Goal: Task Accomplishment & Management: Use online tool/utility

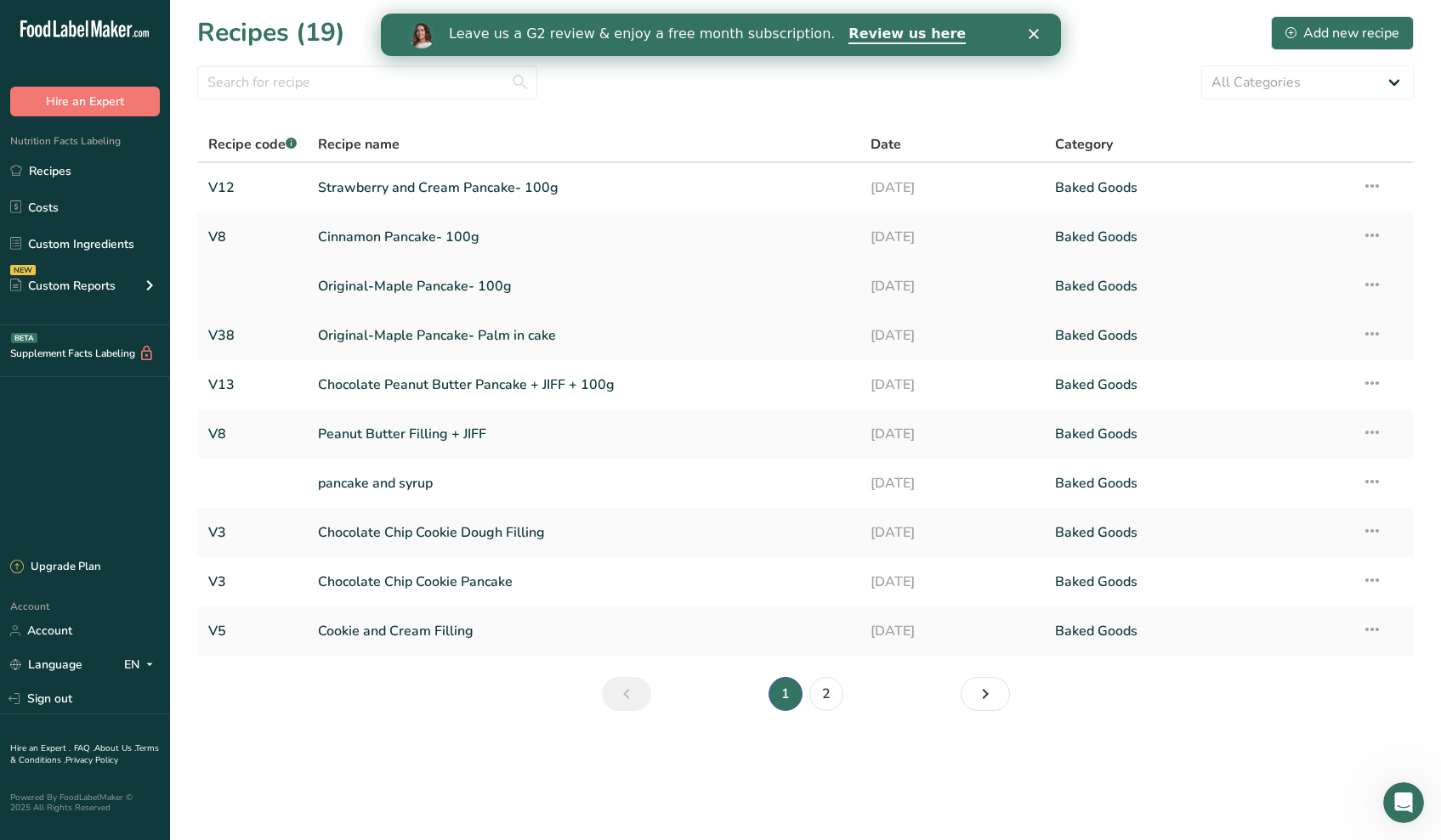
click at [501, 286] on link "Original-Maple Pancake- 100g" at bounding box center [583, 287] width 532 height 36
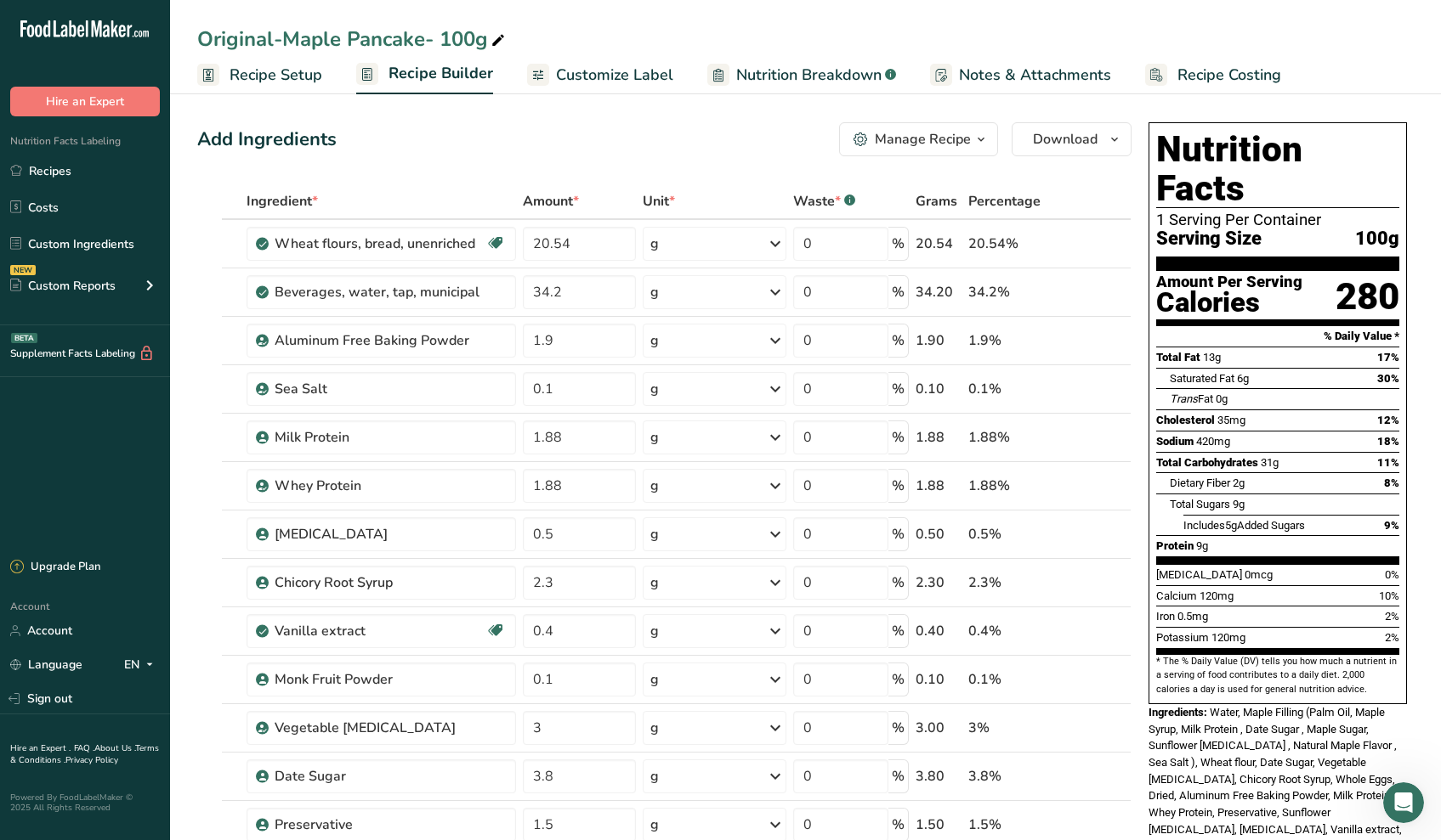
click at [950, 133] on div "Manage Recipe" at bounding box center [923, 140] width 96 height 21
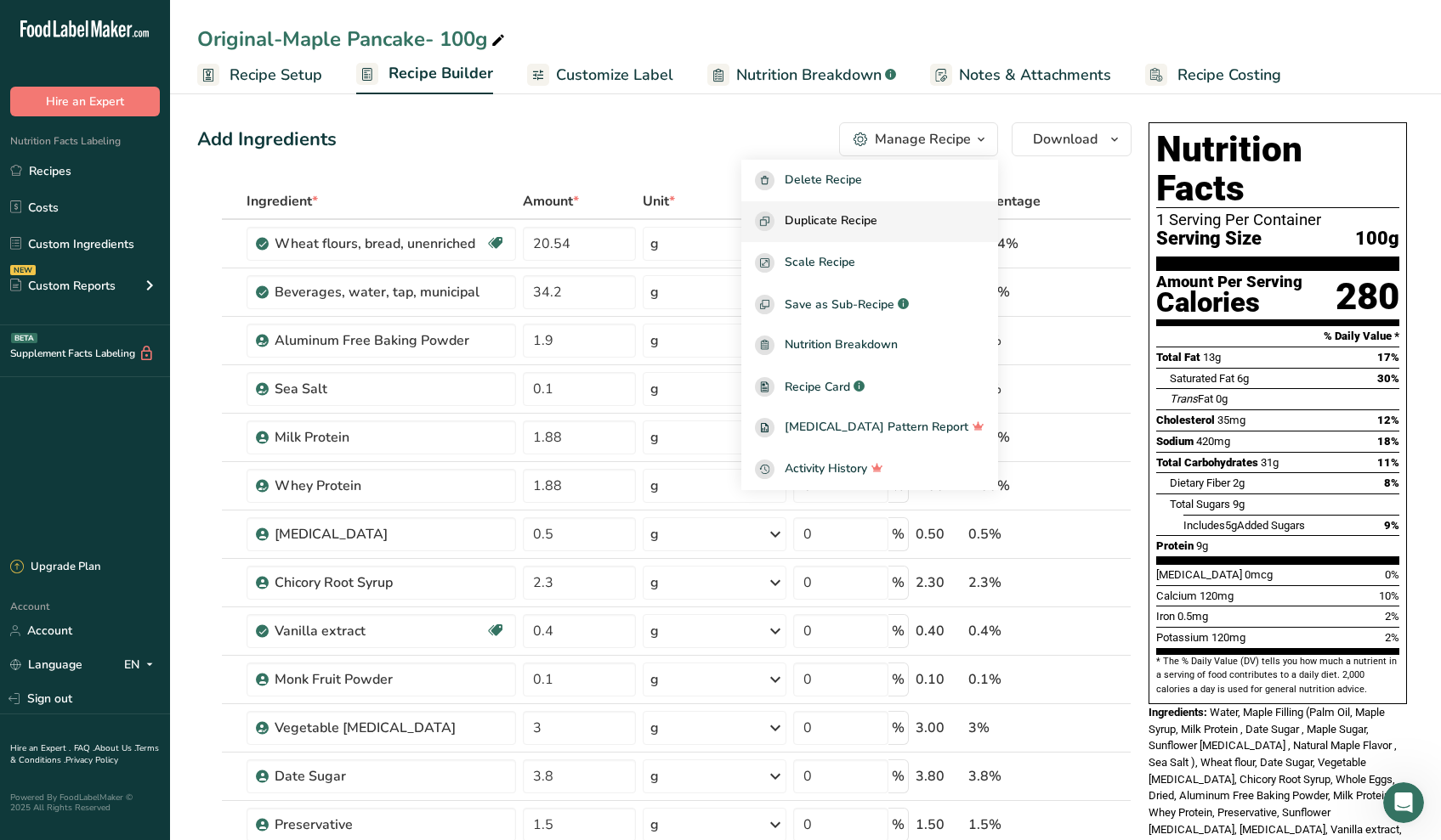
click at [847, 234] on button "Duplicate Recipe" at bounding box center [870, 222] width 257 height 42
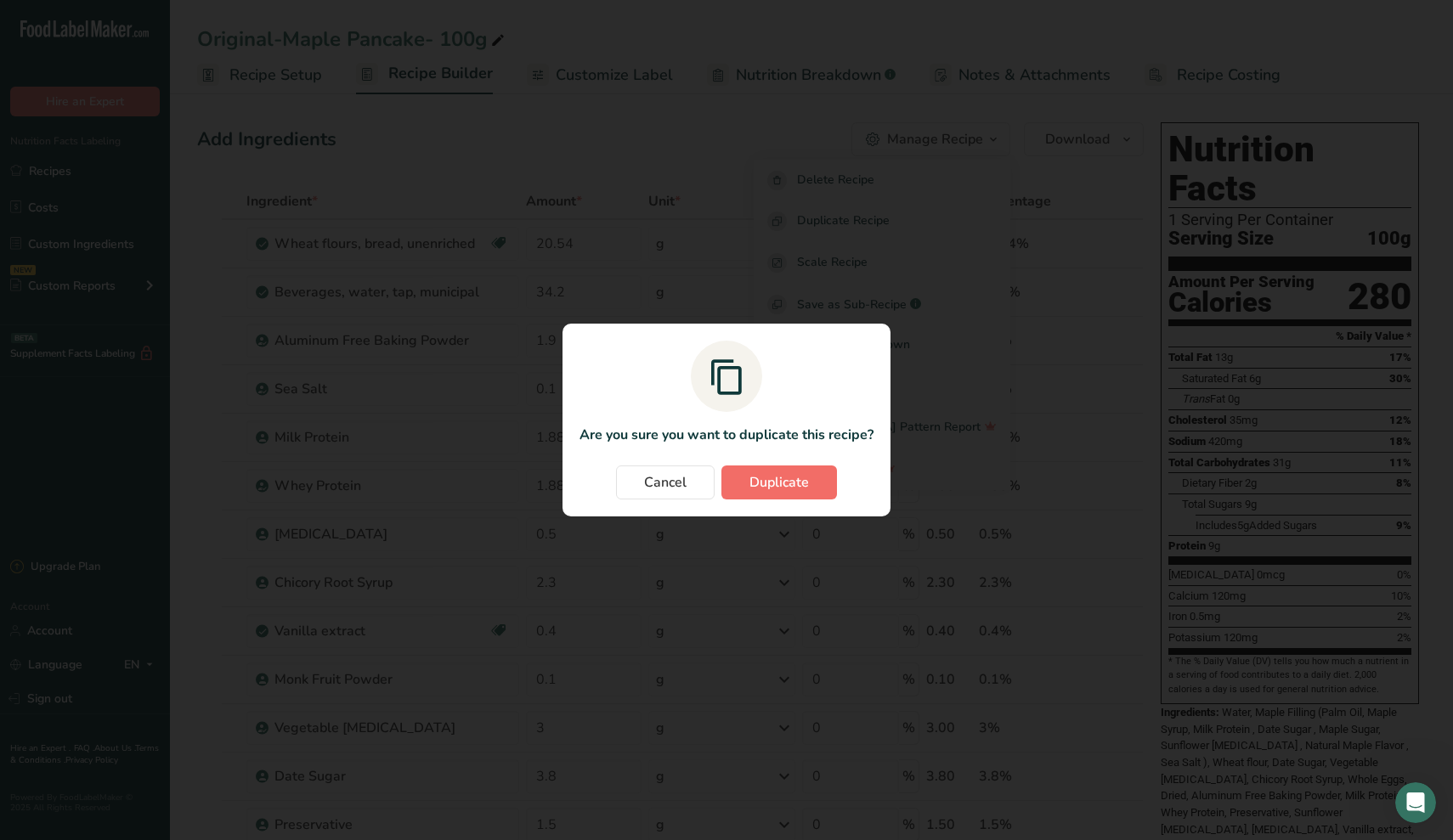
click at [760, 490] on span "Duplicate" at bounding box center [778, 483] width 59 height 21
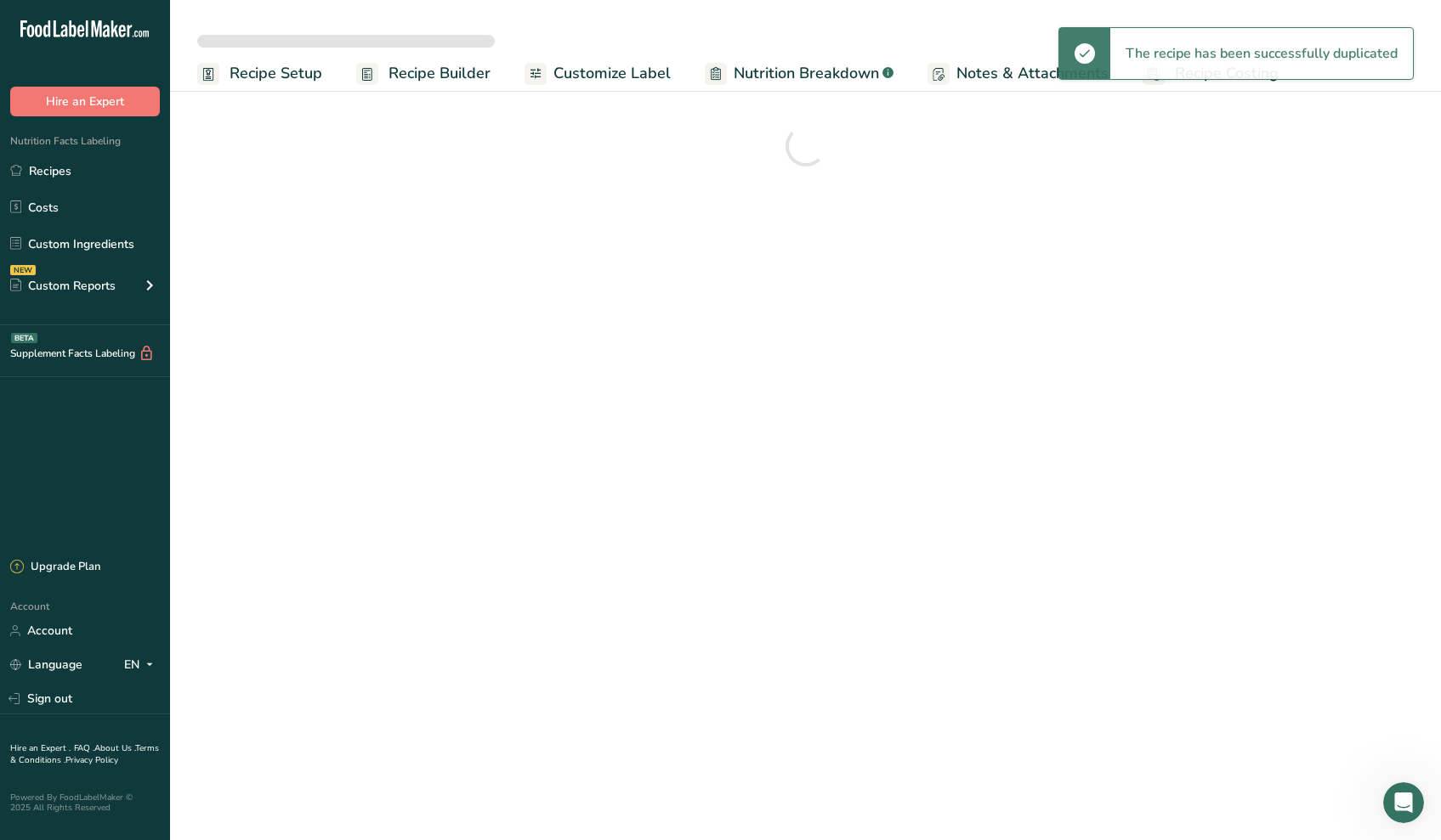
click at [282, 76] on span "Recipe Setup" at bounding box center [276, 73] width 93 height 23
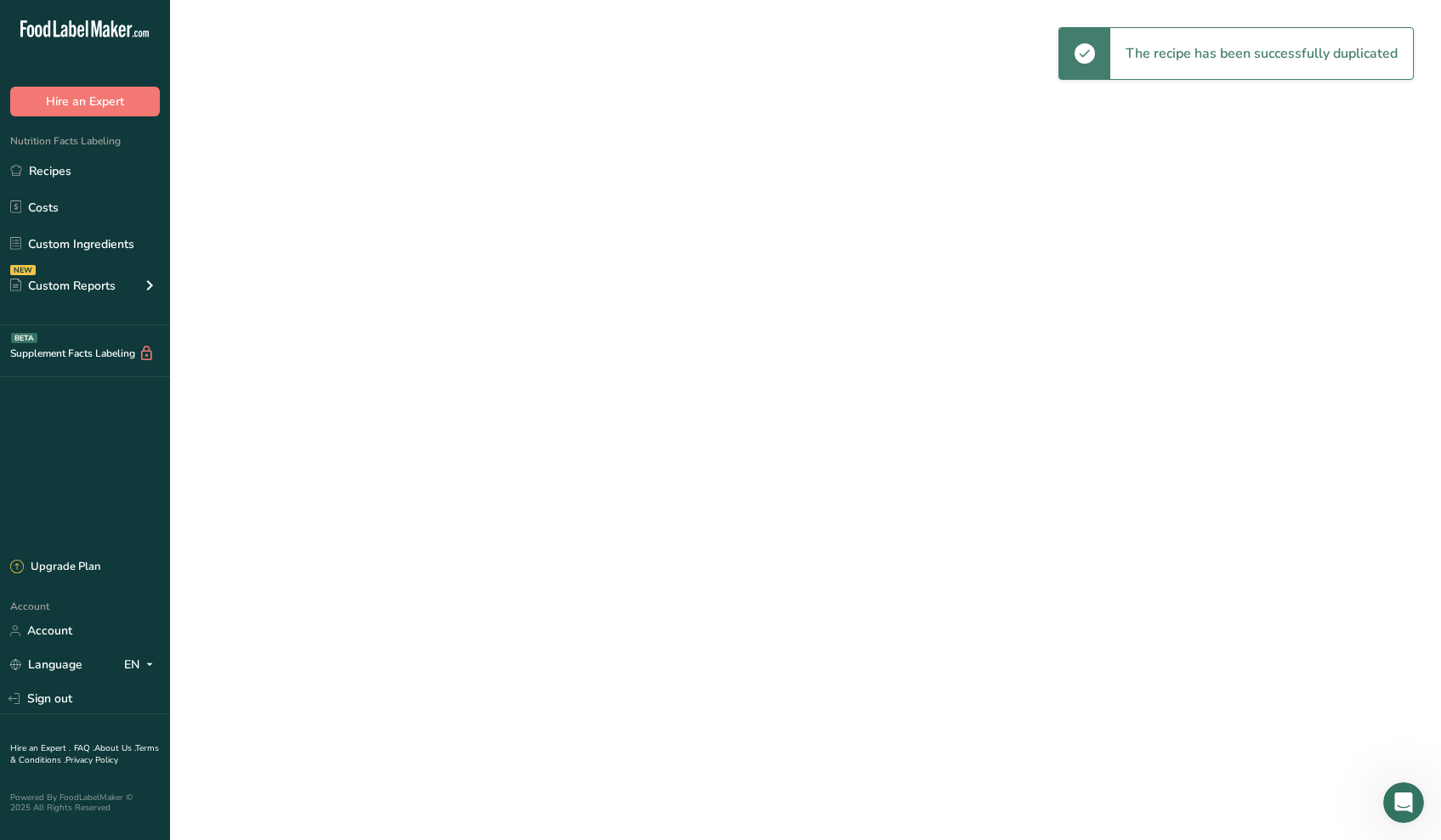
select select
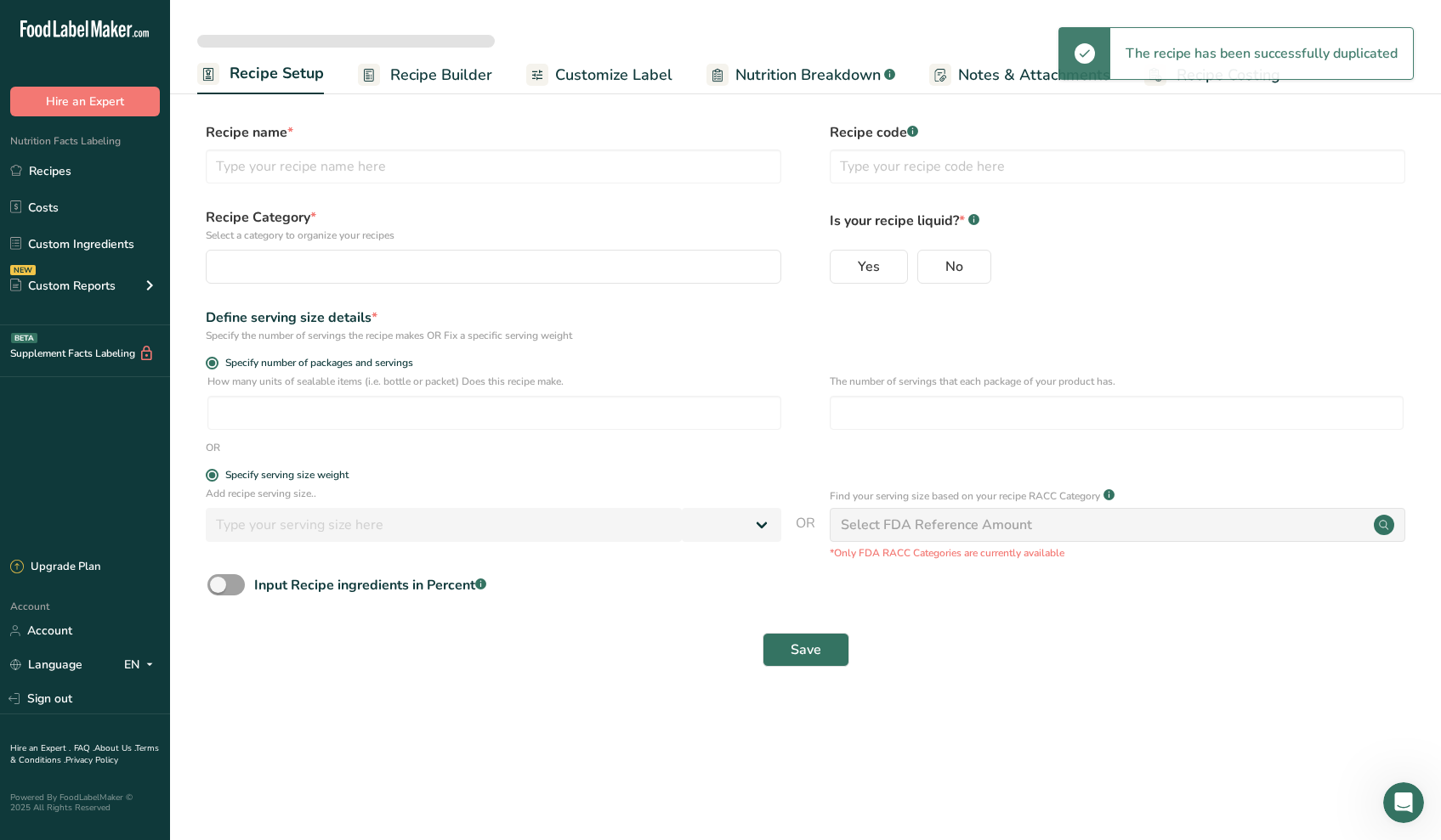
type input "Original-Maple Pancake- 100g_1"
radio input "true"
radio input "false"
radio input "true"
type input "100"
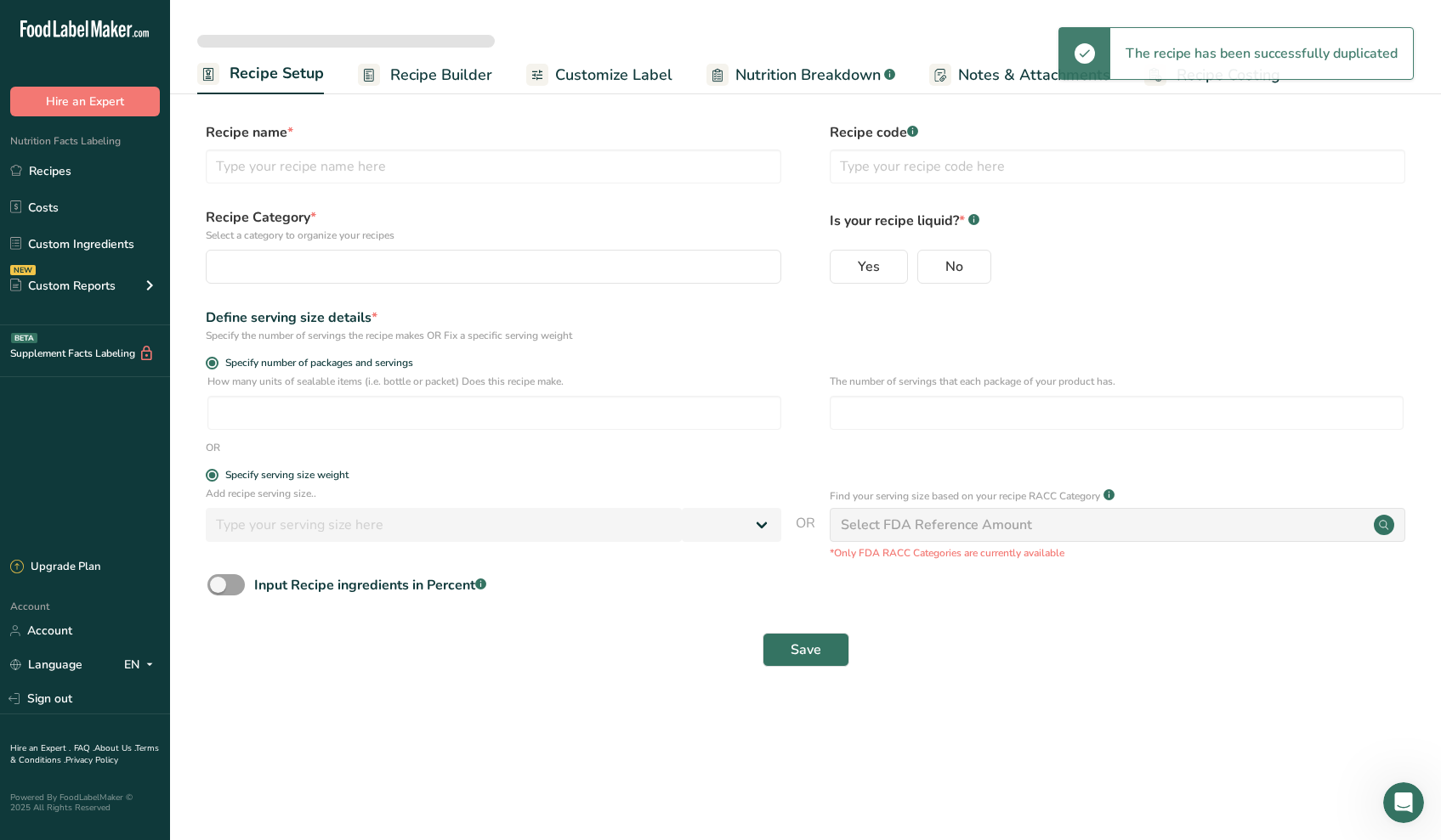
select select "0"
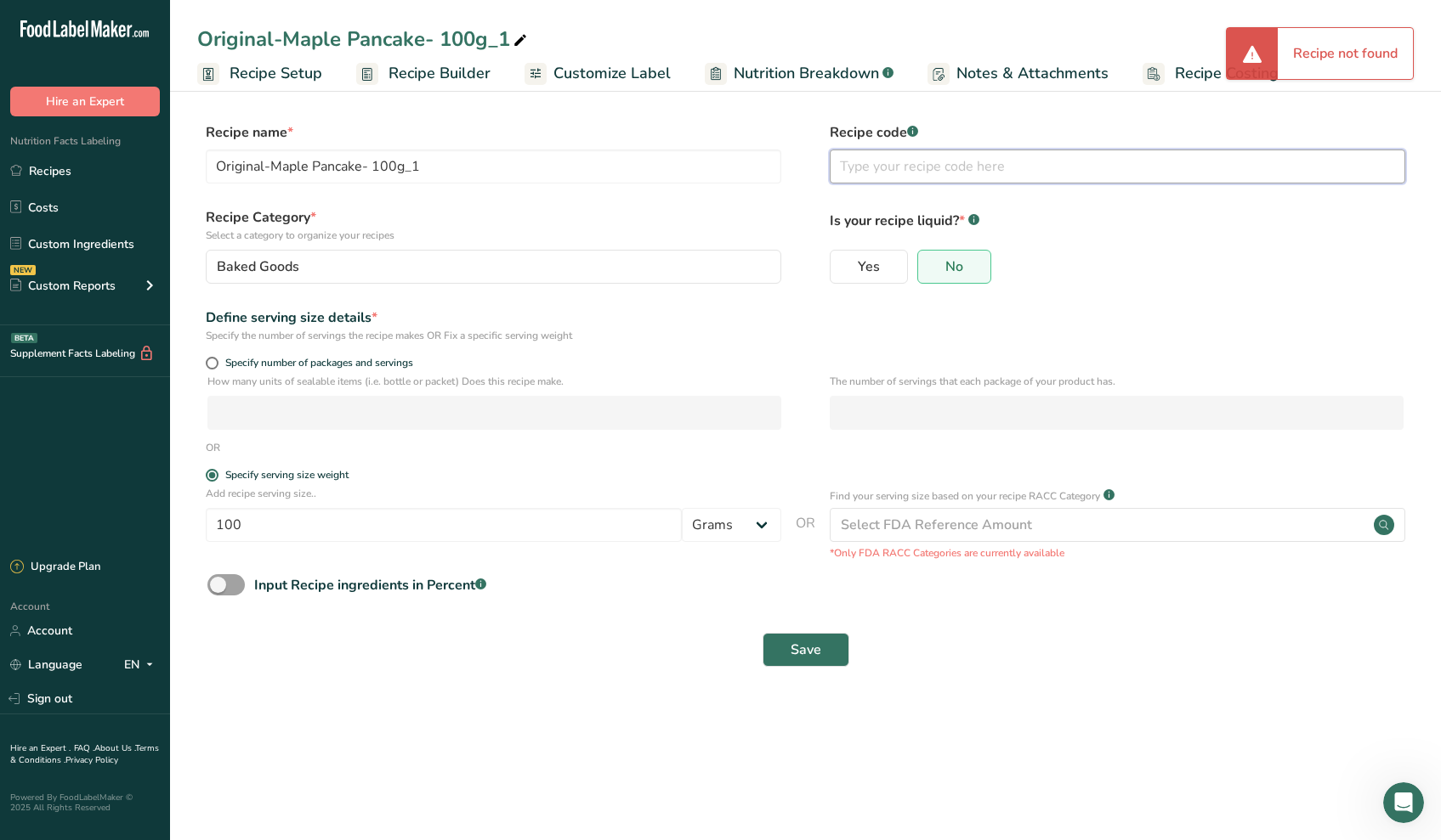
click at [906, 168] on input "text" at bounding box center [1117, 167] width 576 height 34
type input "V52"
click at [813, 646] on span "Save" at bounding box center [806, 650] width 31 height 21
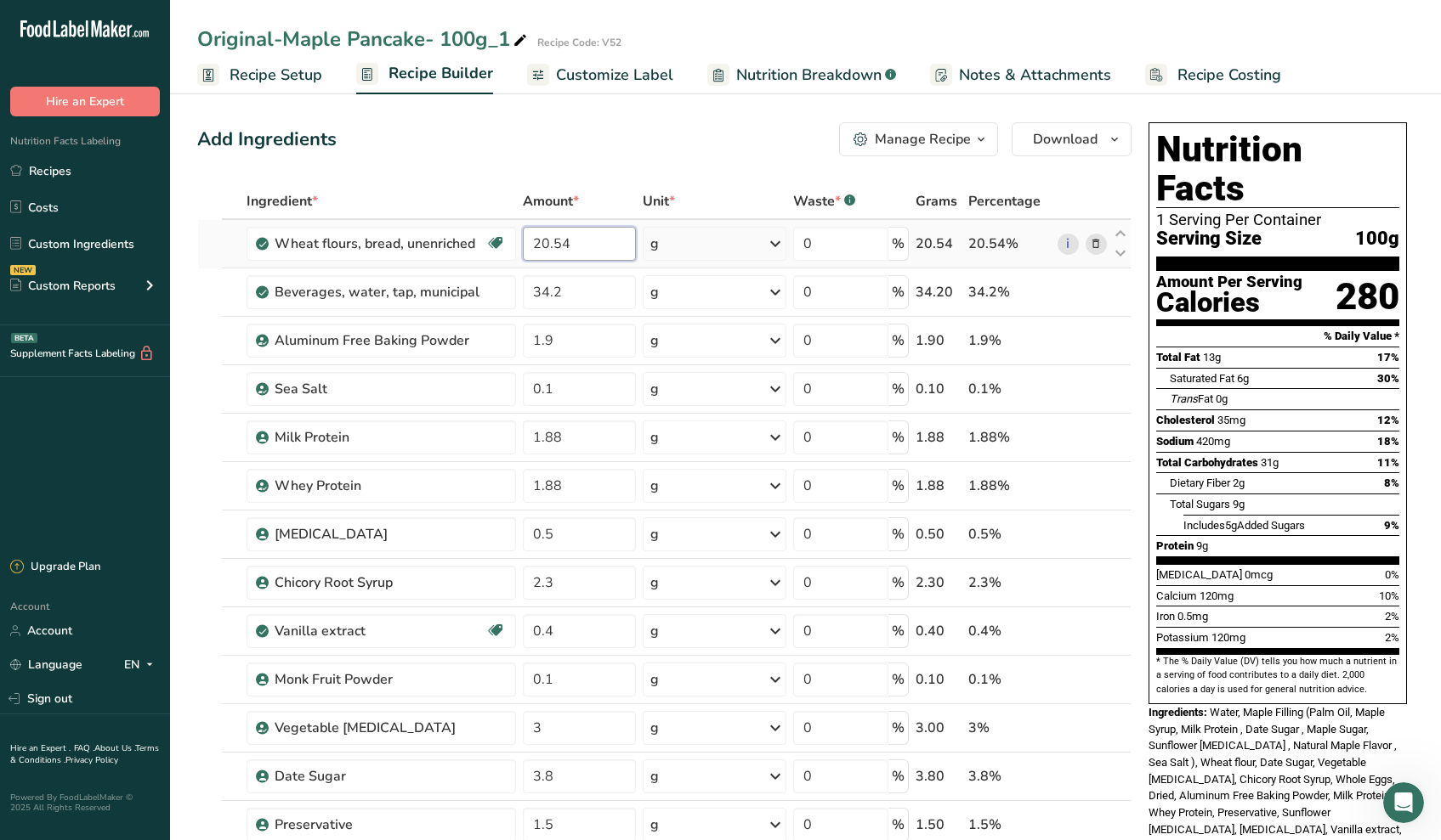
drag, startPoint x: 577, startPoint y: 250, endPoint x: 449, endPoint y: 221, distance: 131.2
click at [449, 221] on tr "Wheat flours, bread, unenriched Vegetarian Soy free 20.54 g Portions 1 cup unsi…" at bounding box center [664, 244] width 932 height 49
type input "28.65"
click at [613, 292] on div "Ingredient * Amount * Unit * Waste * .a-a{fill:#347362;}.b-a{fill:#fff;} Grams …" at bounding box center [664, 666] width 934 height 966
drag, startPoint x: 567, startPoint y: 301, endPoint x: 447, endPoint y: 265, distance: 125.3
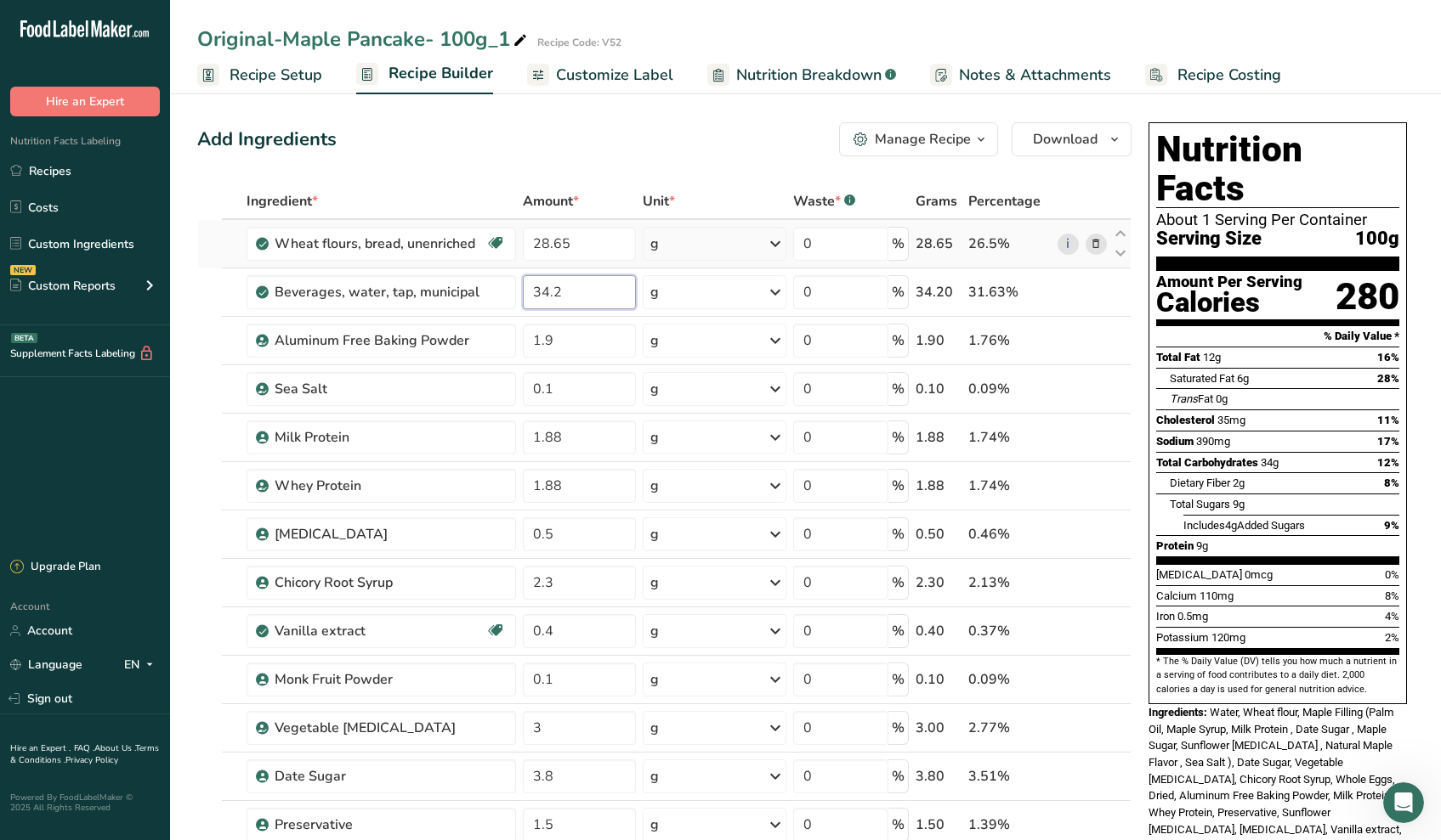
click at [455, 269] on tr "Beverages, water, tap, municipal 34.2 g Portions 1 fl oz 1 bottle 8 fl oz 1 lit…" at bounding box center [664, 293] width 932 height 49
type input "28.08"
click at [600, 335] on div "Ingredient * Amount * Unit * Waste * .a-a{fill:#347362;}.b-a{fill:#fff;} Grams …" at bounding box center [664, 666] width 934 height 966
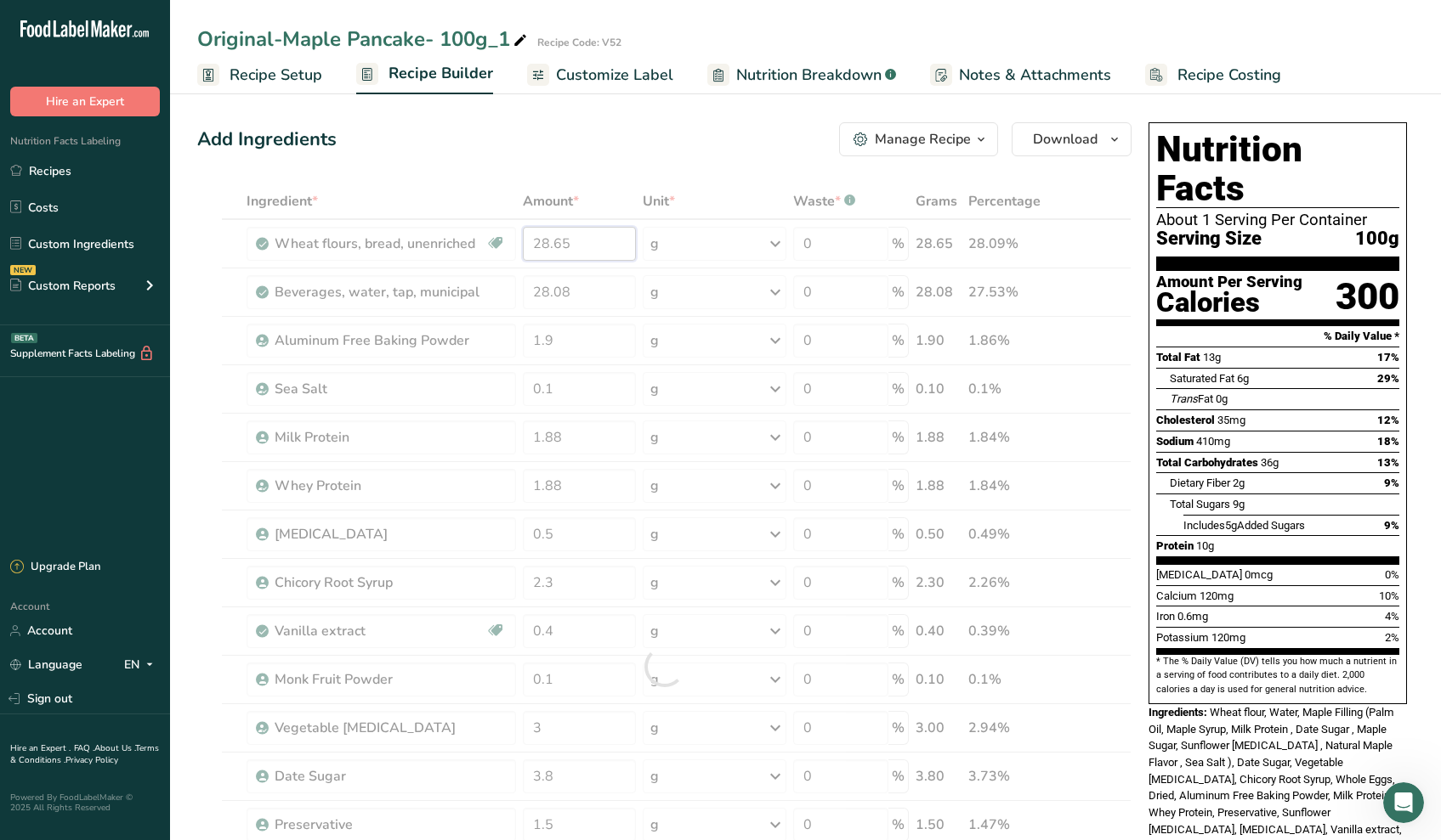
drag, startPoint x: 586, startPoint y: 244, endPoint x: 424, endPoint y: 215, distance: 164.6
click at [424, 215] on div "Ingredient * Amount * Unit * Waste * .a-a{fill:#347362;}.b-a{fill:#fff;} Grams …" at bounding box center [664, 666] width 934 height 966
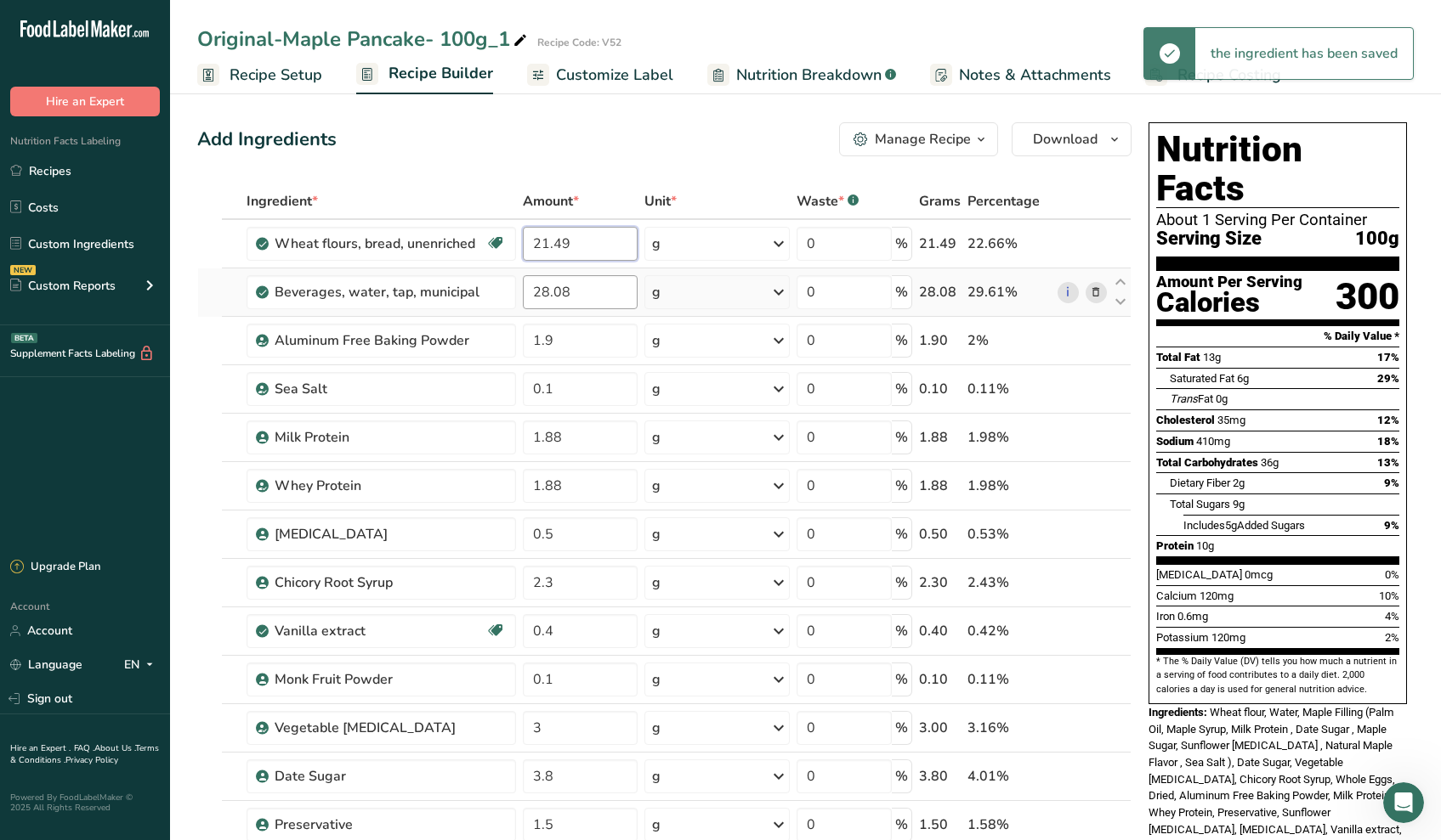
type input "21.49"
click at [568, 292] on div "Ingredient * Amount * Unit * Waste * .a-a{fill:#347362;}.b-a{fill:#fff;} Grams …" at bounding box center [664, 666] width 934 height 966
type input "2"
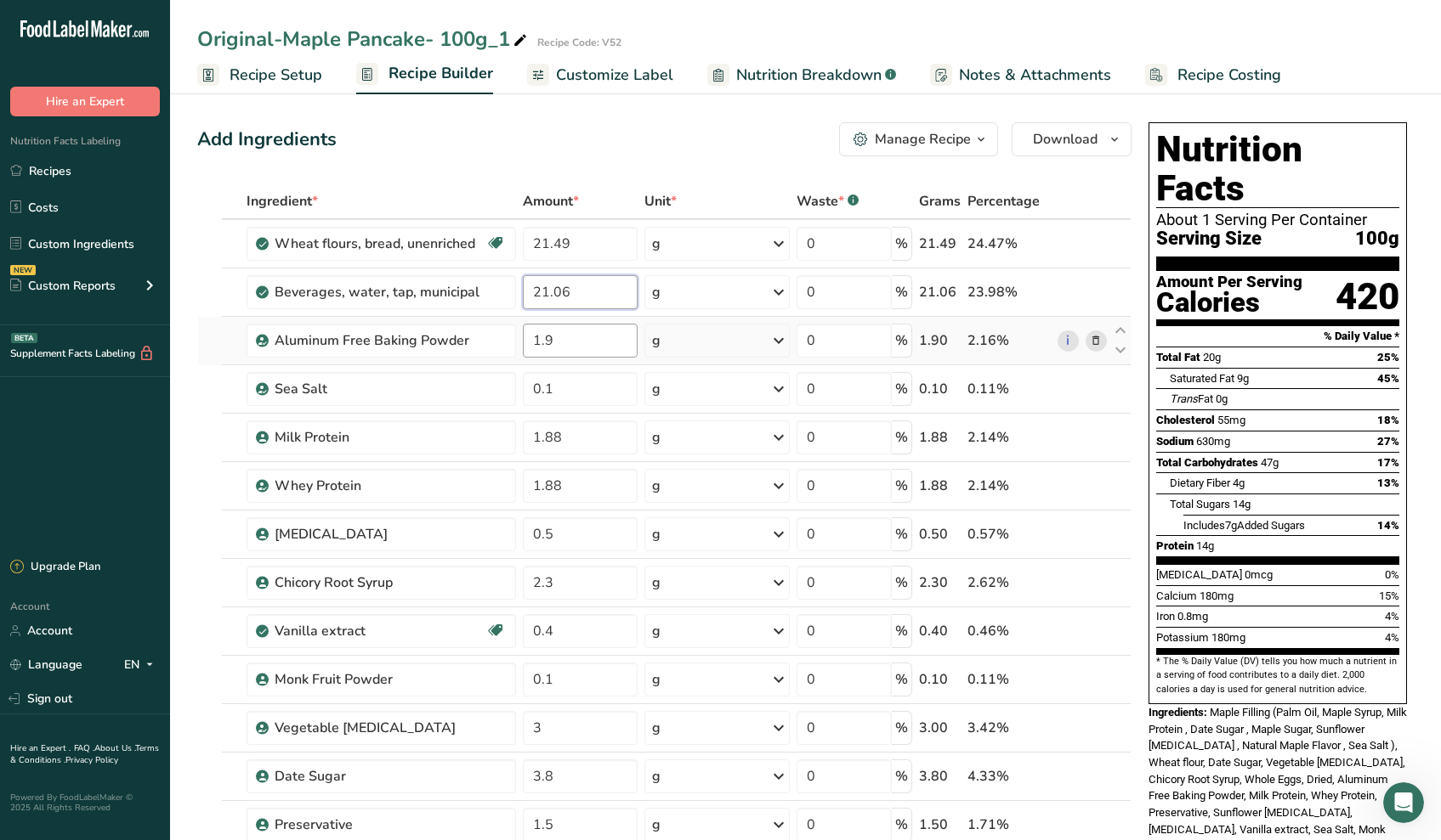
type input "21.06"
click at [583, 354] on div "Ingredient * Amount * Unit * Waste * .a-a{fill:#347362;}.b-a{fill:#fff;} Grams …" at bounding box center [664, 666] width 934 height 966
type input "1.85"
click at [581, 383] on div "Ingredient * Amount * Unit * Waste * .a-a{fill:#347362;}.b-a{fill:#fff;} Grams …" at bounding box center [664, 666] width 934 height 966
type input "0.14"
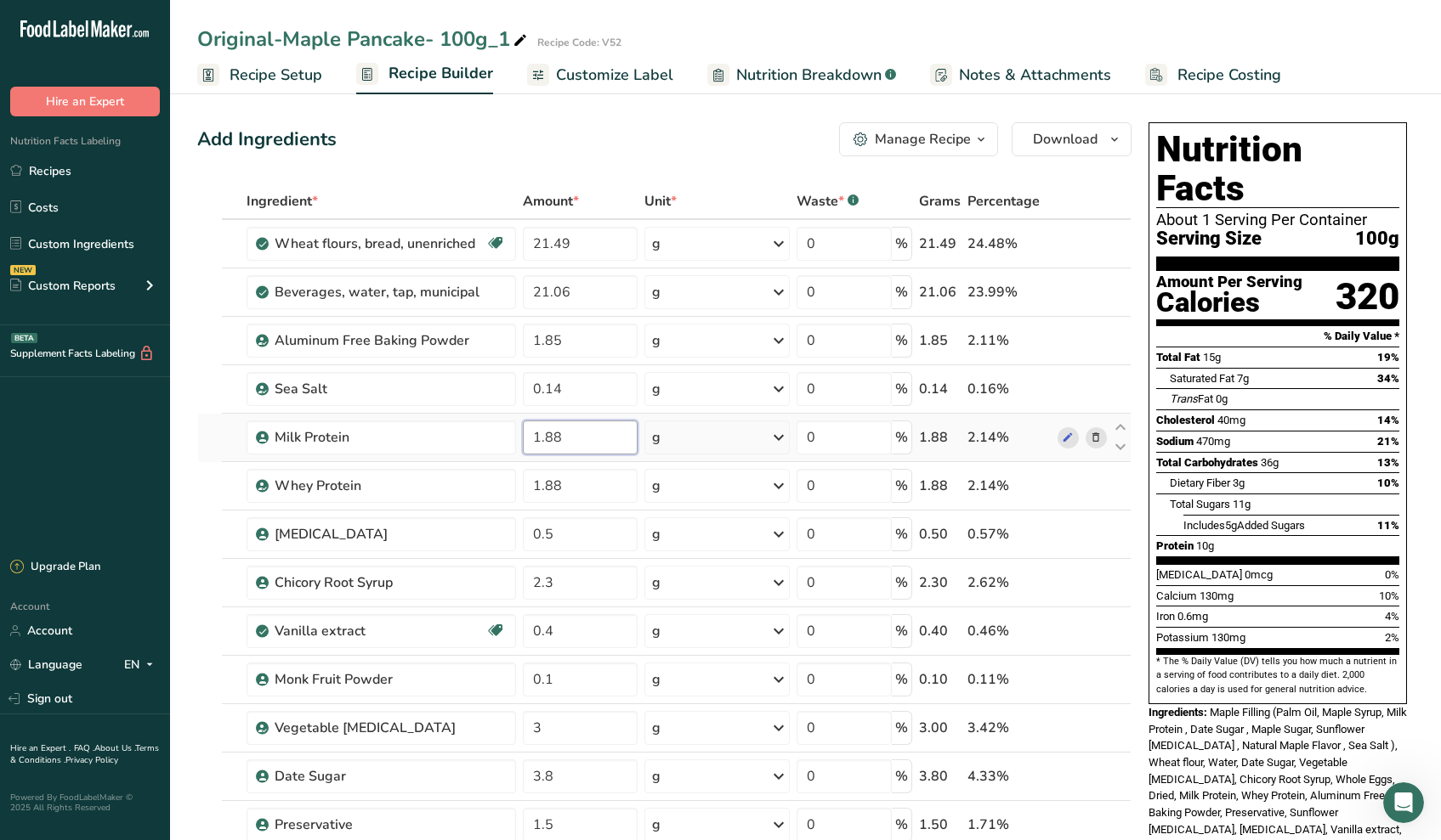
click at [610, 442] on div "Ingredient * Amount * Unit * Waste * .a-a{fill:#347362;}.b-a{fill:#fff;} Grams …" at bounding box center [664, 666] width 934 height 966
click at [570, 527] on div "Ingredient * Amount * Unit * Waste * .a-a{fill:#347362;}.b-a{fill:#fff;} Grams …" at bounding box center [664, 666] width 934 height 966
type input "0.53"
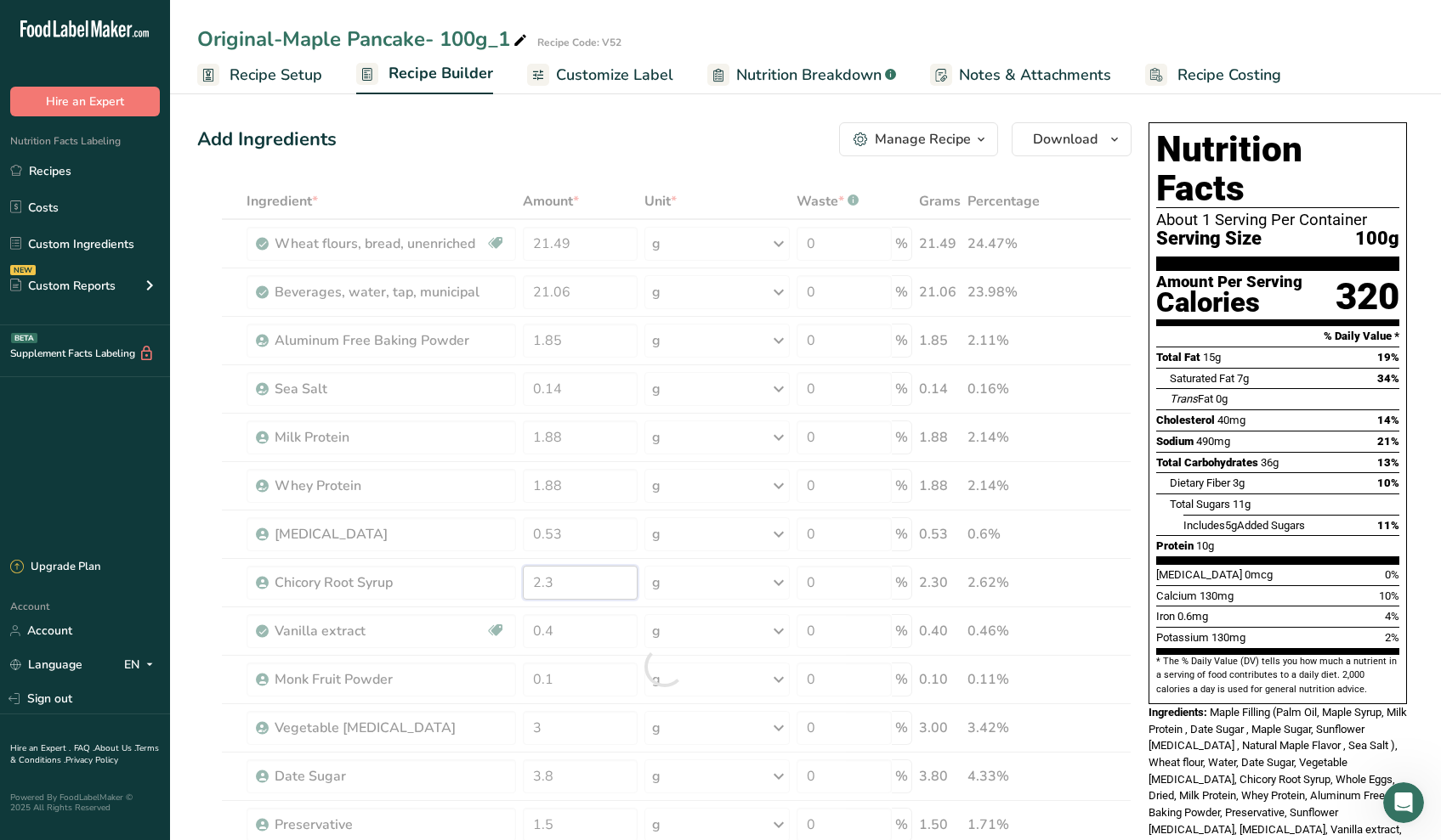
click at [606, 575] on div "Ingredient * Amount * Unit * Waste * .a-a{fill:#347362;}.b-a{fill:#fff;} Grams …" at bounding box center [664, 666] width 934 height 966
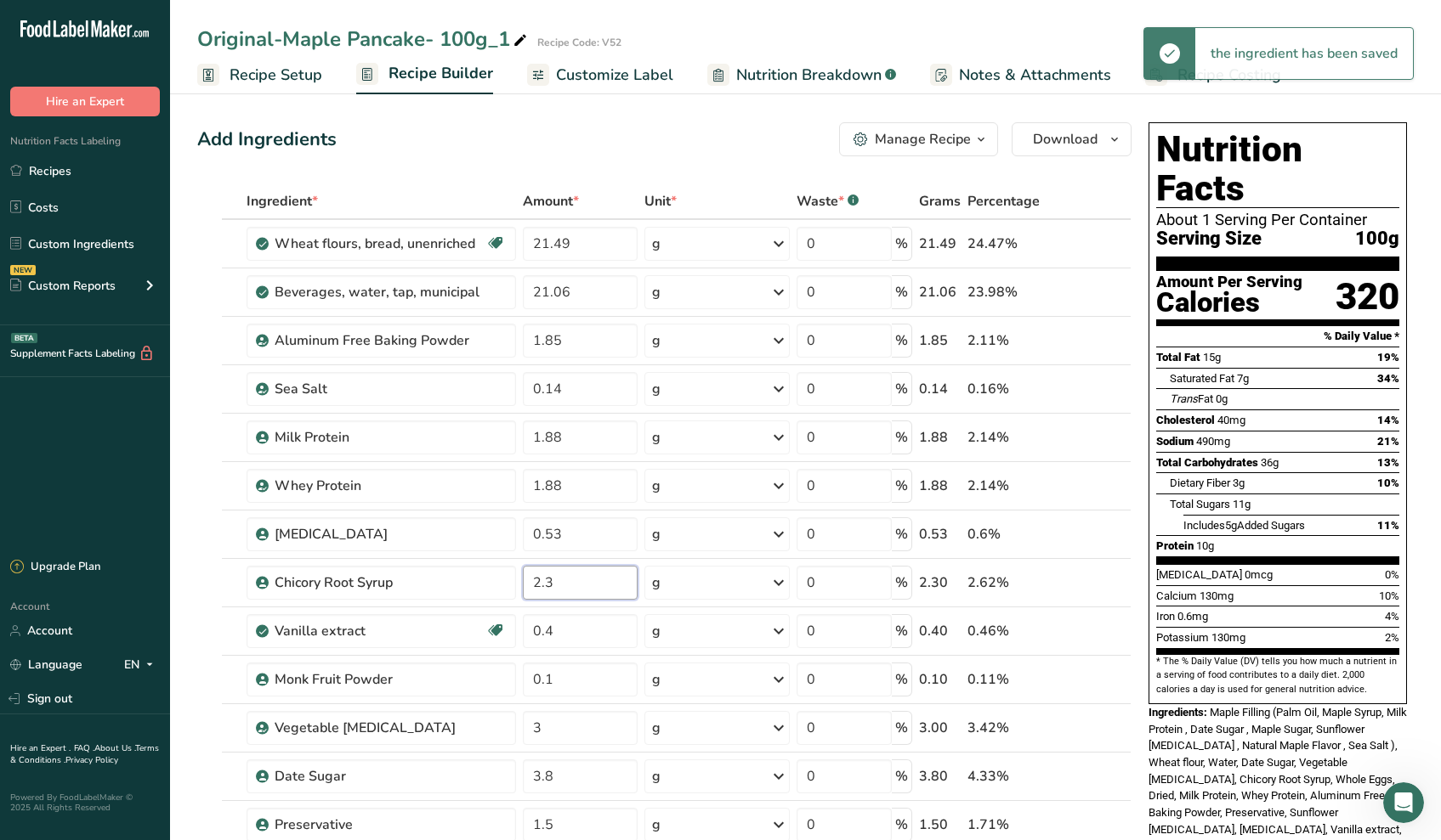
type input "2"
type input "5.25"
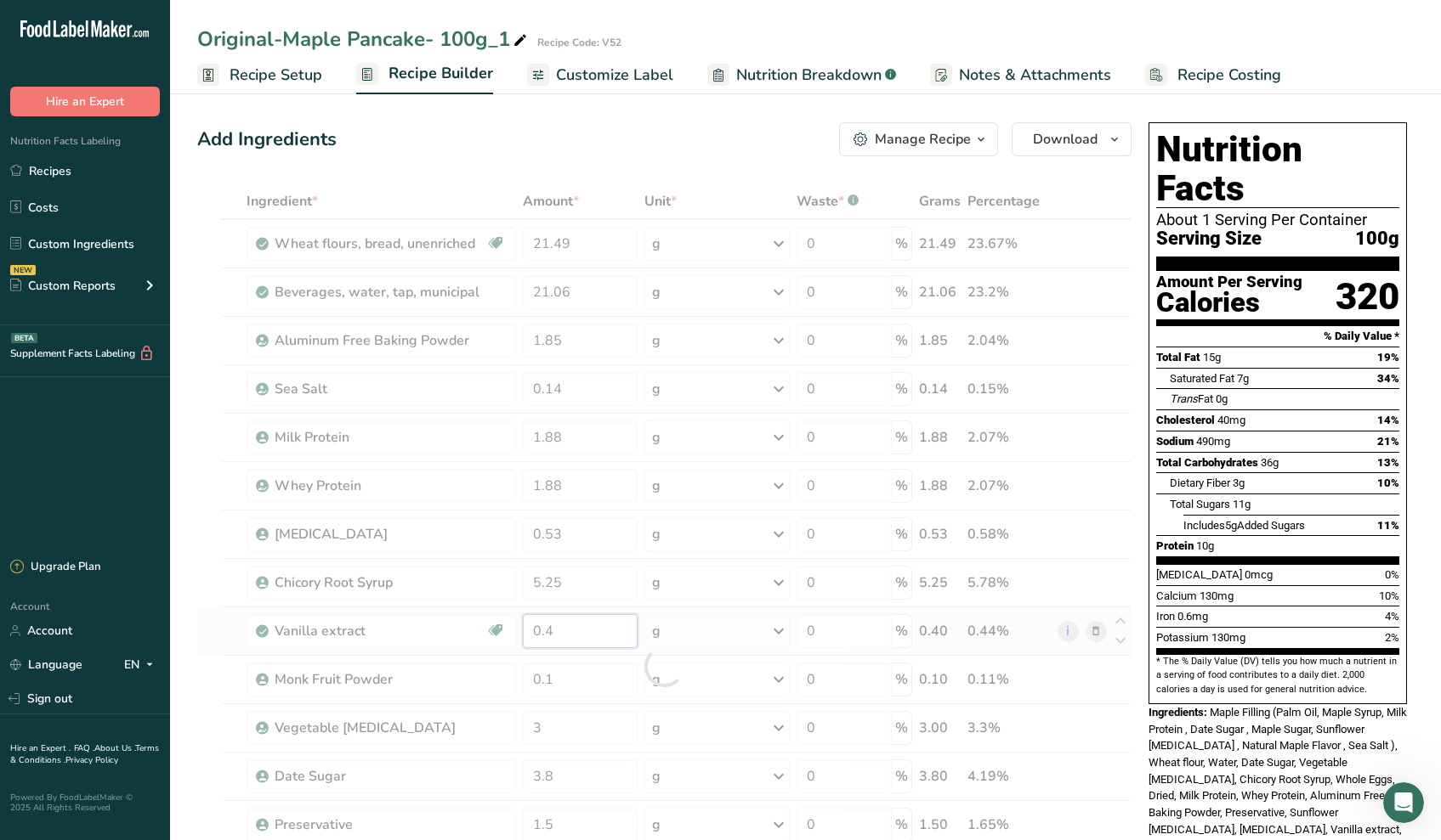
click at [588, 625] on div "Ingredient * Amount * Unit * Waste * .a-a{fill:#347362;}.b-a{fill:#fff;} Grams …" at bounding box center [664, 666] width 934 height 966
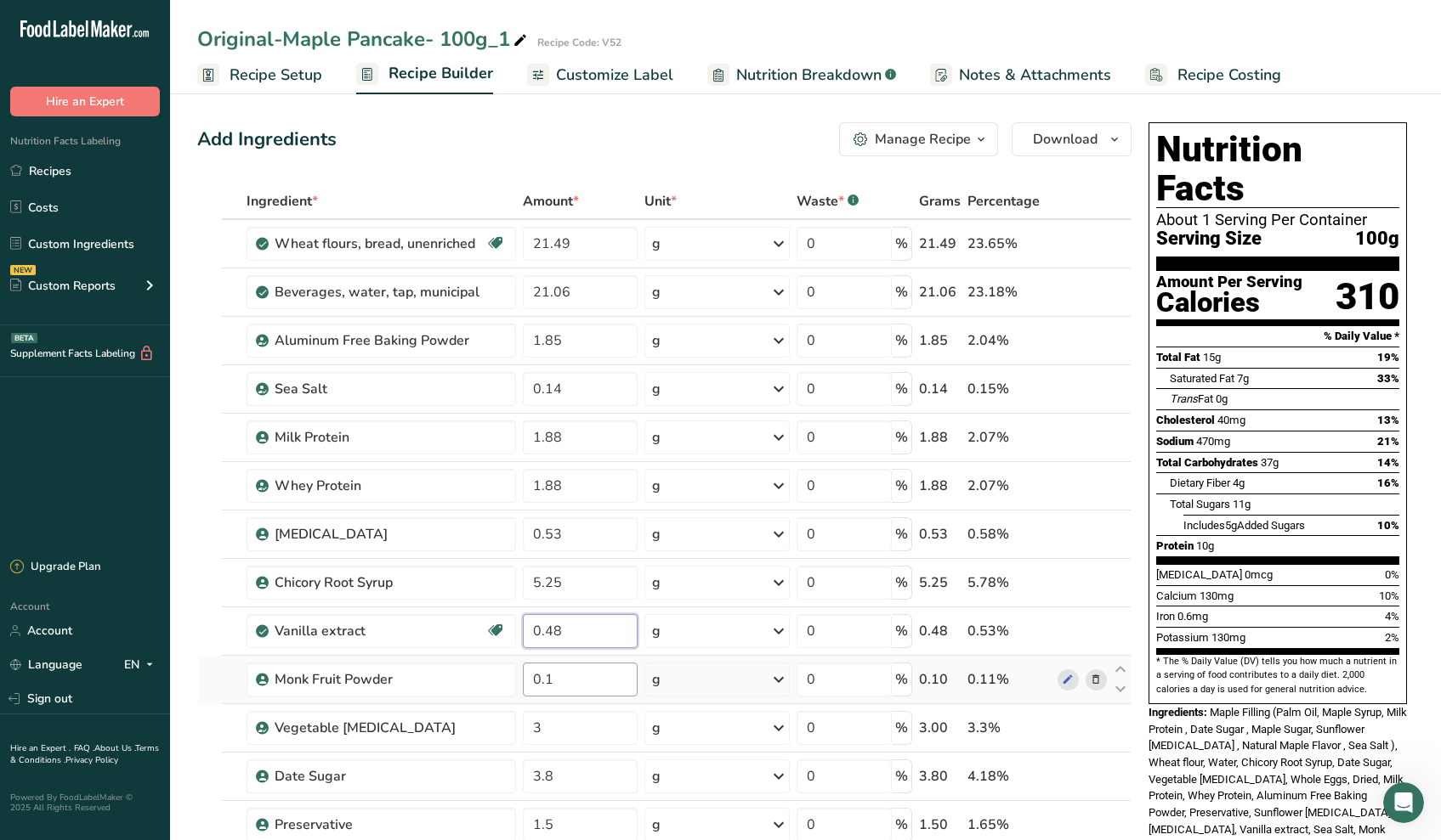
type input "0.48"
click at [607, 665] on div "Ingredient * Amount * Unit * Waste * .a-a{fill:#347362;}.b-a{fill:#fff;} Grams …" at bounding box center [664, 666] width 934 height 966
click at [595, 670] on input "0.1" at bounding box center [580, 680] width 115 height 34
type input "0.16"
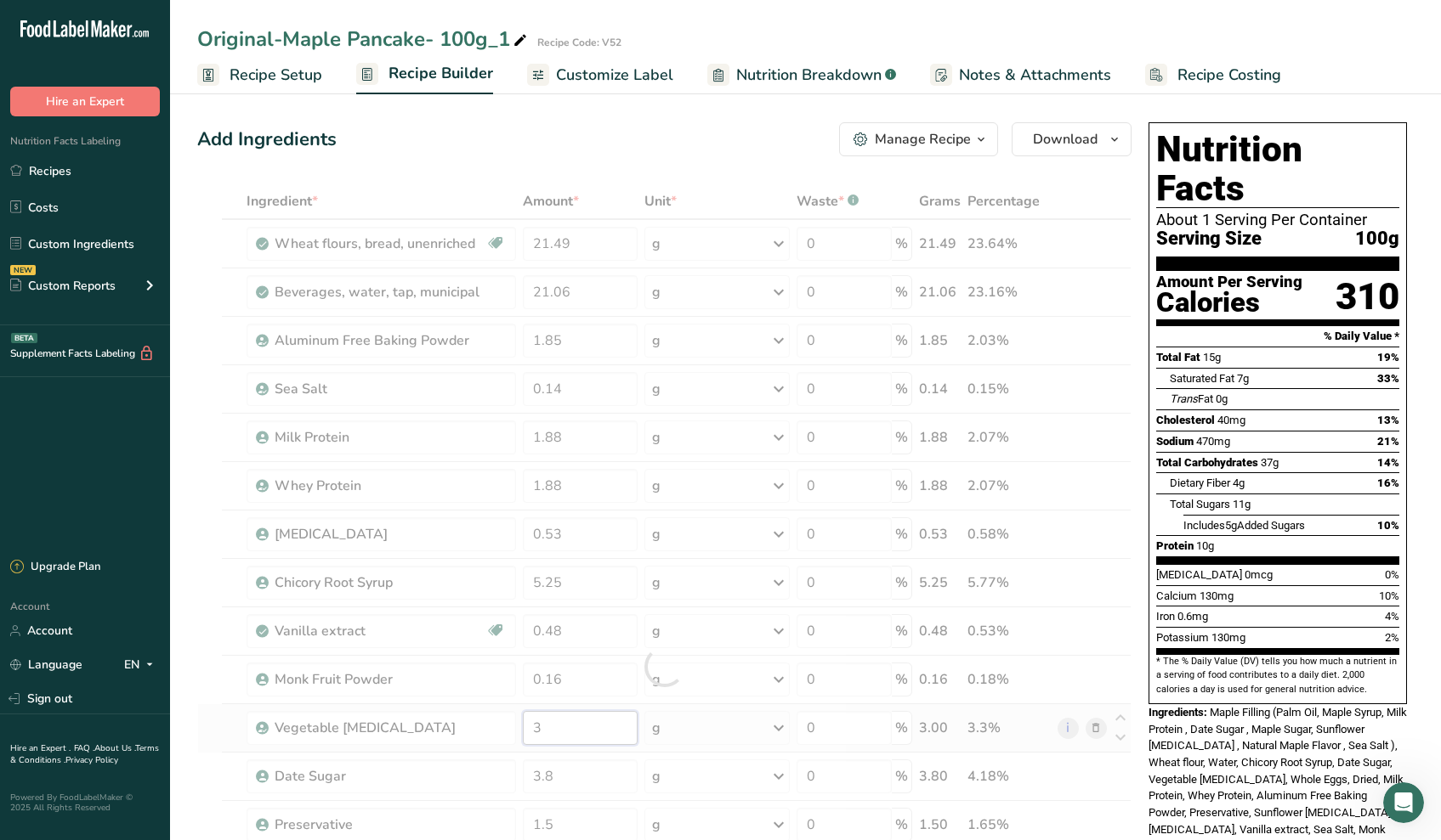
click at [567, 721] on div "Ingredient * Amount * Unit * Waste * .a-a{fill:#347362;}.b-a{fill:#fff;} Grams …" at bounding box center [664, 666] width 934 height 966
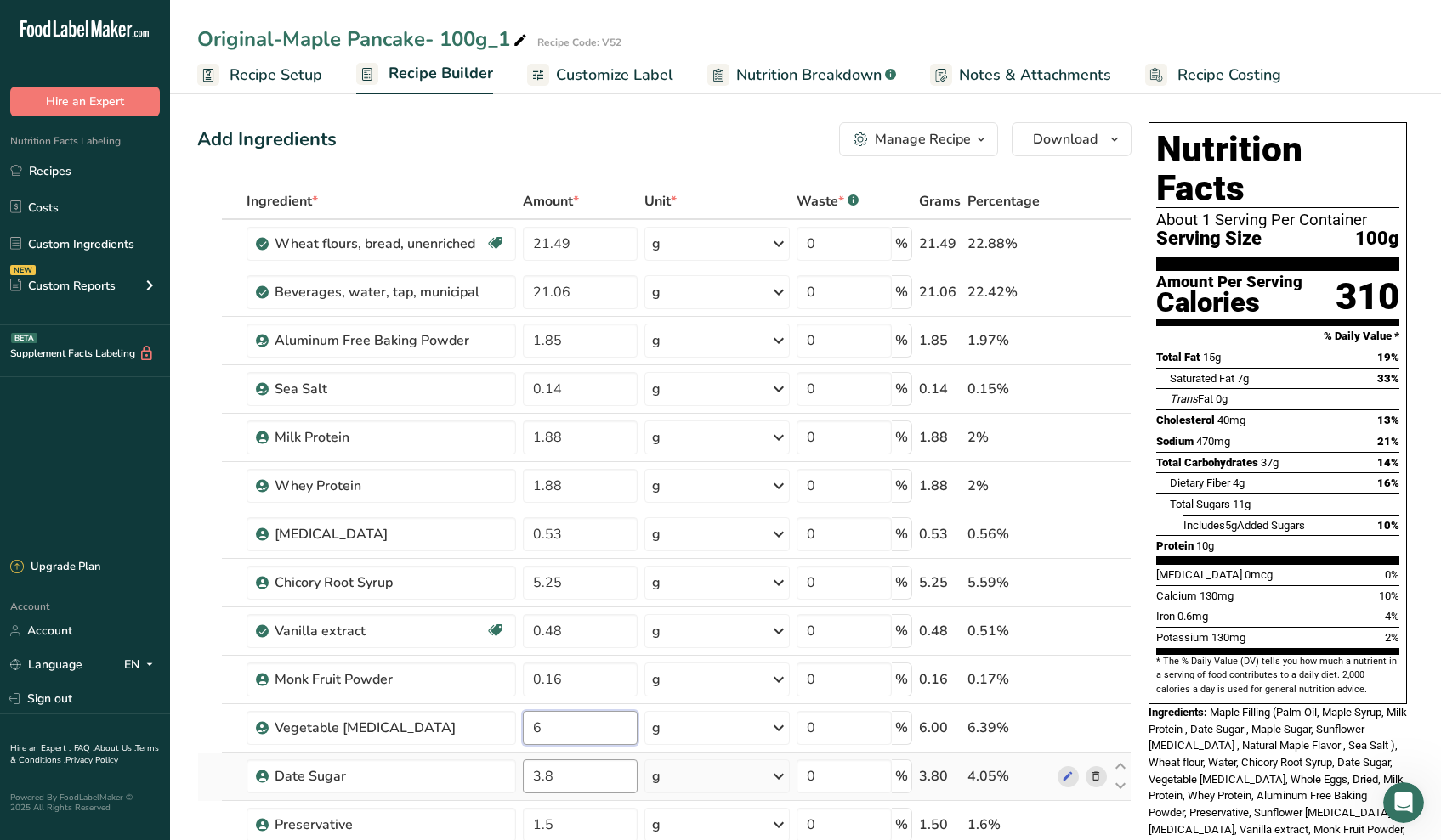
type input "6"
click at [610, 774] on div "Ingredient * Amount * Unit * Waste * .a-a{fill:#347362;}.b-a{fill:#fff;} Grams …" at bounding box center [664, 666] width 934 height 966
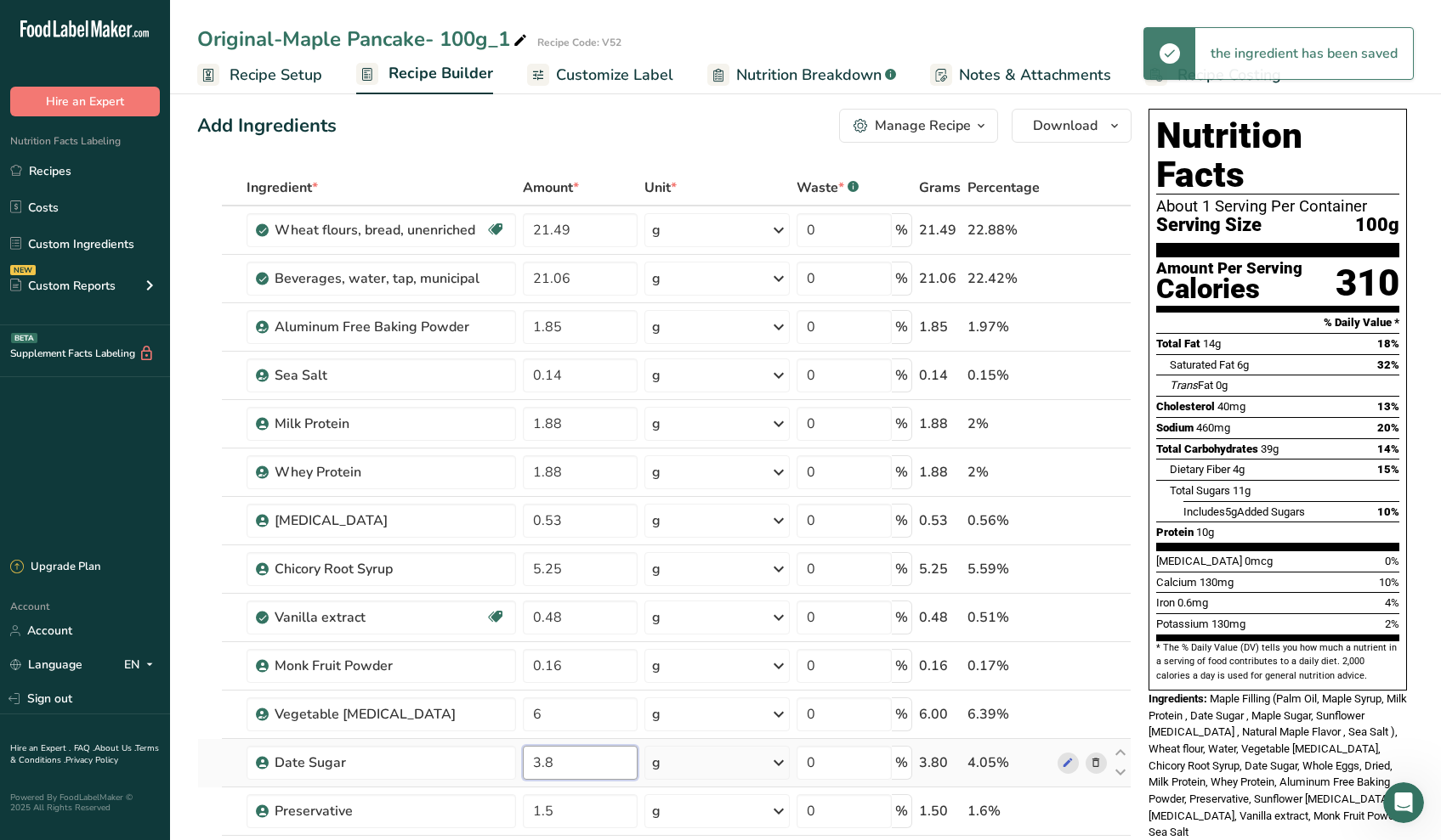
scroll to position [18, 0]
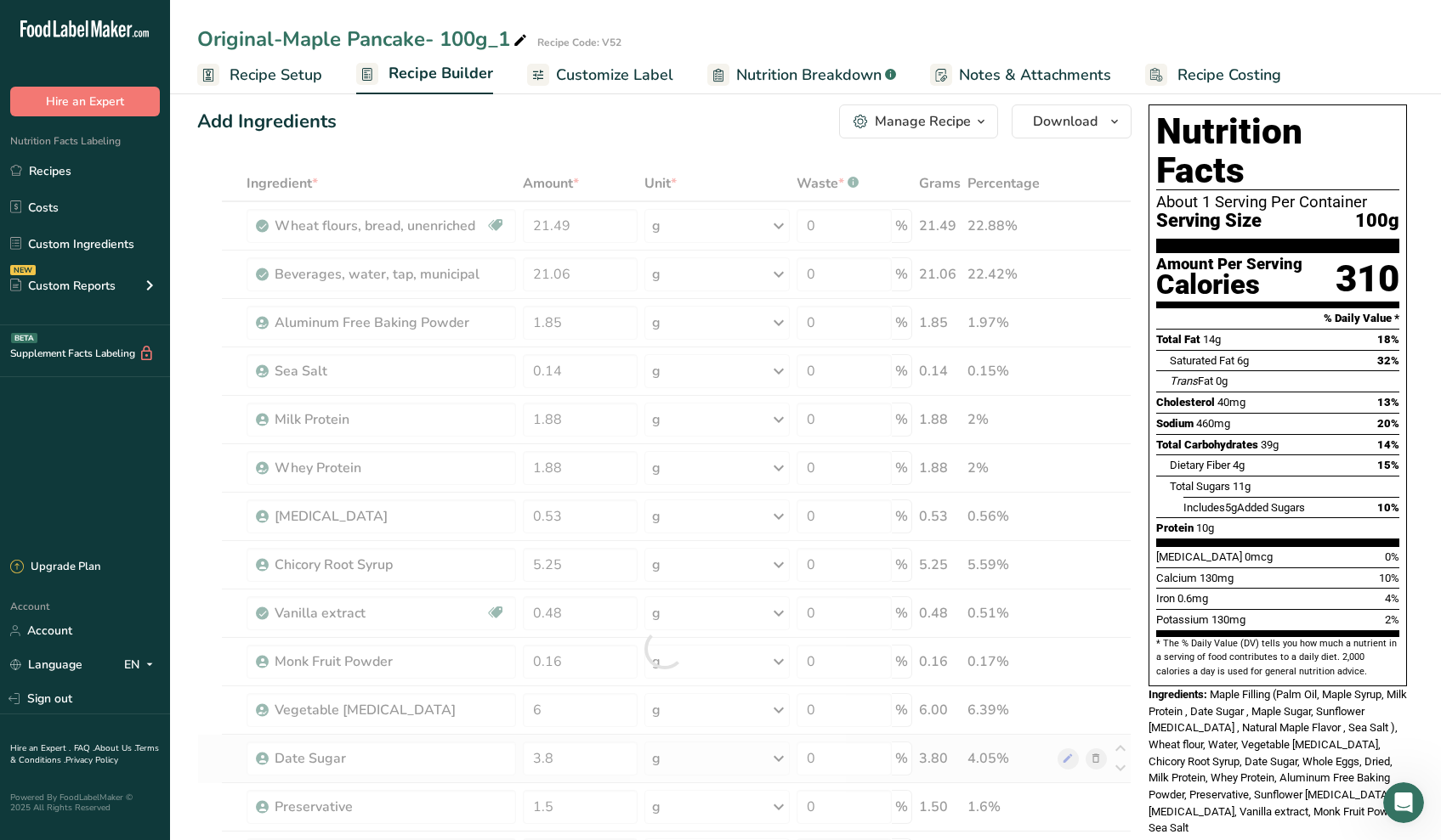
click at [1092, 758] on div "Ingredient * Amount * Unit * Waste * .a-a{fill:#347362;}.b-a{fill:#fff;} Grams …" at bounding box center [664, 648] width 934 height 966
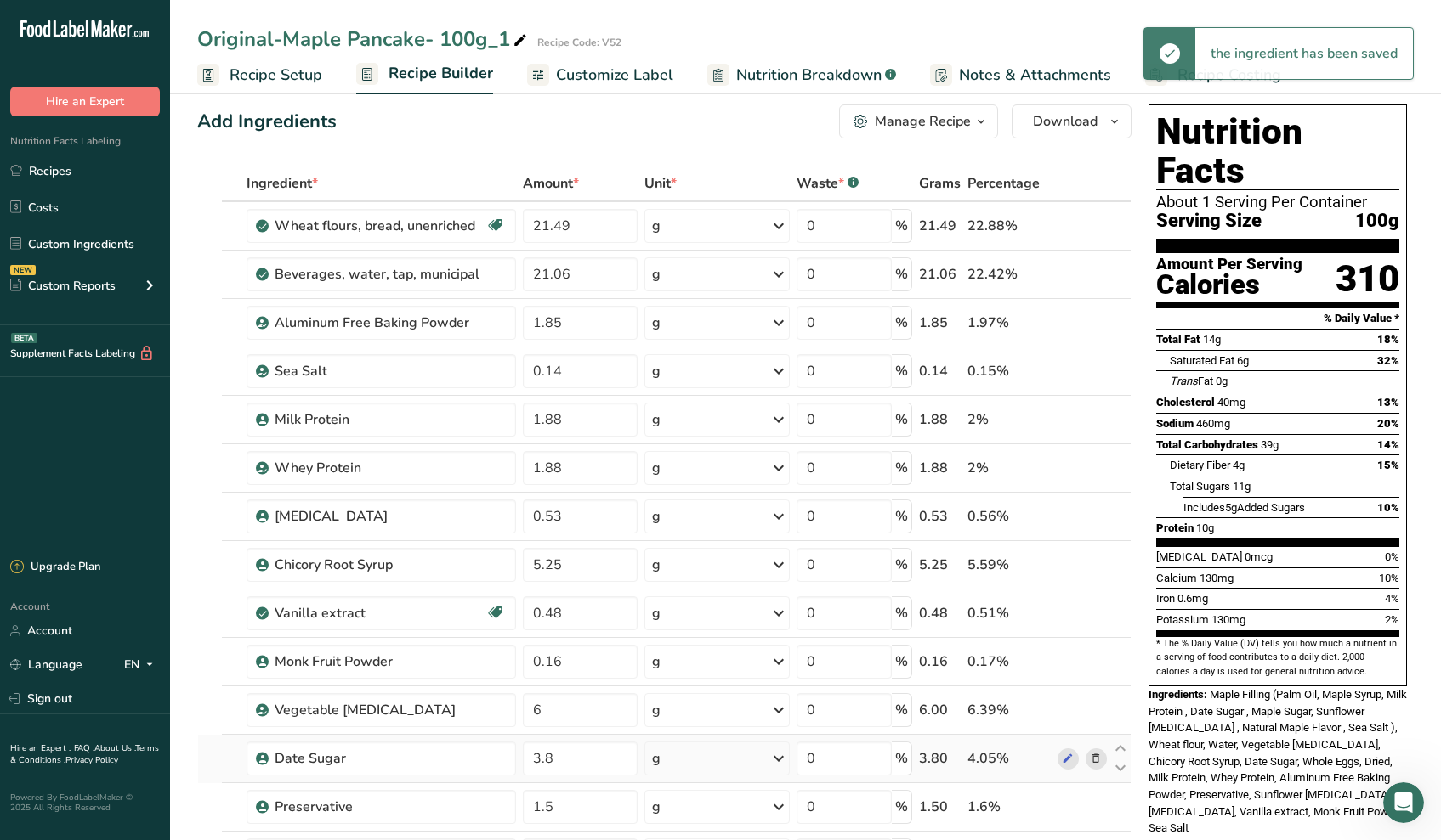
click at [1091, 755] on icon at bounding box center [1096, 759] width 12 height 18
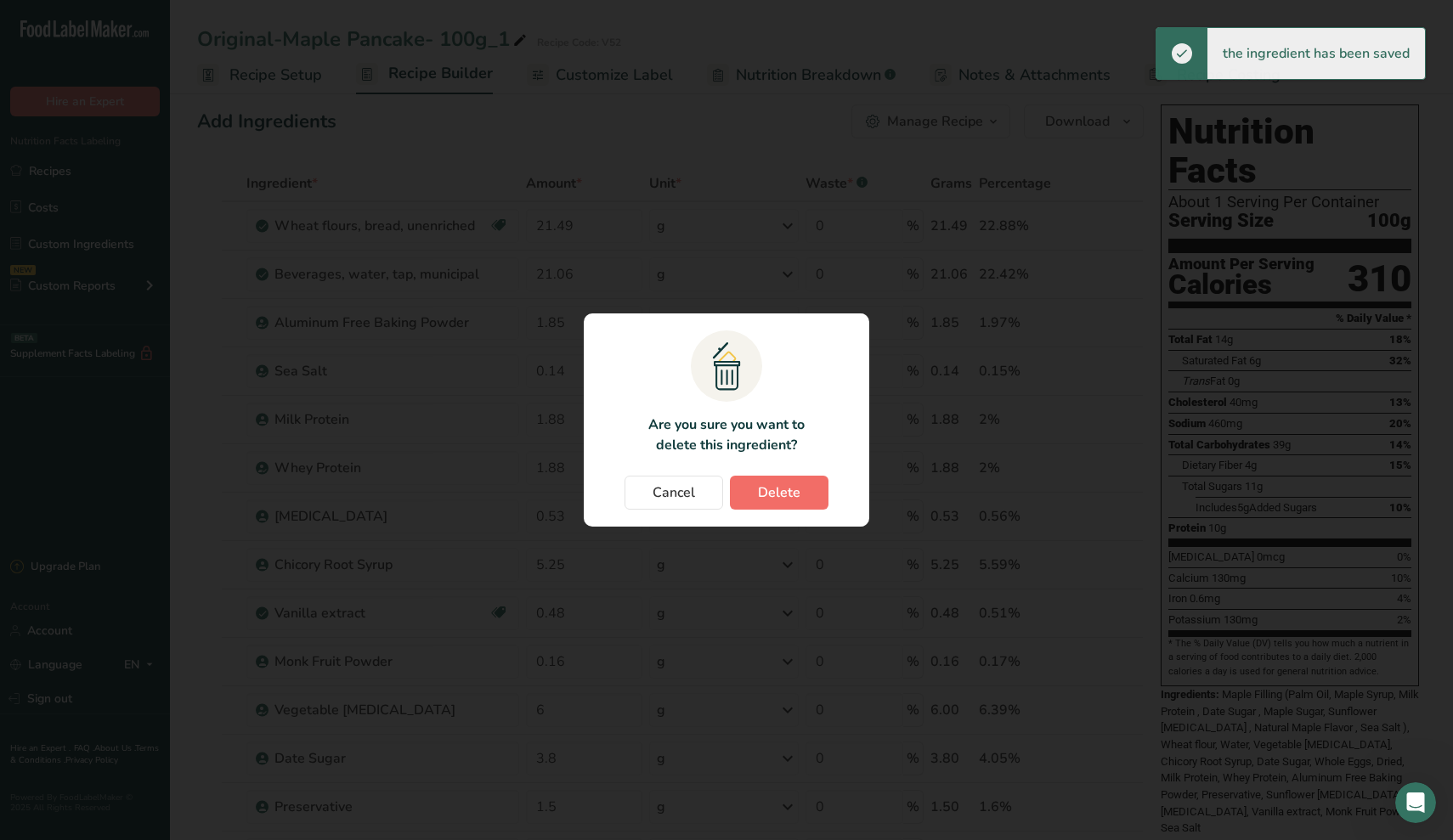
click at [758, 492] on span "Delete" at bounding box center [779, 493] width 43 height 21
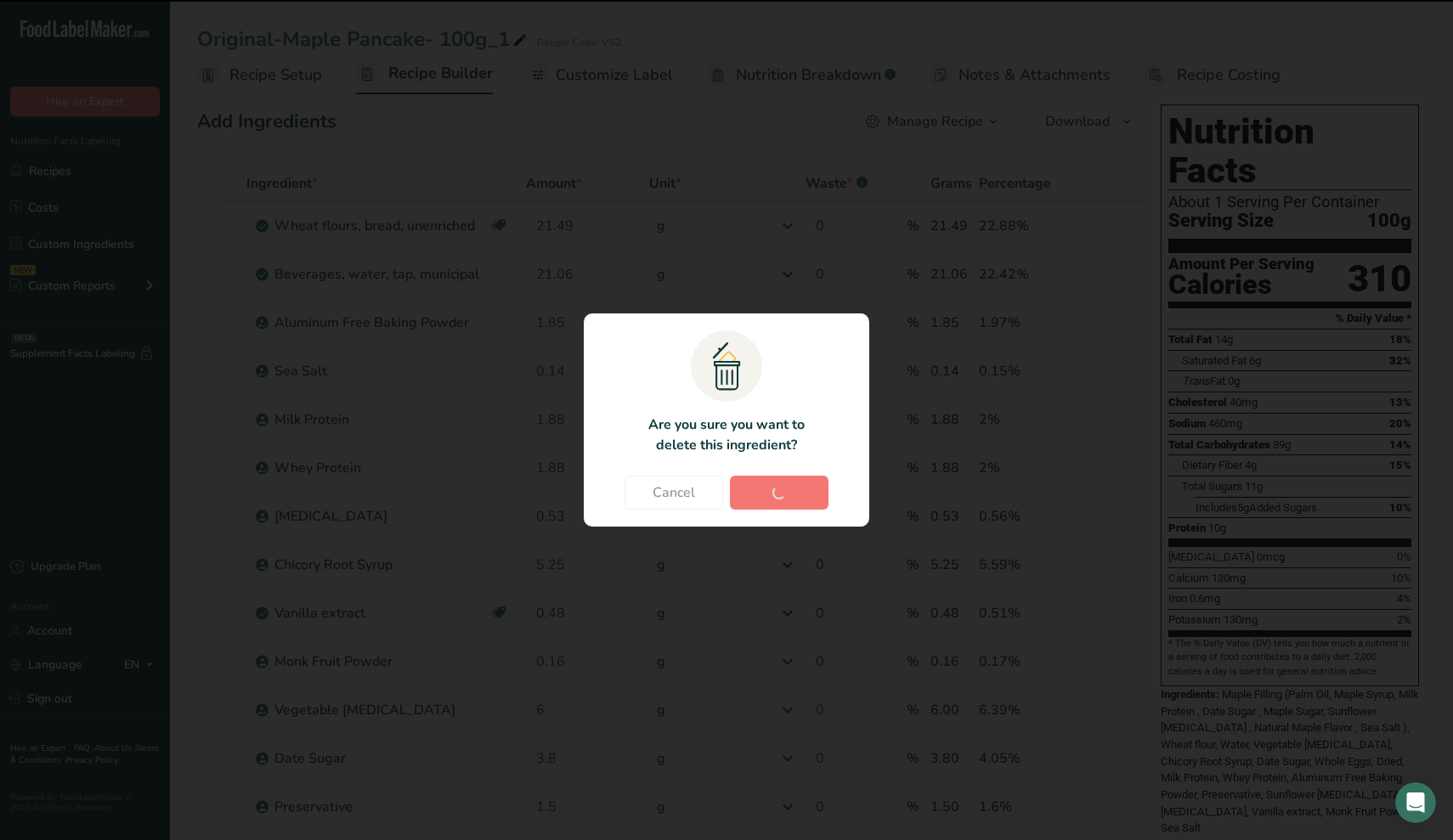
type input "1.5"
type input "0.8"
type input "2.1"
type input "25"
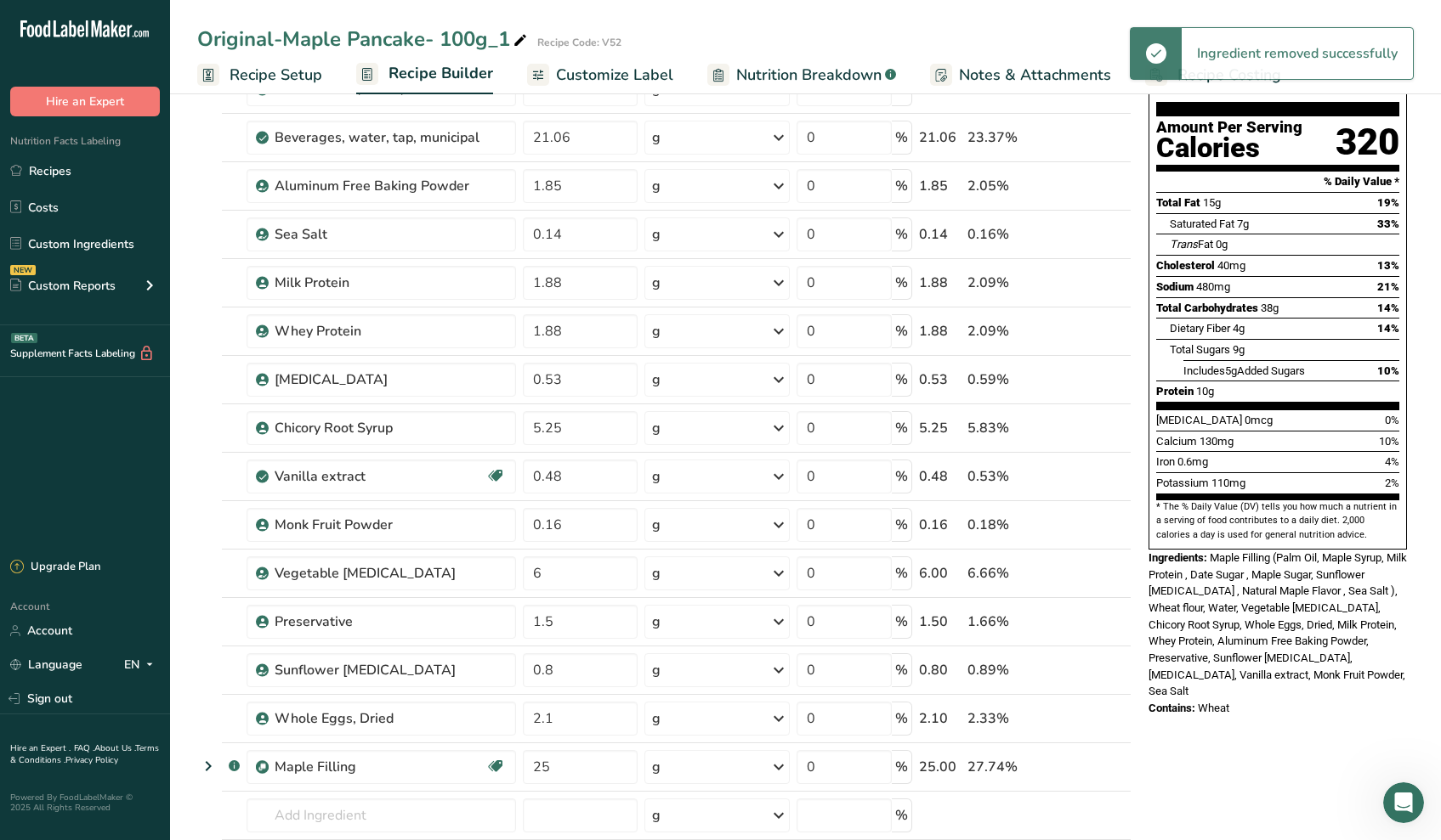
scroll to position [176, 0]
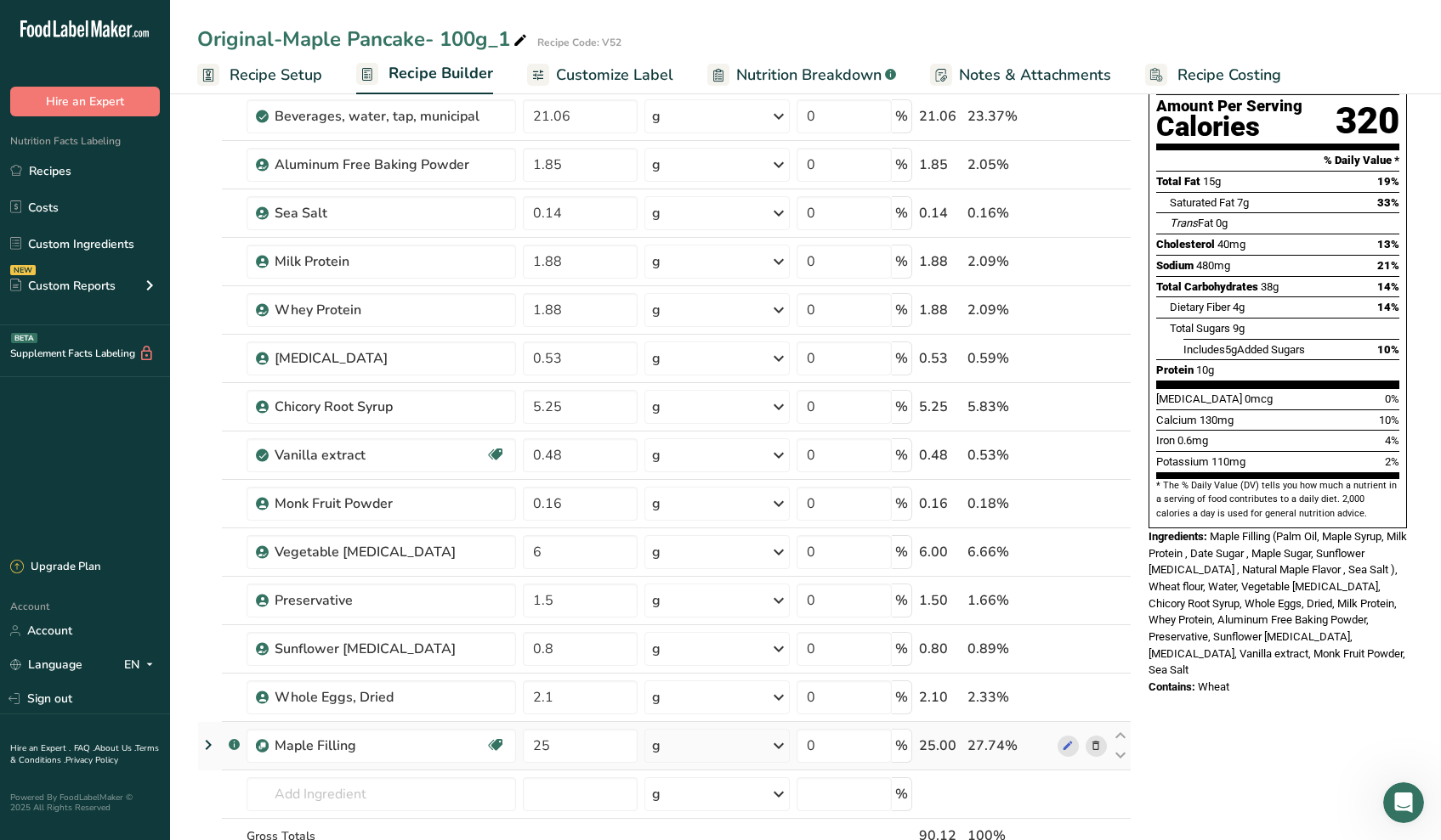
click at [1097, 746] on icon at bounding box center [1096, 746] width 12 height 18
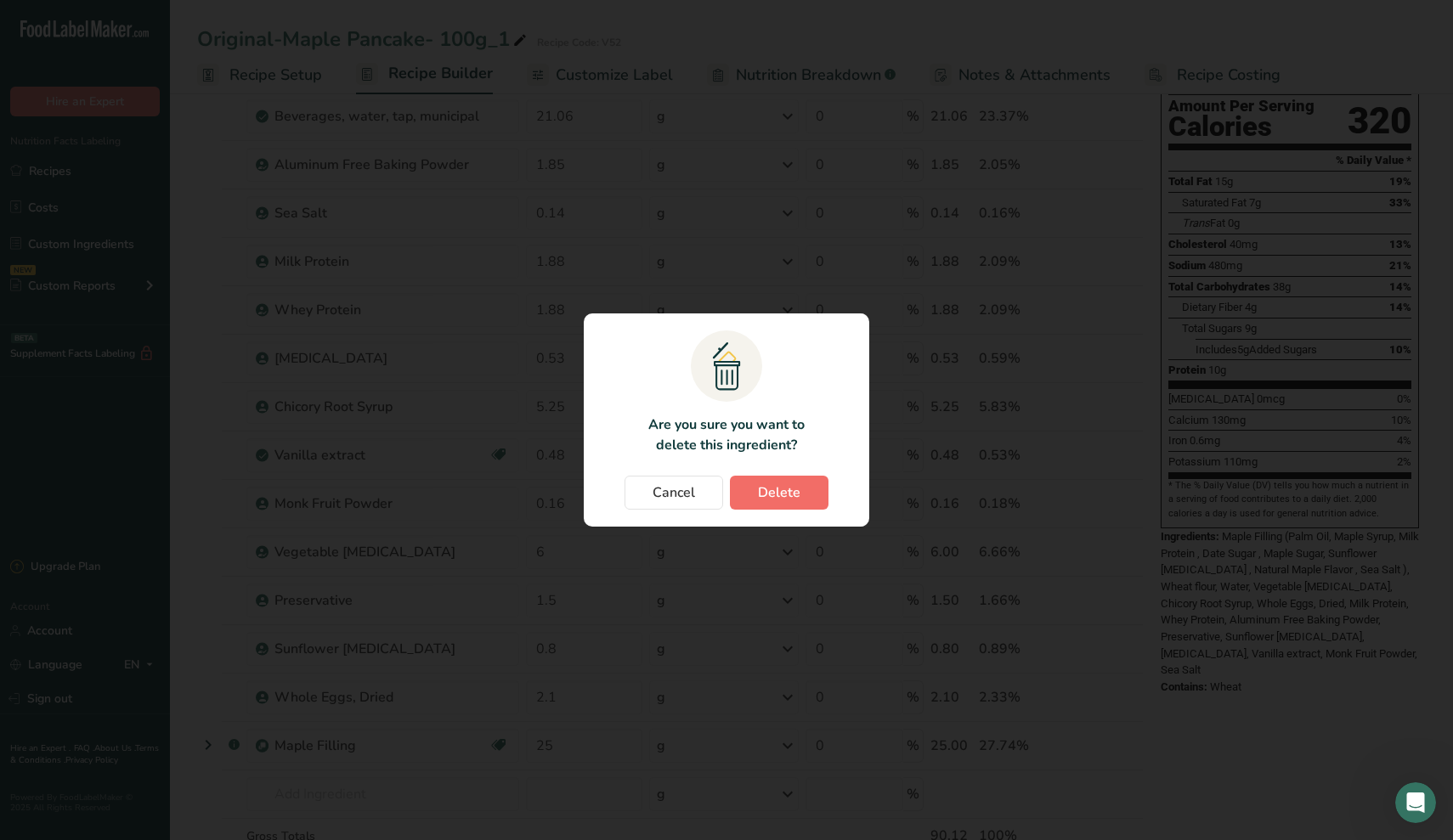
click at [795, 495] on span "Delete" at bounding box center [779, 493] width 43 height 21
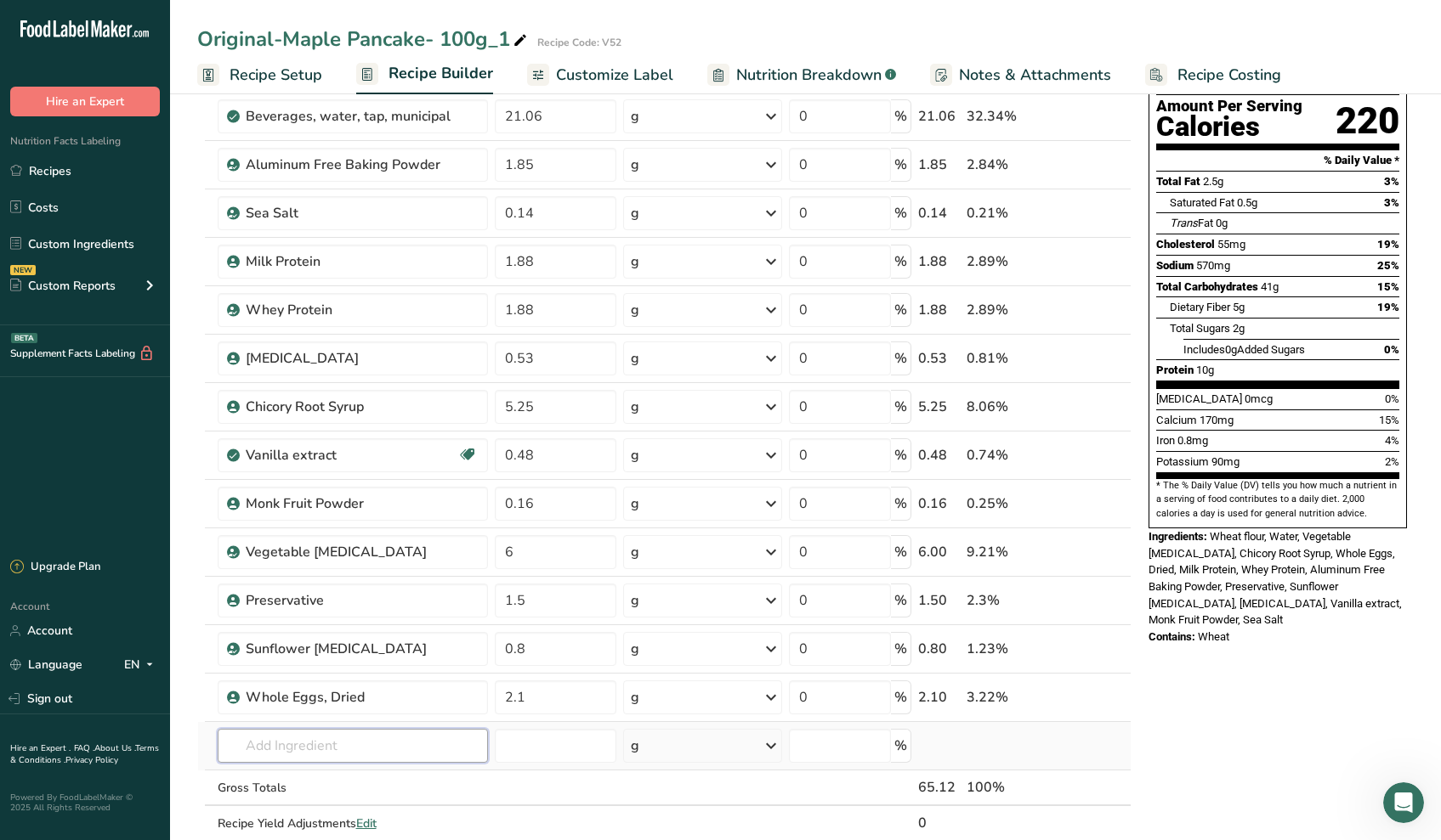
click at [290, 747] on input "text" at bounding box center [353, 746] width 271 height 34
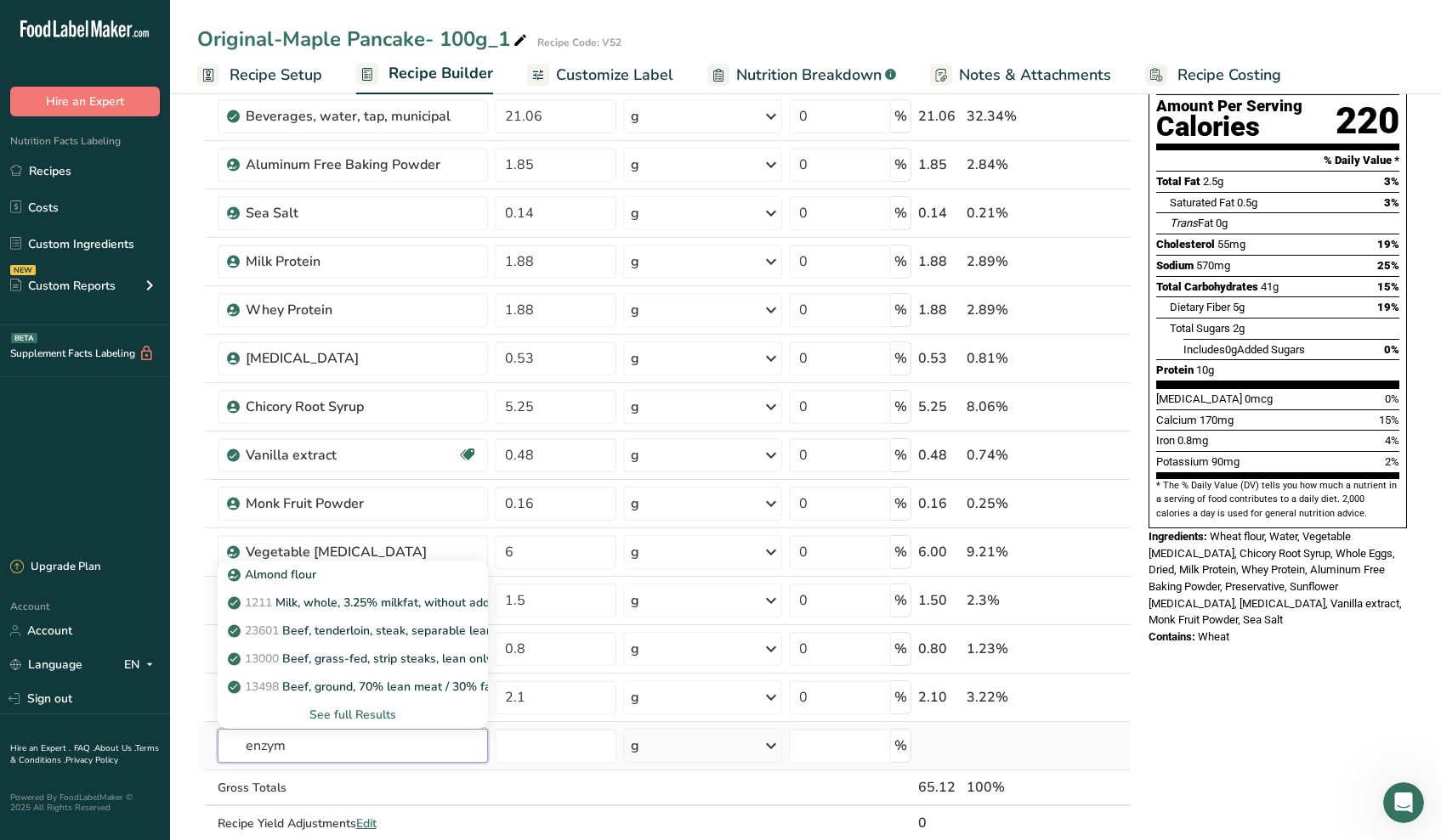
type input "enzyme"
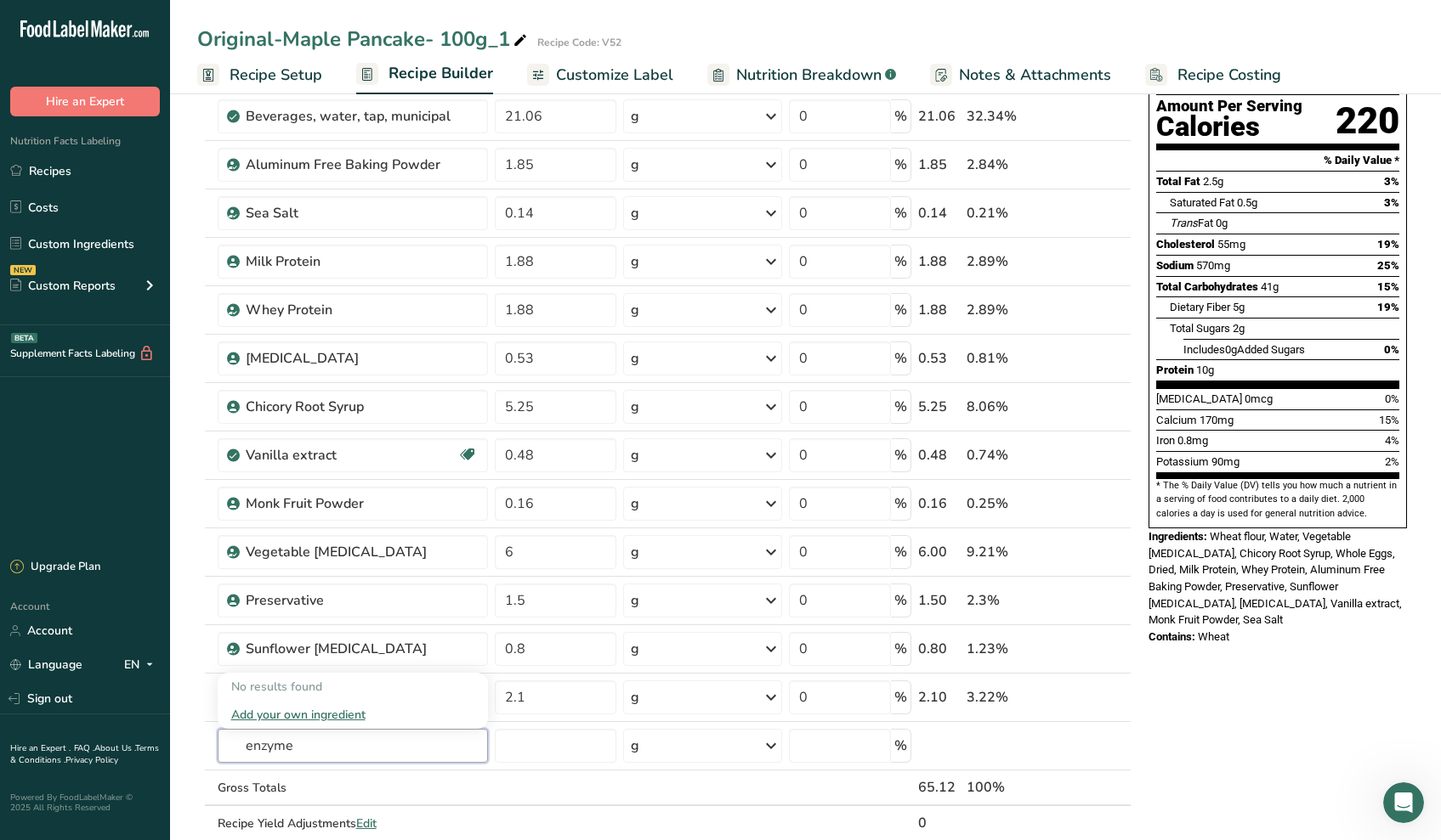
drag, startPoint x: 321, startPoint y: 746, endPoint x: 139, endPoint y: 736, distance: 182.3
click at [139, 736] on div ".a-20{fill:#fff;} Hire an Expert Nutrition Facts Labeling Recipes Costs Custom …" at bounding box center [720, 642] width 1441 height 1635
click at [506, 593] on input "1.5" at bounding box center [555, 601] width 122 height 34
click at [559, 594] on input "1.5" at bounding box center [555, 601] width 122 height 34
click at [573, 660] on div "Ingredient * Amount * Unit * Waste * .a-a{fill:#347362;}.b-a{fill:#fff;} Grams …" at bounding box center [664, 442] width 934 height 869
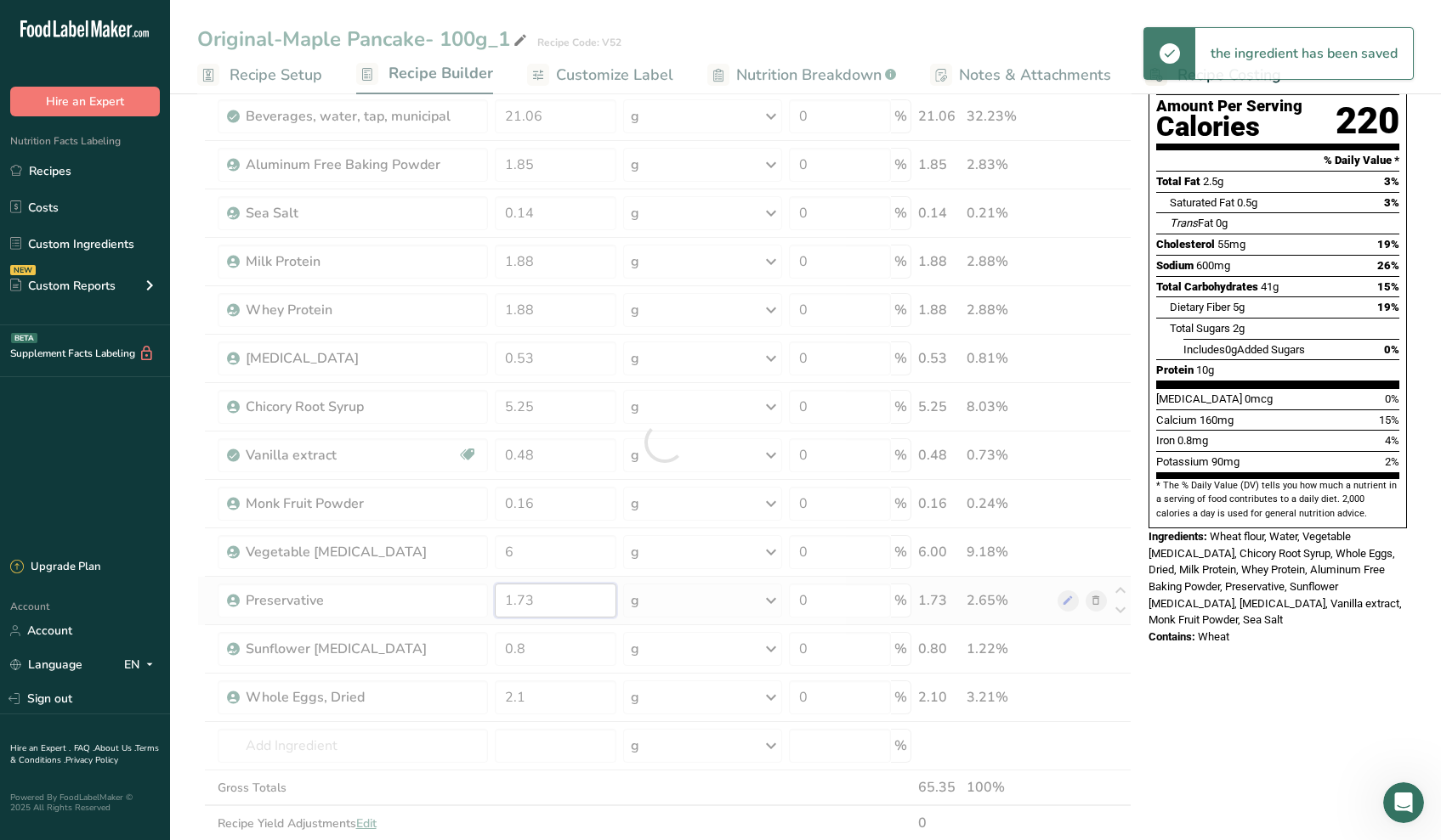
click at [541, 604] on div "Ingredient * Amount * Unit * Waste * .a-a{fill:#347362;}.b-a{fill:#fff;} Grams …" at bounding box center [664, 442] width 934 height 869
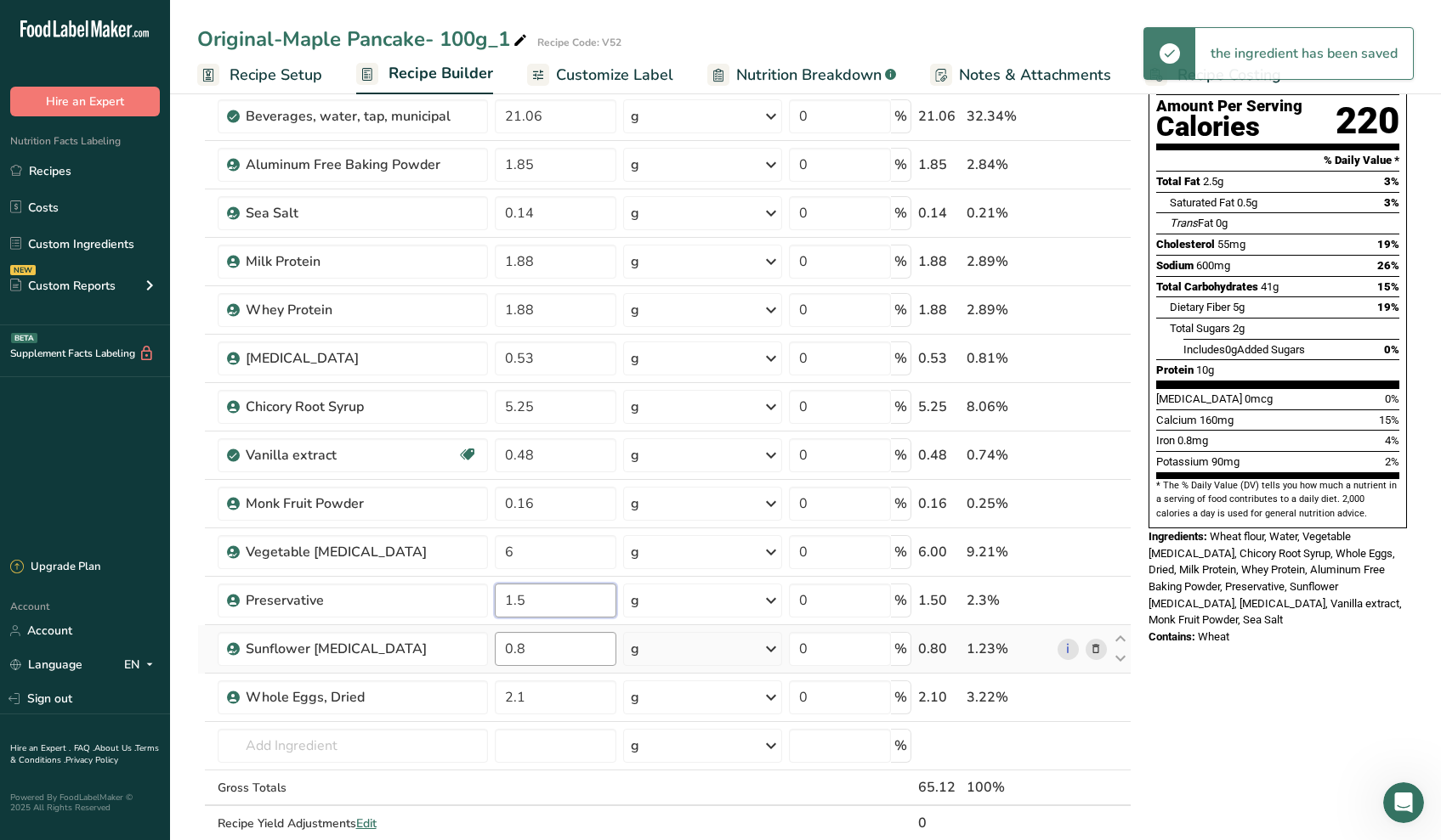
type input "1.5"
click at [557, 651] on div "Ingredient * Amount * Unit * Waste * .a-a{fill:#347362;}.b-a{fill:#fff;} Grams …" at bounding box center [664, 442] width 934 height 869
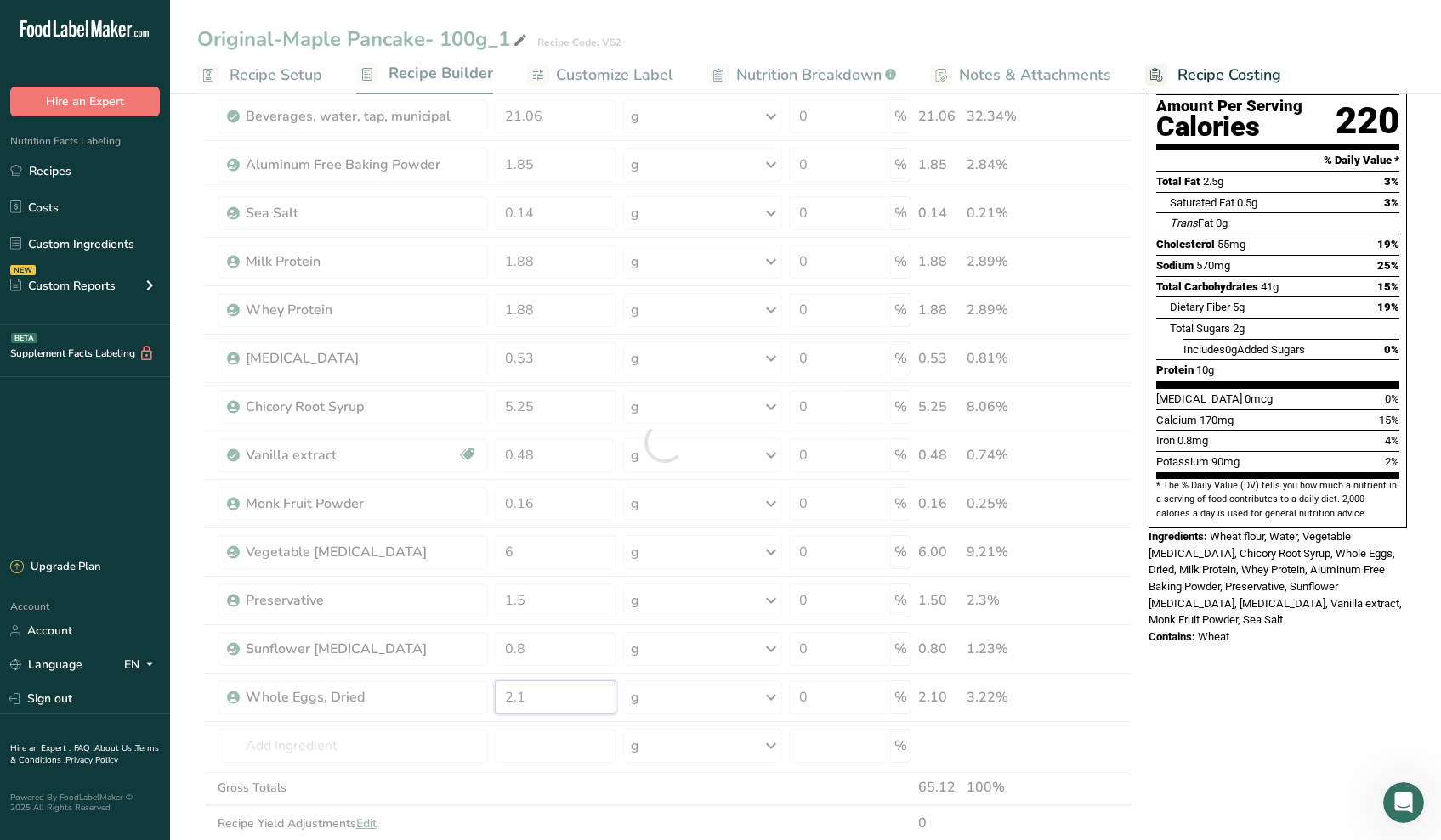
drag, startPoint x: 547, startPoint y: 703, endPoint x: 548, endPoint y: 686, distance: 17.0
click at [549, 702] on div "Ingredient * Amount * Unit * Waste * .a-a{fill:#347362;}.b-a{fill:#fff;} Grams …" at bounding box center [664, 442] width 934 height 869
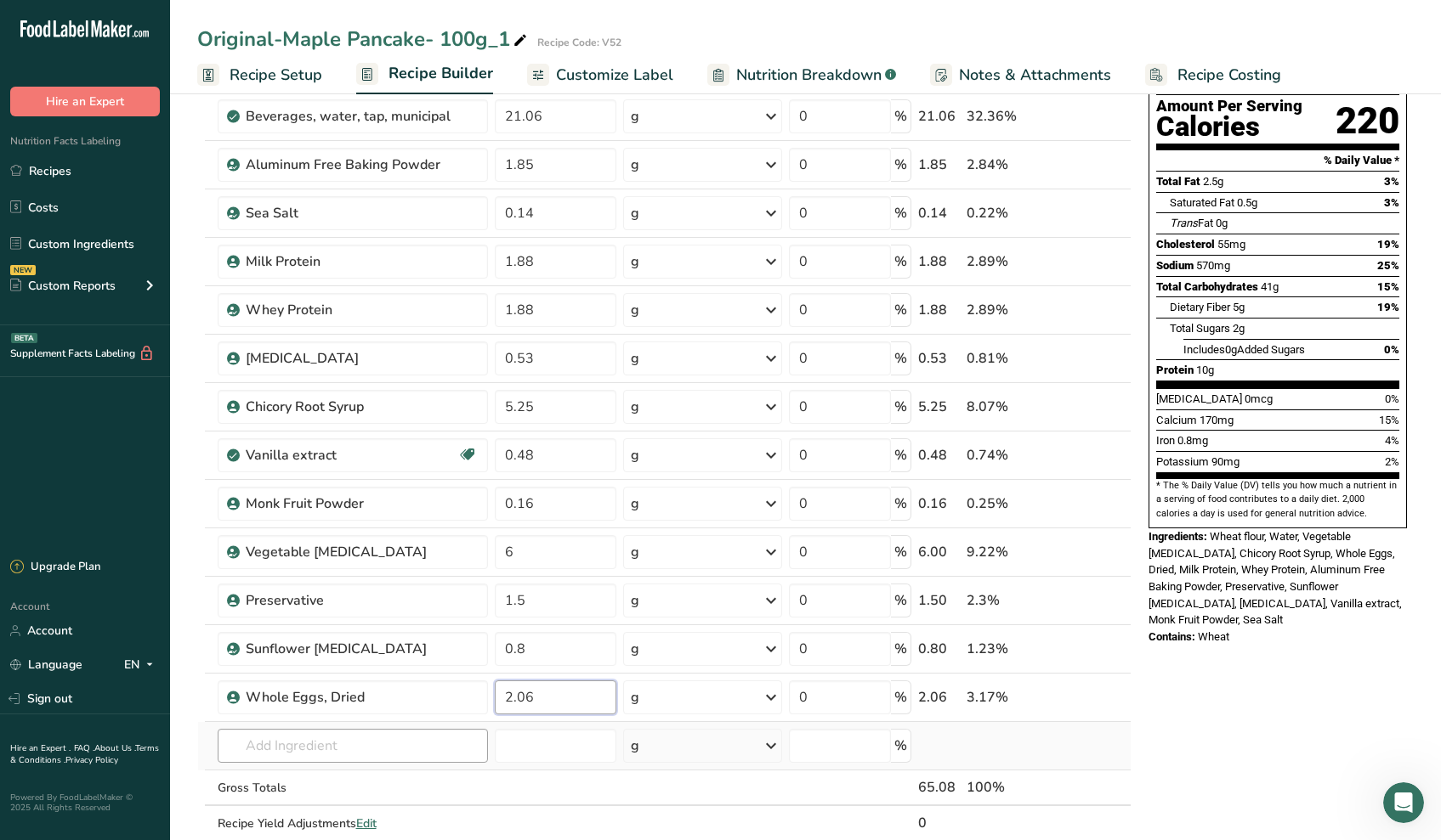
type input "2.06"
click at [441, 748] on div "Ingredient * Amount * Unit * Waste * .a-a{fill:#347362;}.b-a{fill:#fff;} Grams …" at bounding box center [664, 442] width 934 height 869
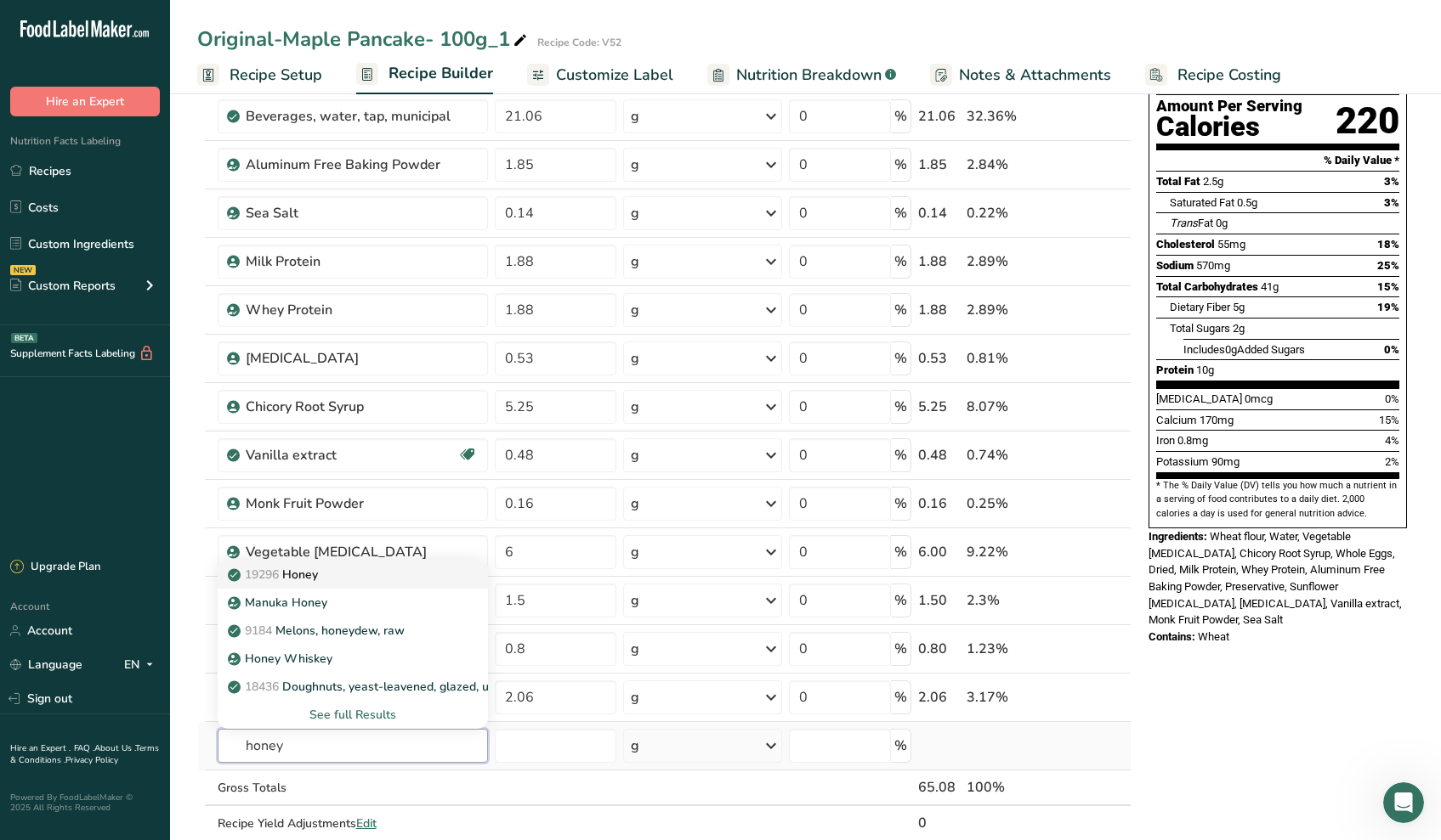
type input "honey"
click at [362, 585] on link "19296 Honey" at bounding box center [353, 575] width 271 height 28
type input "Honey"
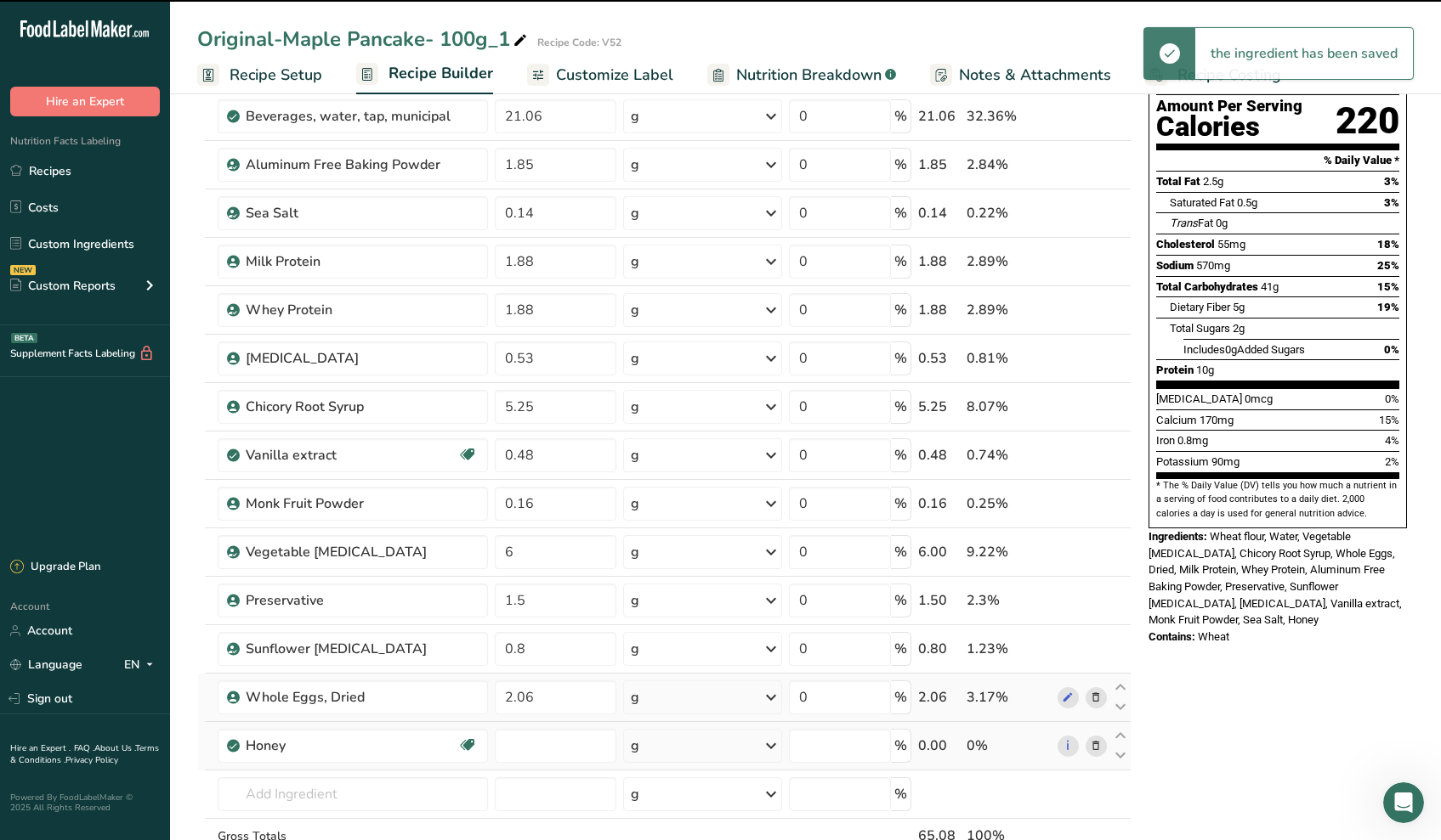
type input "0"
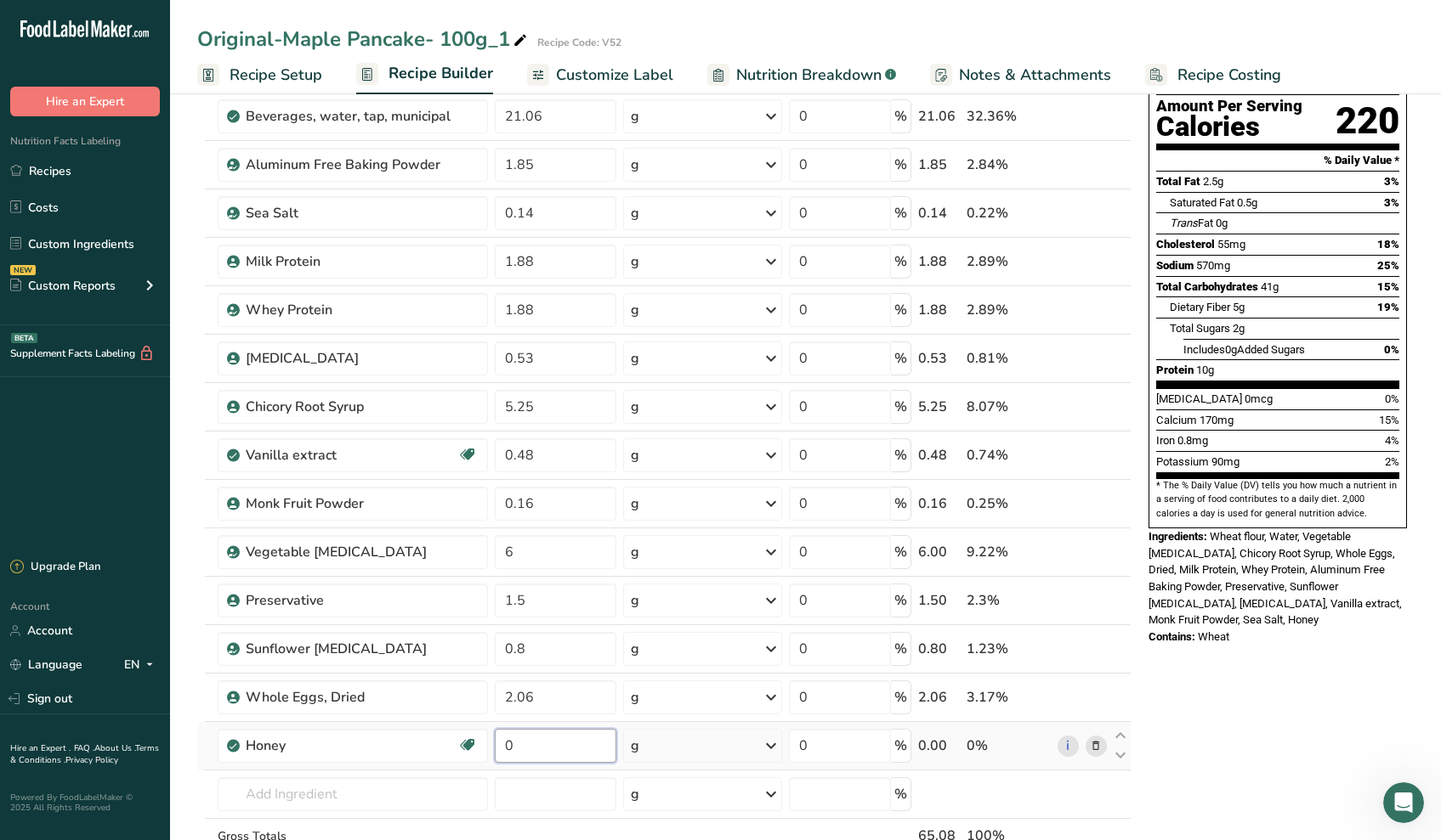
click at [579, 740] on input "0" at bounding box center [555, 746] width 122 height 34
type input "7.5"
click at [565, 789] on div "Ingredient * Amount * Unit * Waste * .a-a{fill:#347362;}.b-a{fill:#fff;} Grams …" at bounding box center [664, 467] width 934 height 918
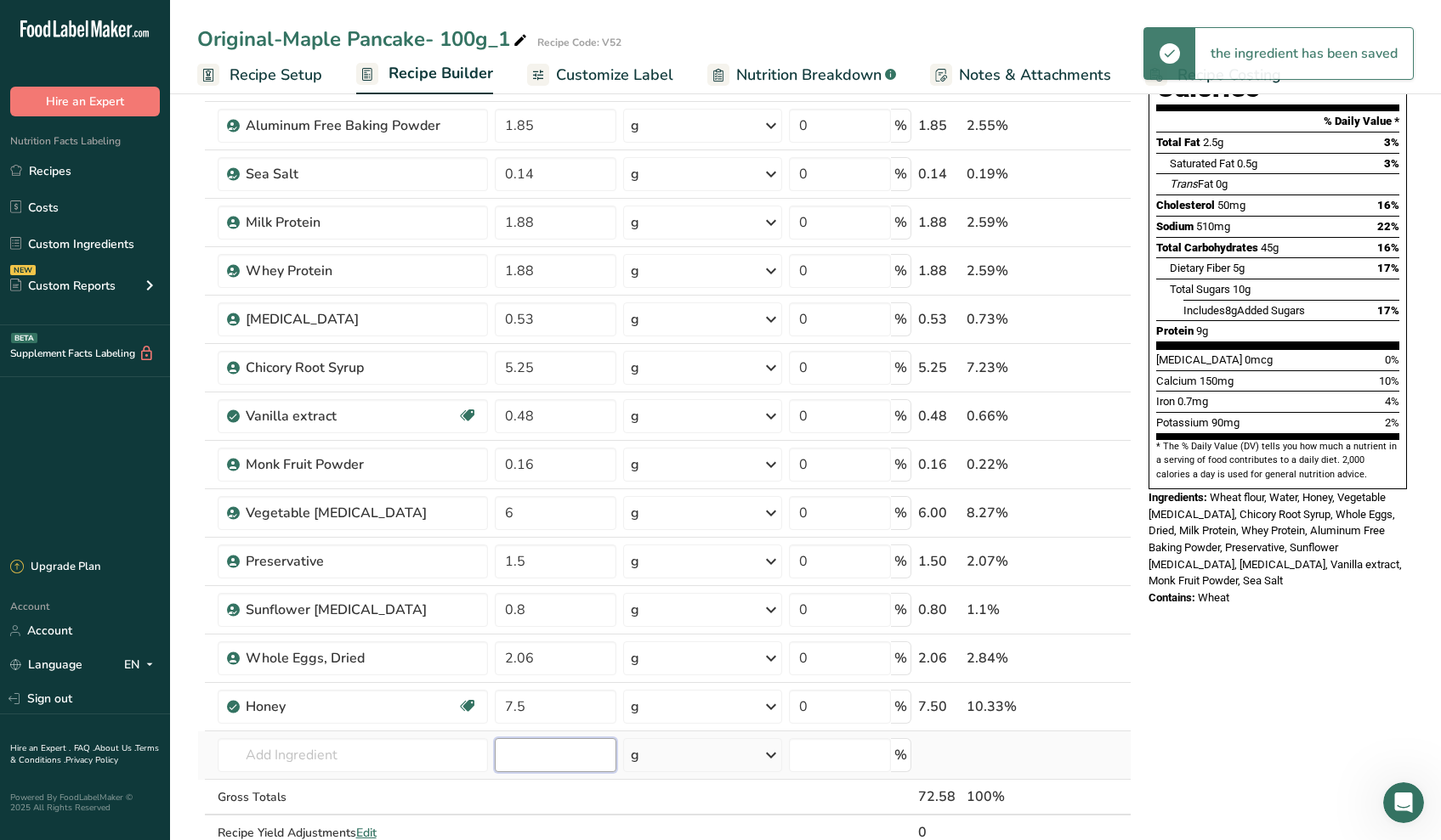
scroll to position [288, 0]
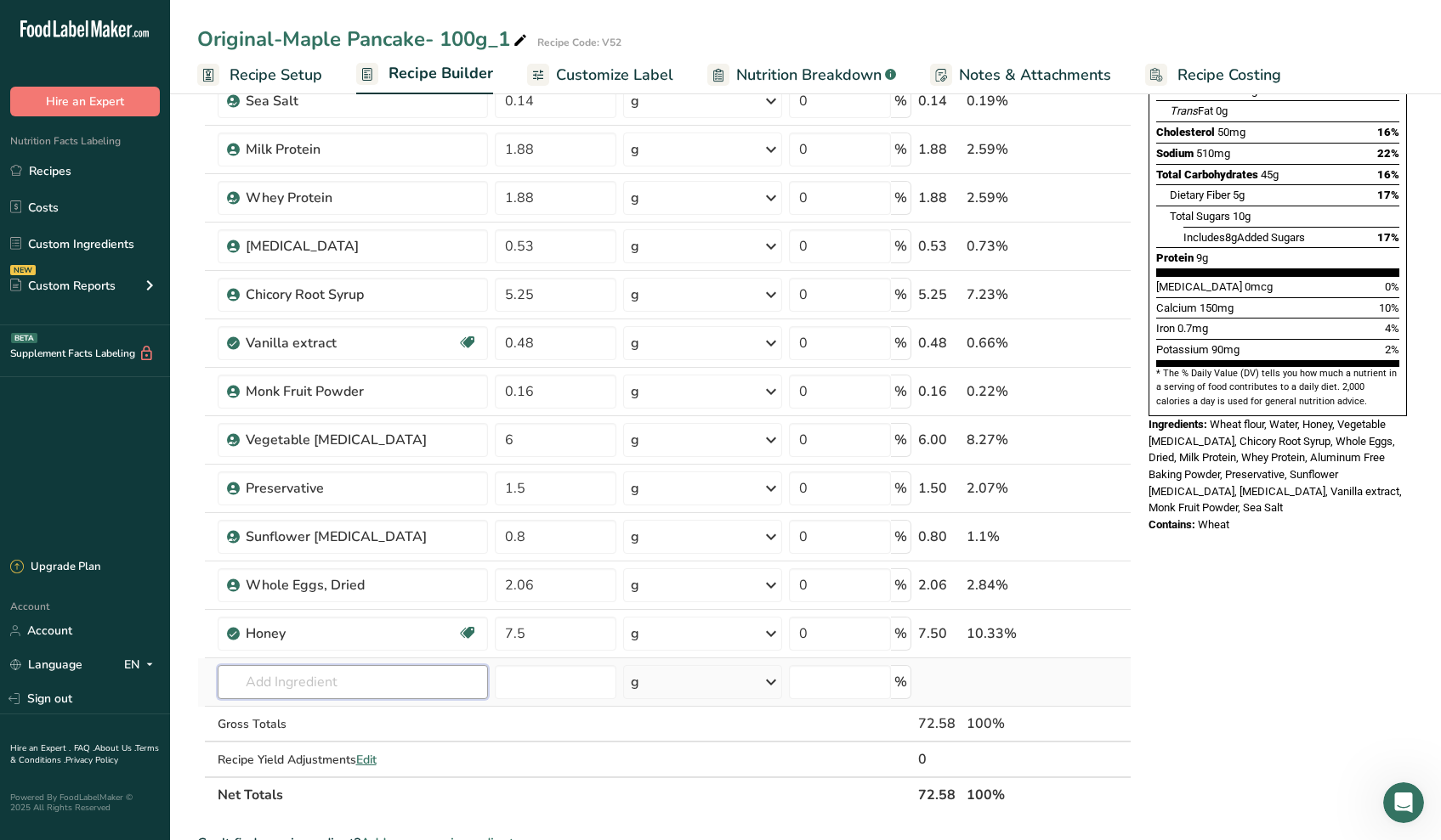
click at [380, 694] on input "text" at bounding box center [353, 682] width 271 height 34
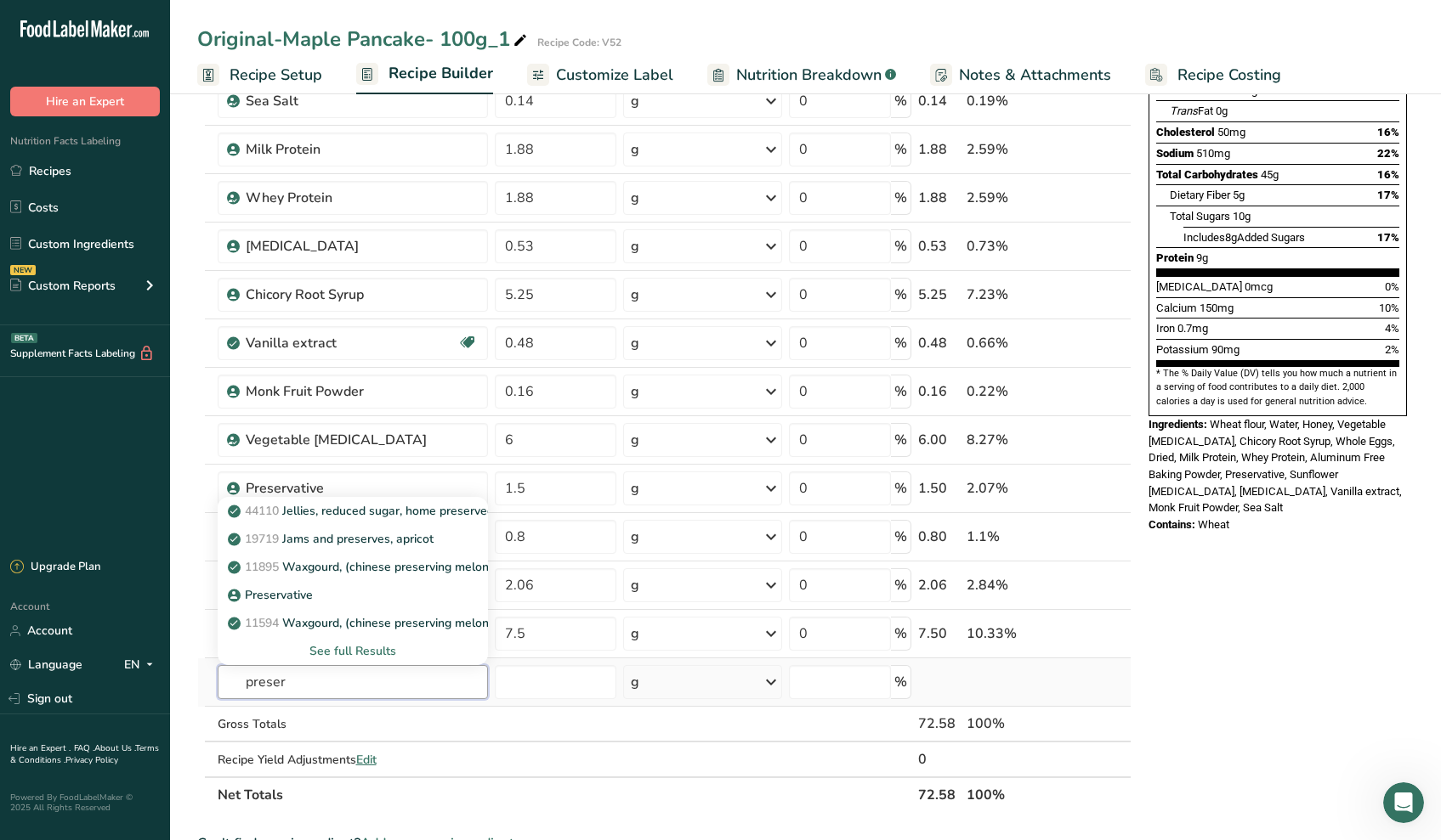
type input "prefer"
drag, startPoint x: 333, startPoint y: 664, endPoint x: 358, endPoint y: 646, distance: 30.8
click at [358, 646] on div "See full Results" at bounding box center [353, 651] width 244 height 18
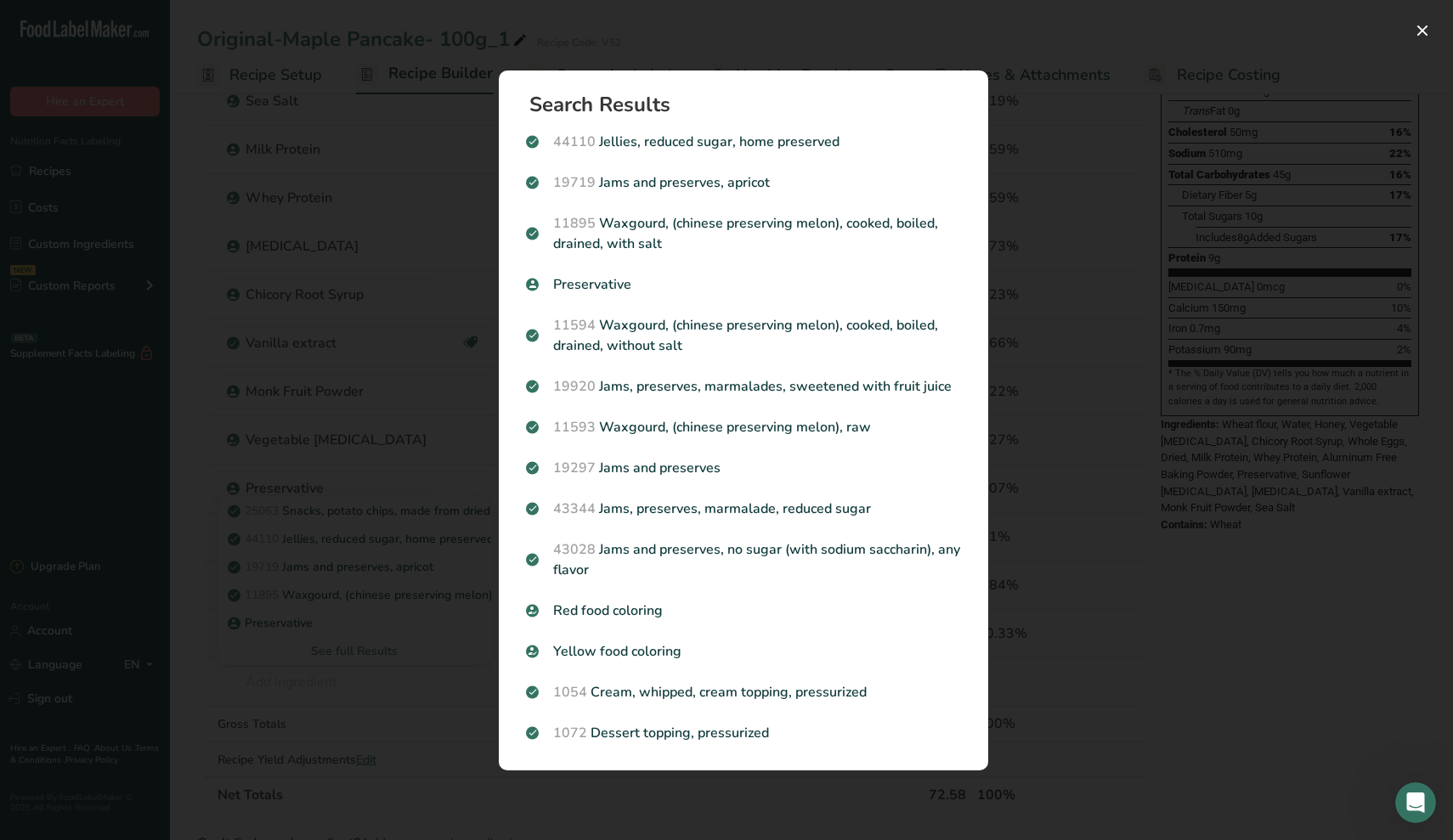
click at [358, 689] on div "Search results modal" at bounding box center [726, 420] width 1453 height 840
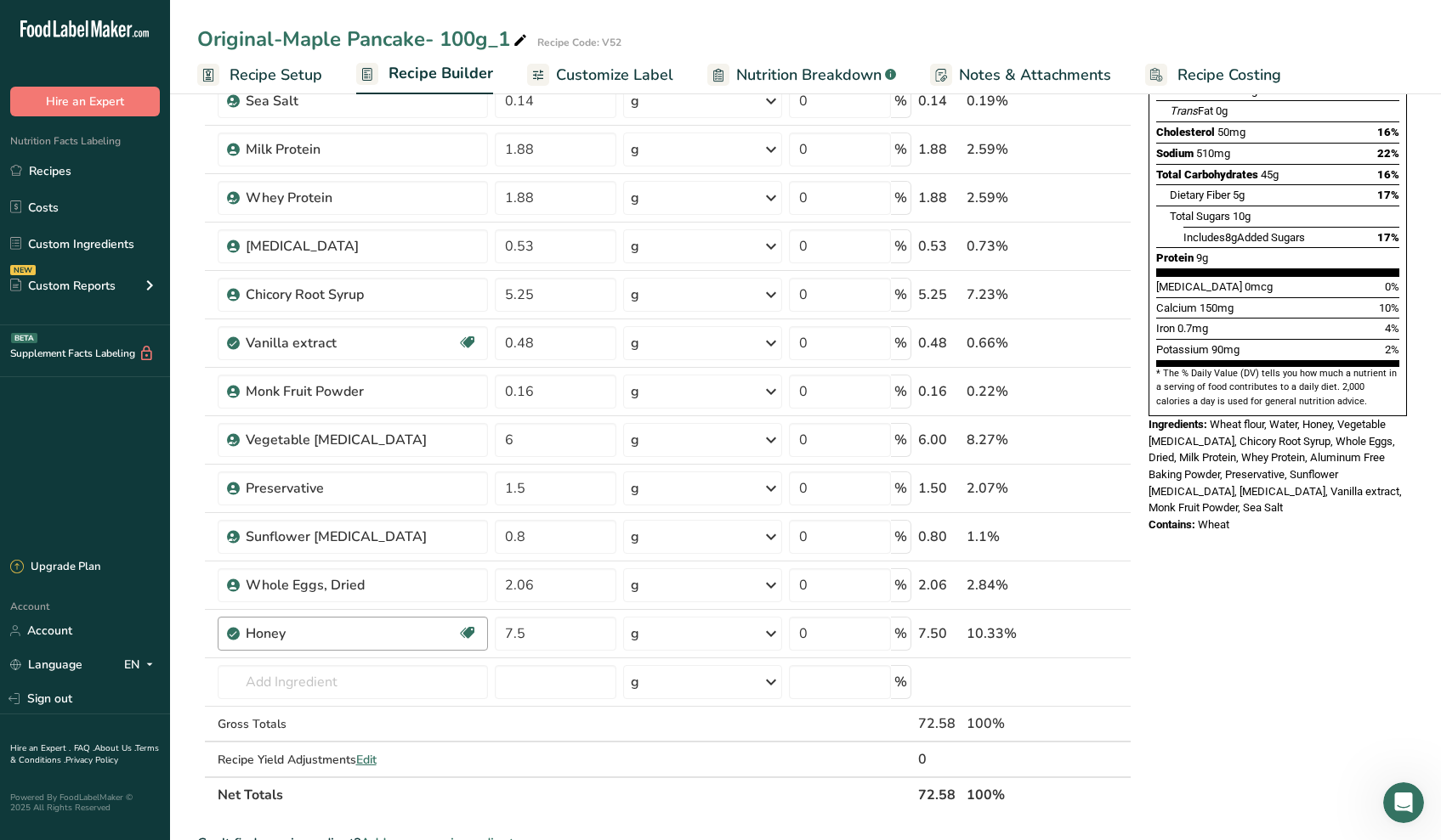
click at [296, 643] on div "Honey" at bounding box center [352, 634] width 212 height 21
click at [294, 641] on div "Honey" at bounding box center [352, 634] width 212 height 21
click at [261, 634] on div "Honey" at bounding box center [352, 634] width 212 height 21
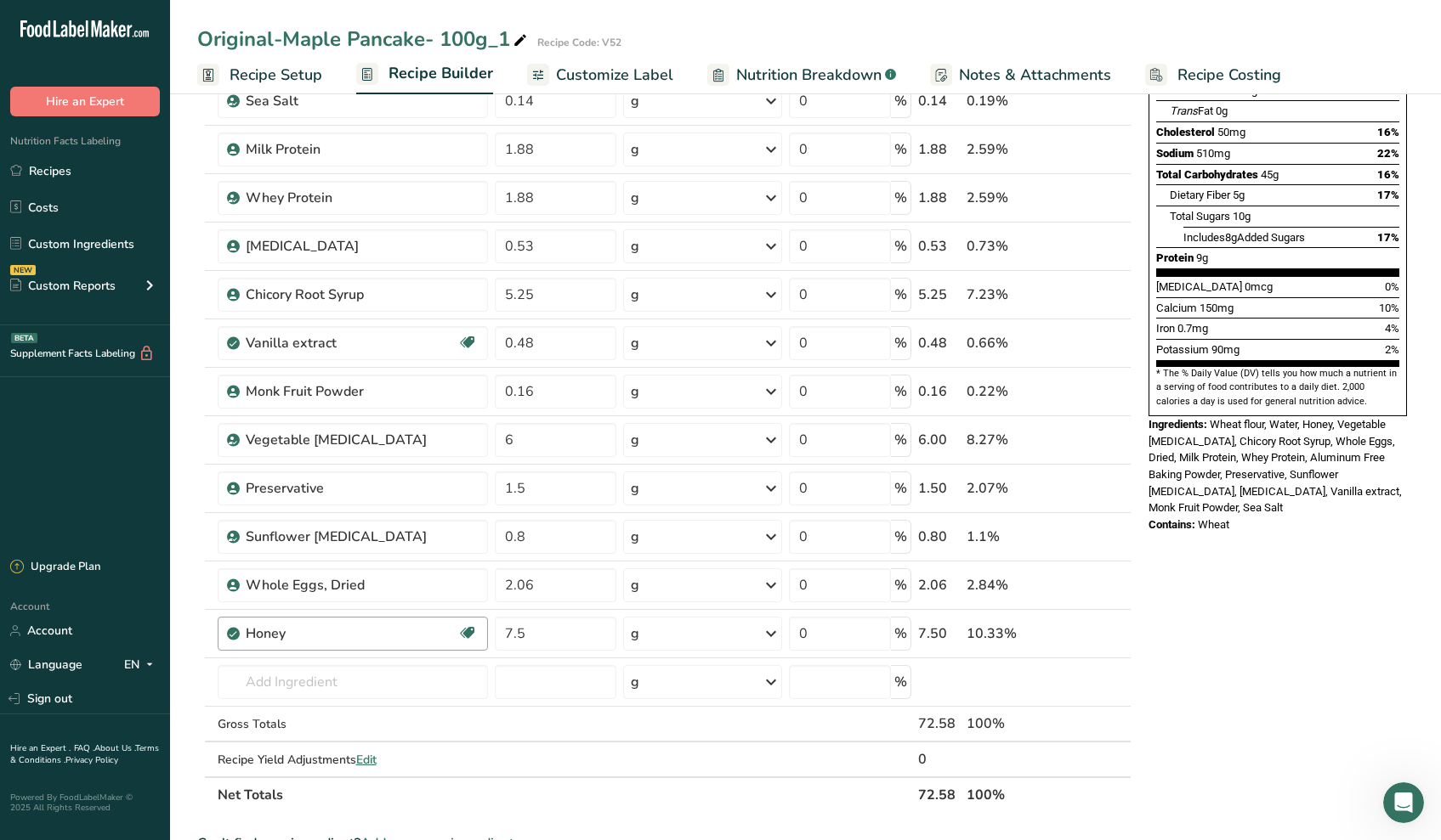
click at [262, 634] on div "Honey" at bounding box center [352, 634] width 212 height 21
click at [266, 683] on input "text" at bounding box center [353, 682] width 271 height 34
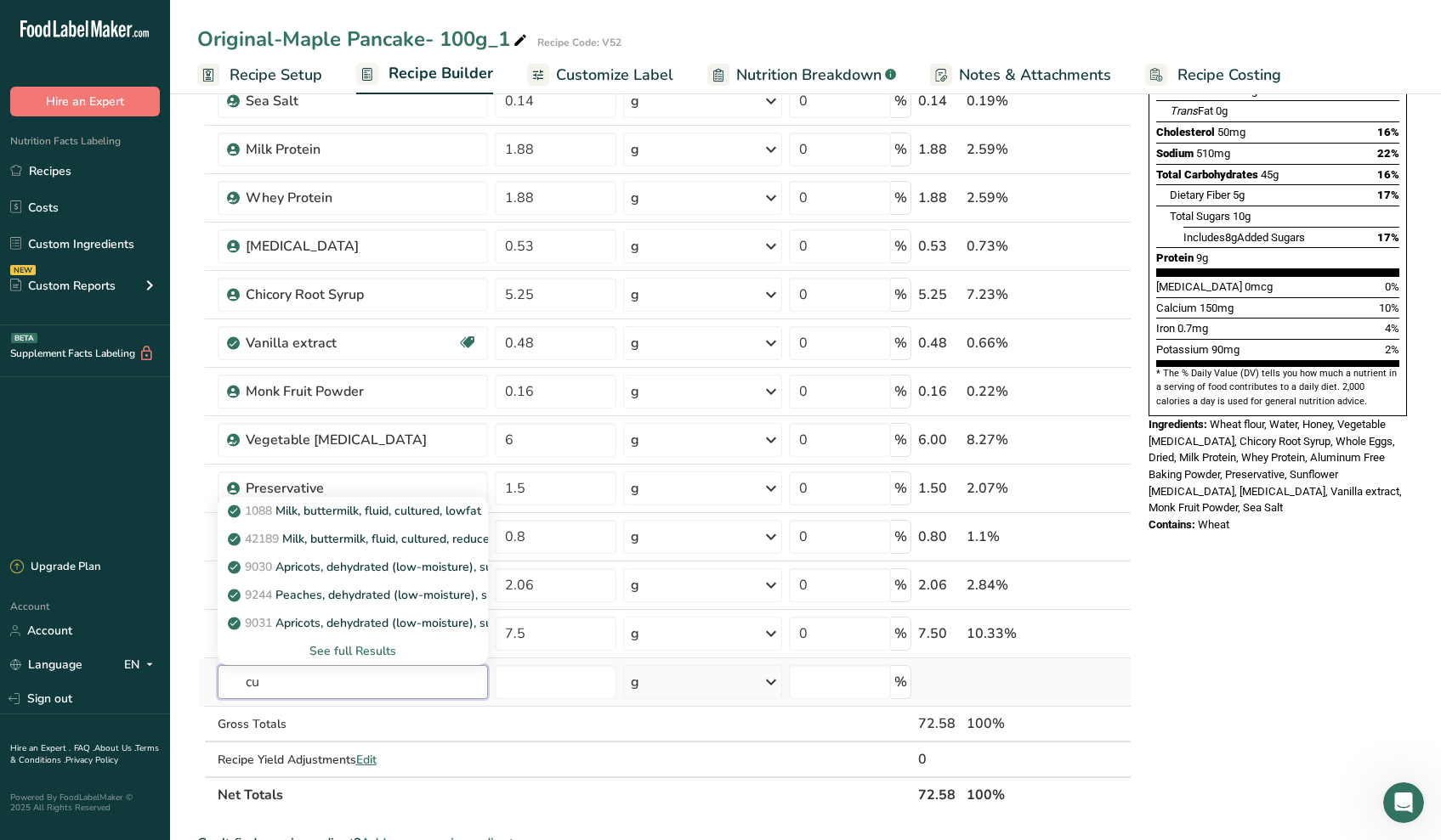
type input "c"
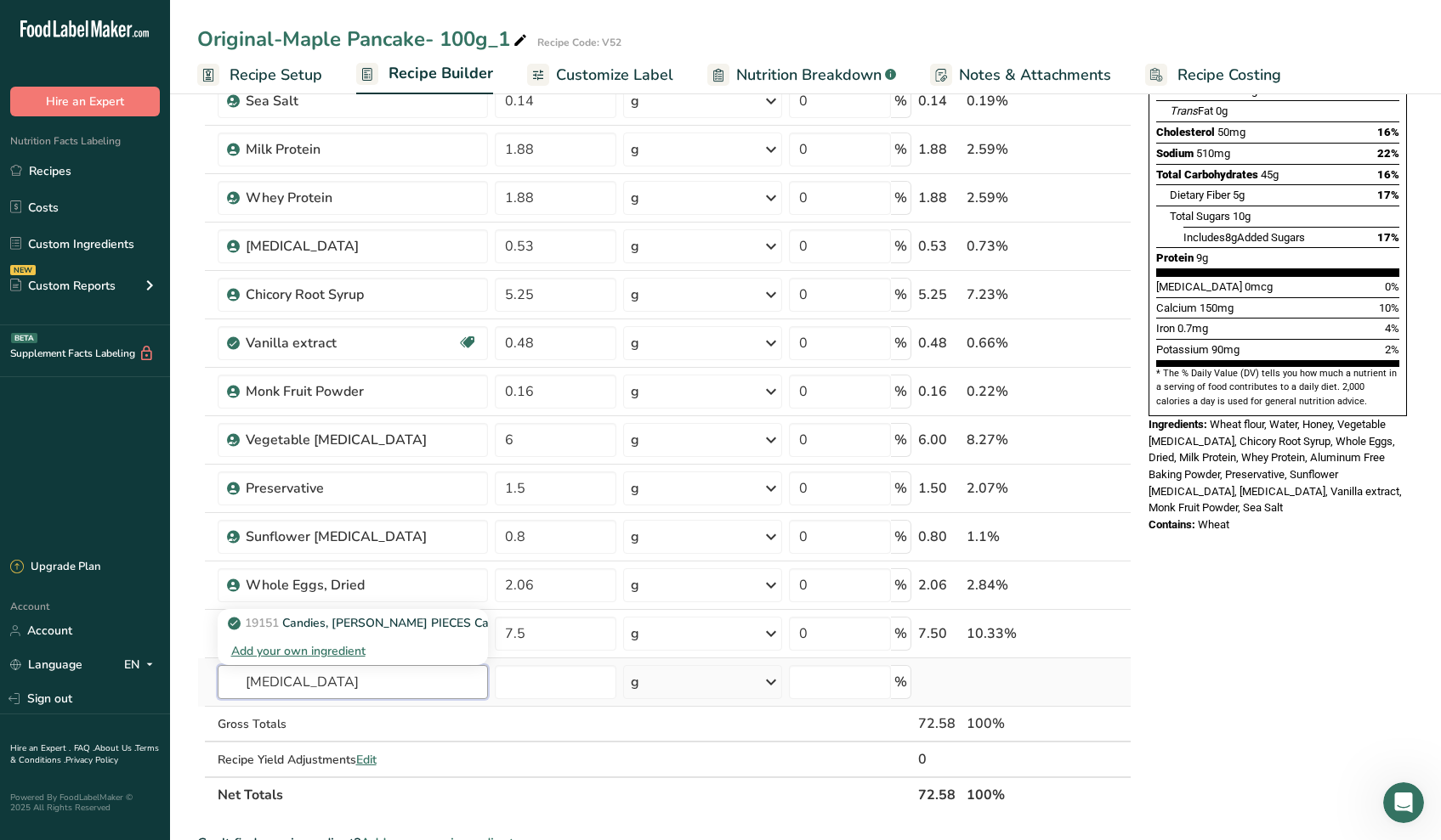
type input "[MEDICAL_DATA]"
click at [279, 655] on div "Add your own ingredient" at bounding box center [353, 651] width 244 height 18
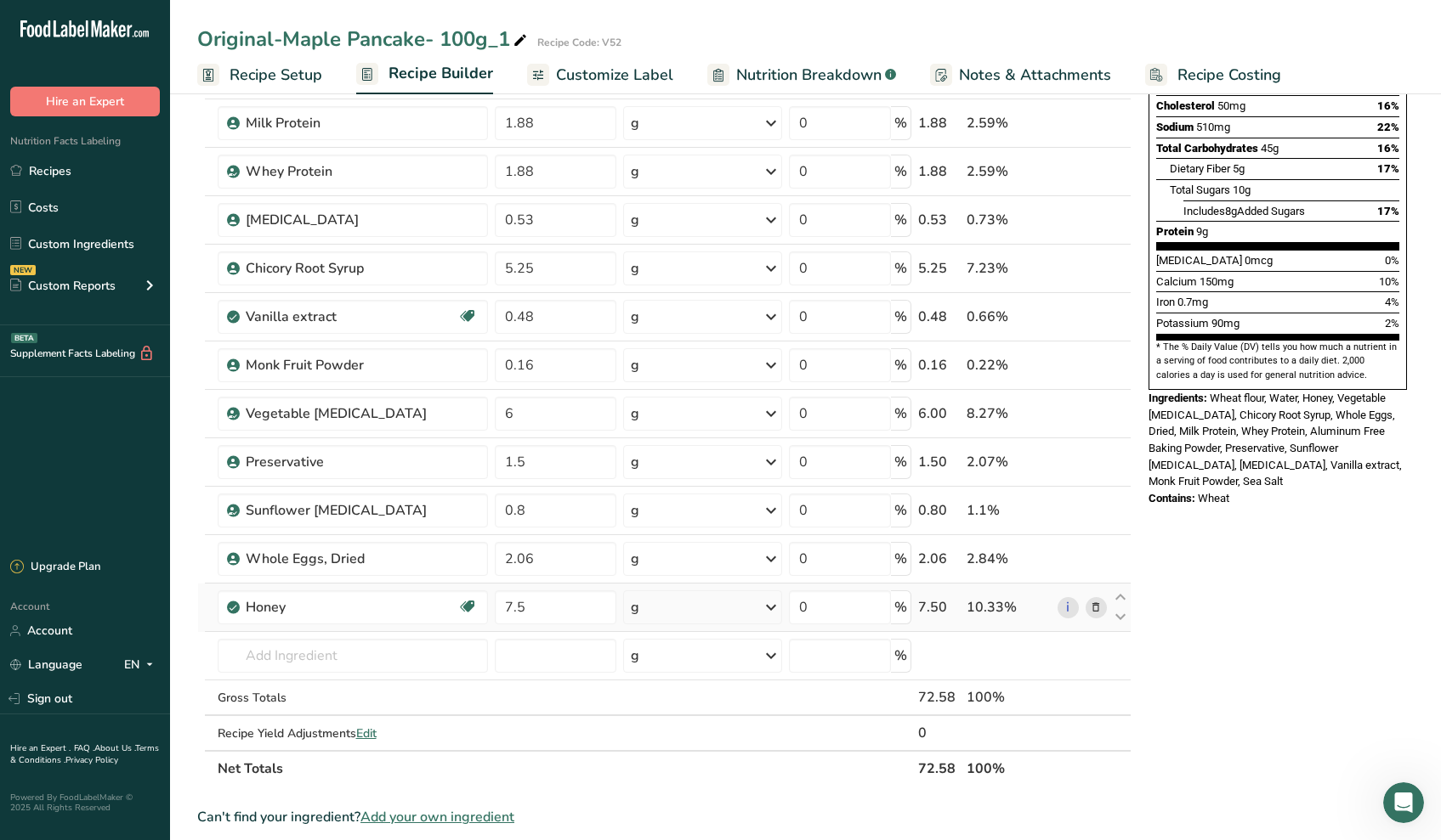
scroll to position [317, 0]
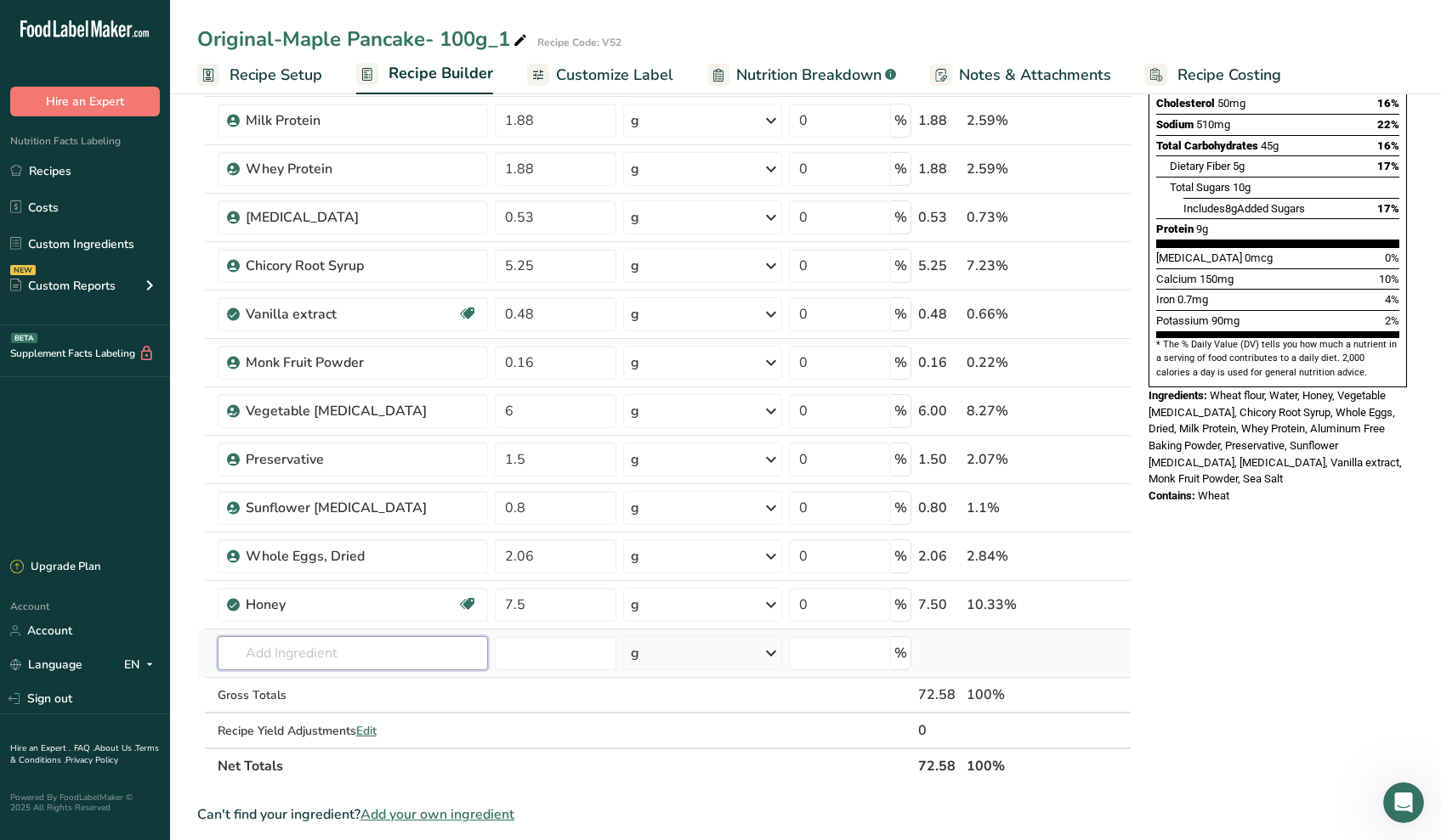
click at [296, 642] on input "text" at bounding box center [353, 653] width 271 height 34
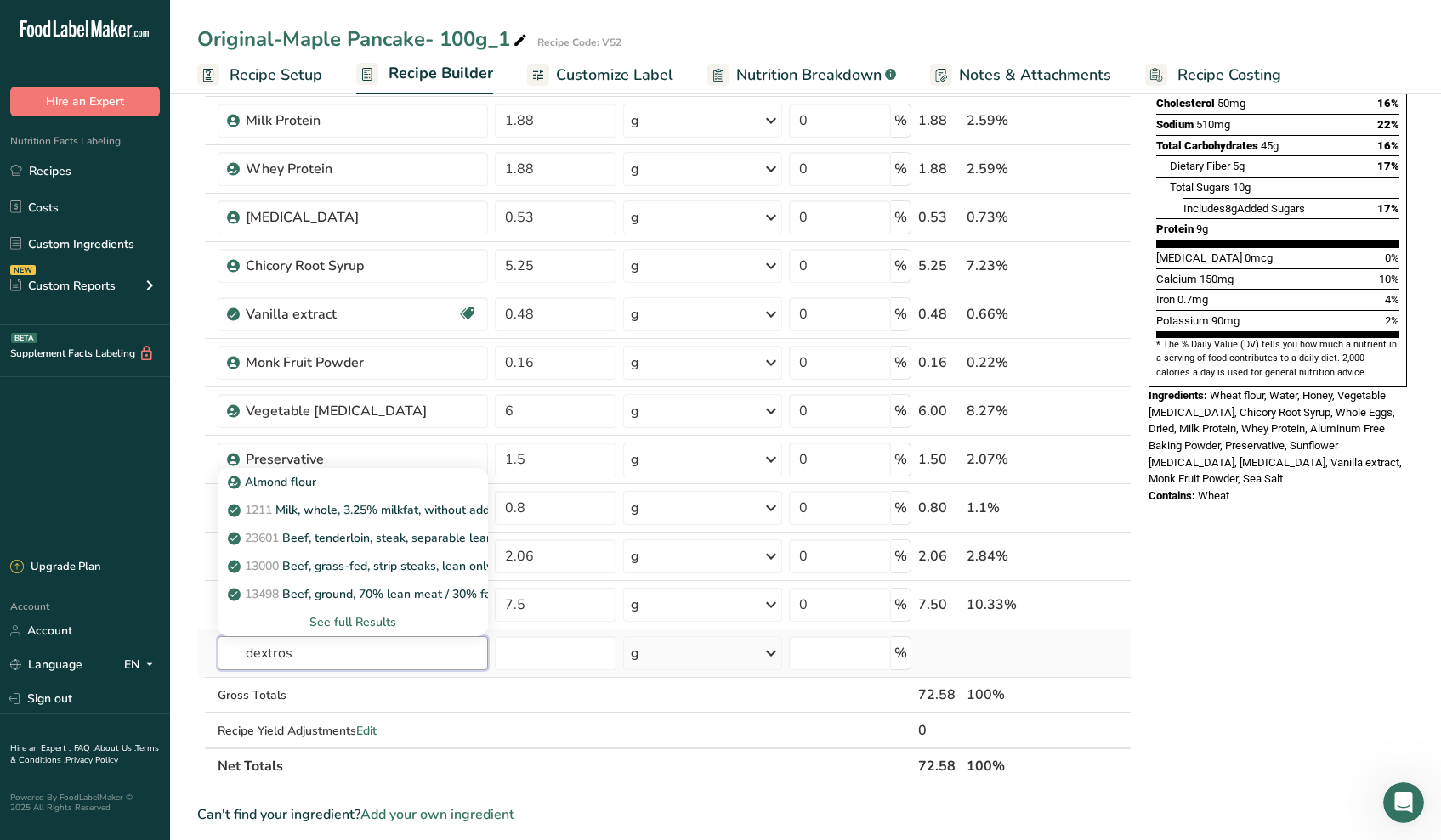
type input "[MEDICAL_DATA]"
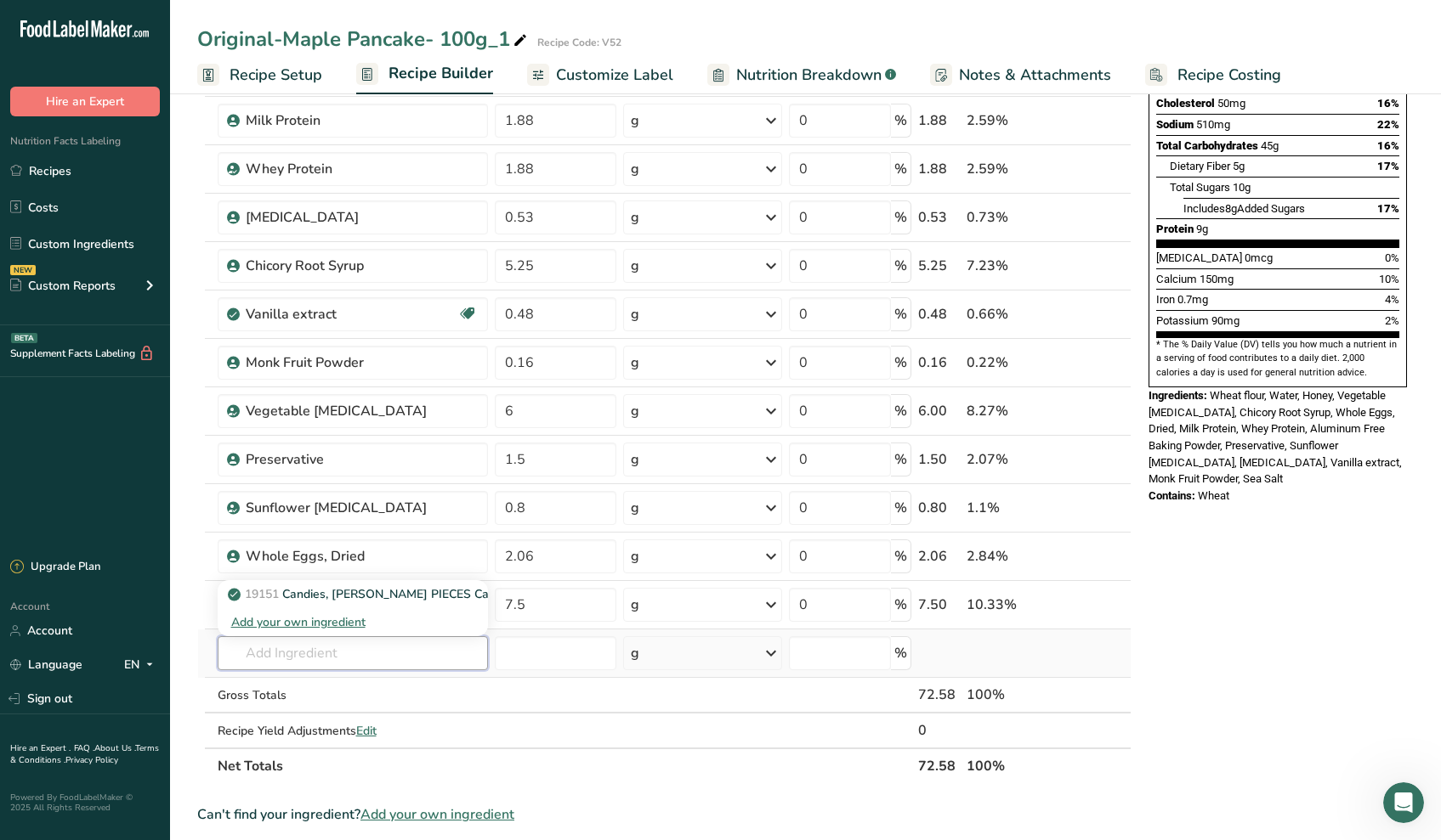
click at [311, 662] on input "text" at bounding box center [353, 653] width 271 height 34
type input "s"
type input "preservative"
click at [322, 620] on div "Add your own ingredient" at bounding box center [353, 622] width 244 height 18
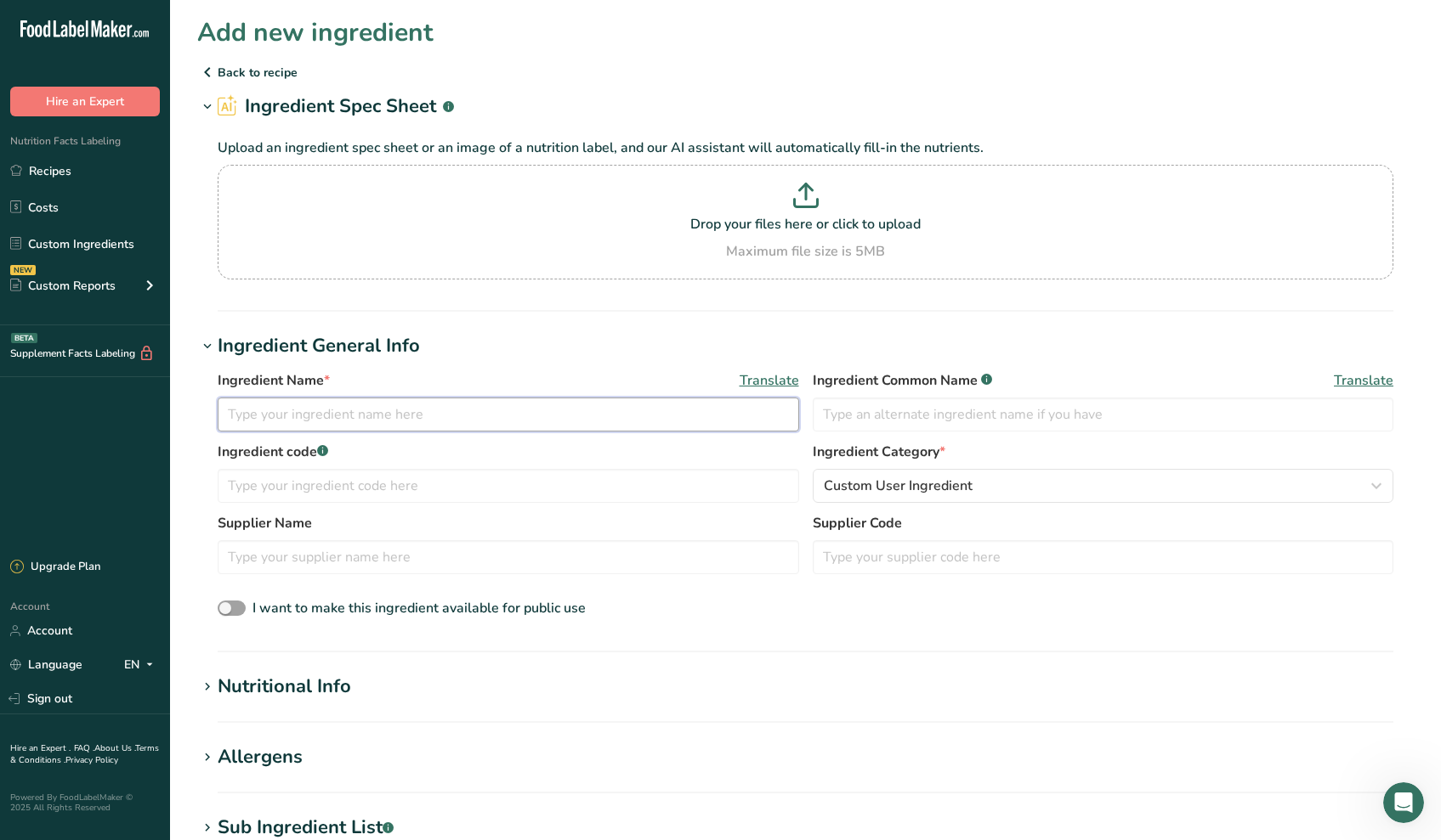
click at [333, 409] on input "text" at bounding box center [508, 414] width 582 height 34
type input "Shield Pure Liquid"
click at [274, 684] on div "Nutritional Info" at bounding box center [284, 687] width 134 height 28
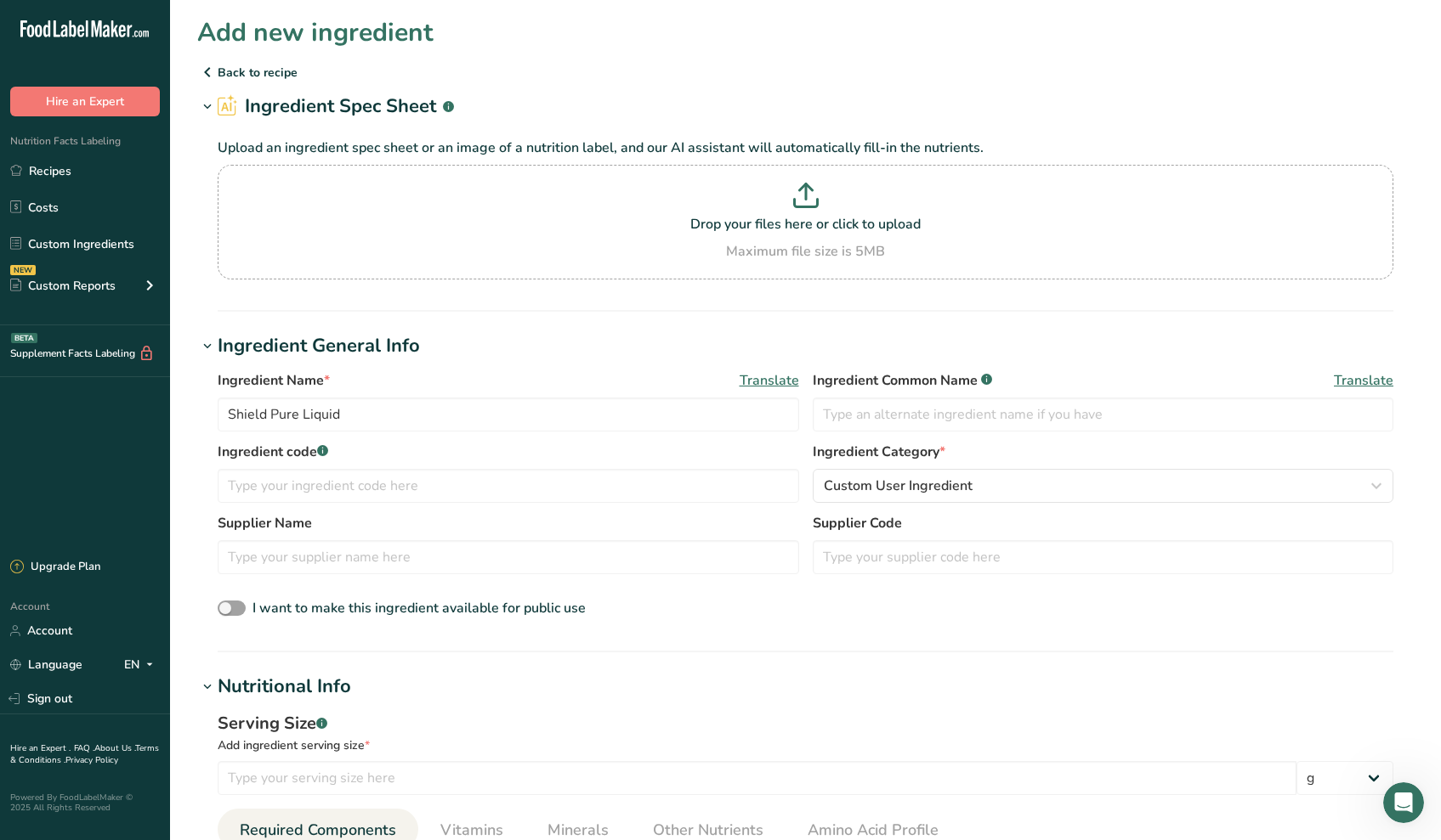
scroll to position [3, 0]
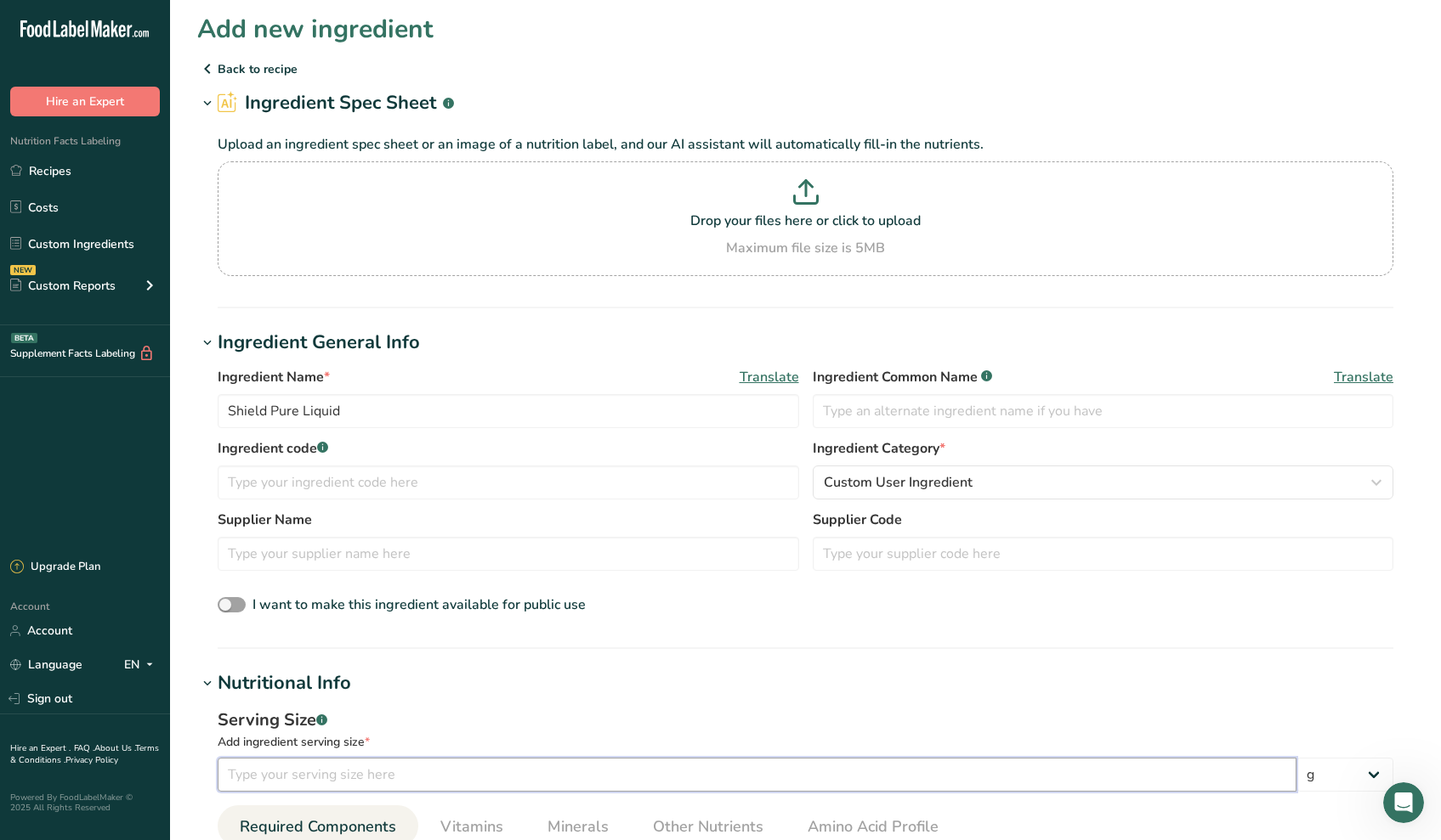
click at [302, 784] on input "number" at bounding box center [756, 775] width 1079 height 34
type input "100"
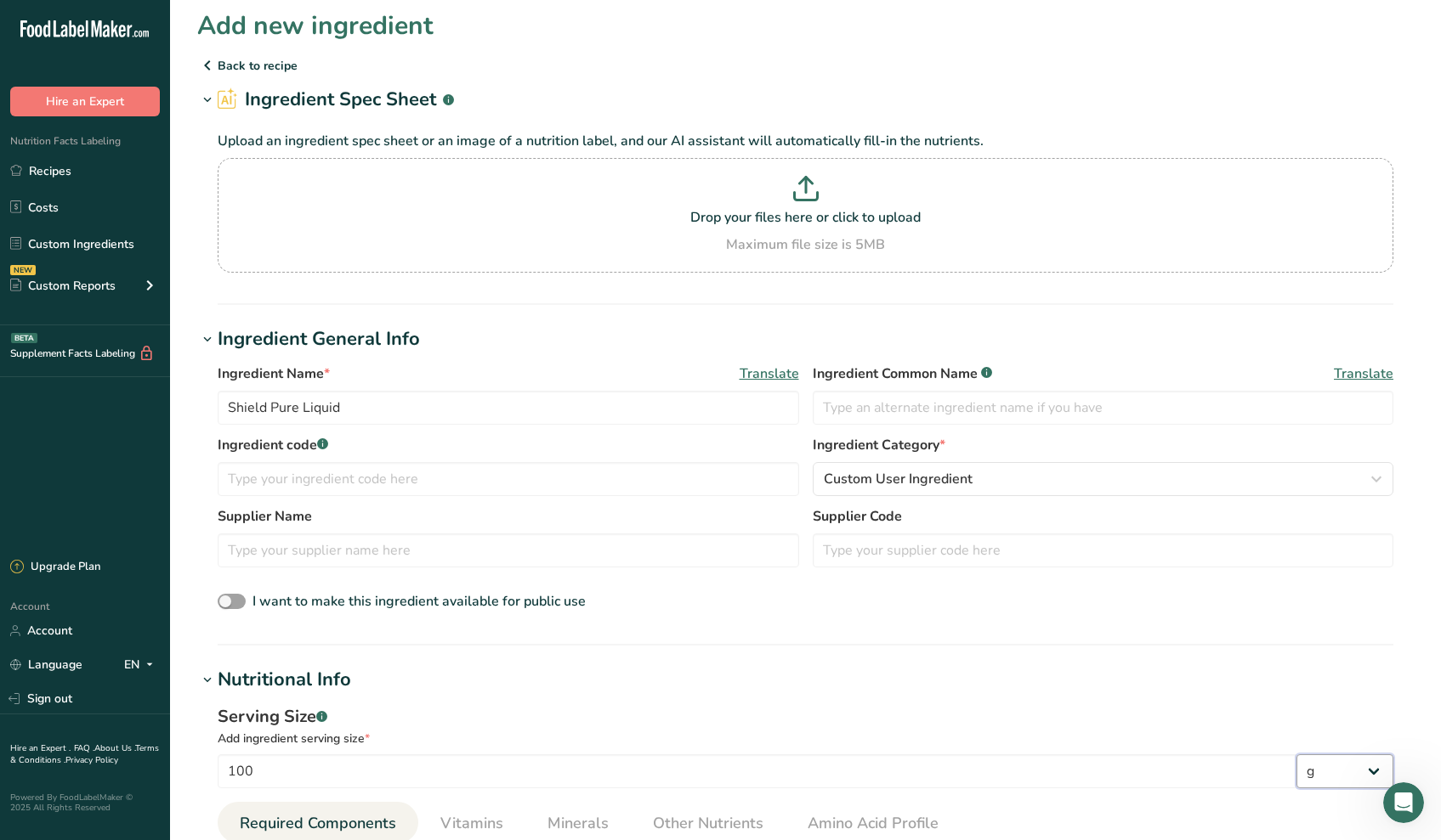
scroll to position [138, 0]
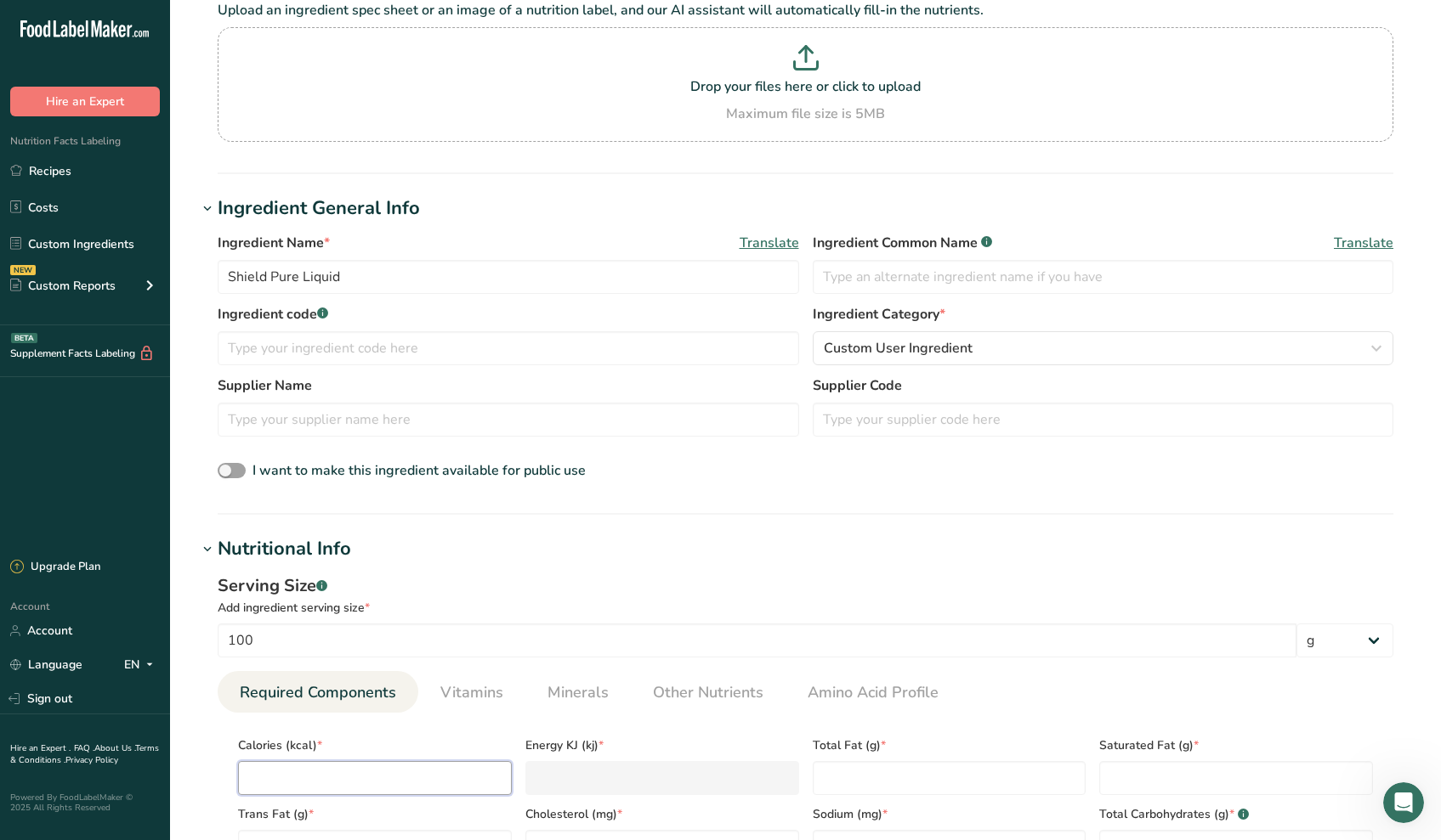
click at [302, 773] on input "number" at bounding box center [374, 778] width 273 height 34
type input "2"
type KJ "8.4"
type input "28"
type KJ "117.2"
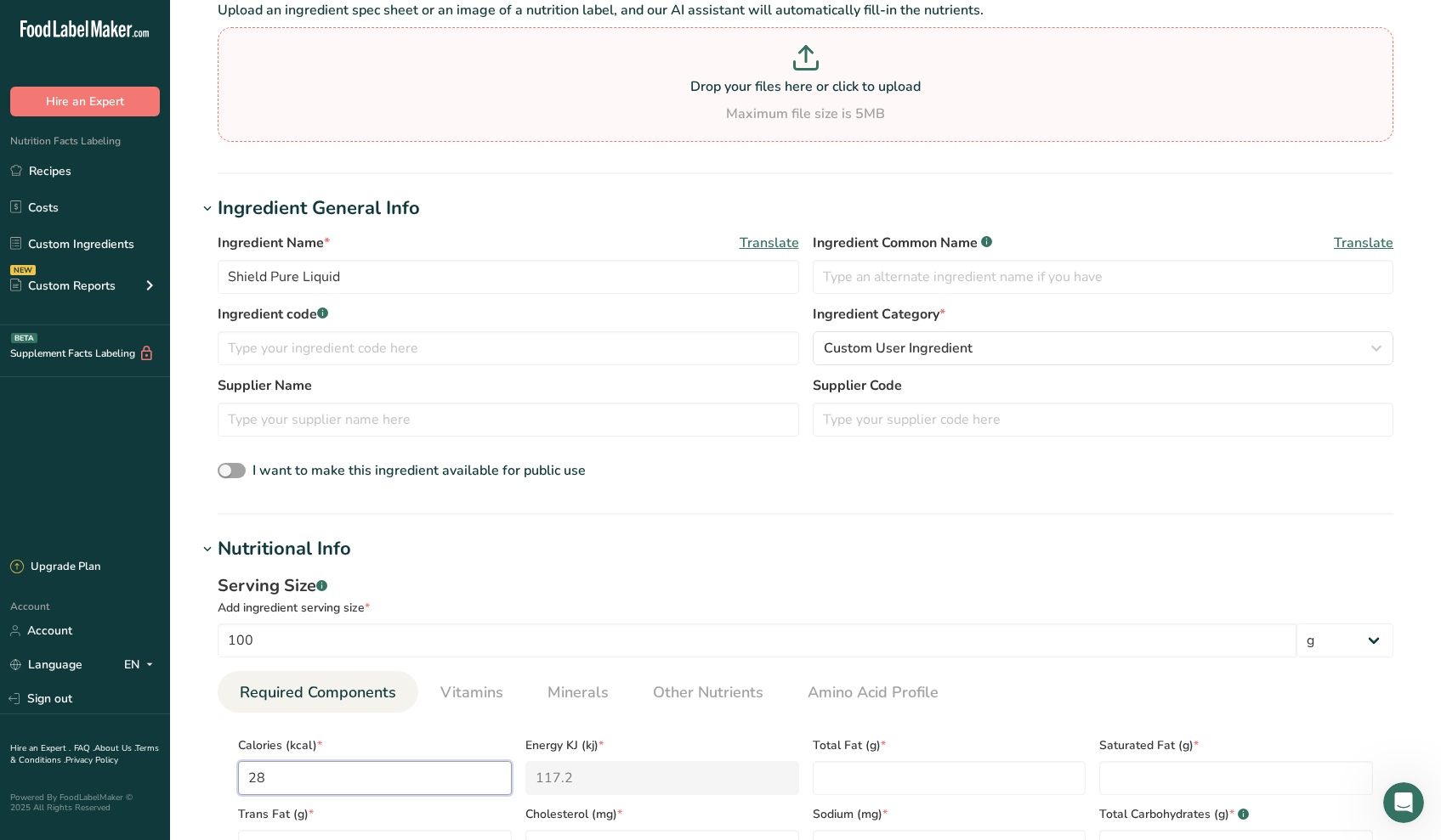
type input "286"
type KJ "1196.6"
type input "286"
click at [863, 777] on Fat "number" at bounding box center [948, 778] width 273 height 34
type Fat "0"
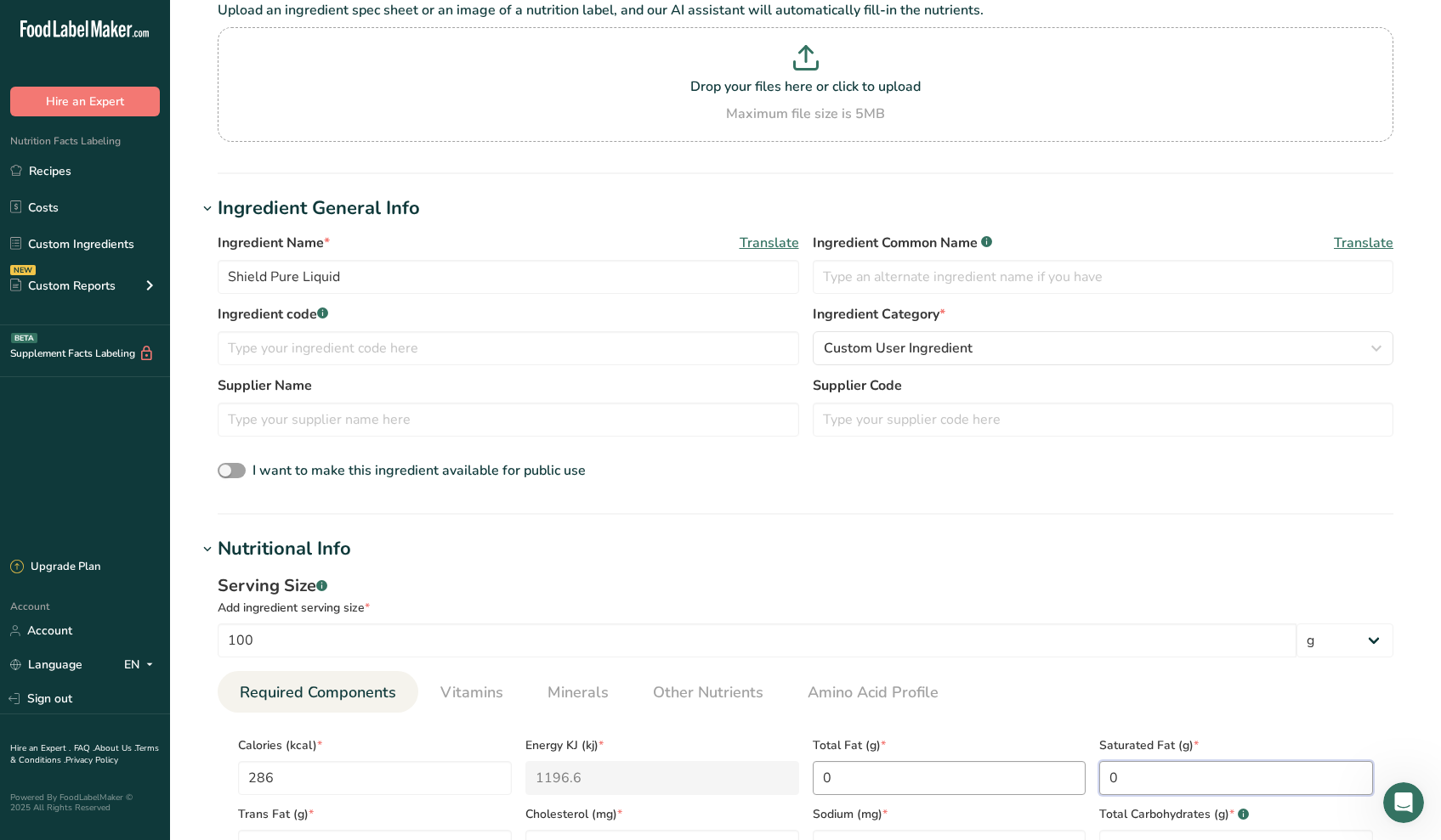
type Fat "0"
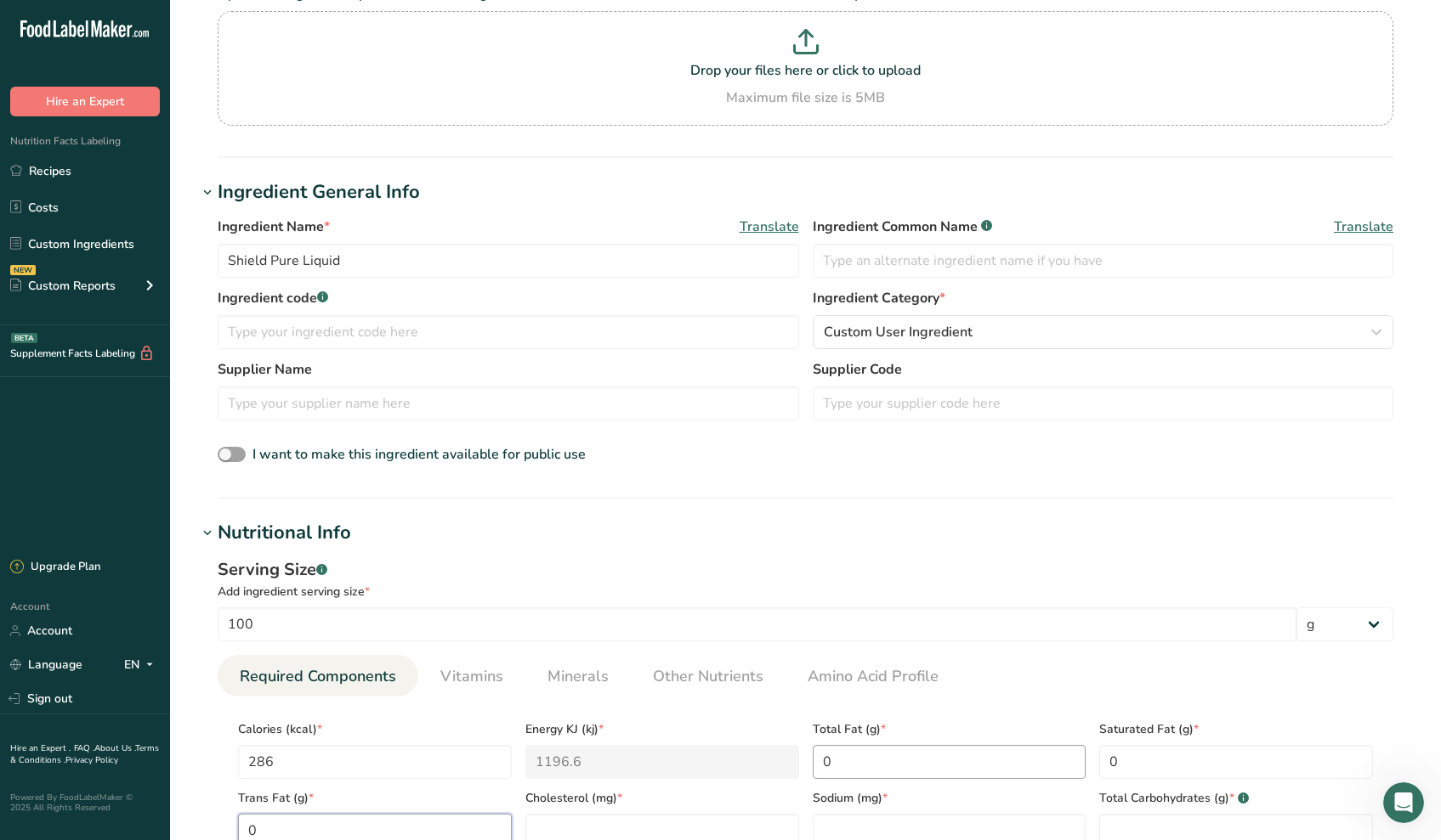
type Fat "0"
type input "0"
type input "2879"
type Carbohydrates "19.88"
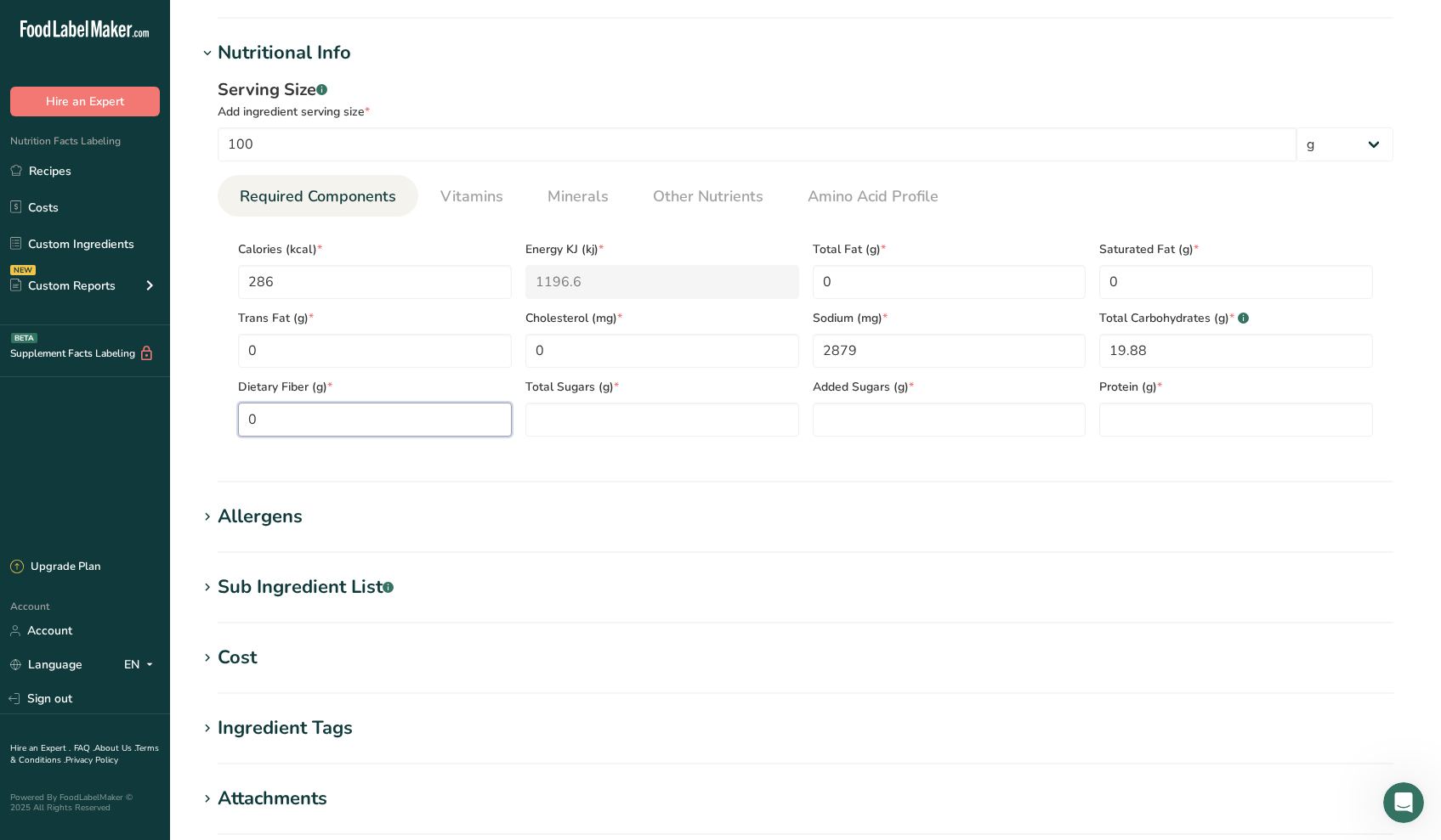
type Fiber "0"
type Sugars "1"
type Sugars "0.96"
type input "2.19"
click at [466, 214] on link "Vitamins" at bounding box center [471, 196] width 76 height 44
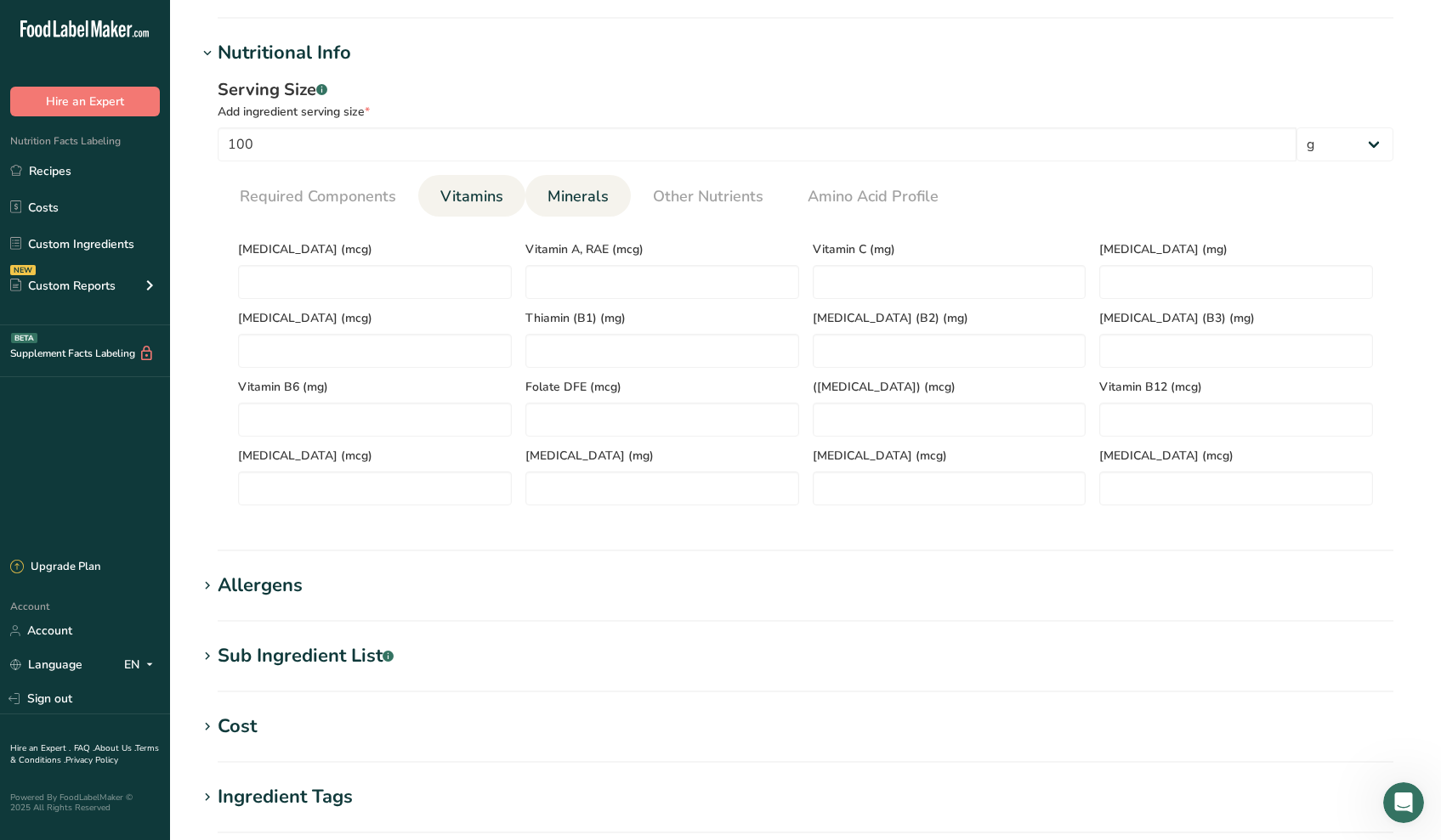
click at [563, 188] on span "Minerals" at bounding box center [577, 196] width 61 height 23
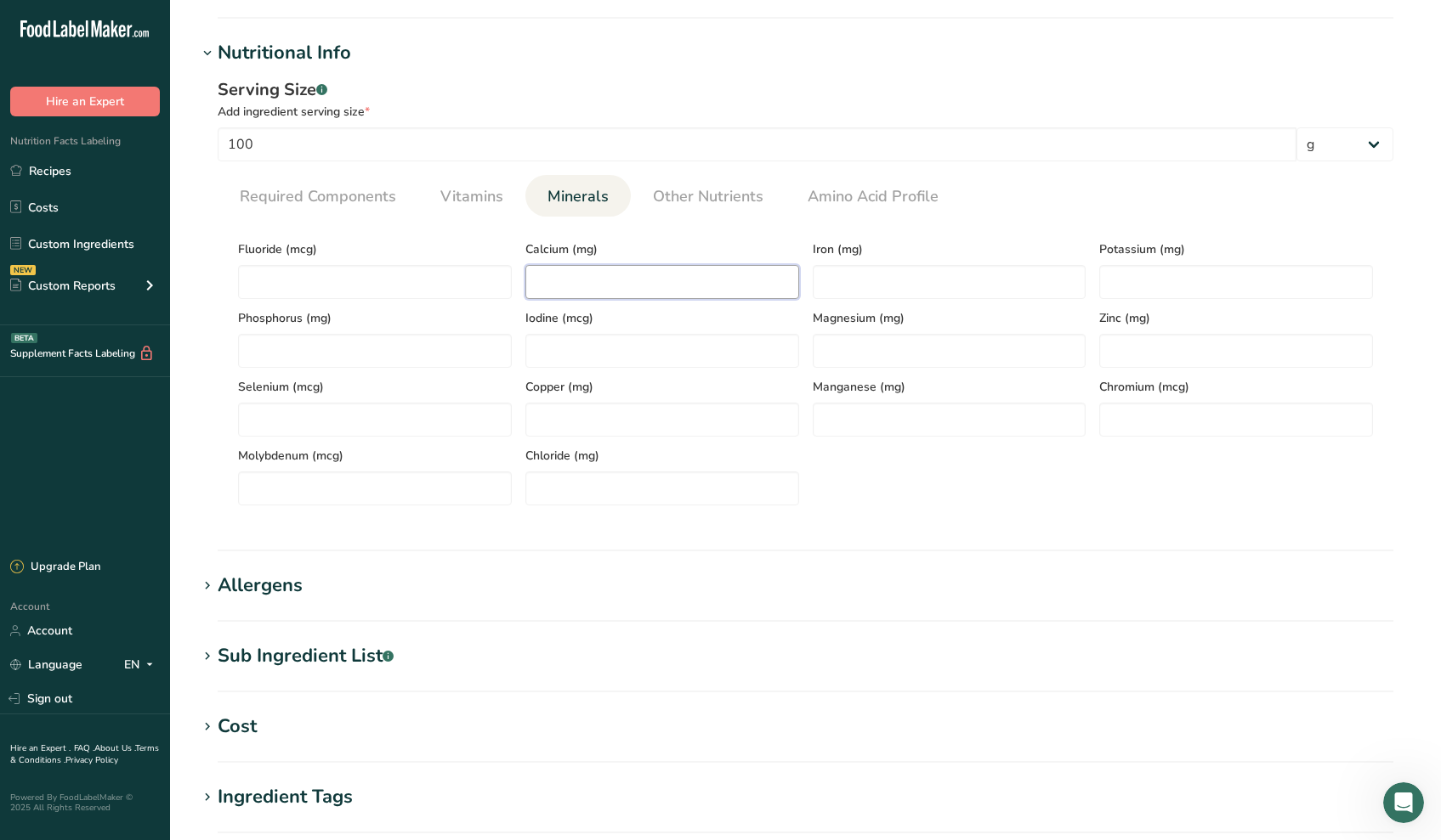
click at [650, 289] on input "number" at bounding box center [661, 283] width 273 height 34
type input "3208"
type input "1.44"
click at [1141, 291] on input "number" at bounding box center [1235, 283] width 273 height 34
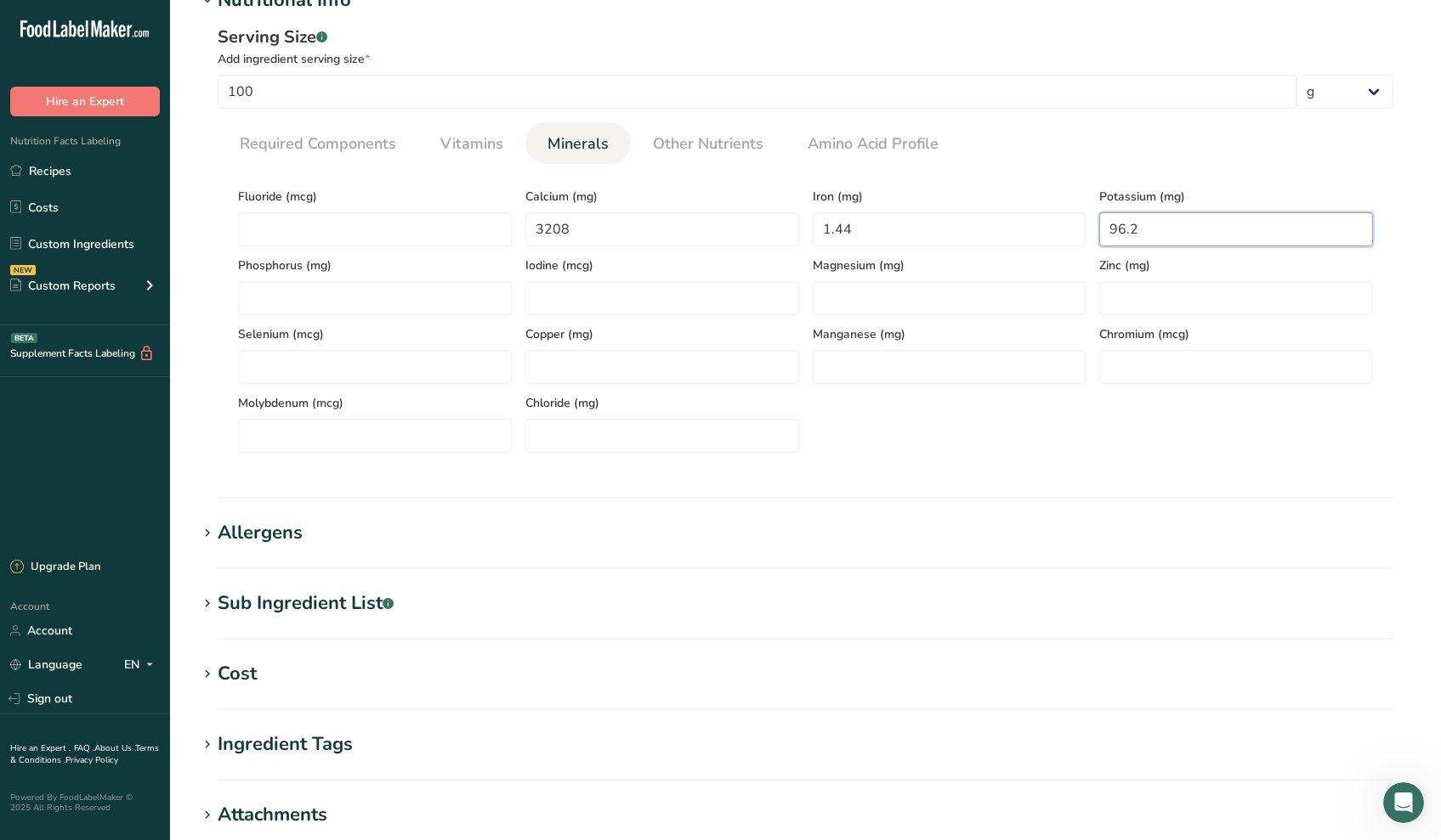
scroll to position [832, 0]
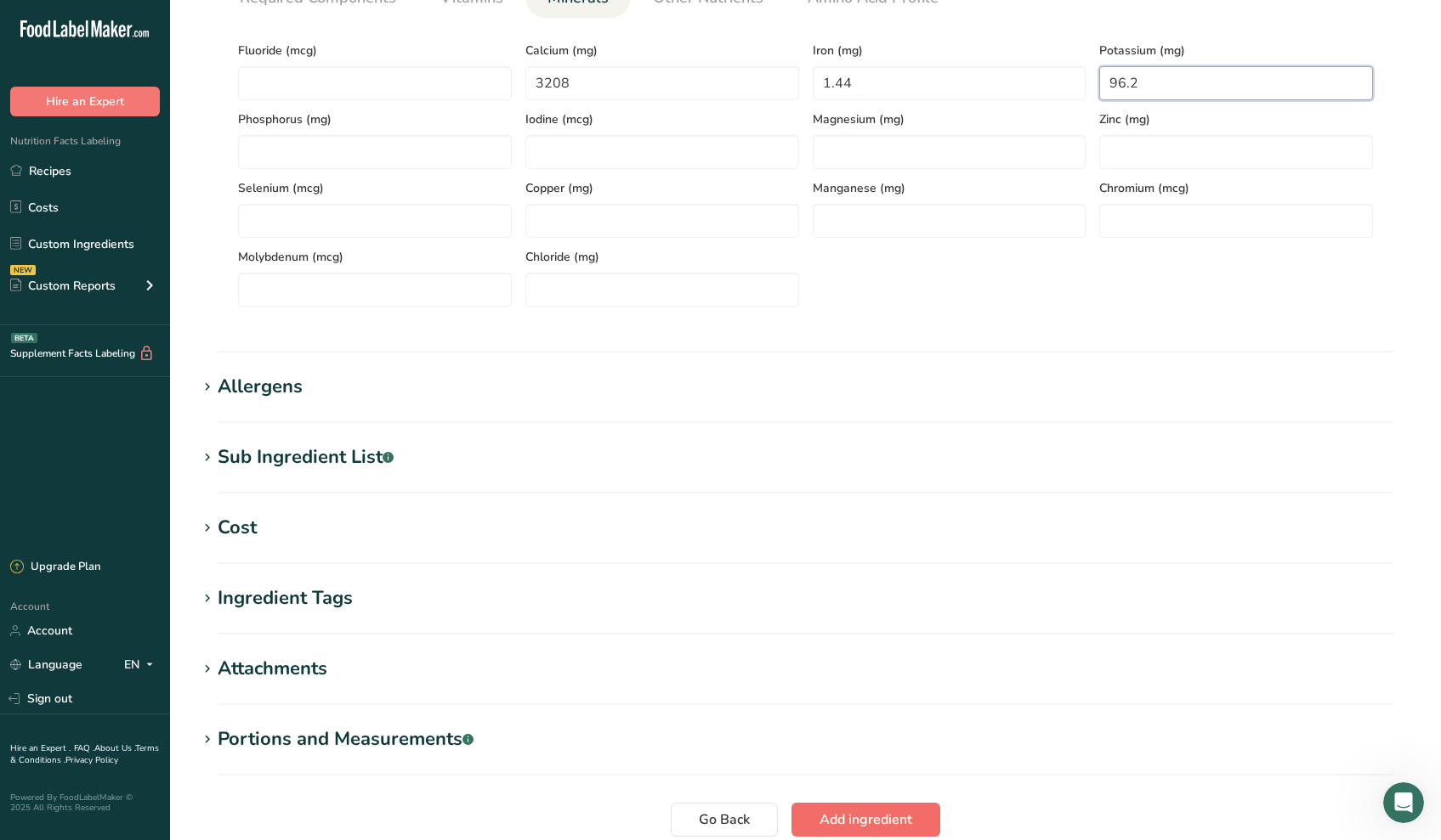
type input "96.2"
click at [874, 819] on span "Add ingredient" at bounding box center [865, 820] width 93 height 21
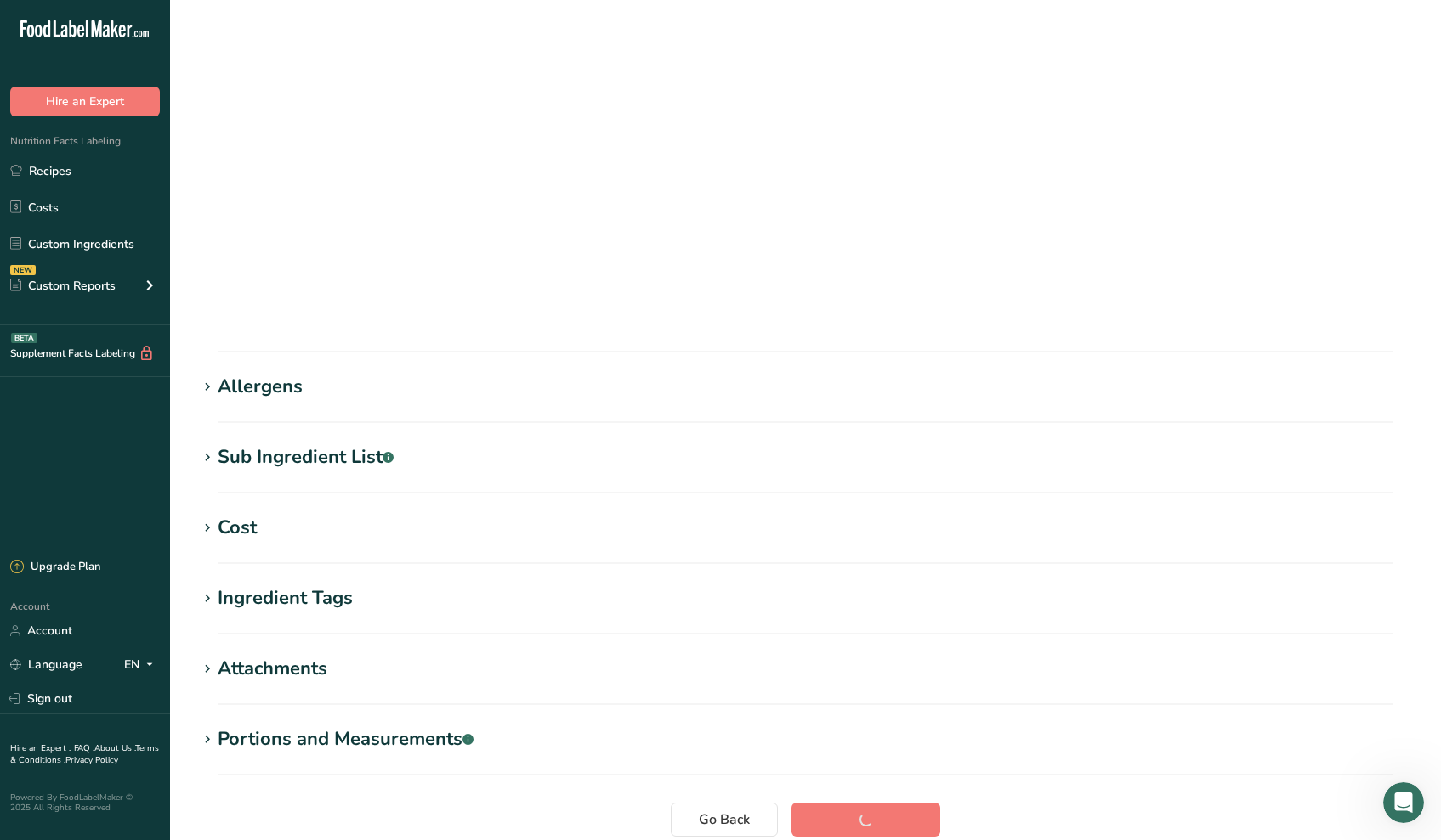
scroll to position [72, 0]
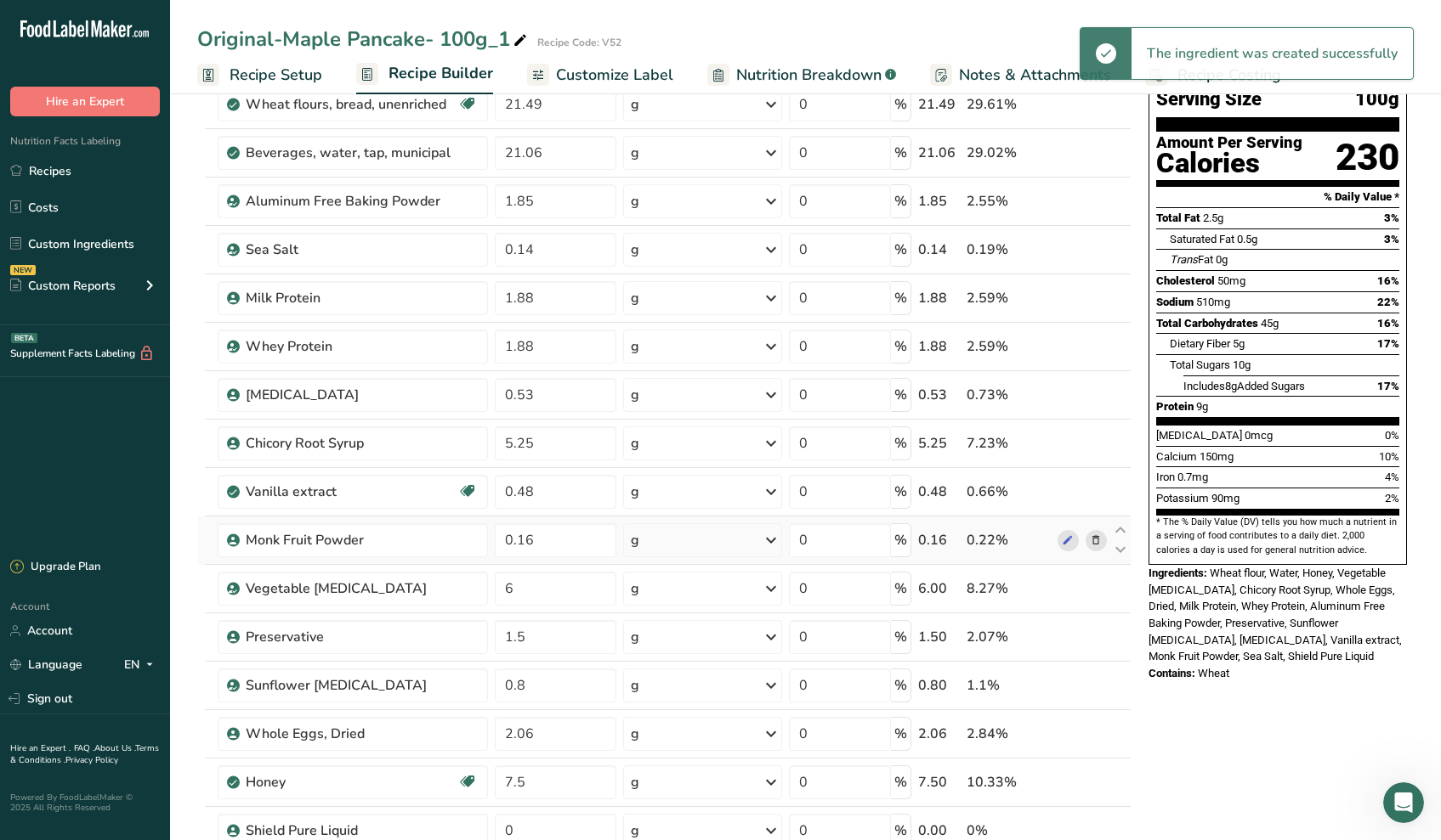
scroll to position [303, 0]
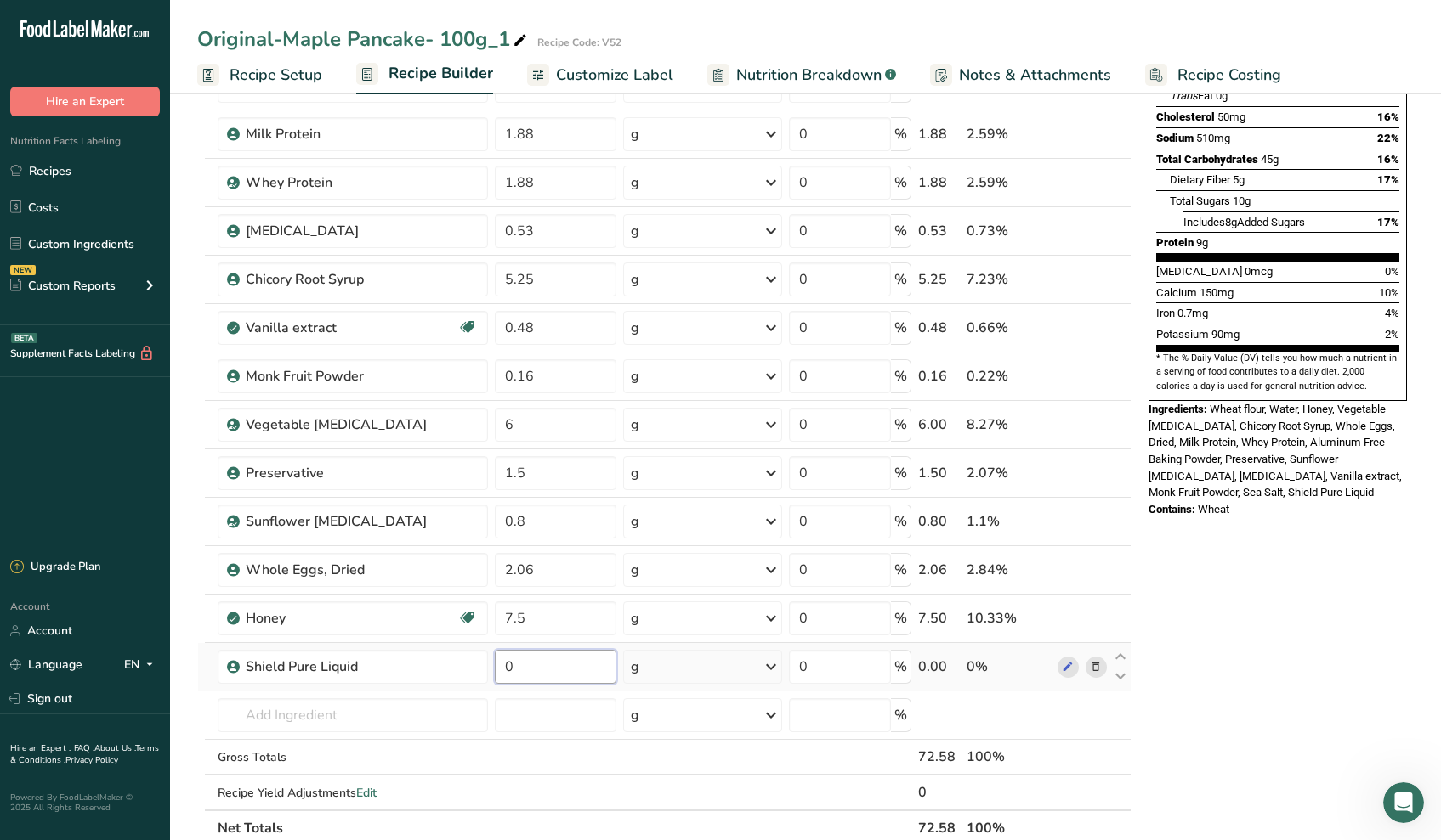
click at [558, 666] on input "0" at bounding box center [555, 667] width 122 height 34
type input "0.23"
click at [567, 730] on div "Ingredient * Amount * Unit * Waste * .a-a{fill:#347362;}.b-a{fill:#fff;} Grams …" at bounding box center [664, 363] width 934 height 966
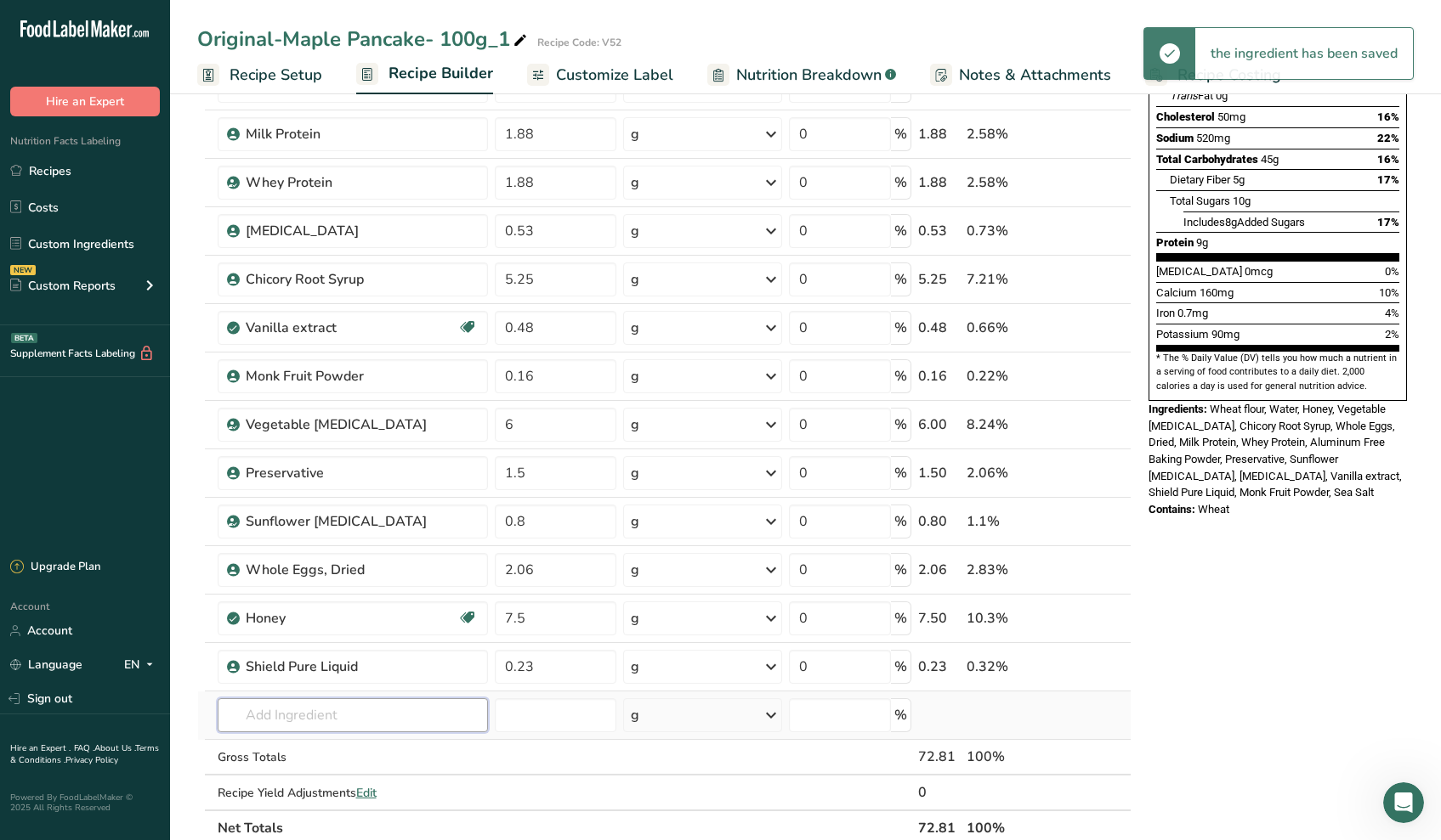
click at [448, 718] on input "text" at bounding box center [353, 716] width 271 height 34
click at [350, 707] on input "text" at bounding box center [353, 716] width 271 height 34
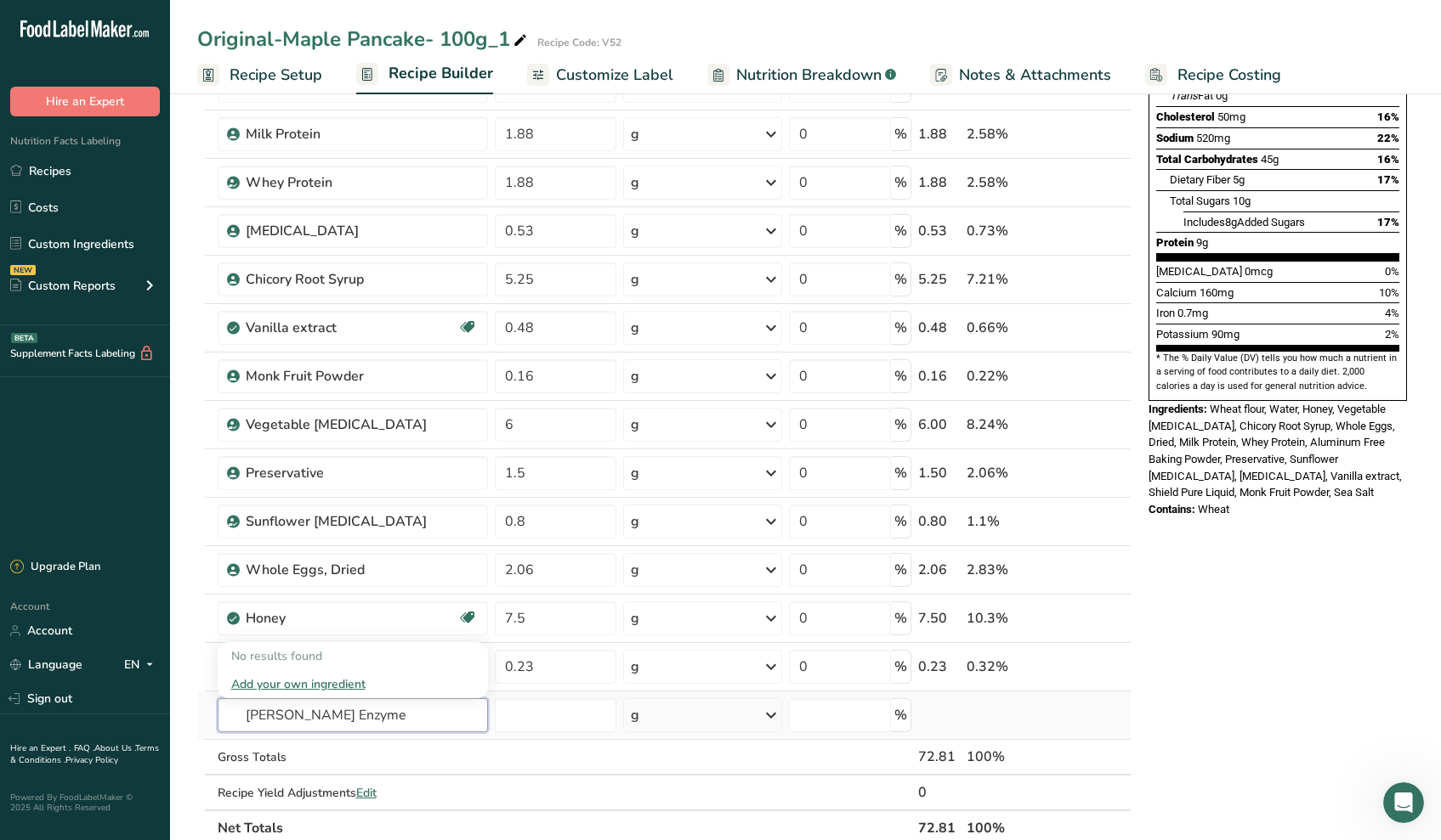
type input "[PERSON_NAME] Enzyme"
click at [362, 685] on div "Add your own ingredient" at bounding box center [353, 684] width 244 height 18
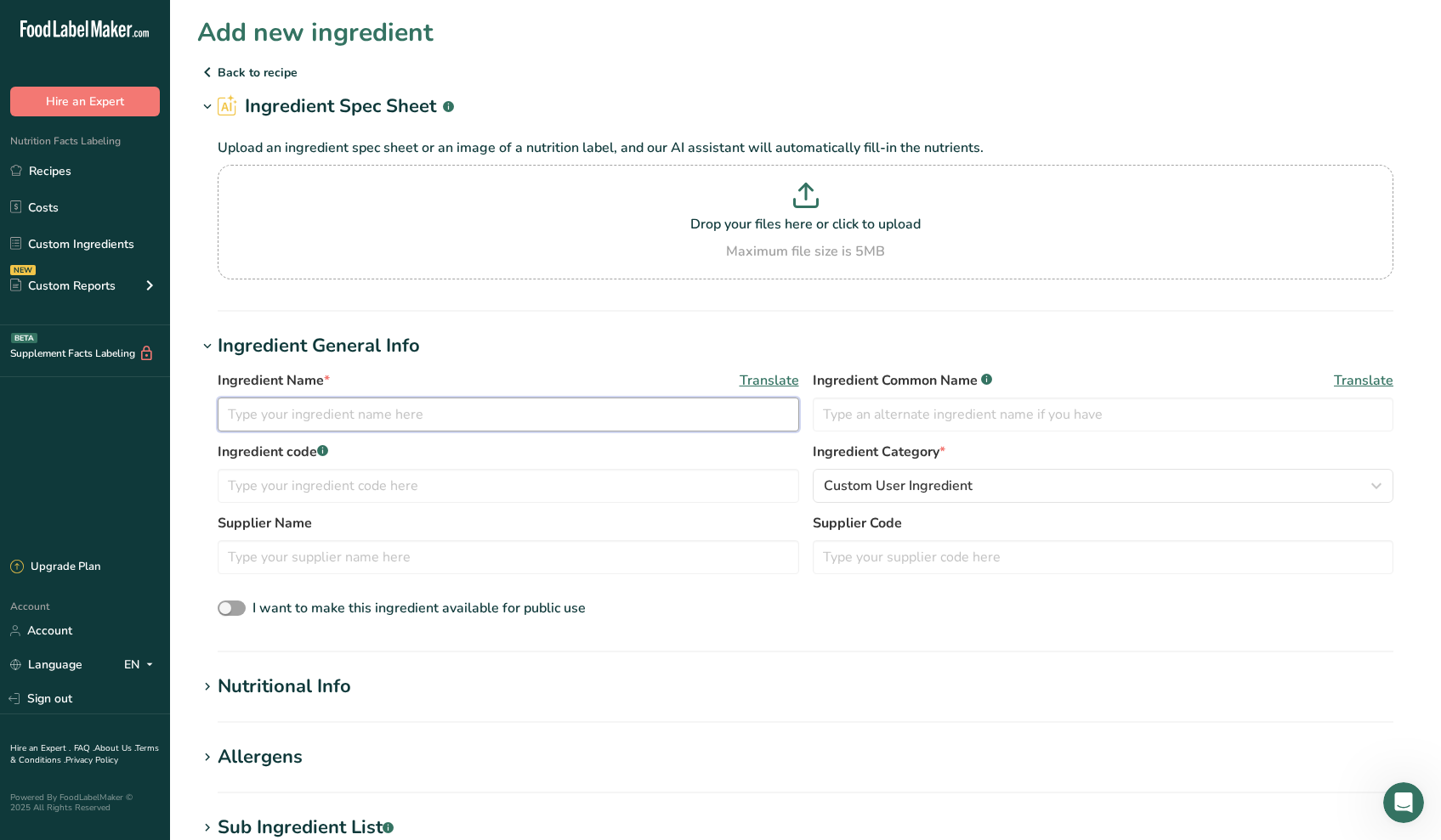
click at [284, 420] on input "text" at bounding box center [508, 414] width 582 height 34
type input "[PERSON_NAME] Enzyme"
click at [298, 686] on div "Nutritional Info" at bounding box center [284, 687] width 134 height 28
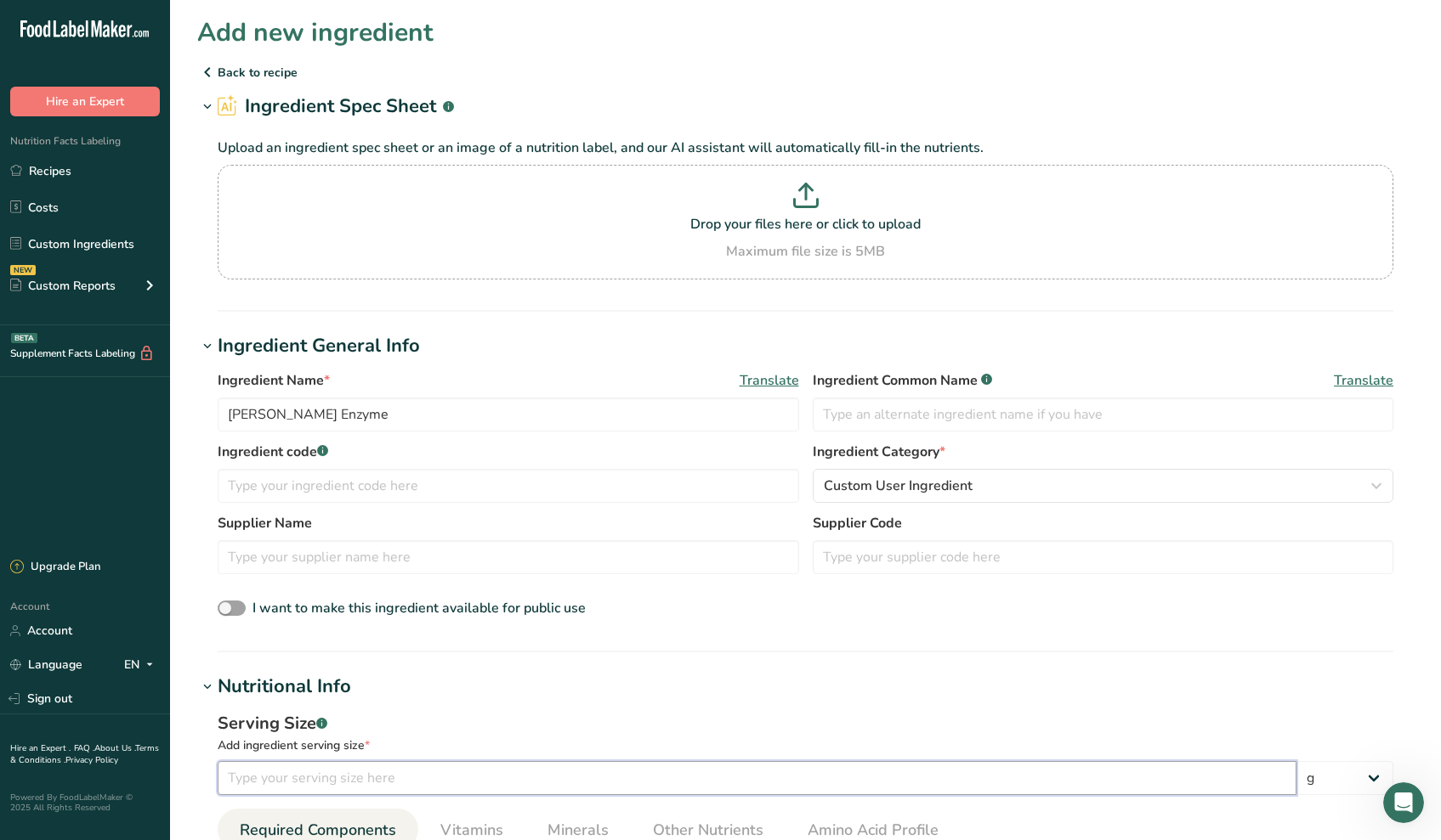
click at [278, 783] on input "number" at bounding box center [756, 778] width 1079 height 34
type input "100"
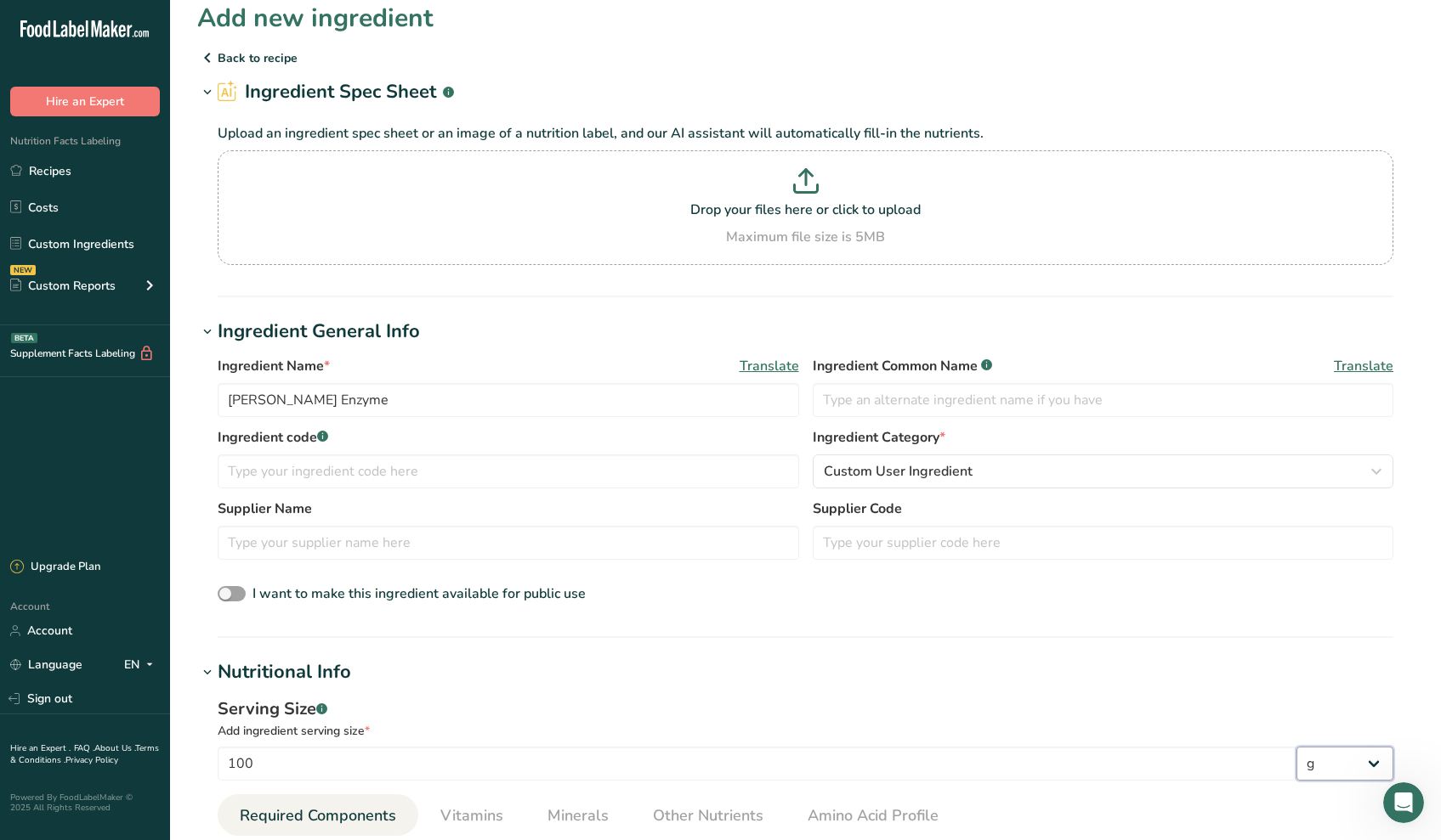
scroll to position [824, 0]
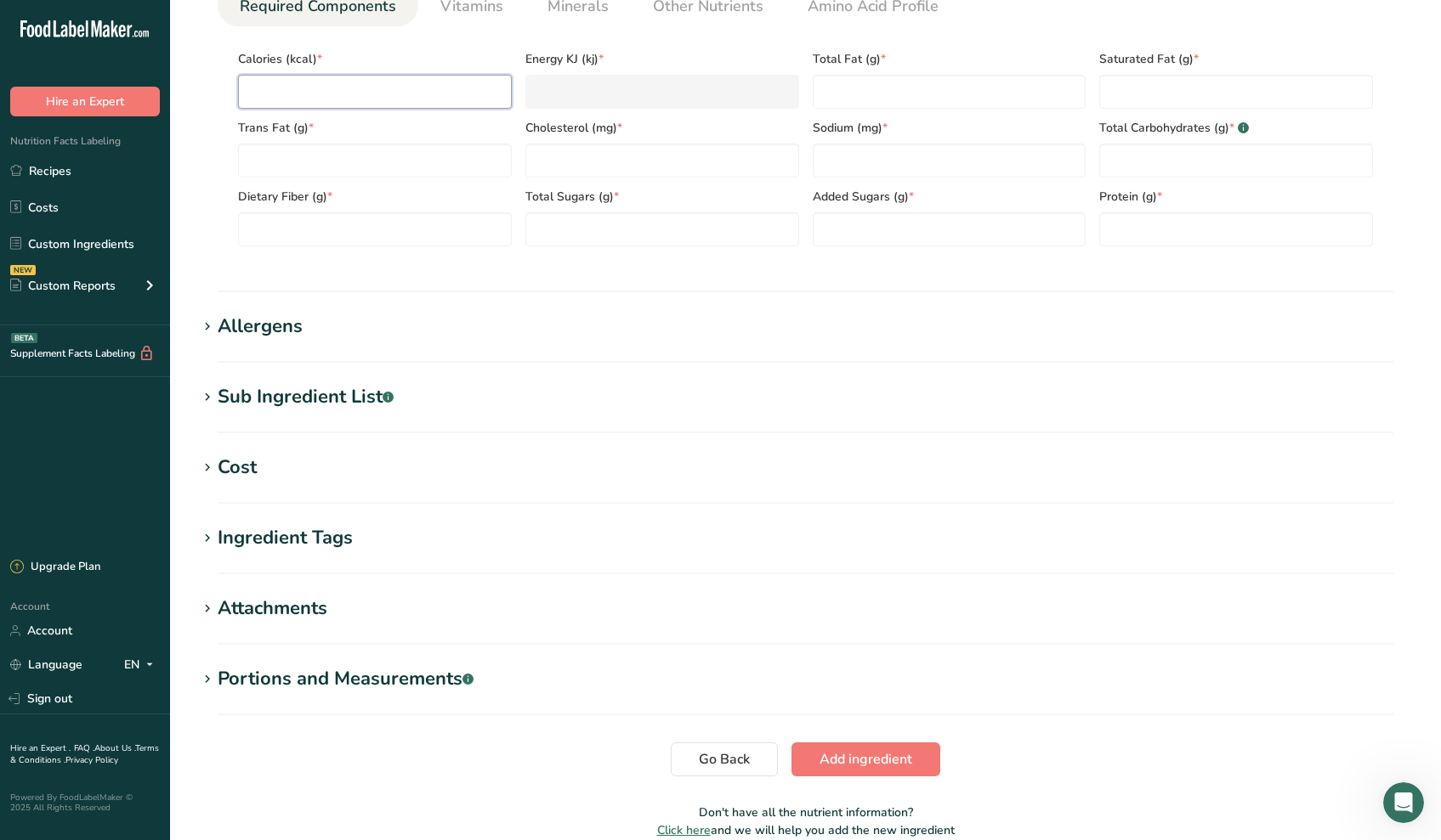
click at [352, 94] on input "number" at bounding box center [374, 92] width 273 height 34
type input "3"
type KJ "12.6"
type input "36"
type KJ "150.6"
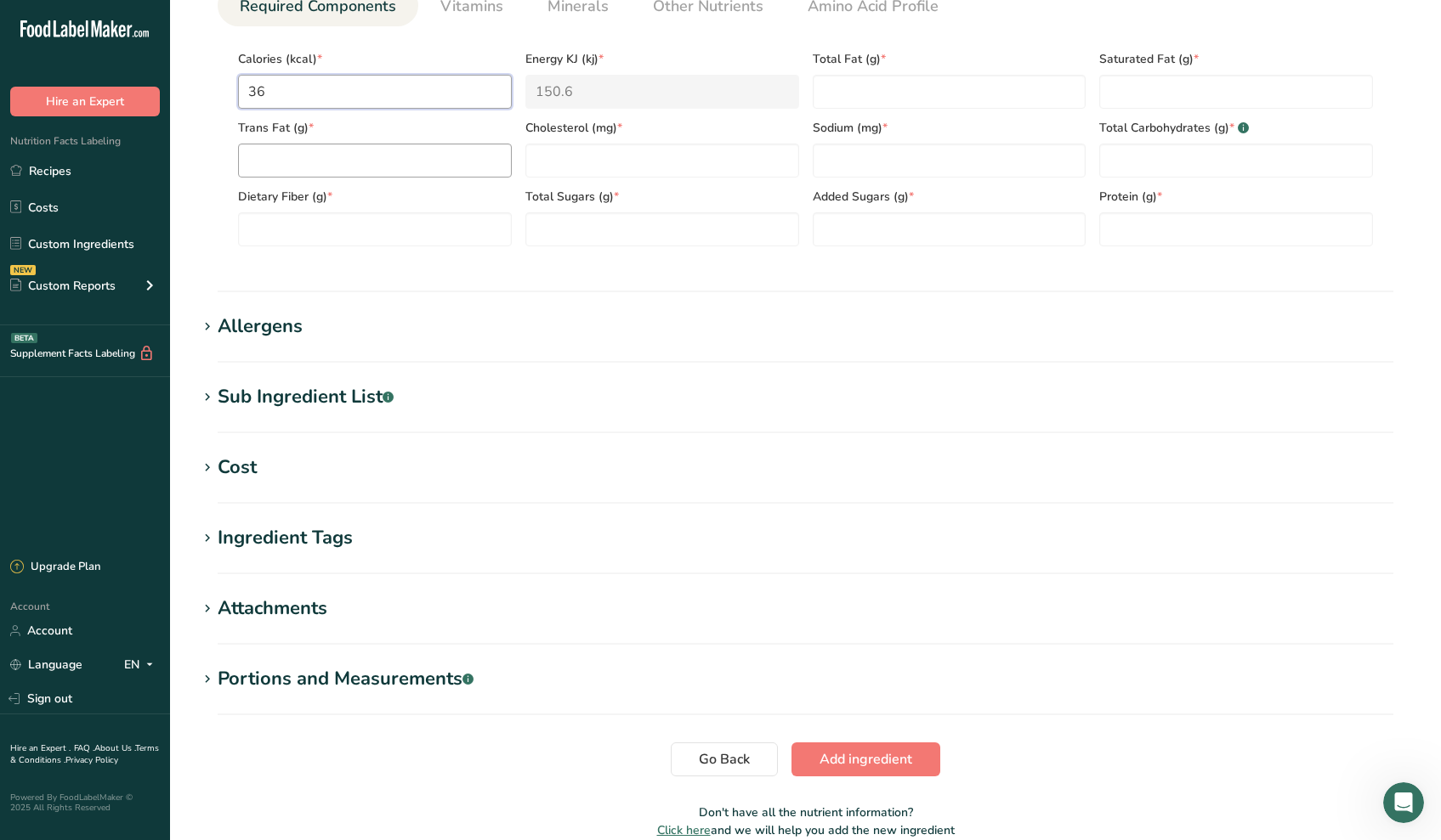
type input "369"
type KJ "1543.9"
type input "369"
type Fat "0"
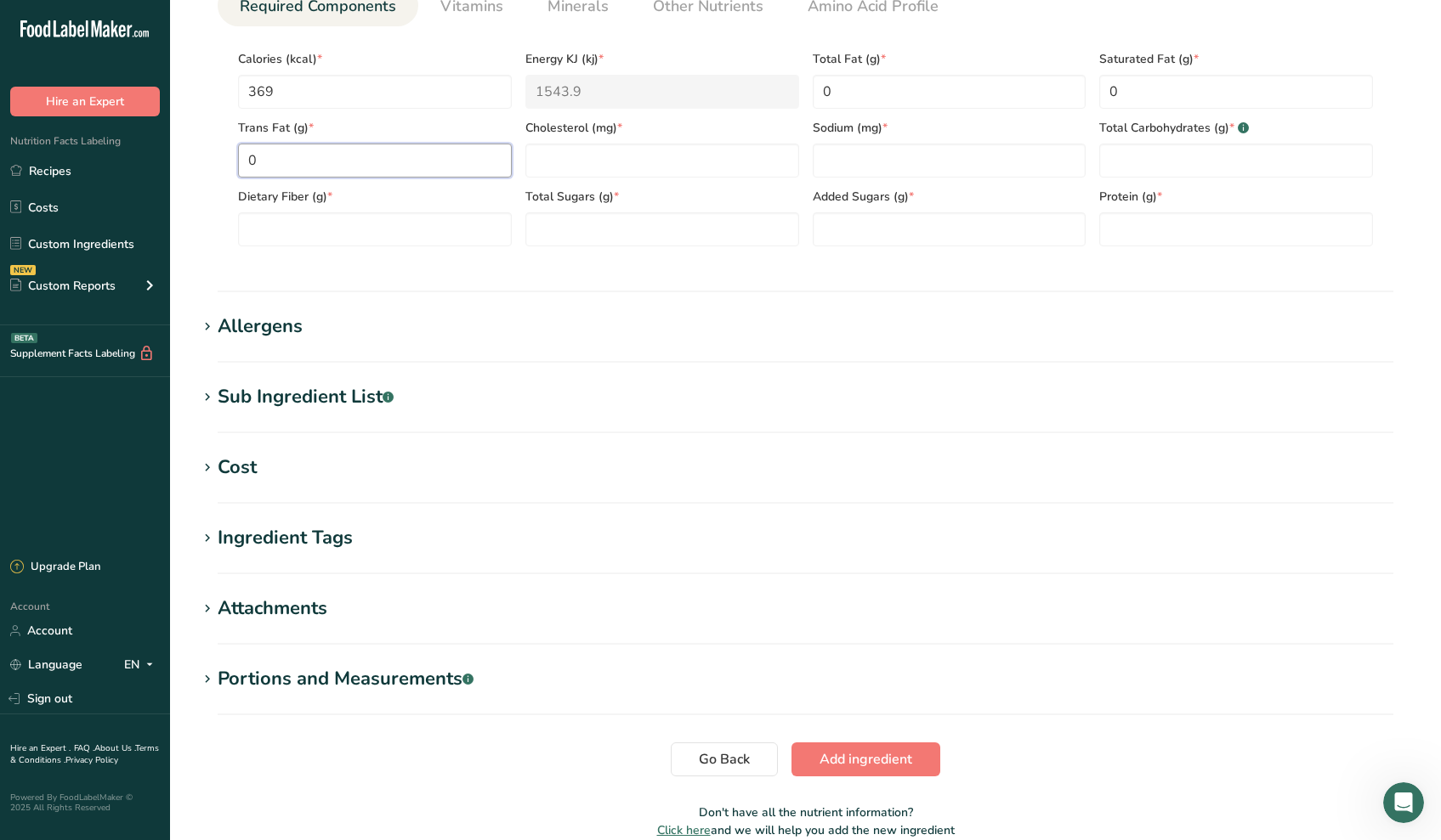
type Fat "0"
type input "0"
type Carbohydrates "89"
type Fiber "0"
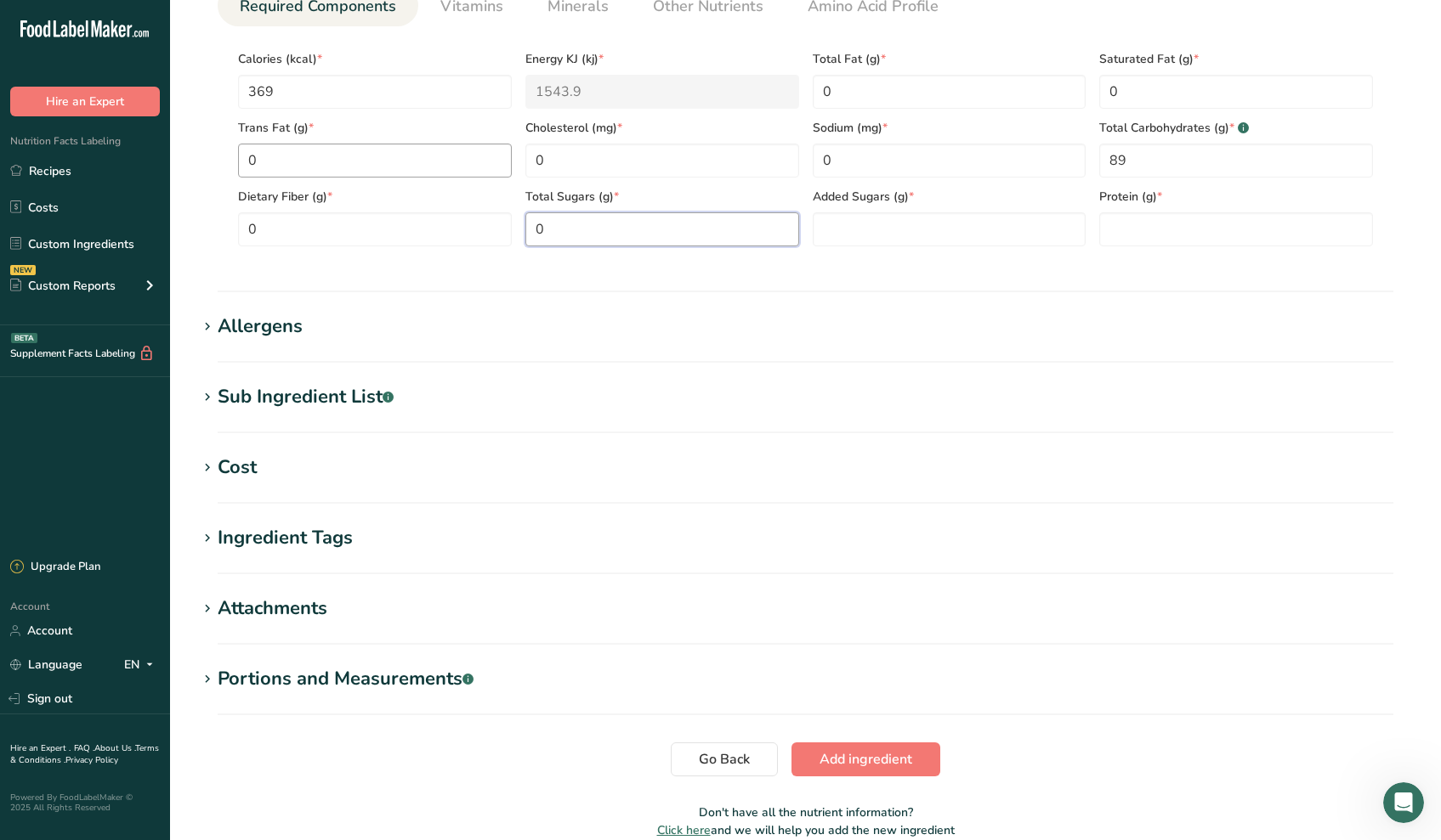
type Sugars "0"
type input "0"
click at [801, 750] on button "Add ingredient" at bounding box center [866, 760] width 149 height 34
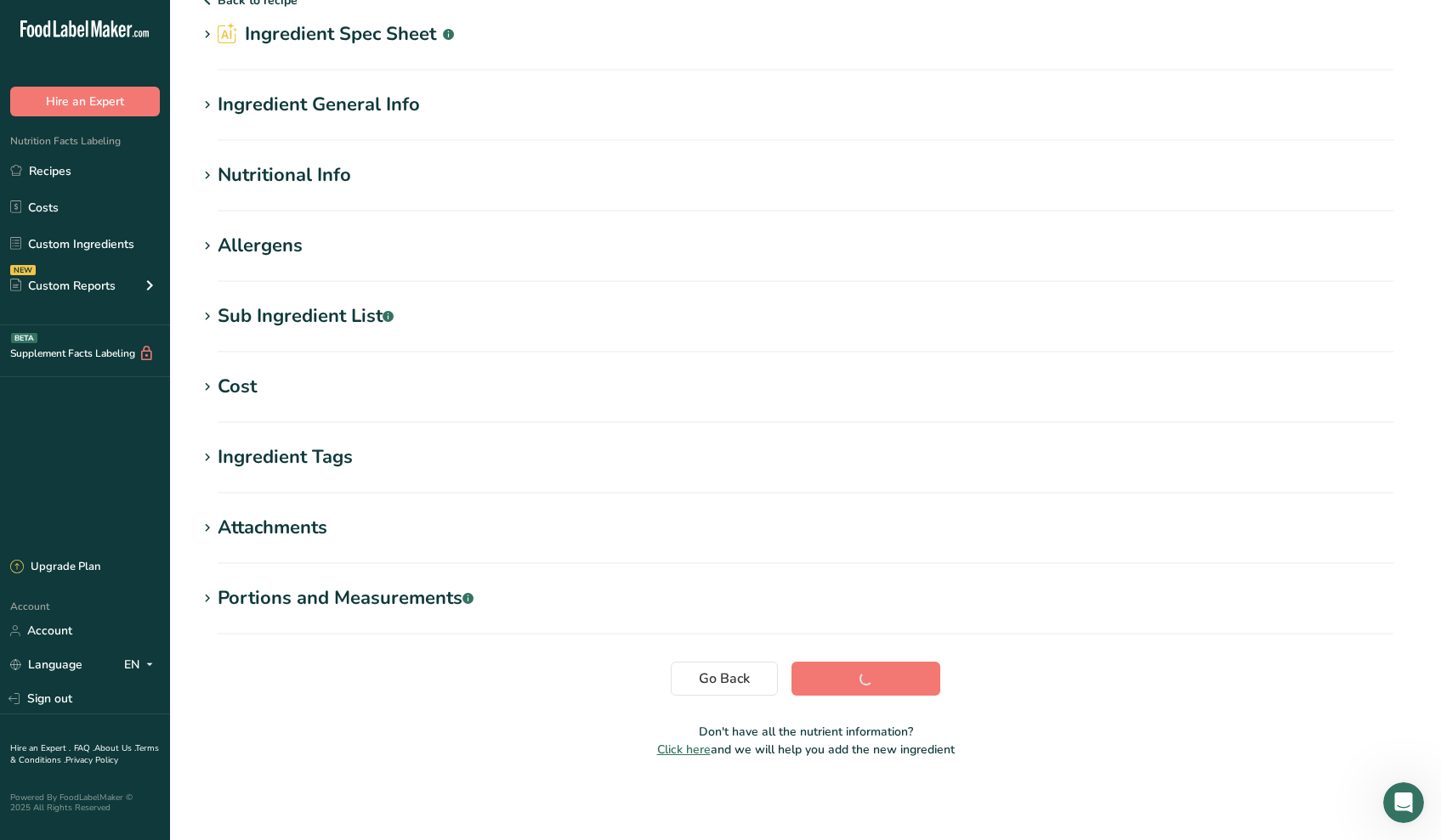
scroll to position [72, 0]
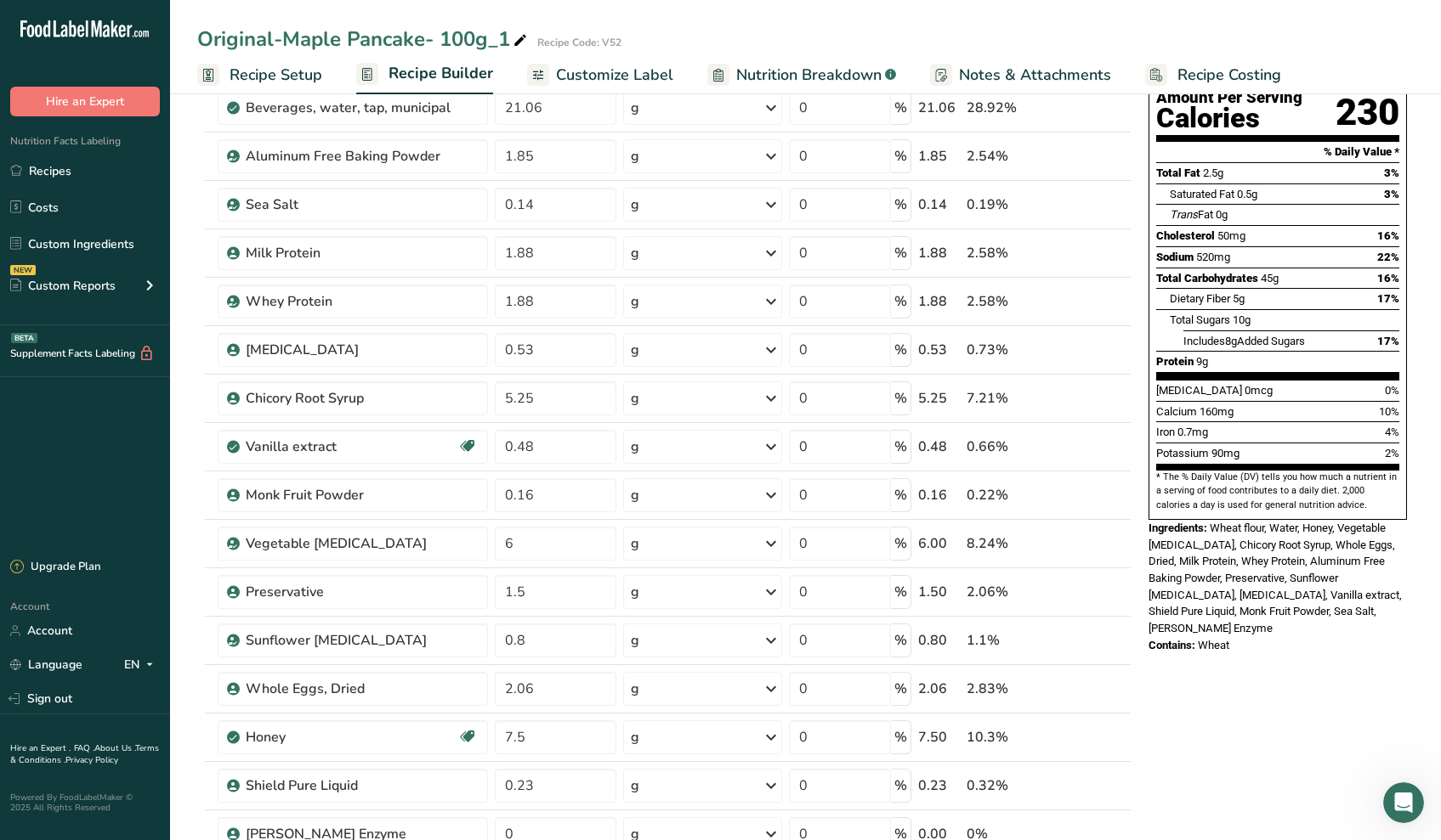
scroll to position [623, 0]
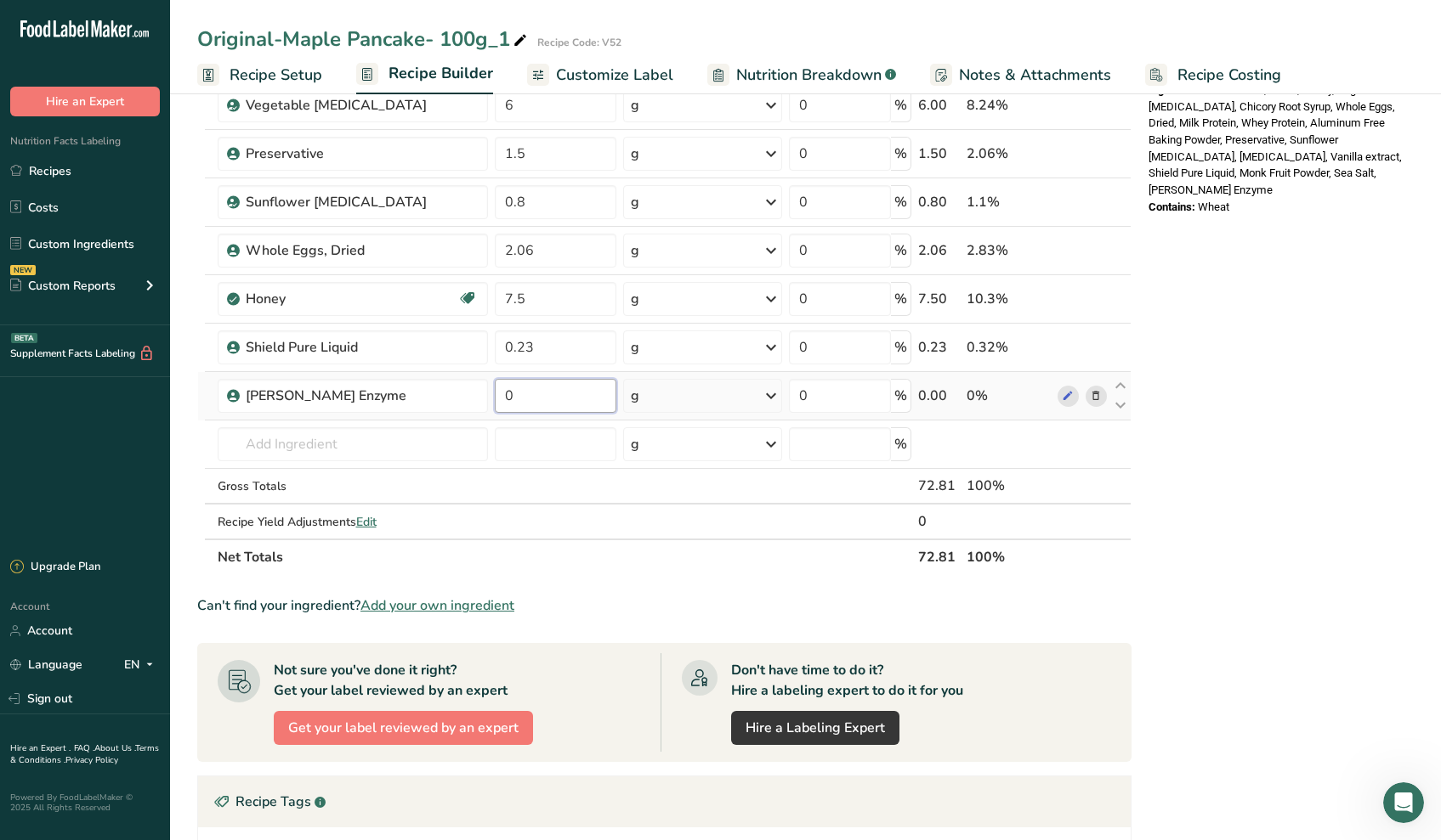
click at [539, 385] on input "0" at bounding box center [555, 396] width 122 height 34
type input "0.02"
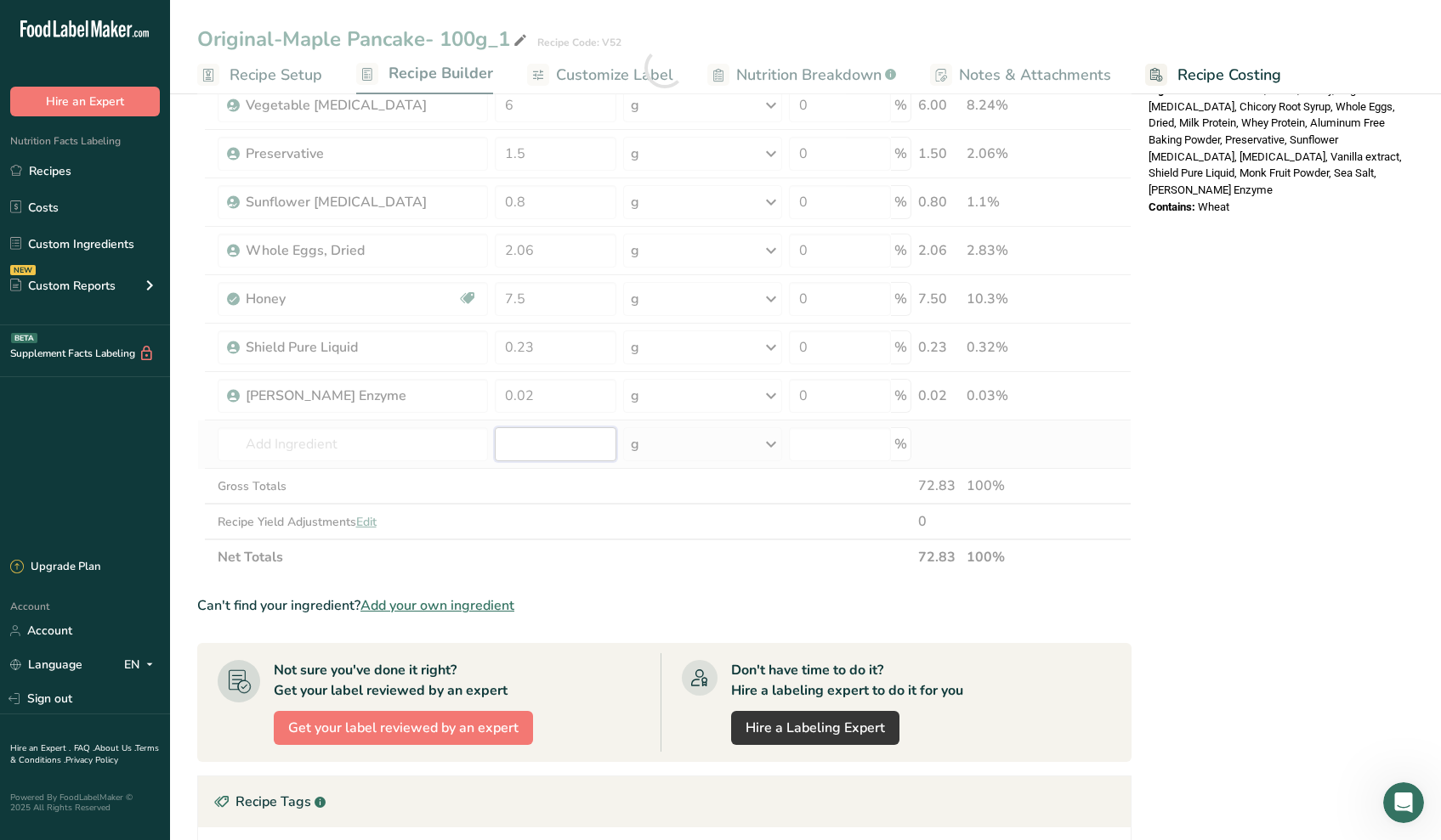
click at [557, 431] on div "Ingredient * Amount * Unit * Waste * .a-a{fill:#347362;}.b-a{fill:#fff;} Grams …" at bounding box center [664, 68] width 934 height 1015
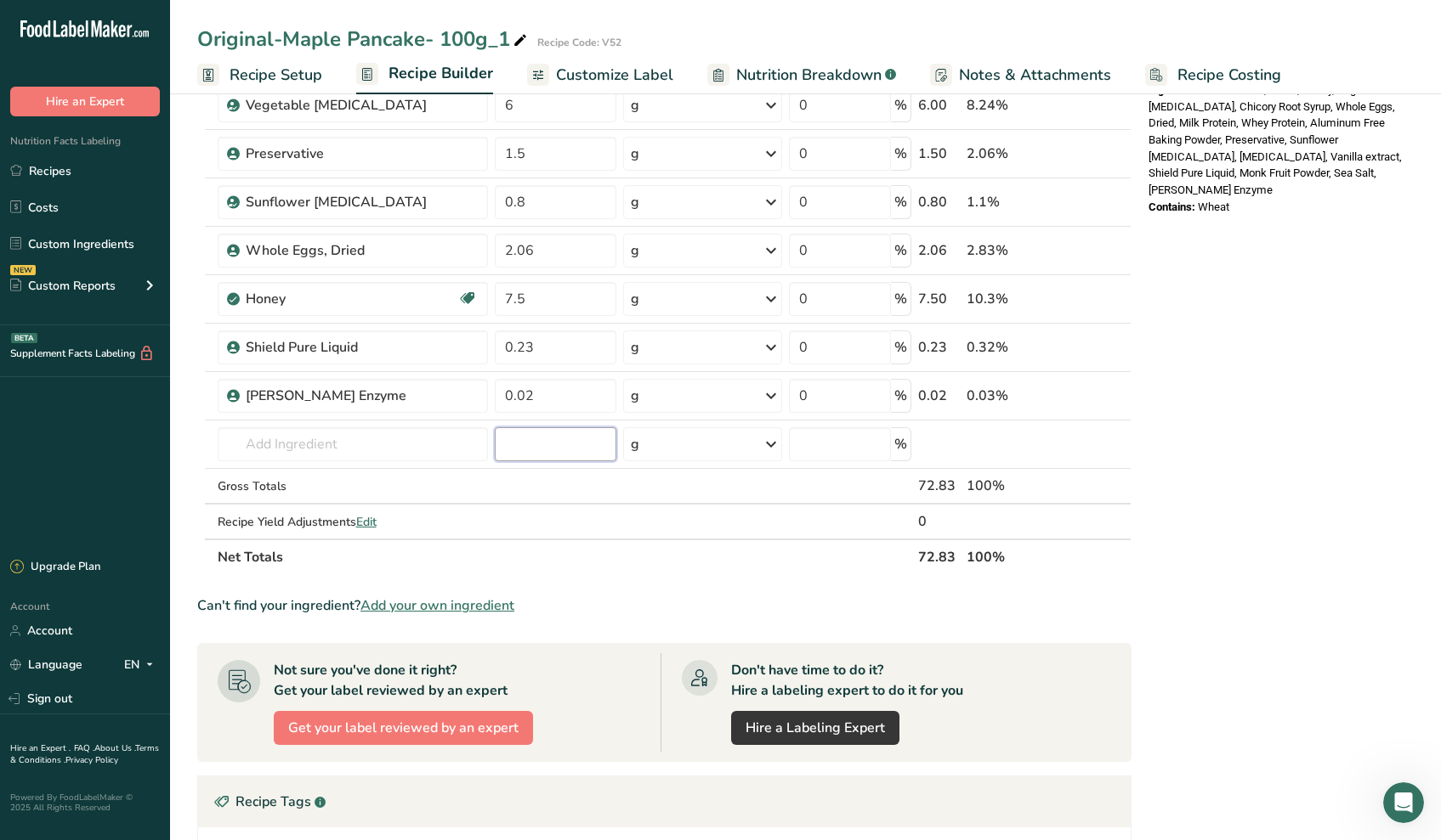
scroll to position [90, 0]
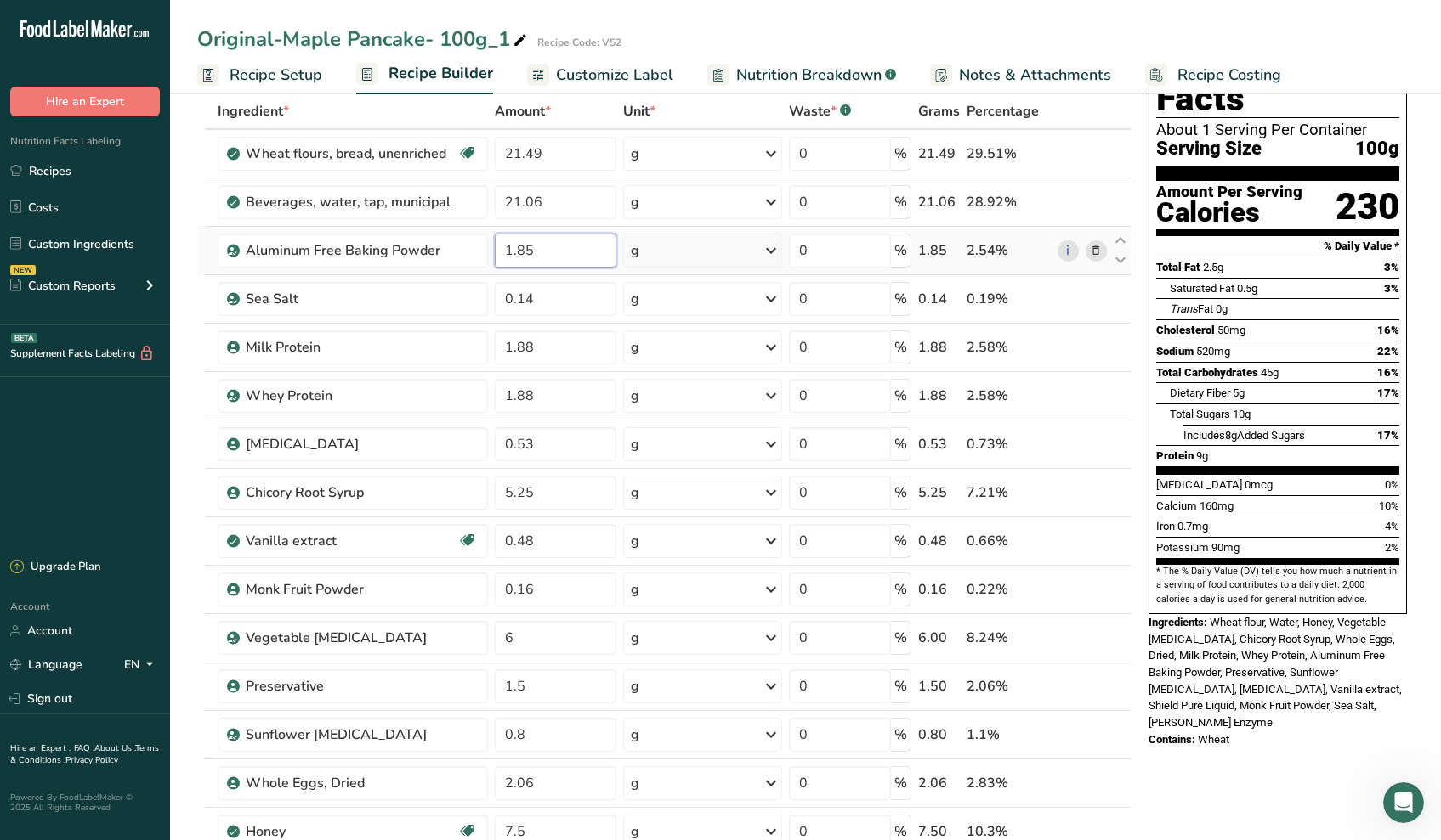
click at [568, 256] on input "1.85" at bounding box center [555, 251] width 122 height 34
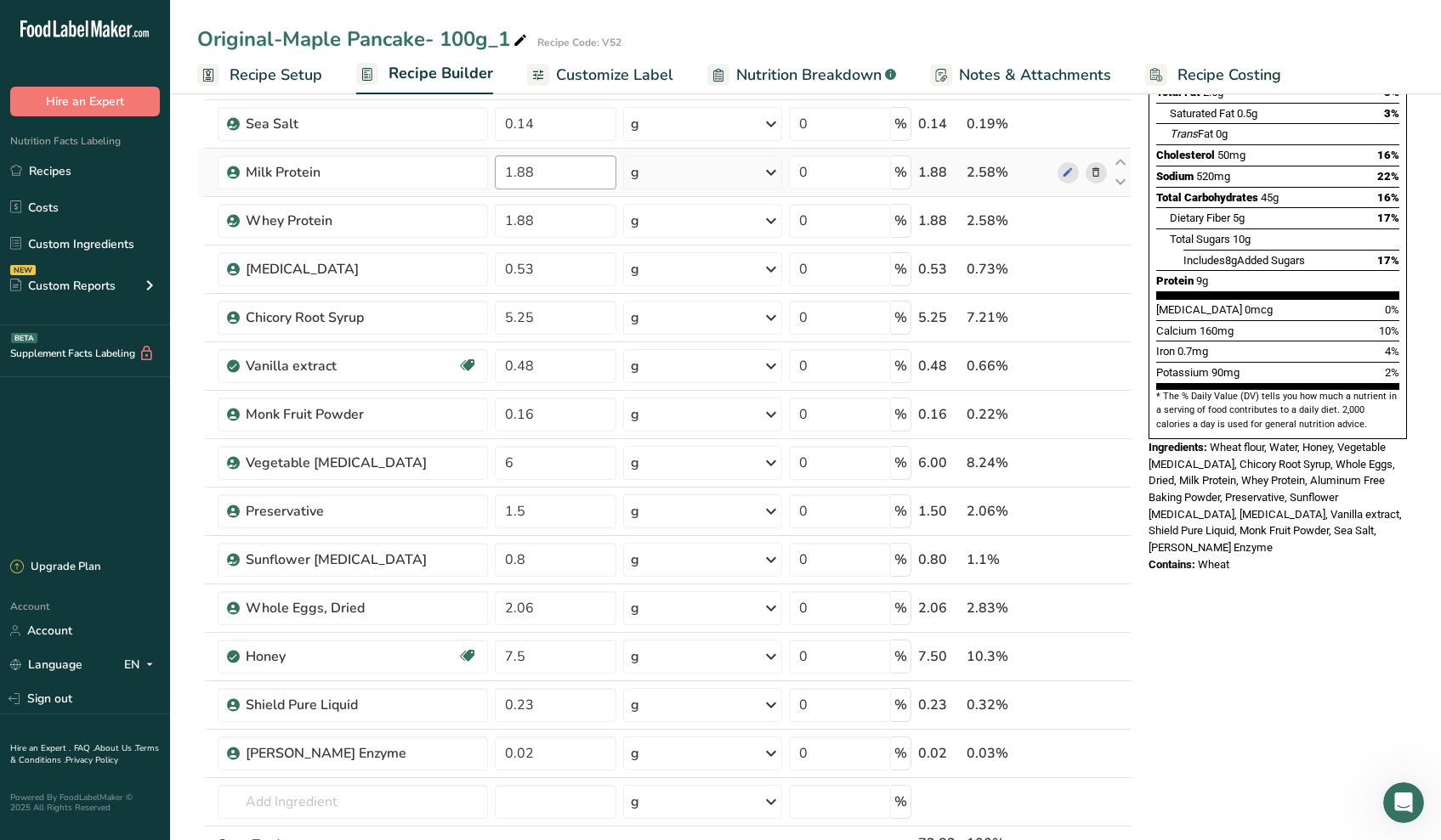
scroll to position [396, 0]
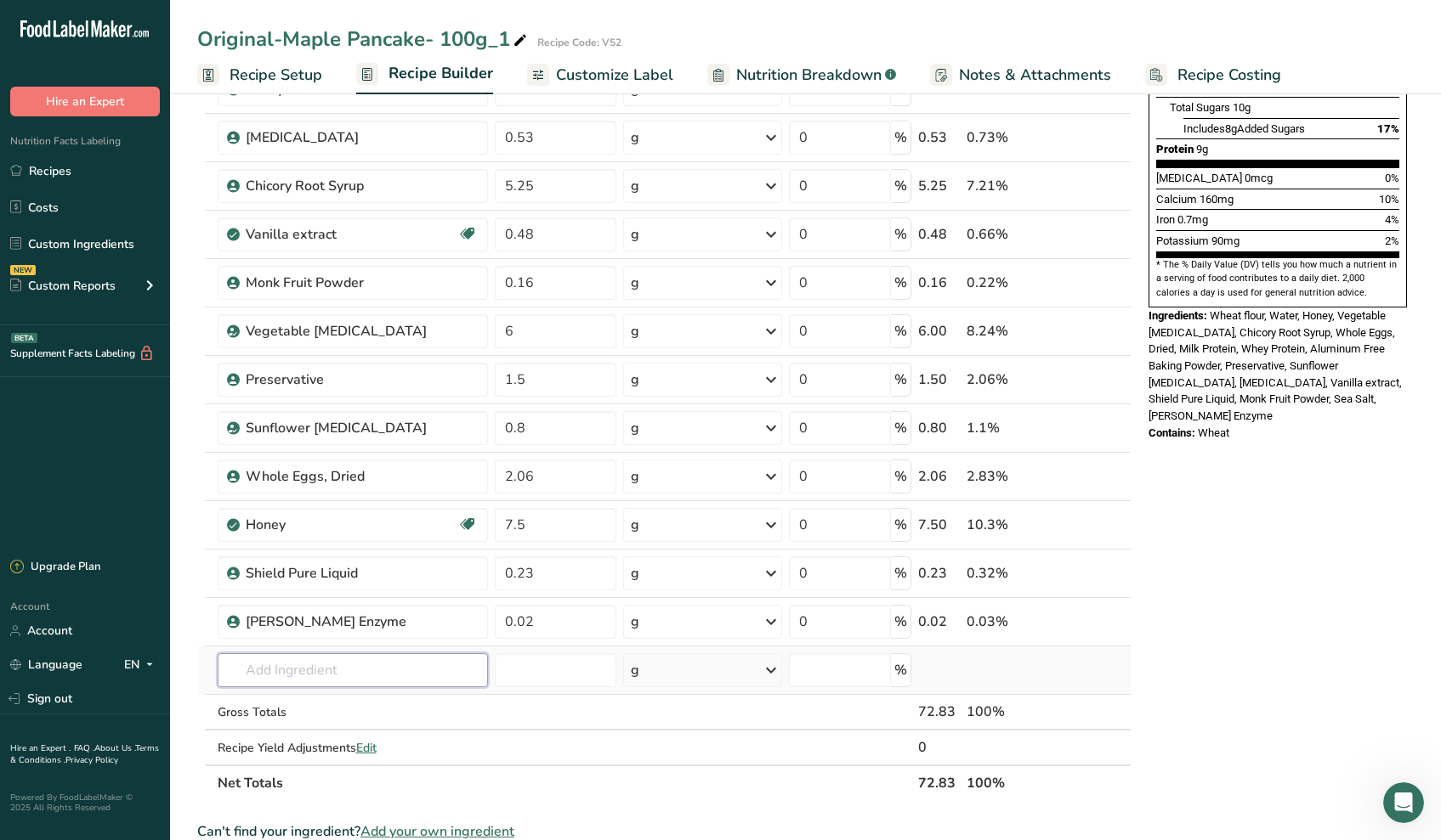
click at [342, 658] on div "Ingredient * Amount * Unit * Waste * .a-a{fill:#347362;}.b-a{fill:#fff;} Grams …" at bounding box center [664, 294] width 934 height 1015
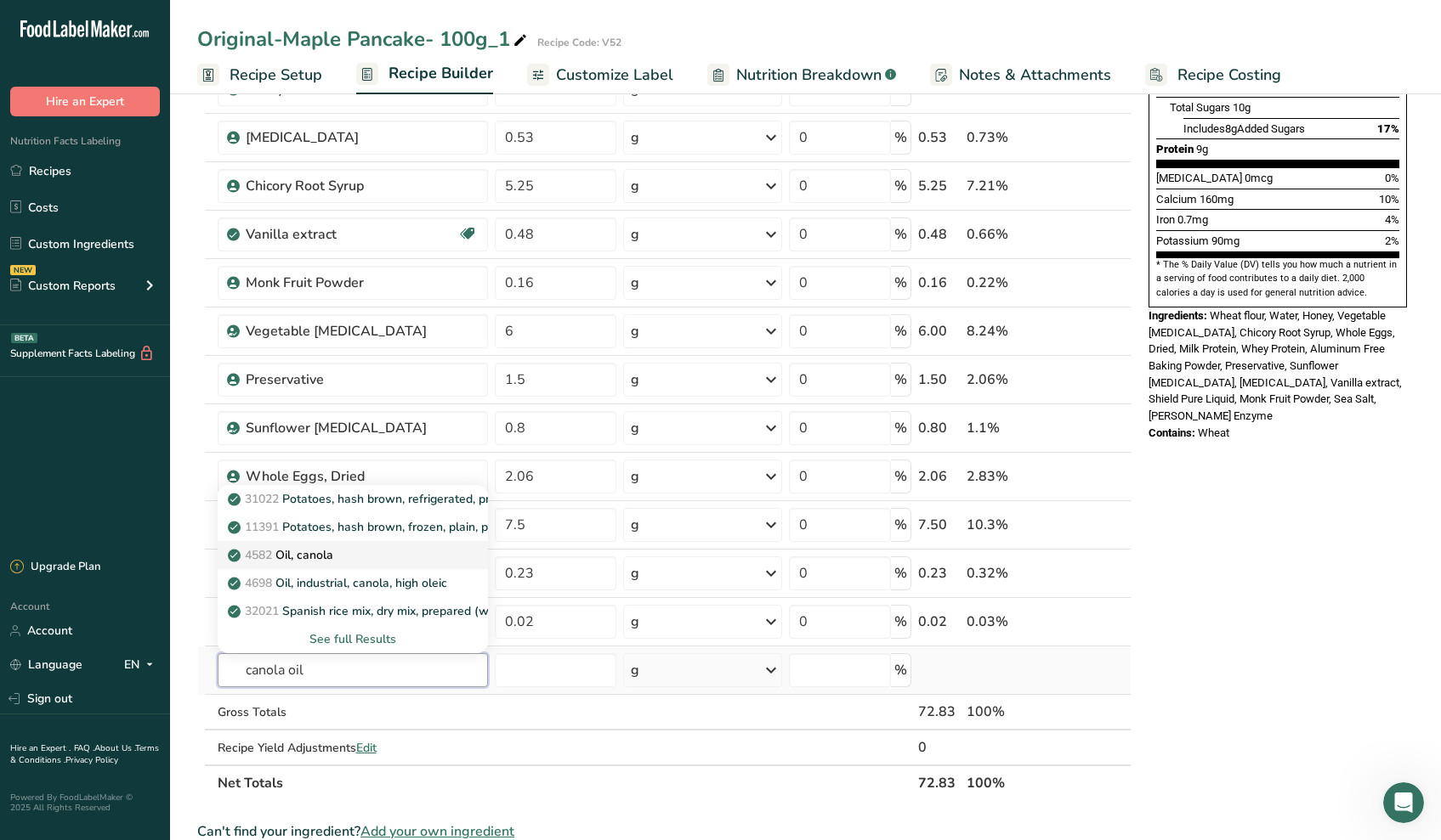
type input "canola oil"
click at [304, 563] on p "4582 Oil, canola" at bounding box center [282, 555] width 102 height 18
type input "Oil, canola"
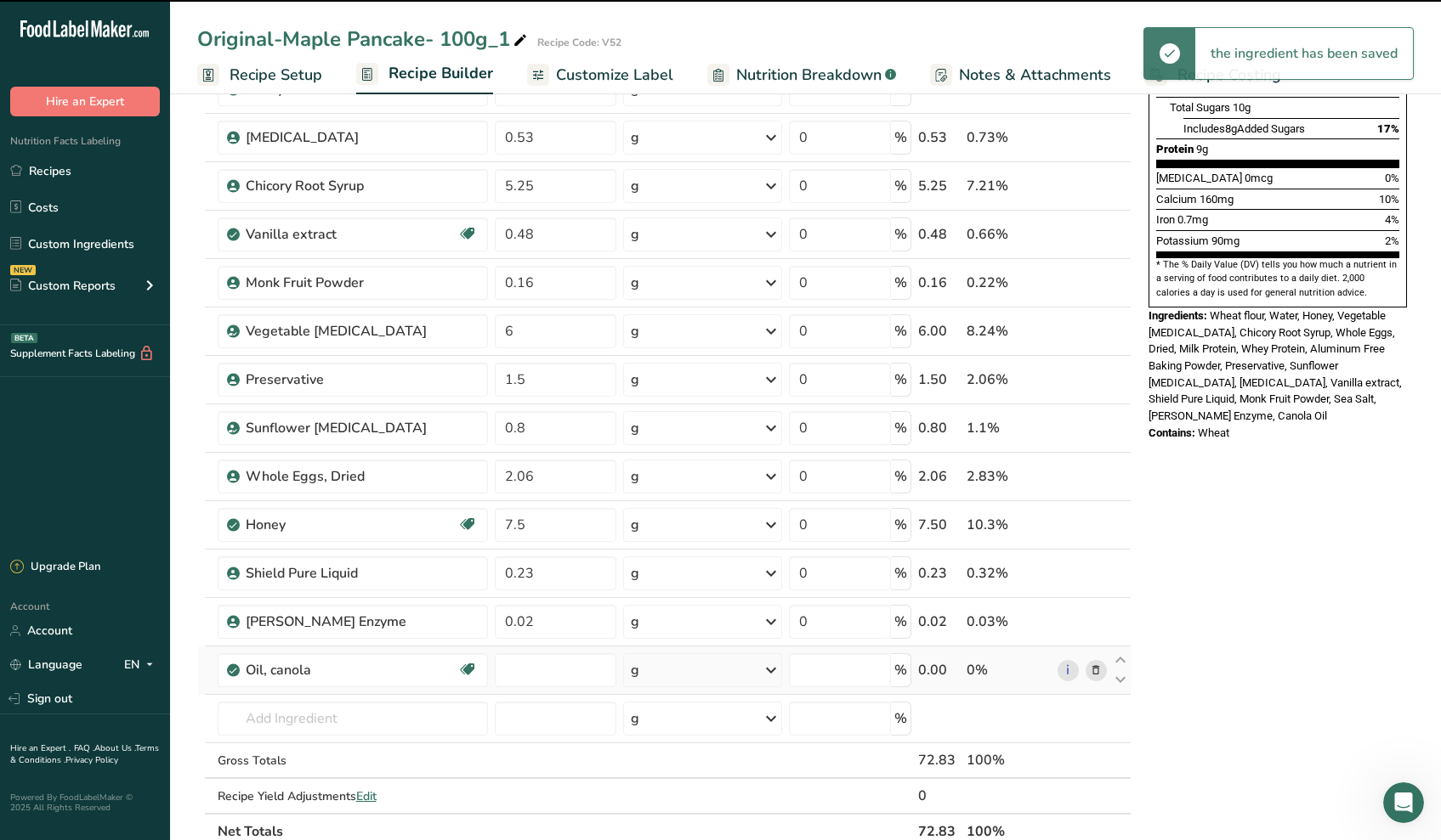
type input "0"
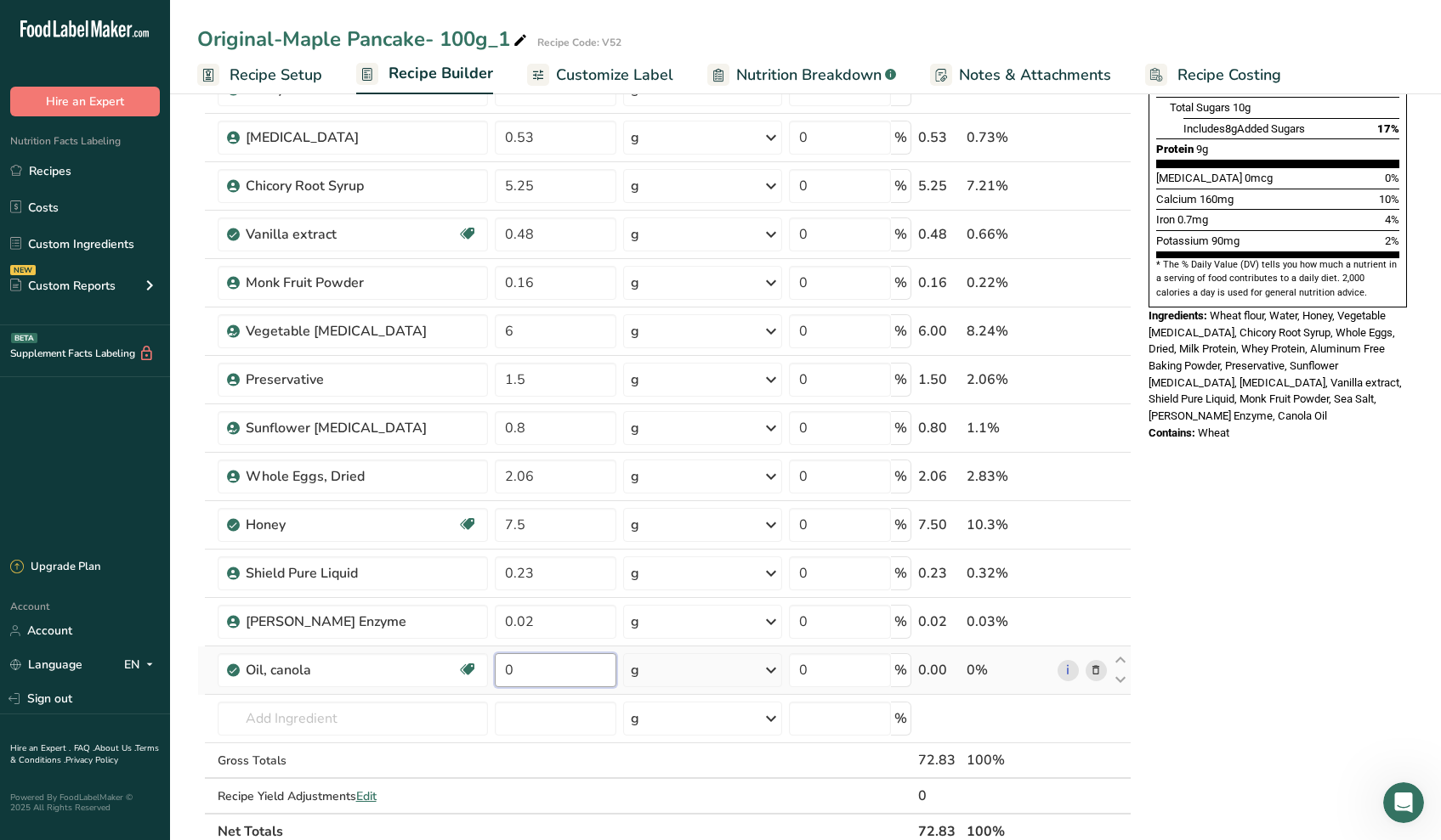
click at [525, 664] on input "0" at bounding box center [555, 670] width 122 height 34
type input "2.25"
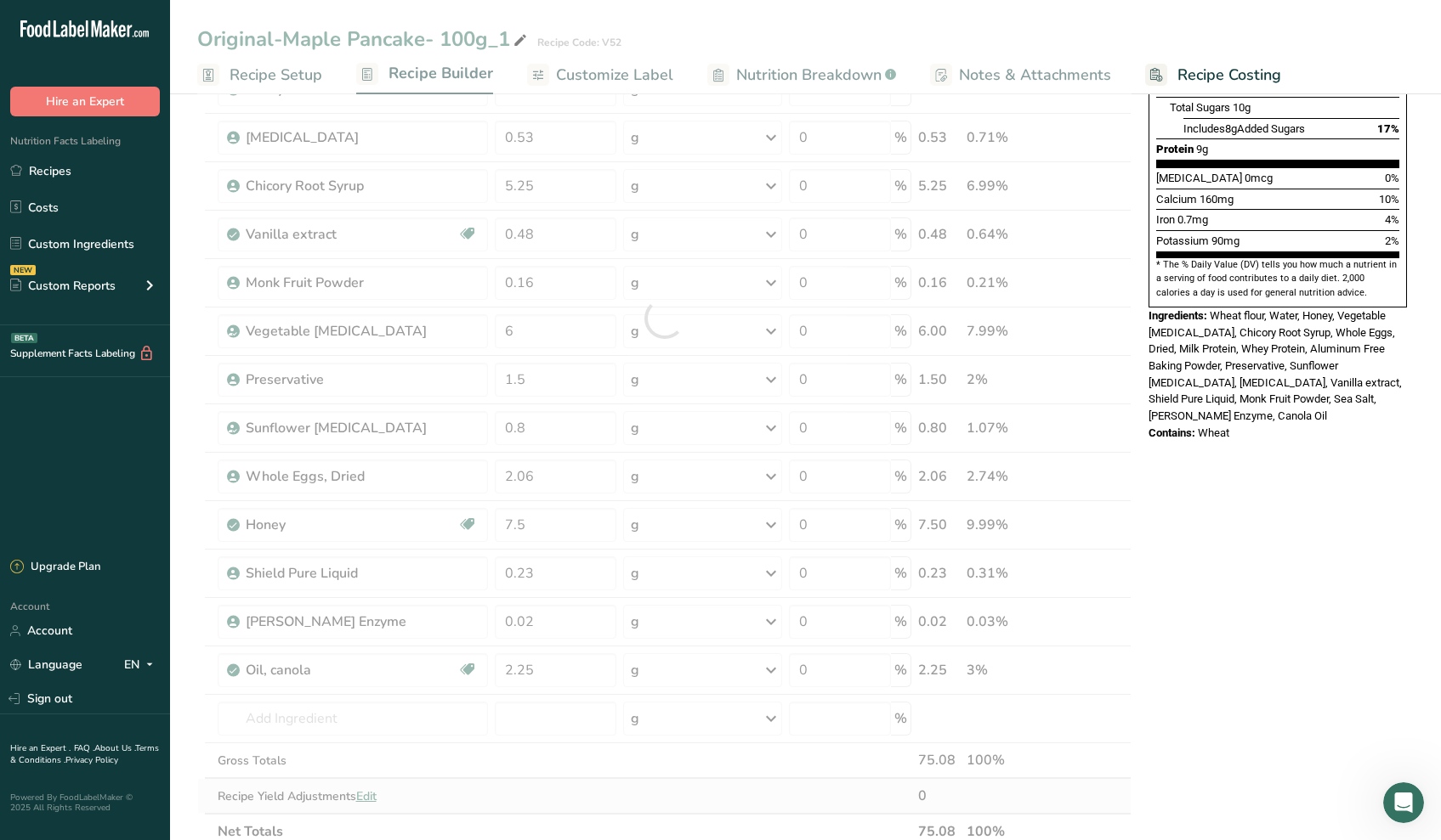
click at [691, 792] on div "Ingredient * Amount * Unit * Waste * .a-a{fill:#347362;}.b-a{fill:#fff;} Grams …" at bounding box center [664, 318] width 934 height 1063
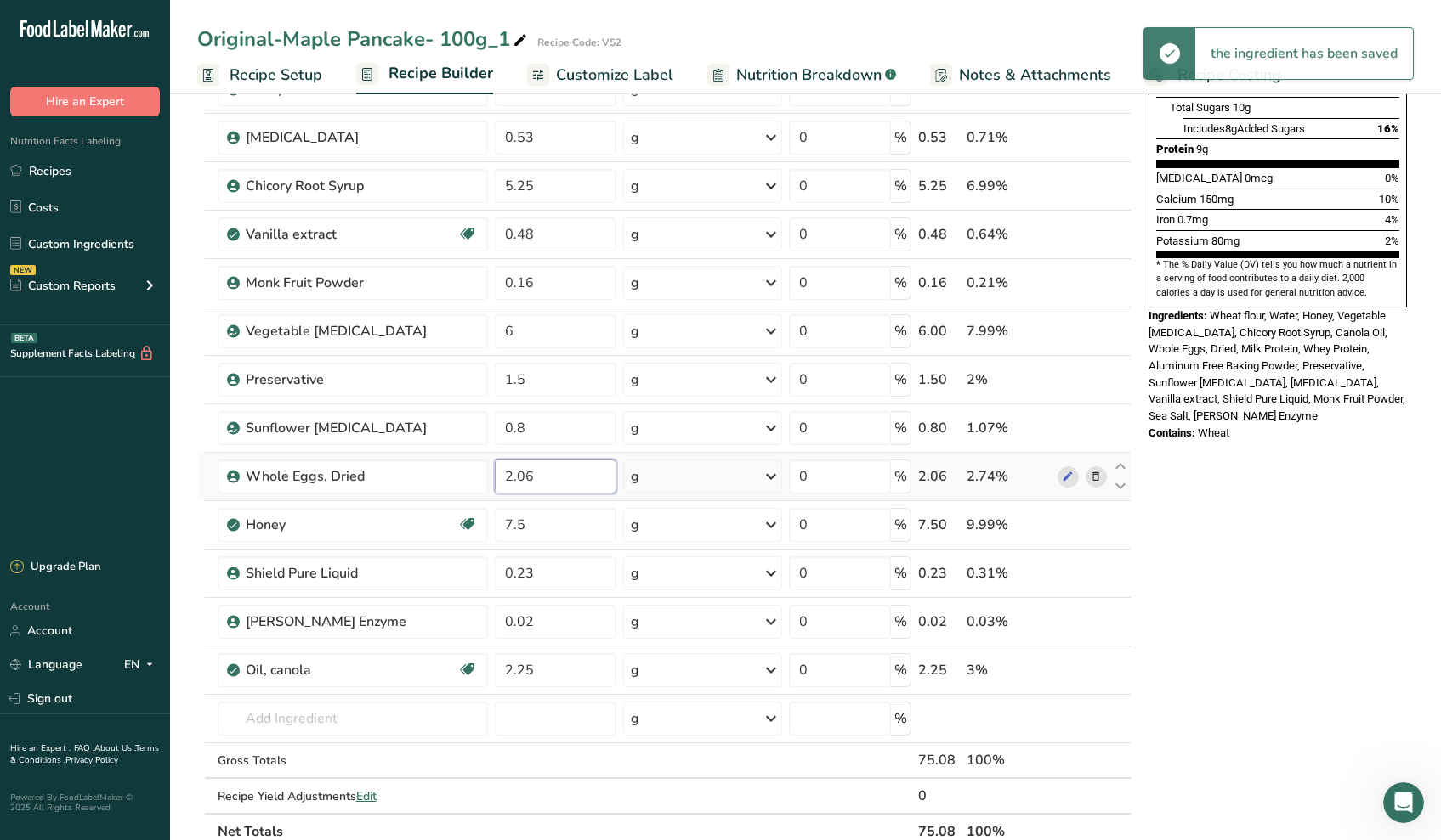
click at [560, 480] on input "2.06" at bounding box center [555, 477] width 122 height 34
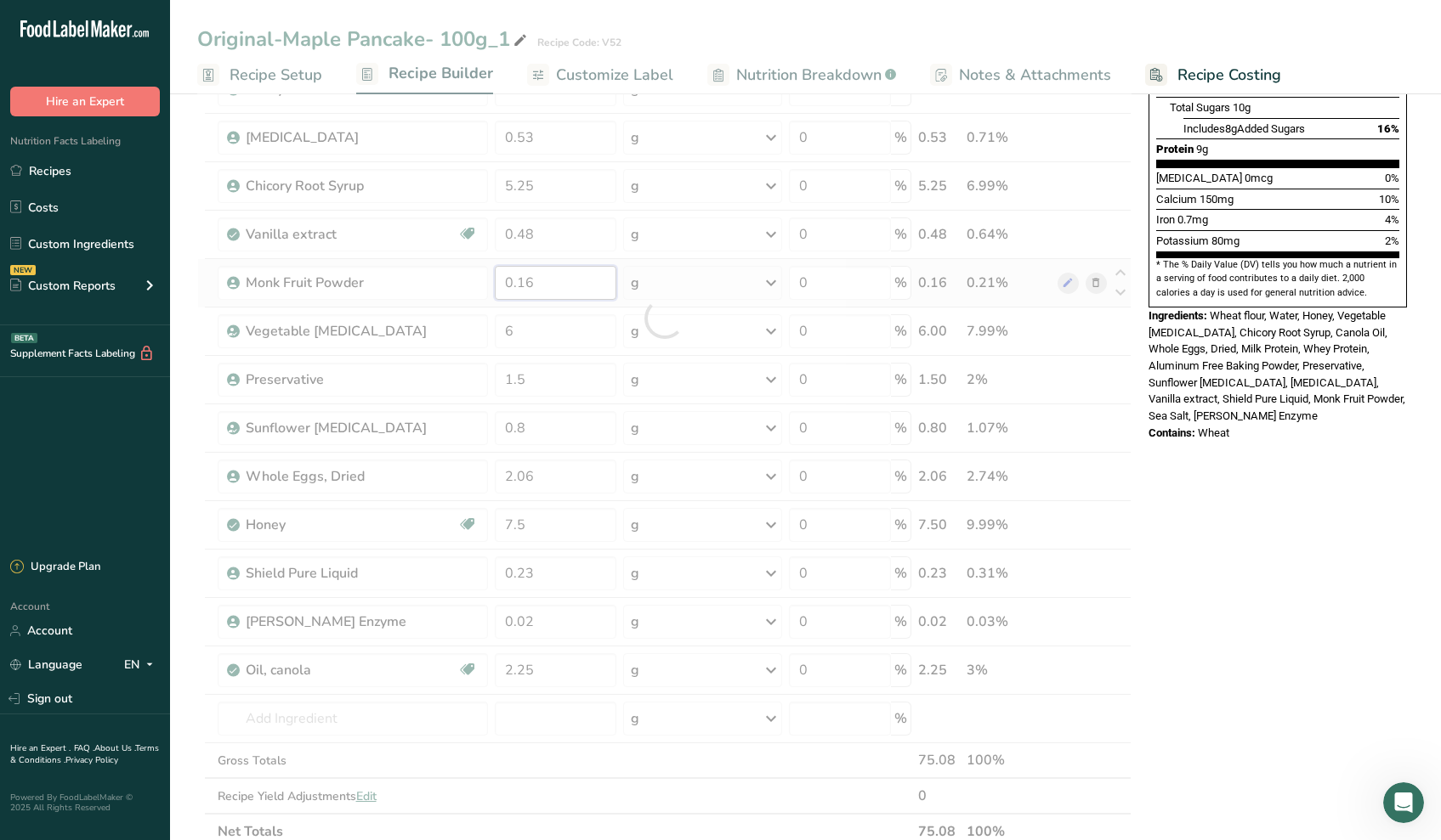
click at [577, 277] on div "Ingredient * Amount * Unit * Waste * .a-a{fill:#347362;}.b-a{fill:#fff;} Grams …" at bounding box center [664, 318] width 934 height 1063
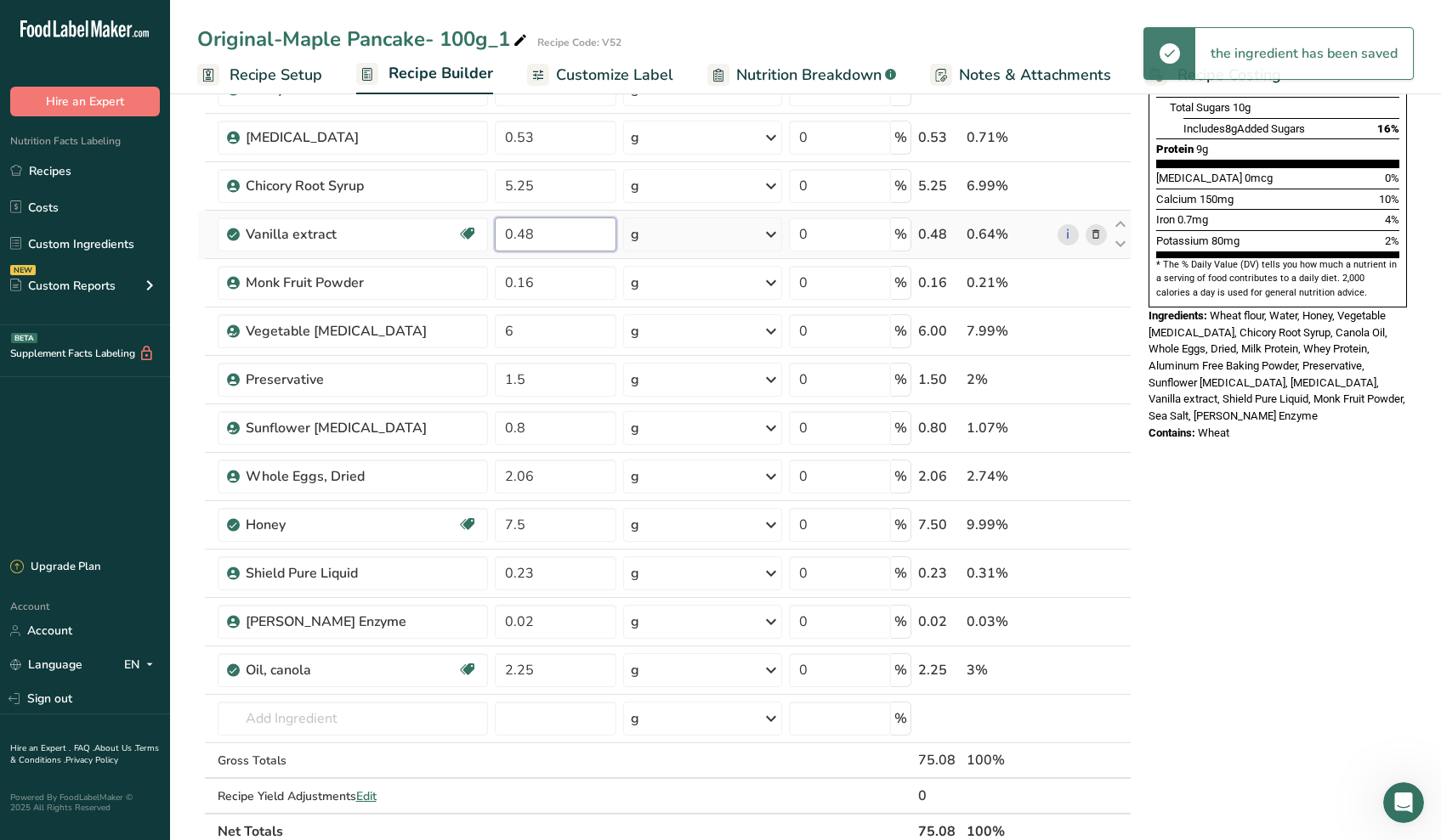
click at [566, 238] on div "Ingredient * Amount * Unit * Waste * .a-a{fill:#347362;}.b-a{fill:#fff;} Grams …" at bounding box center [664, 318] width 934 height 1063
click at [536, 142] on div "Ingredient * Amount * Unit * Waste * .a-a{fill:#347362;}.b-a{fill:#fff;} Grams …" at bounding box center [664, 318] width 934 height 1063
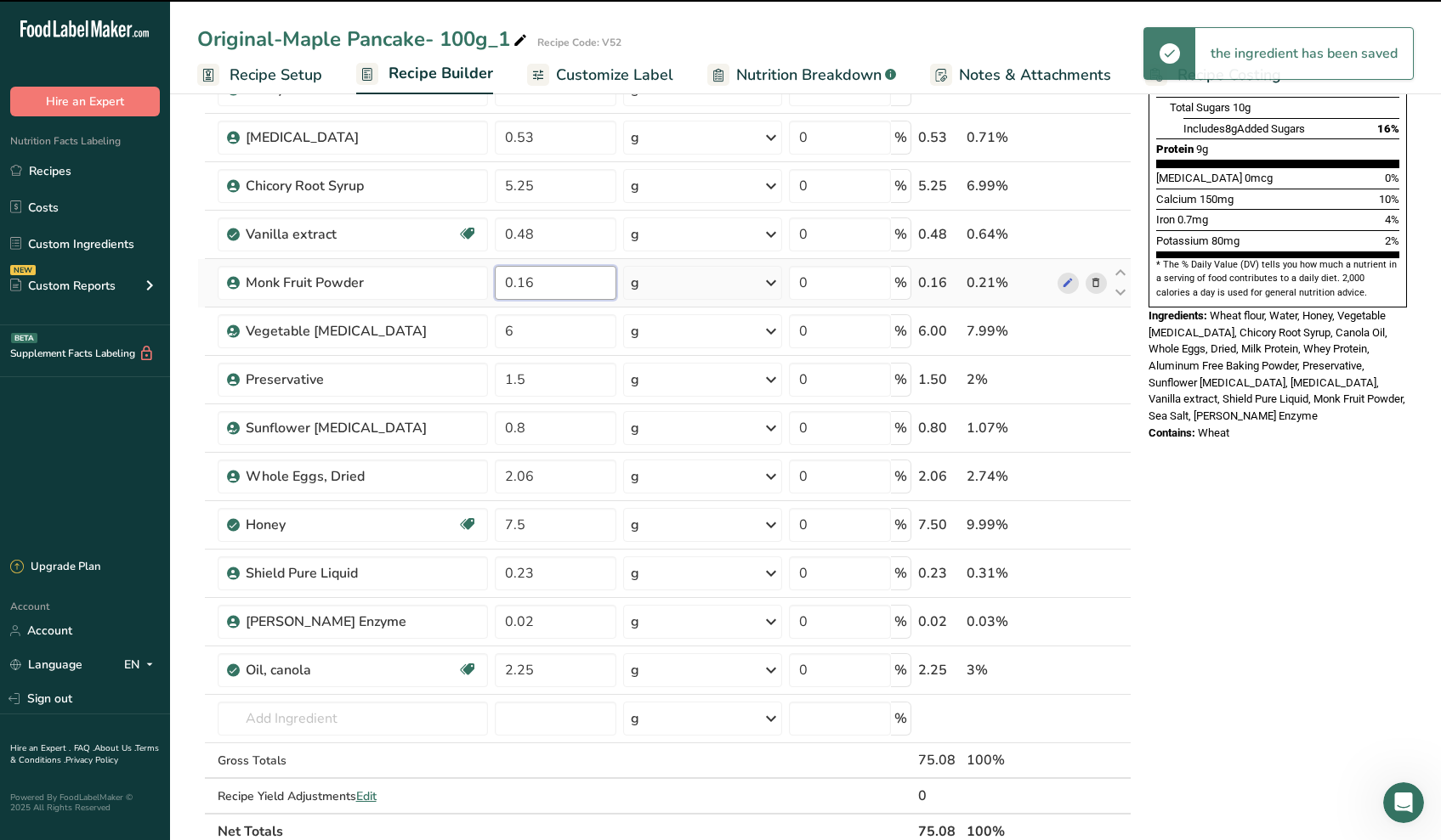
click at [535, 292] on div "Ingredient * Amount * Unit * Waste * .a-a{fill:#347362;}.b-a{fill:#fff;} Grams …" at bounding box center [664, 318] width 934 height 1063
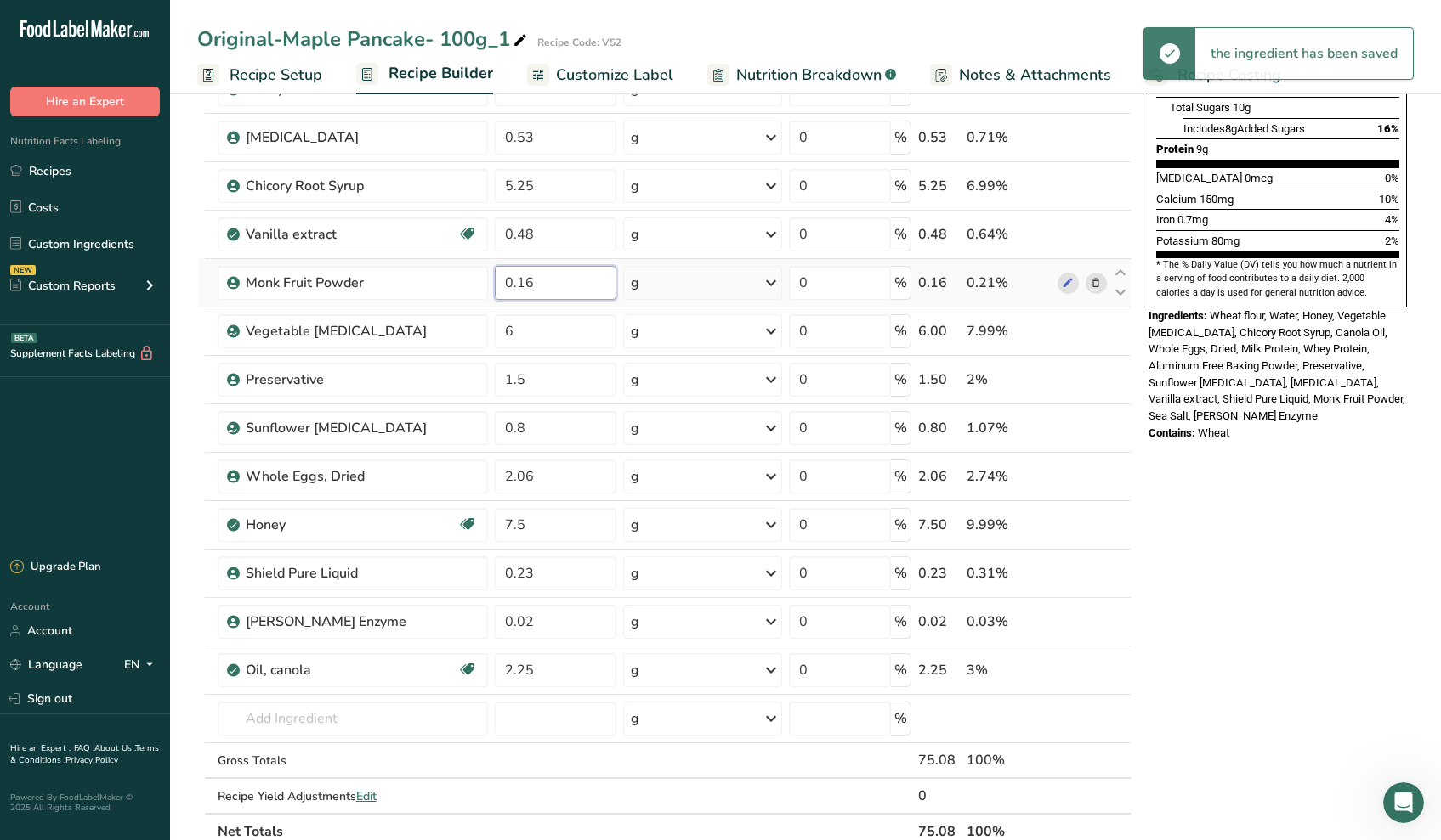
scroll to position [393, 0]
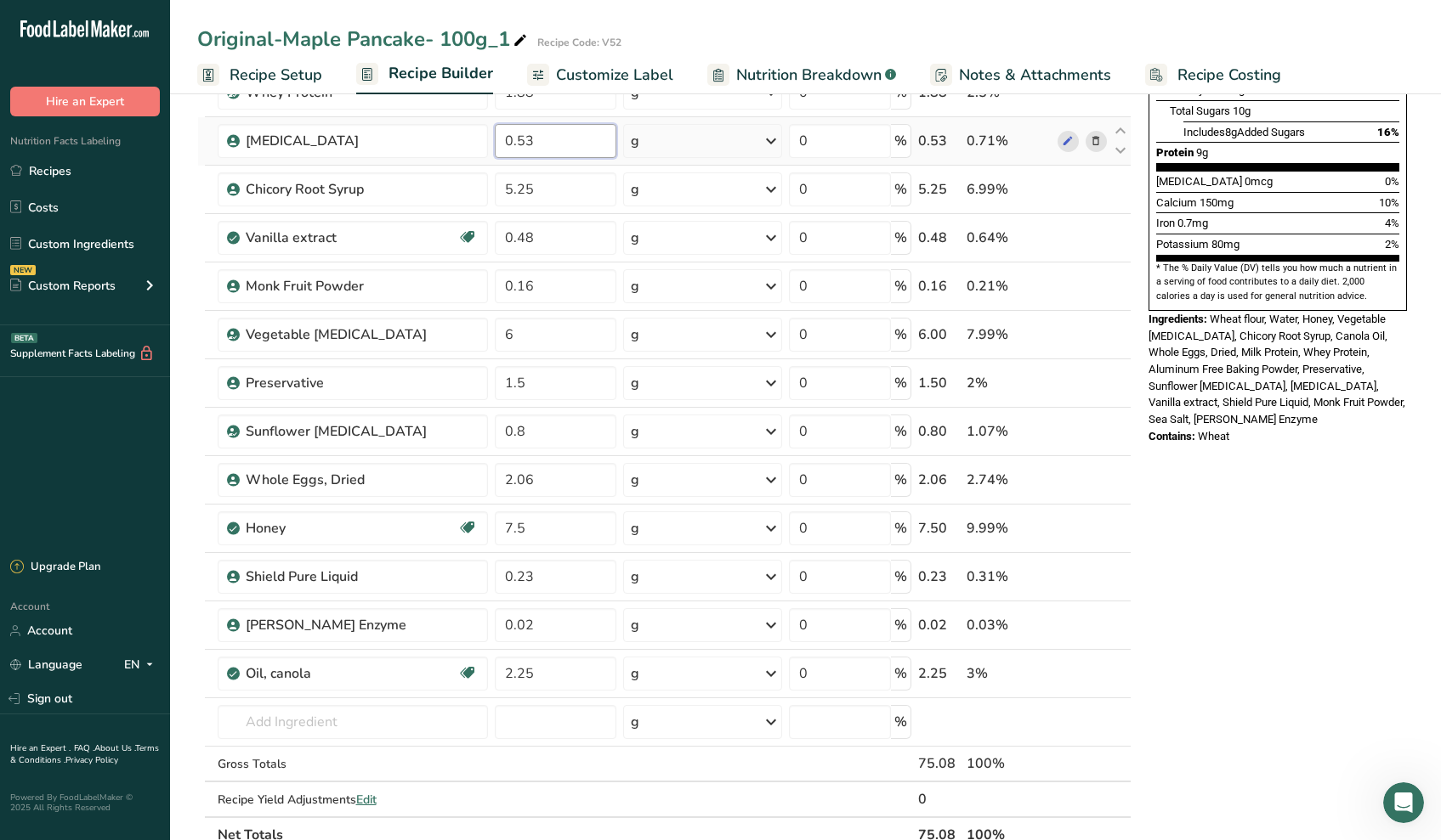
click at [574, 137] on div "Ingredient * Amount * Unit * Waste * .a-a{fill:#347362;}.b-a{fill:#fff;} Grams …" at bounding box center [664, 321] width 934 height 1063
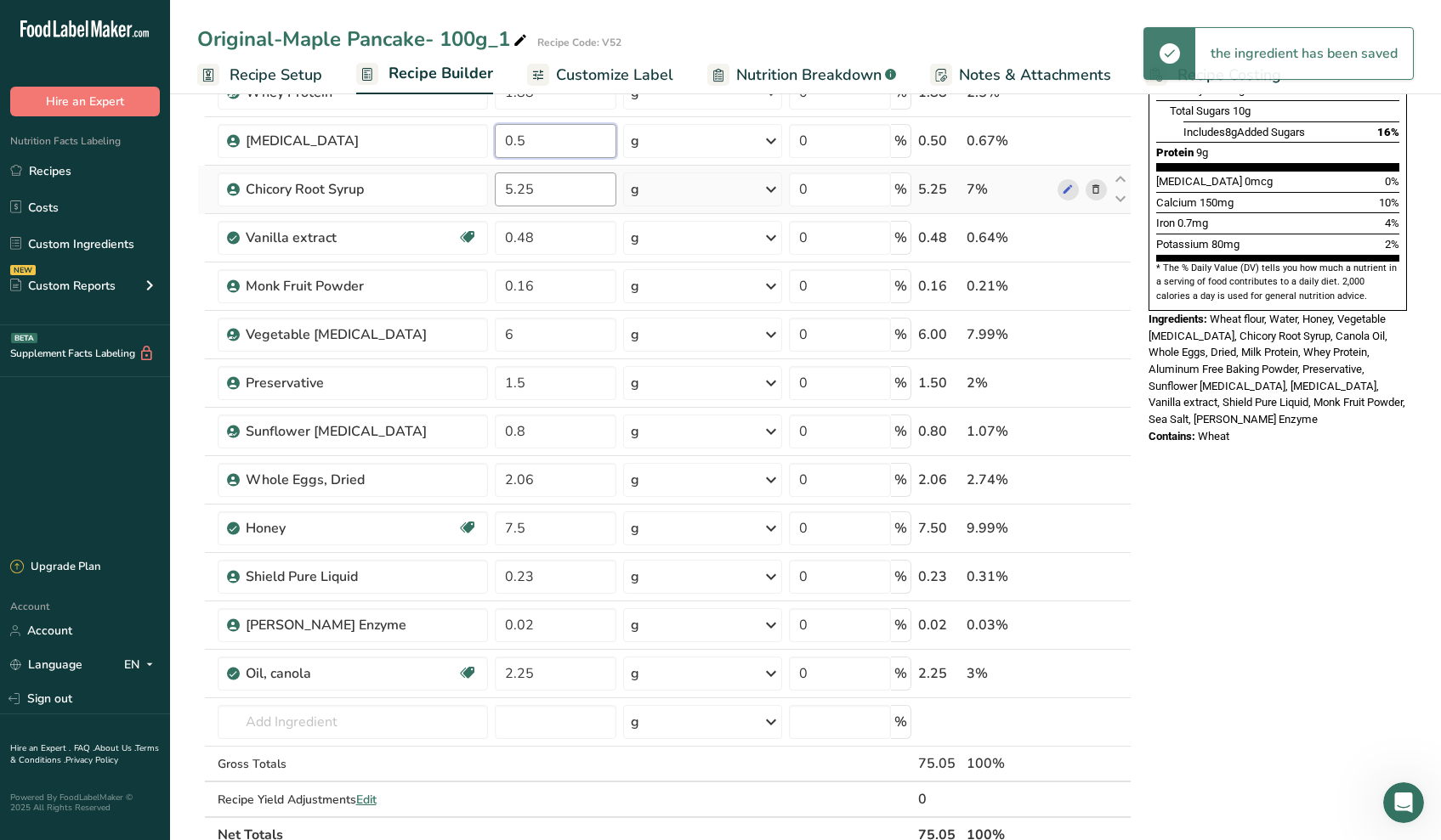
type input "0.5"
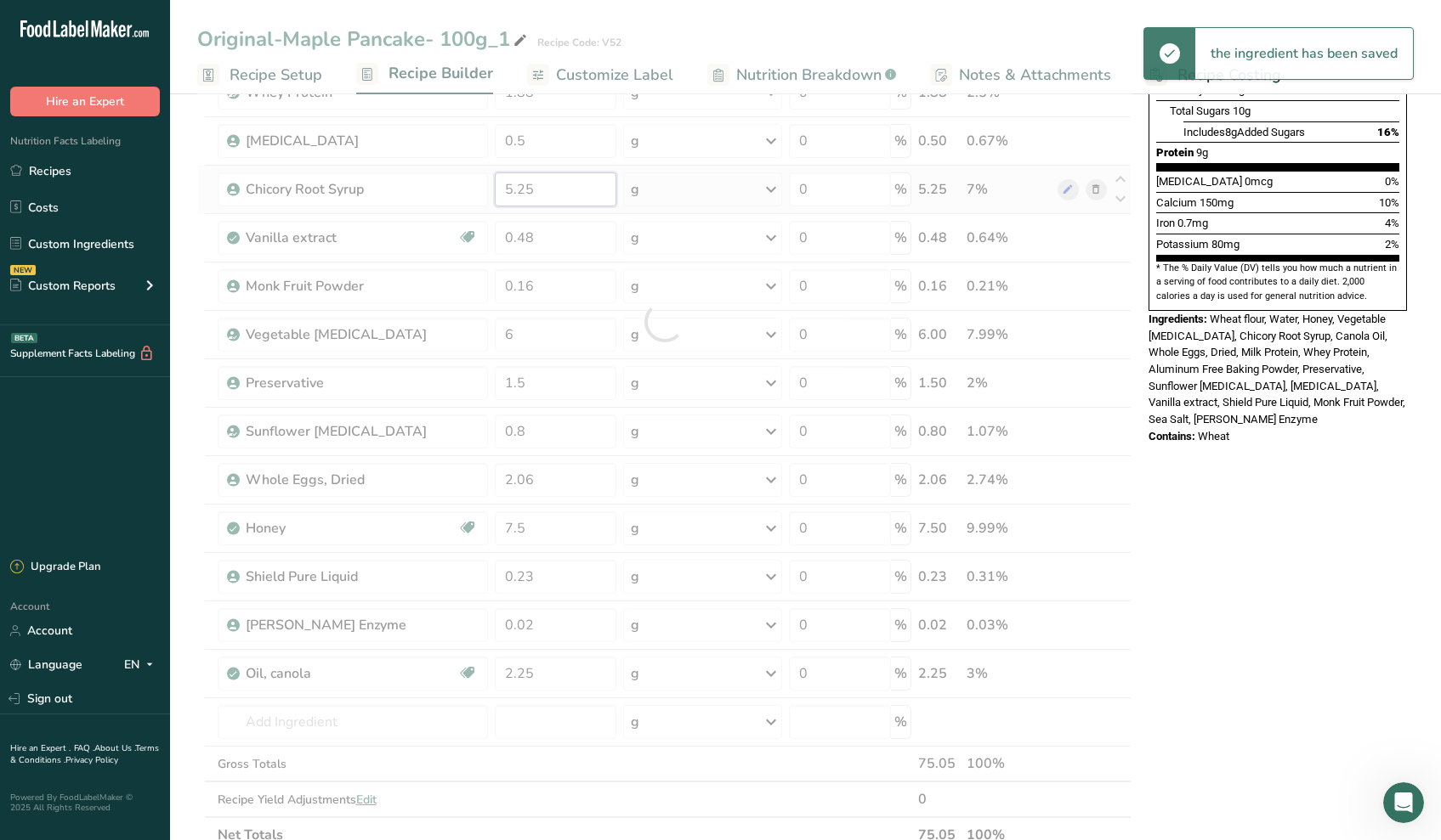
click at [574, 177] on div "Ingredient * Amount * Unit * Waste * .a-a{fill:#347362;}.b-a{fill:#fff;} Grams …" at bounding box center [664, 321] width 934 height 1063
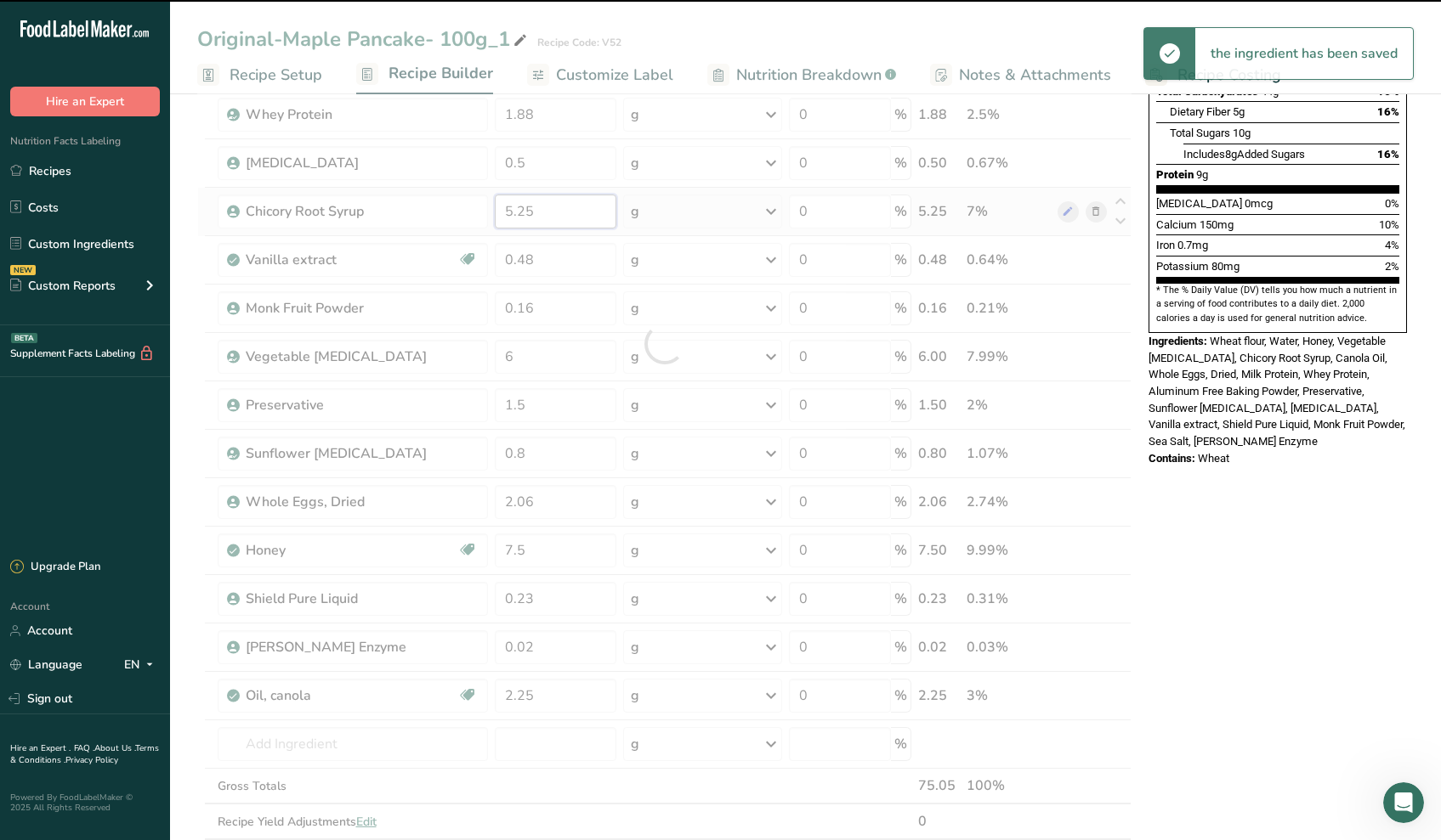
scroll to position [266, 0]
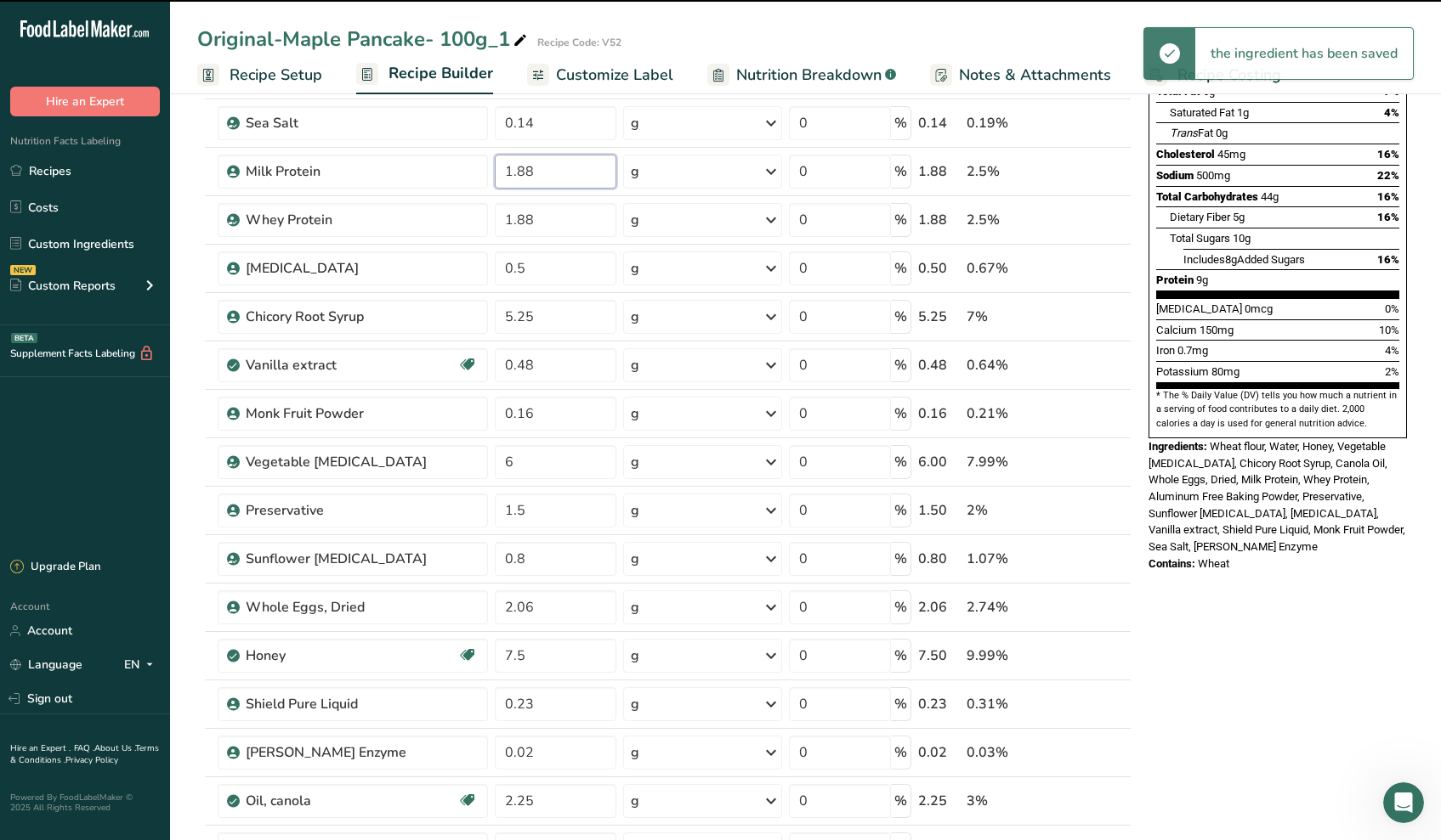
click at [574, 177] on div "Ingredient * Amount * Unit * Waste * .a-a{fill:#347362;}.b-a{fill:#fff;} Grams …" at bounding box center [664, 449] width 934 height 1063
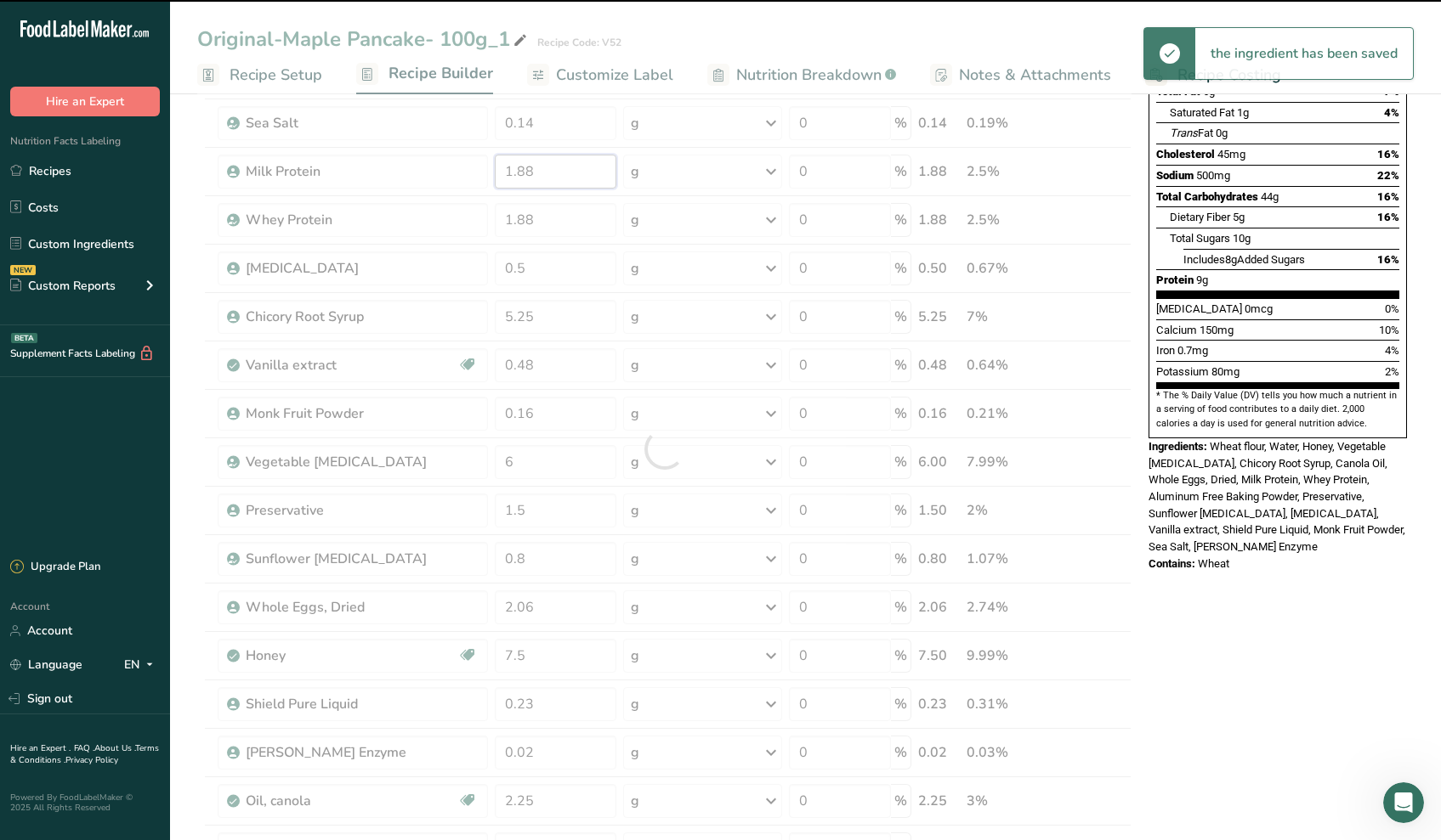
scroll to position [240, 0]
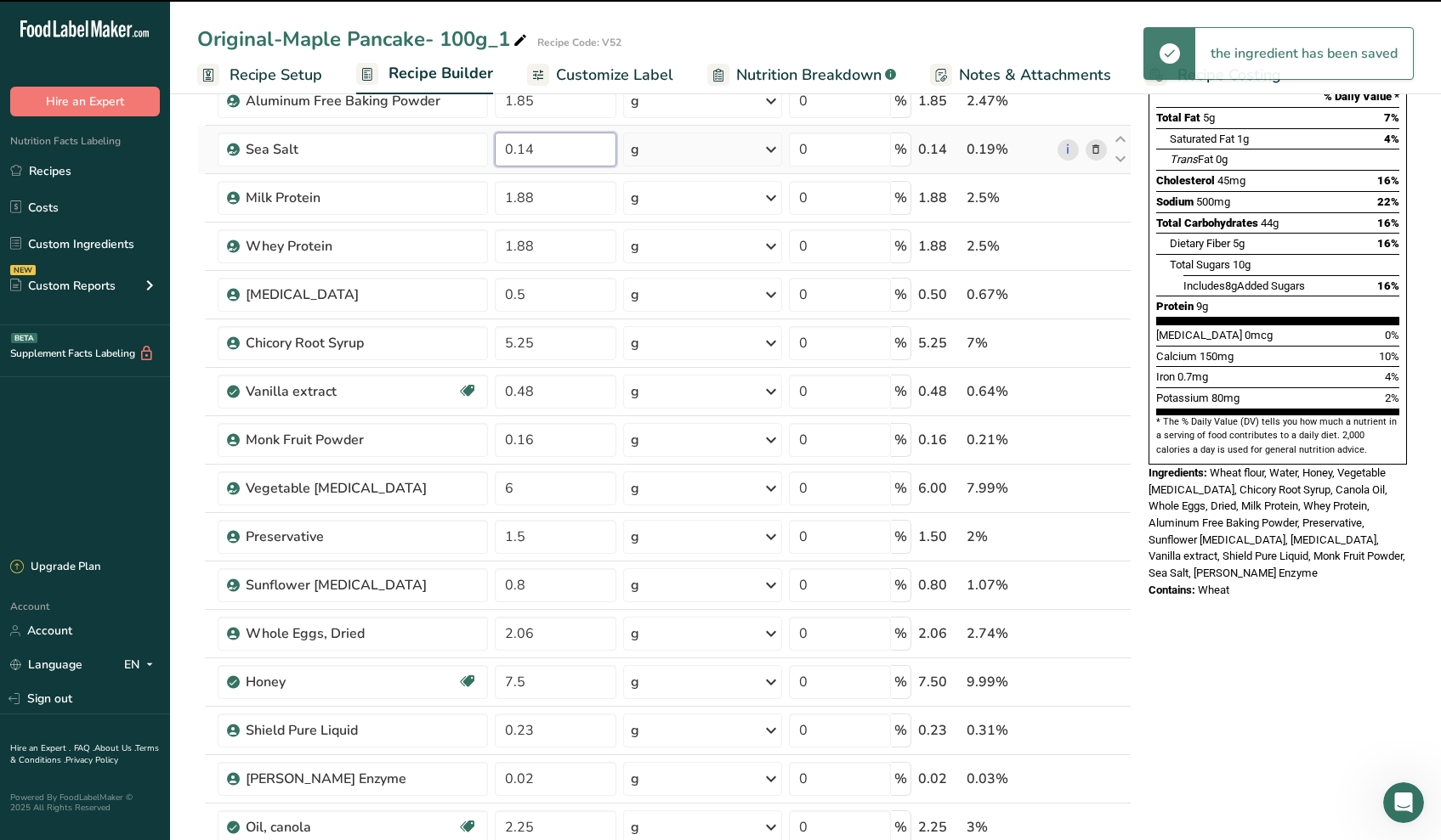
click at [567, 158] on div "Ingredient * Amount * Unit * Waste * .a-a{fill:#347362;}.b-a{fill:#fff;} Grams …" at bounding box center [664, 475] width 934 height 1063
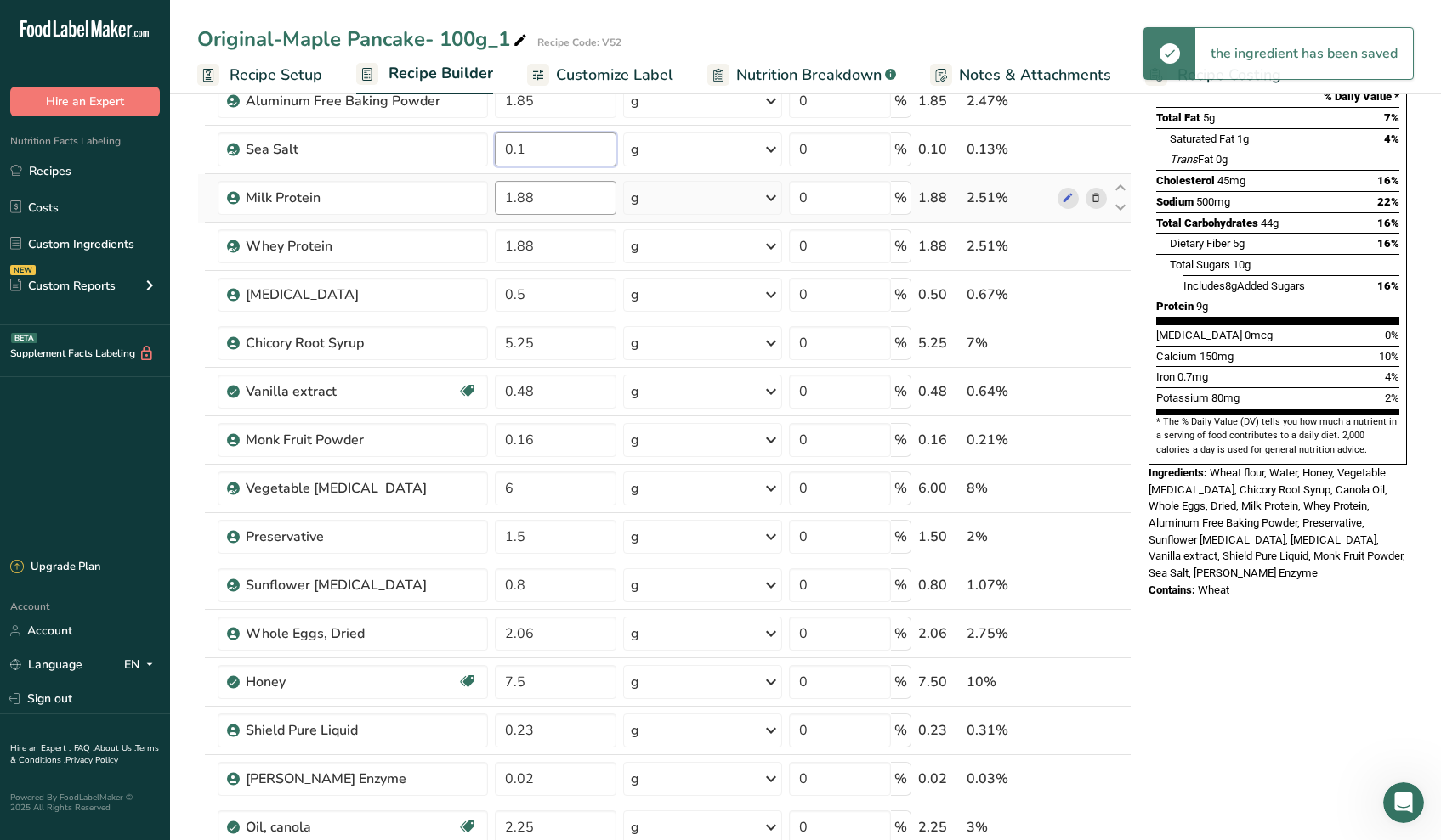
type input "0.1"
click at [573, 187] on div "Ingredient * Amount * Unit * Waste * .a-a{fill:#347362;}.b-a{fill:#fff;} Grams …" at bounding box center [664, 475] width 934 height 1063
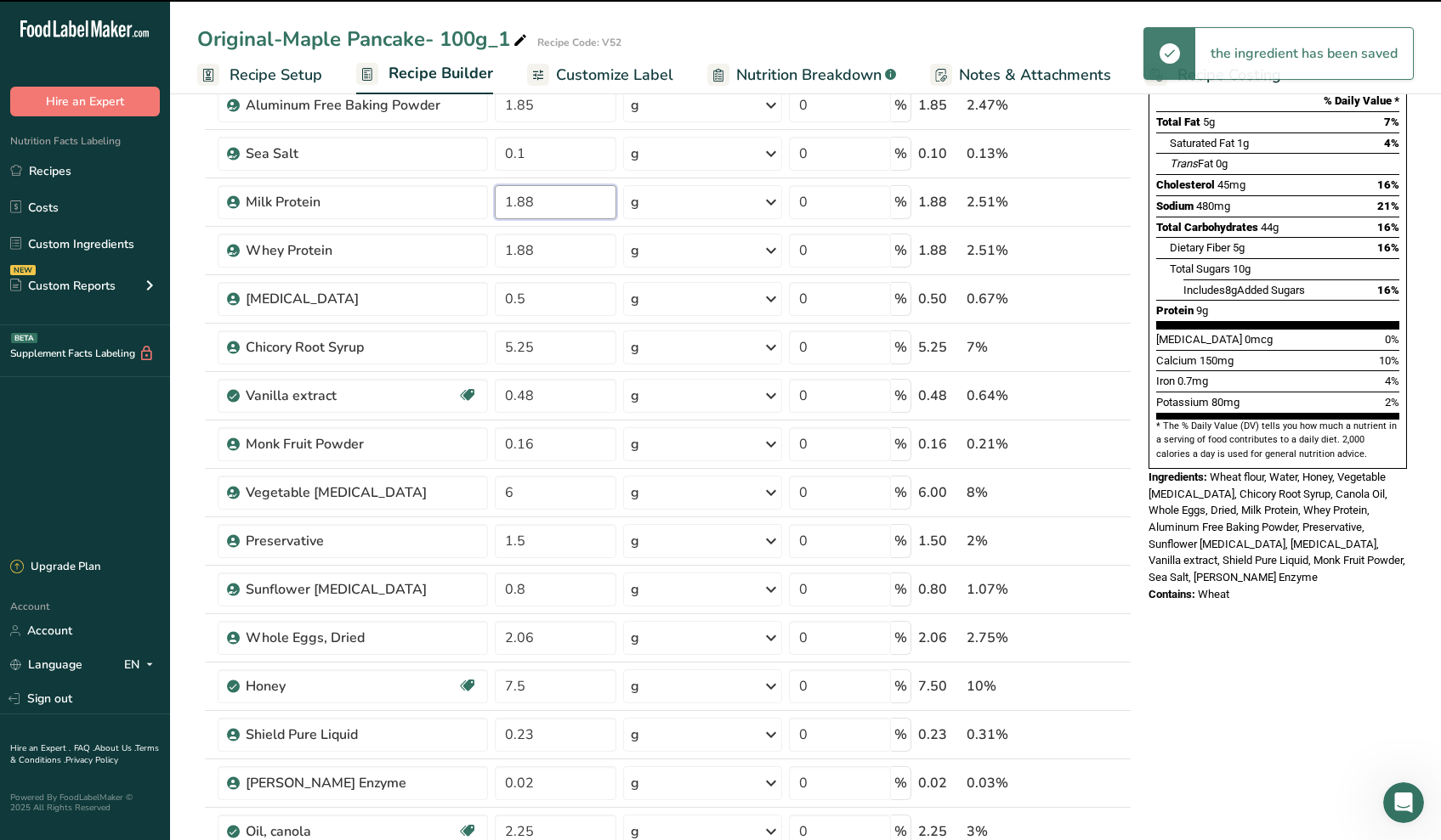
scroll to position [120, 0]
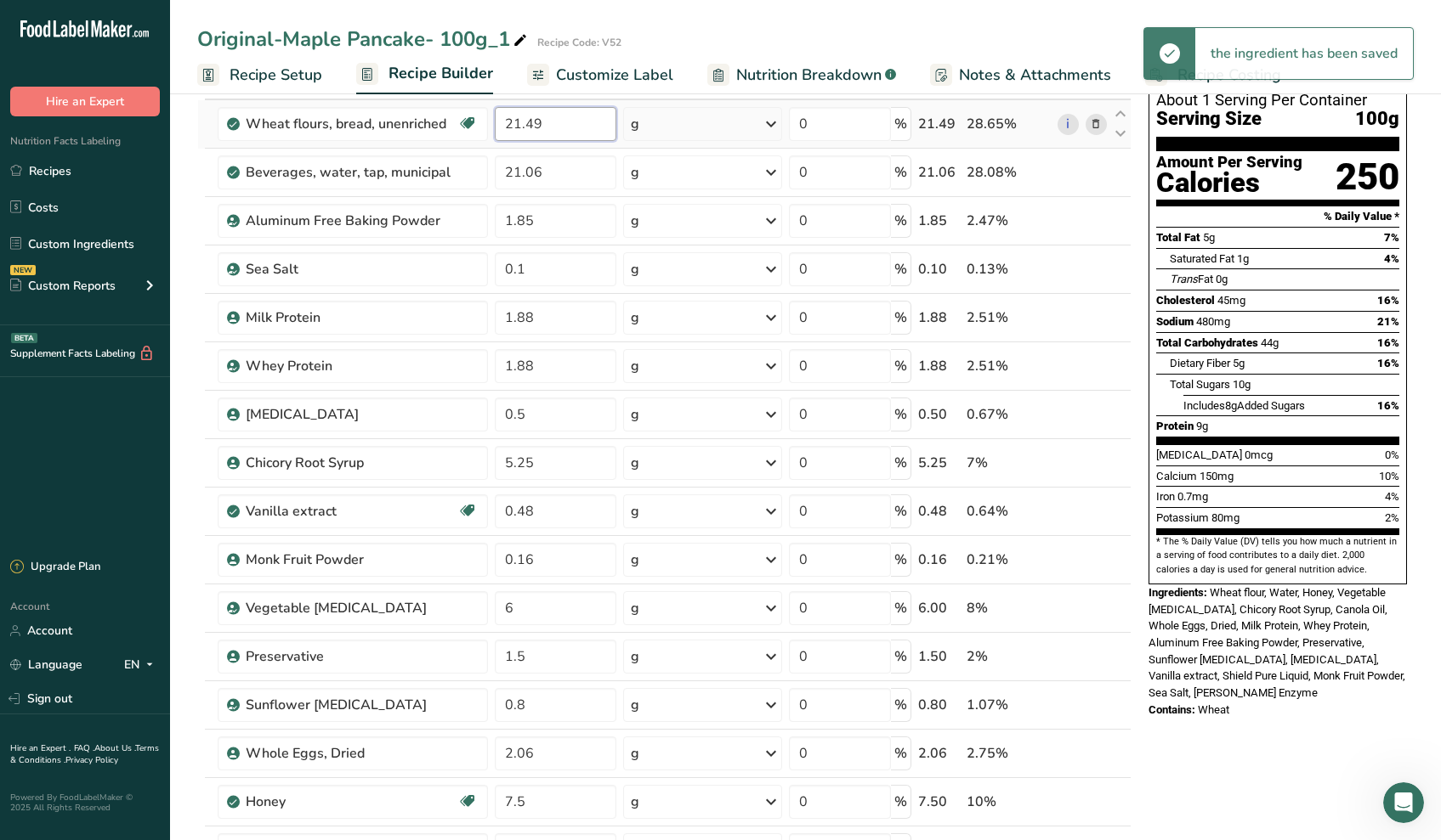
click at [559, 133] on div "Ingredient * Amount * Unit * Waste * .a-a{fill:#347362;}.b-a{fill:#fff;} Grams …" at bounding box center [664, 594] width 934 height 1063
type input "21.48"
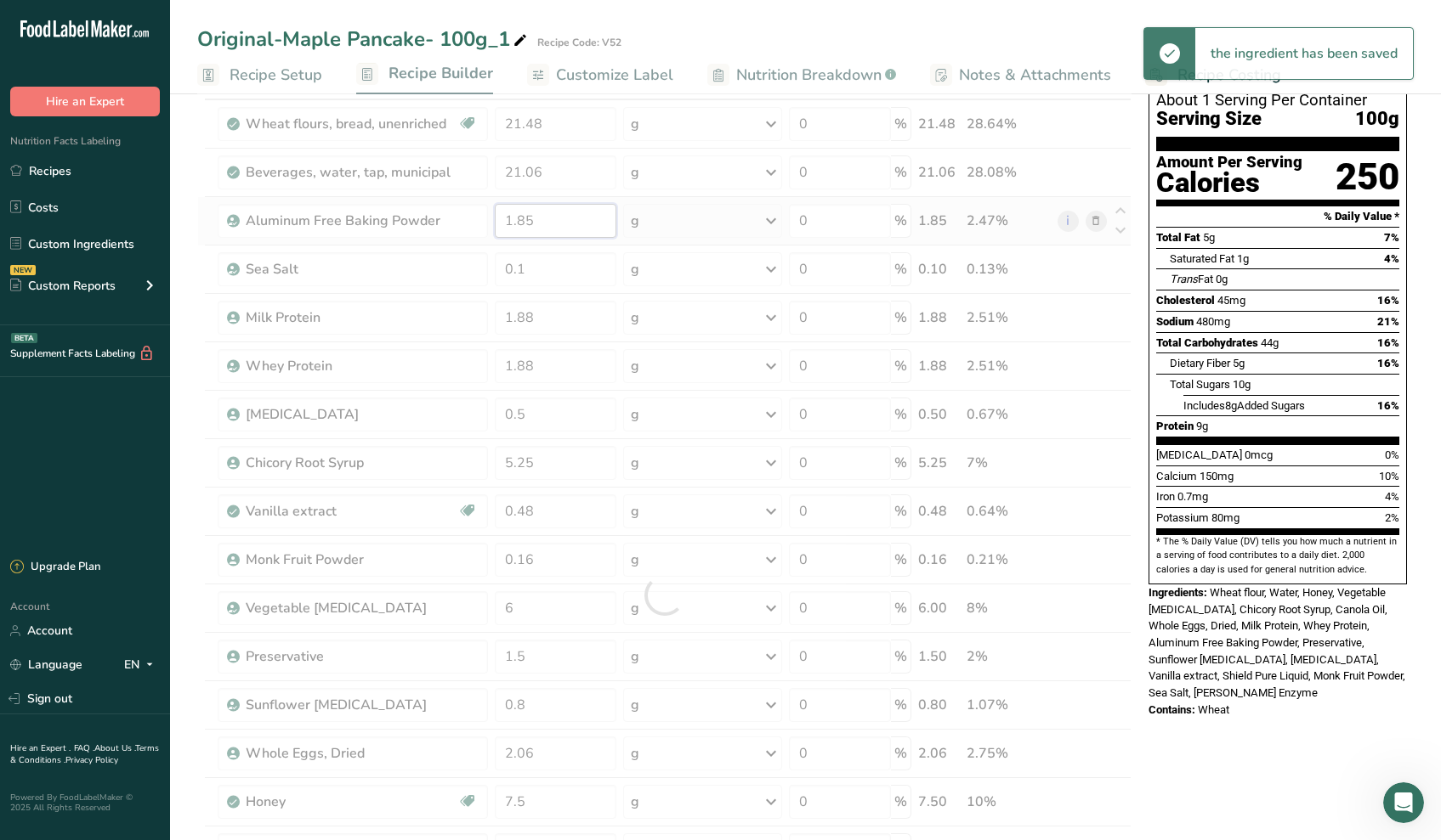
click at [555, 235] on div "Ingredient * Amount * Unit * Waste * .a-a{fill:#347362;}.b-a{fill:#fff;} Grams …" at bounding box center [664, 594] width 934 height 1063
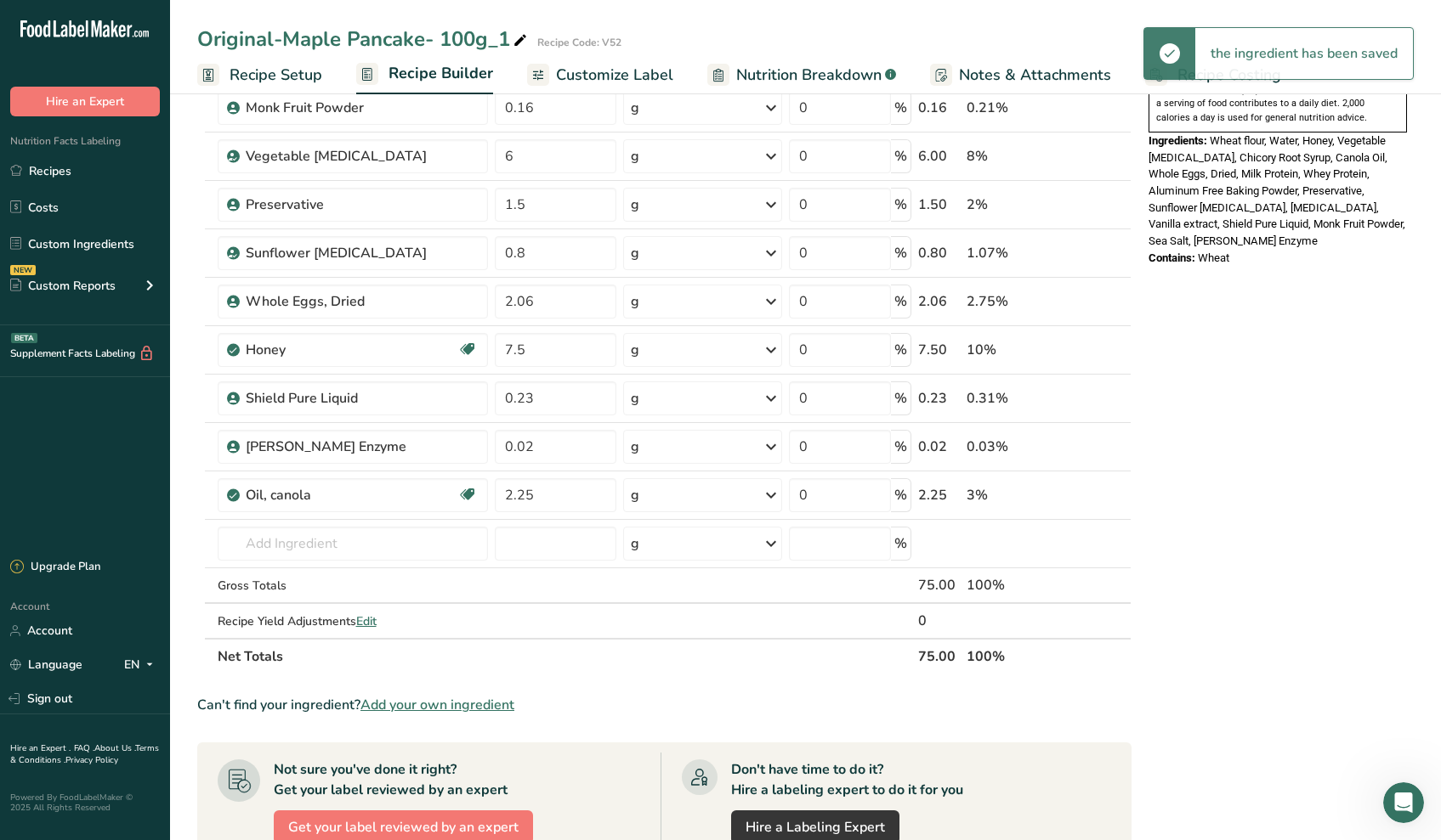
scroll to position [0, 0]
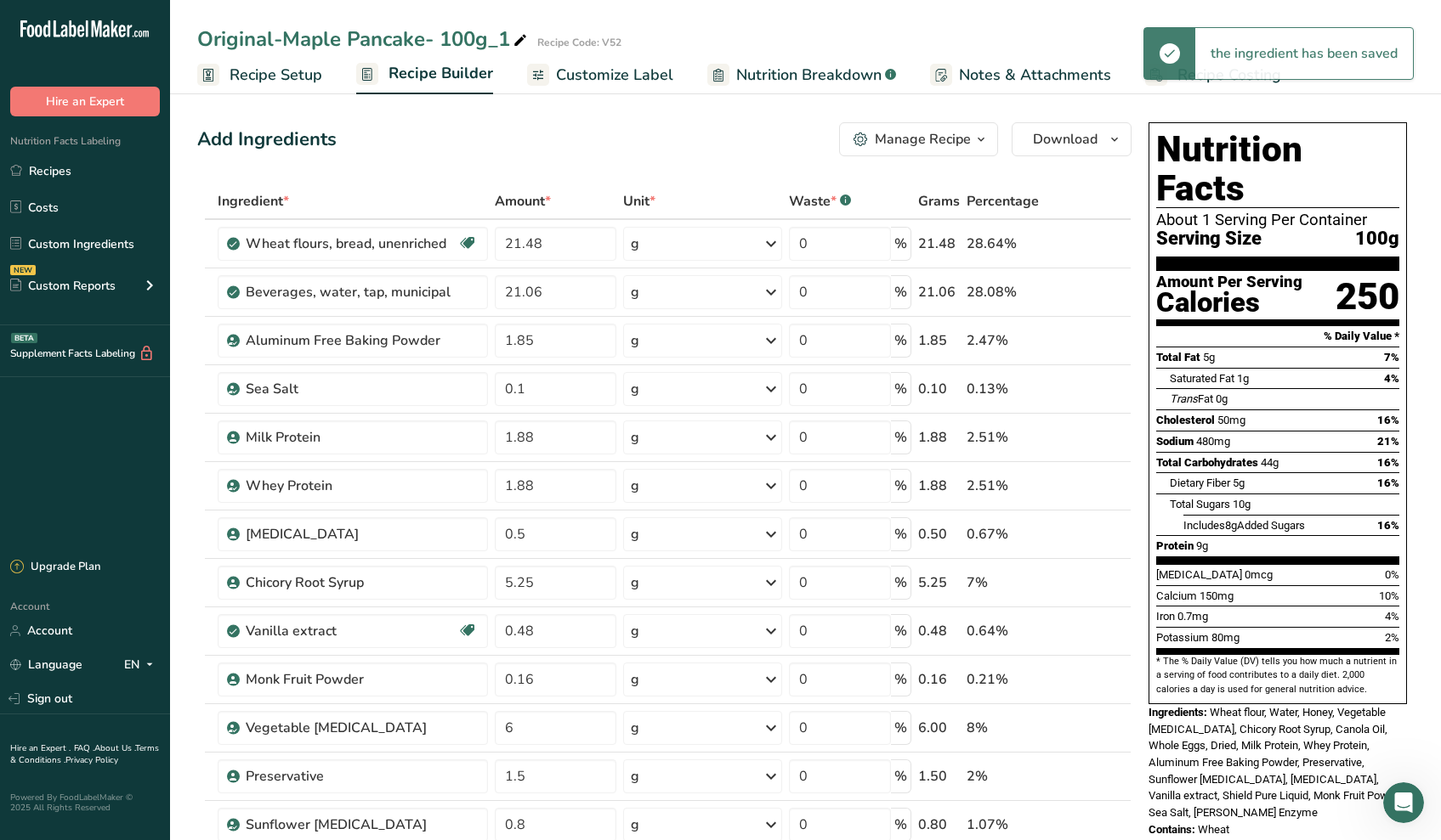
click at [505, 39] on div "Original-Maple Pancake- 100g_1" at bounding box center [363, 39] width 333 height 31
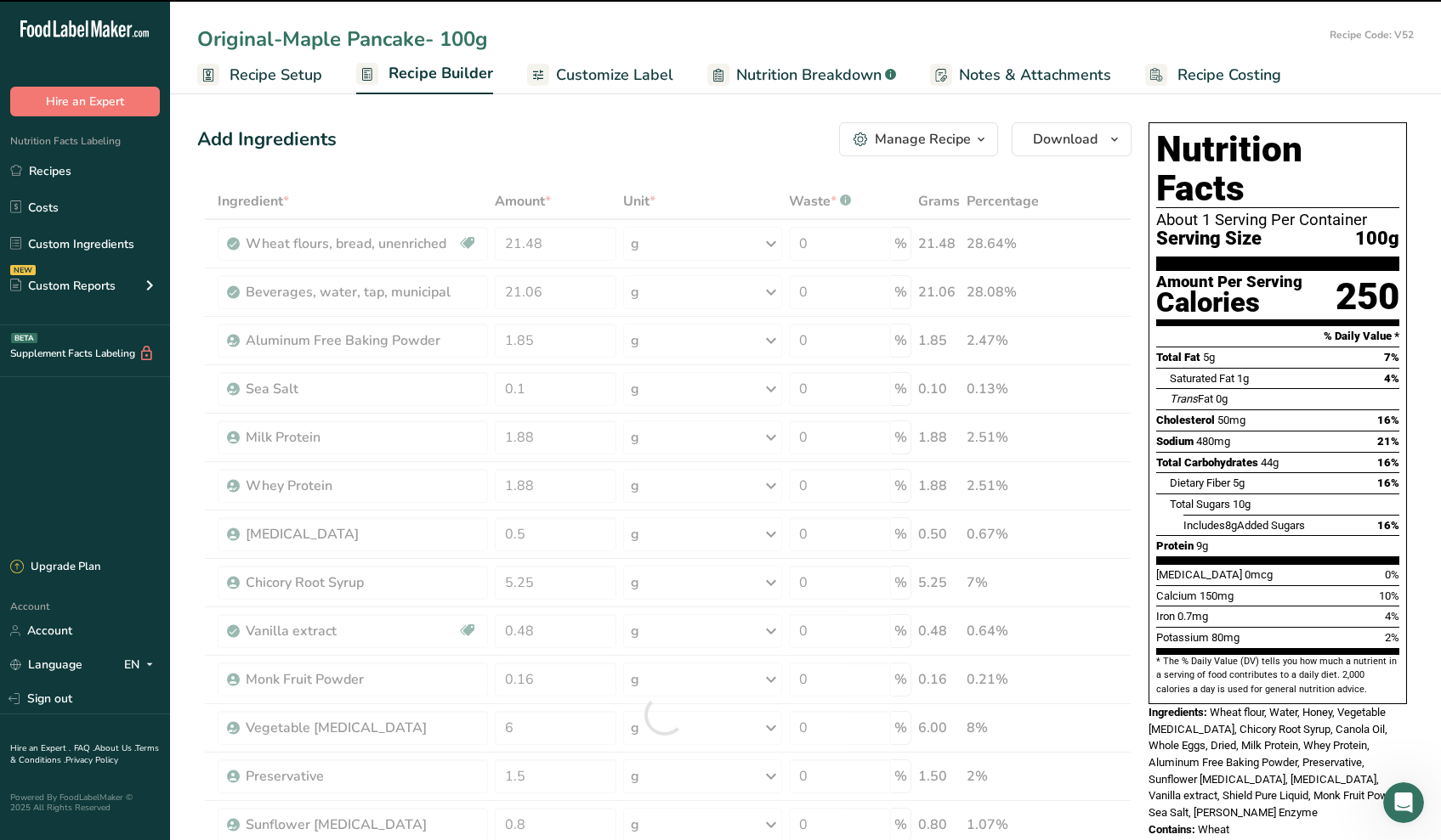
type input "Original-Maple Pancake- 100g_1"
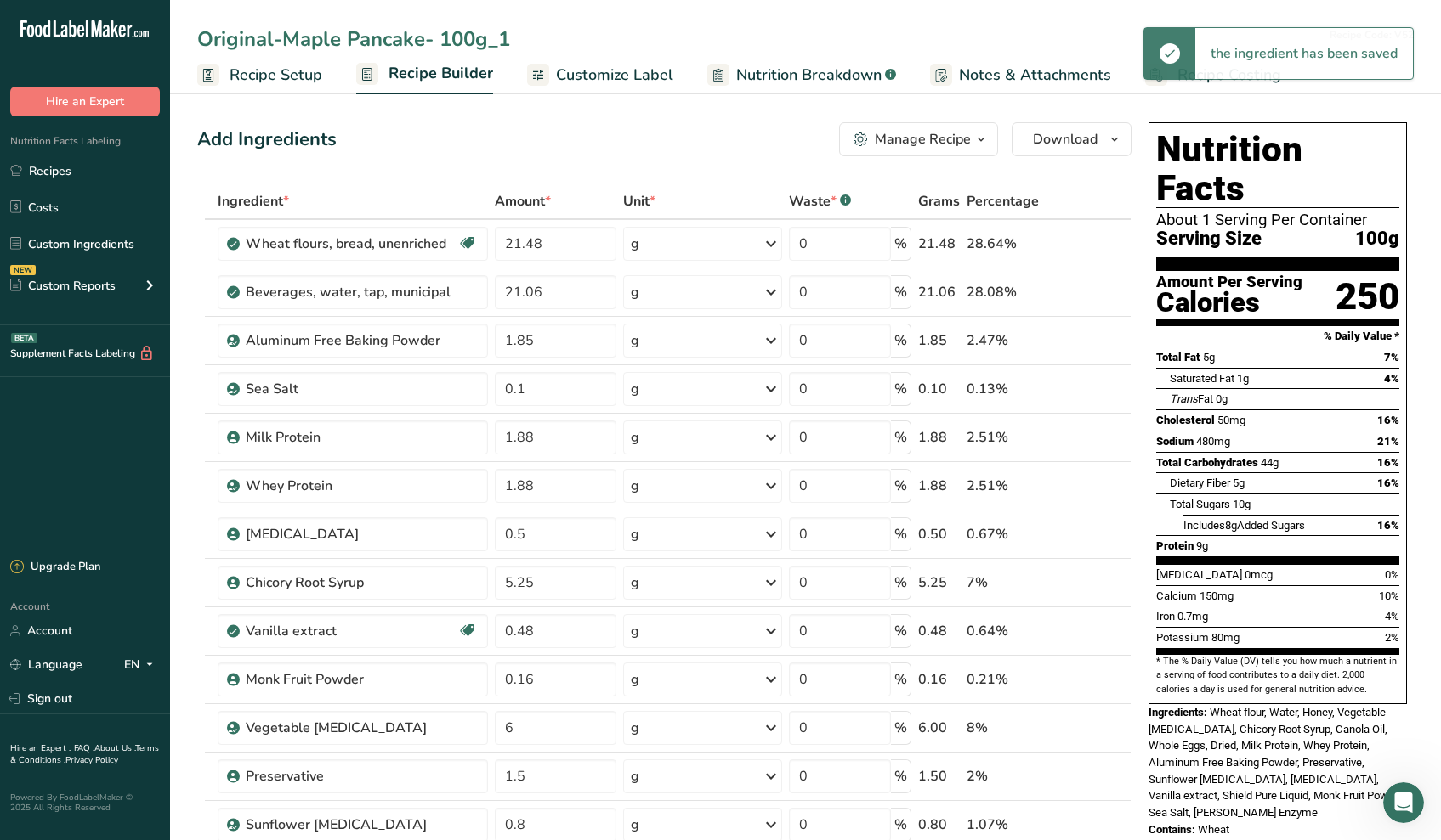
click at [272, 77] on span "Recipe Setup" at bounding box center [276, 74] width 93 height 23
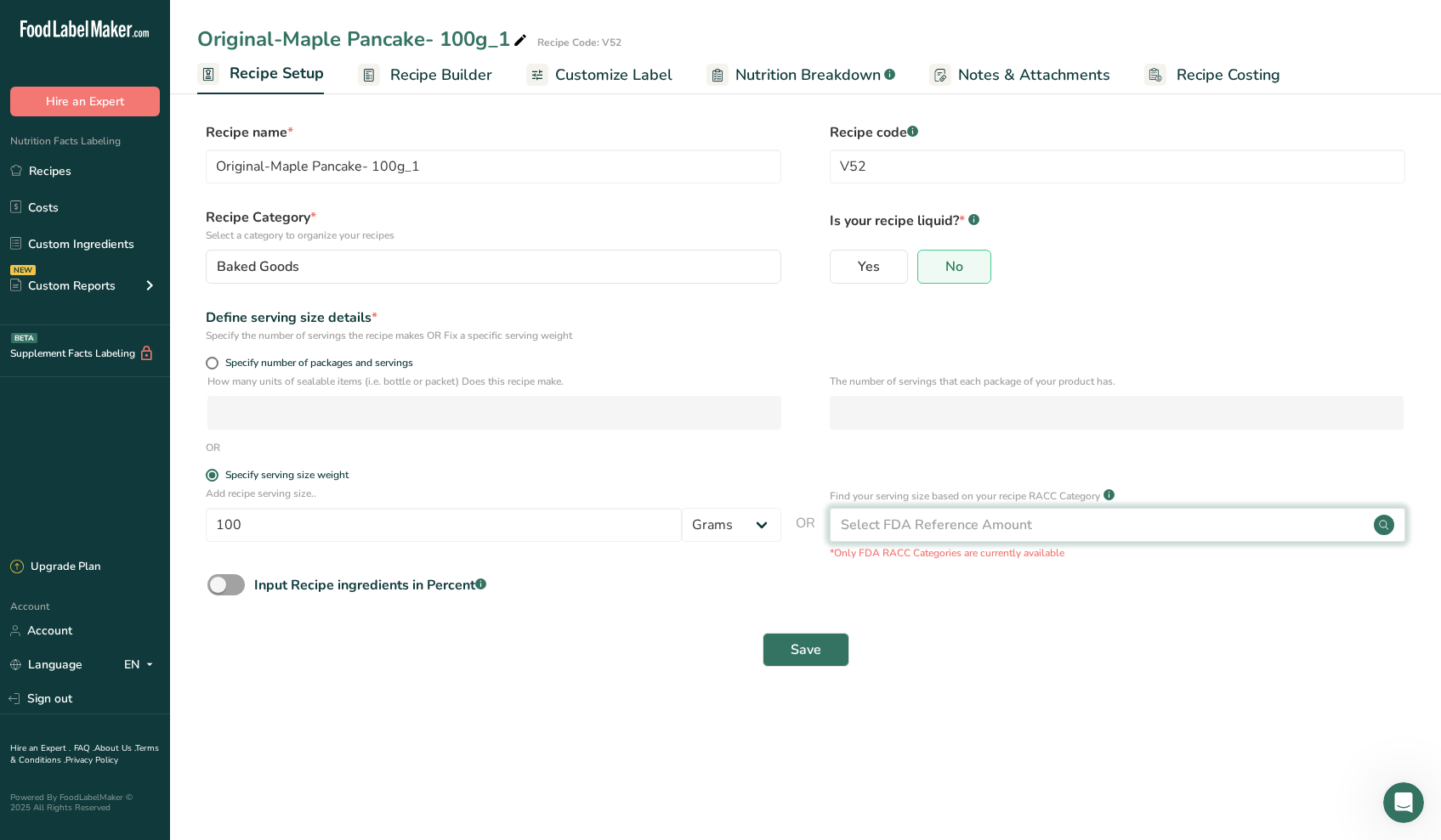
click at [941, 525] on div "Select FDA Reference Amount" at bounding box center [936, 525] width 191 height 21
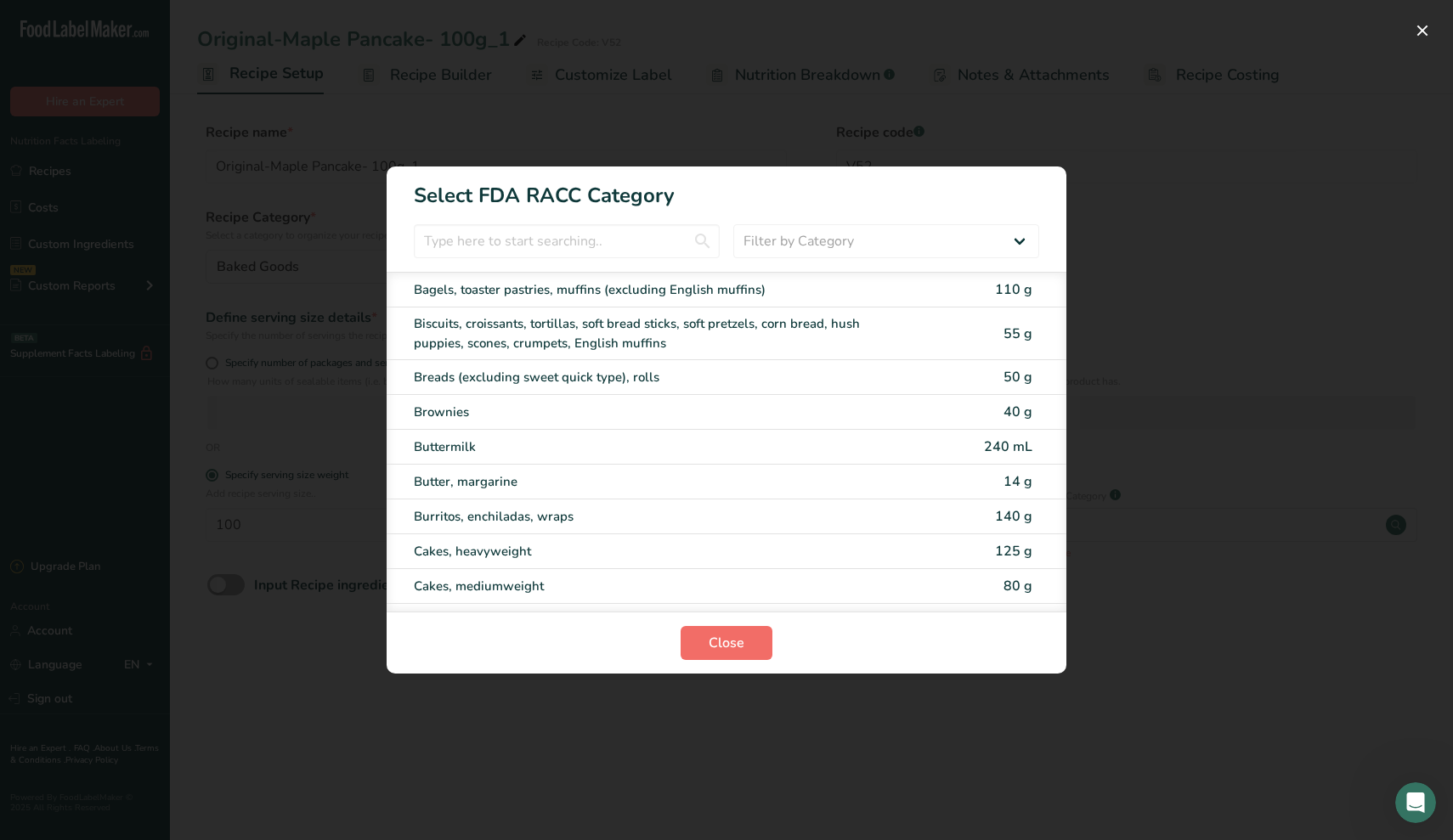
click at [739, 652] on span "Close" at bounding box center [726, 643] width 36 height 21
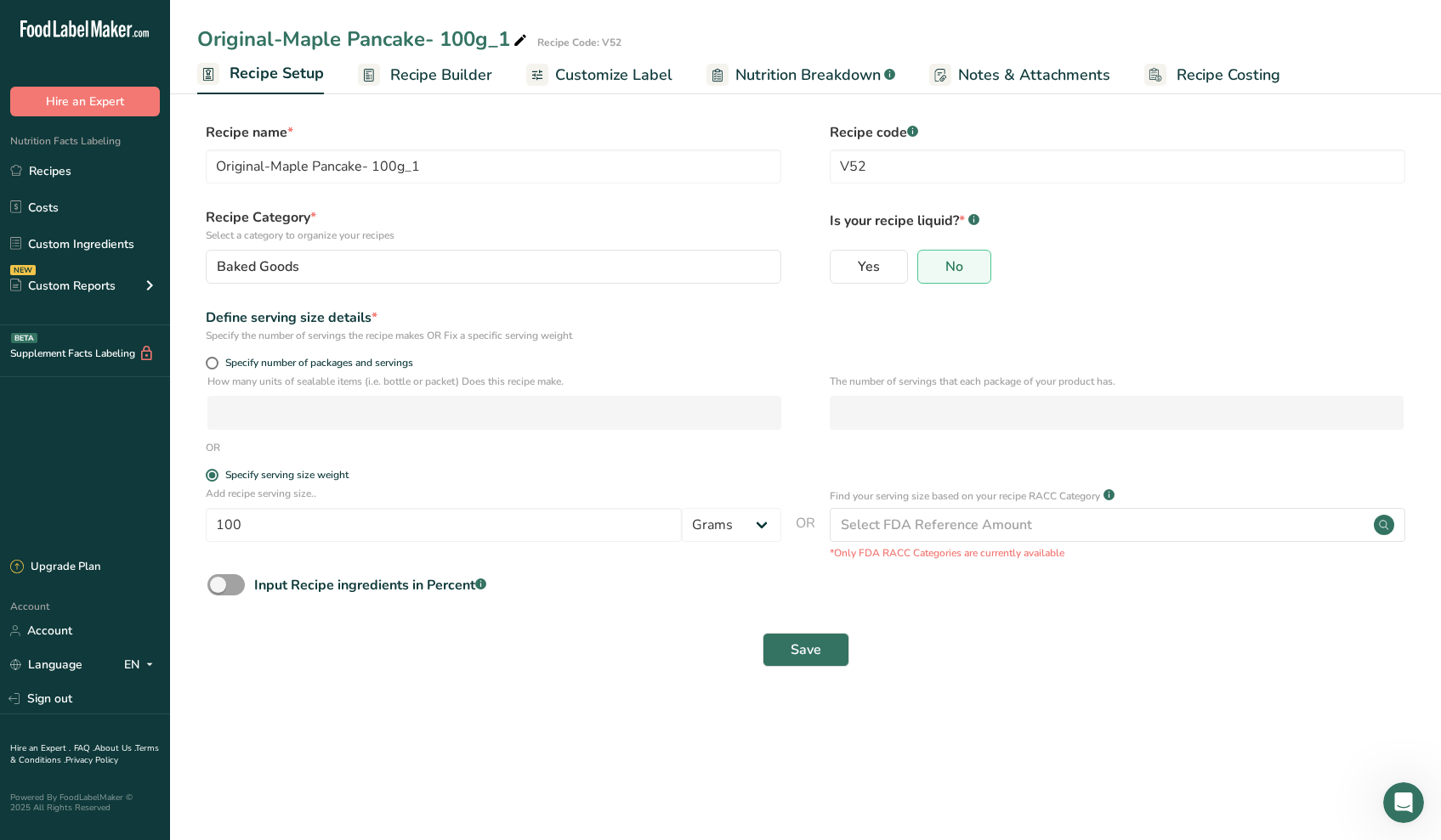
click at [439, 69] on span "Recipe Builder" at bounding box center [440, 74] width 102 height 23
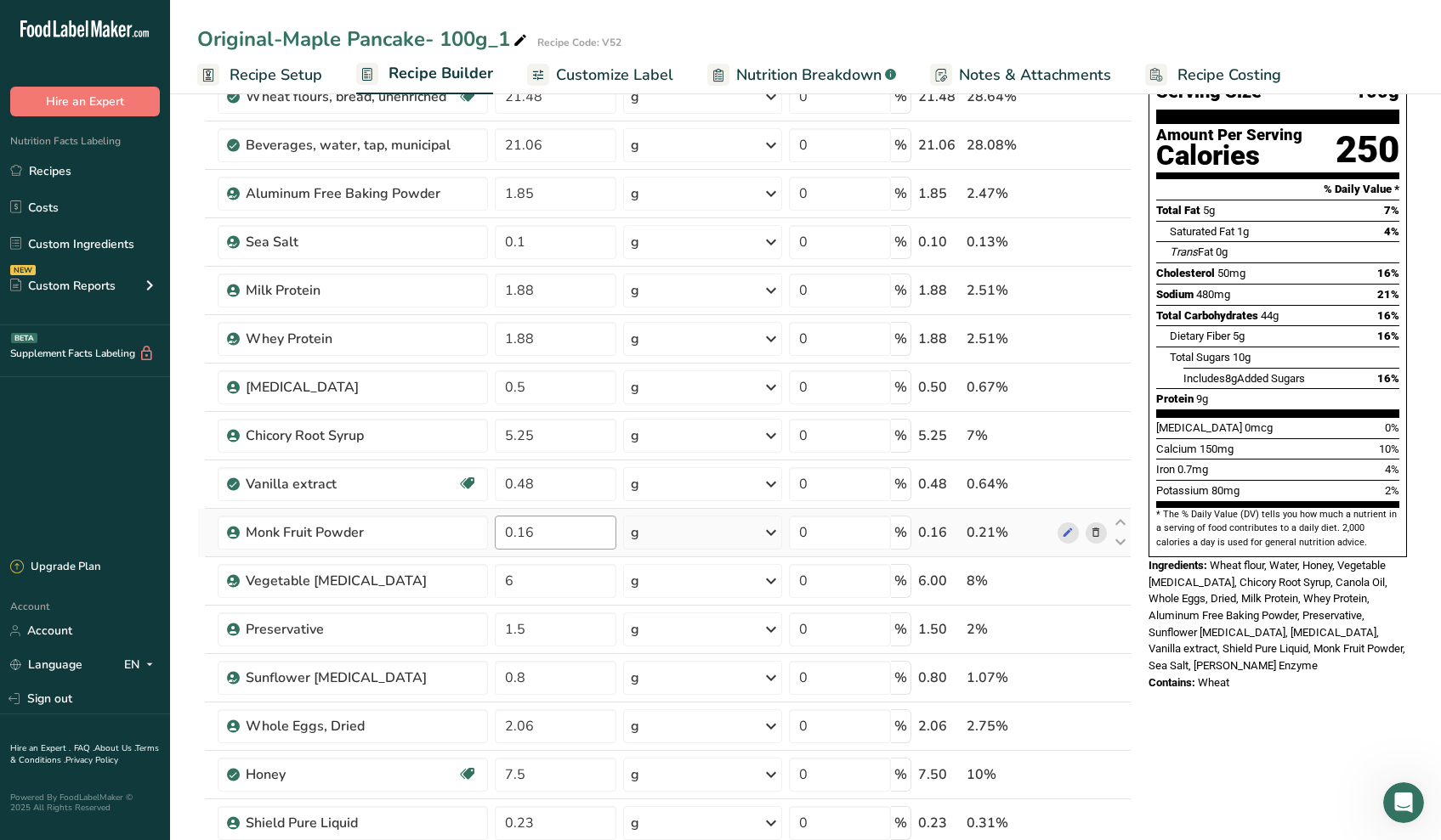
scroll to position [168, 0]
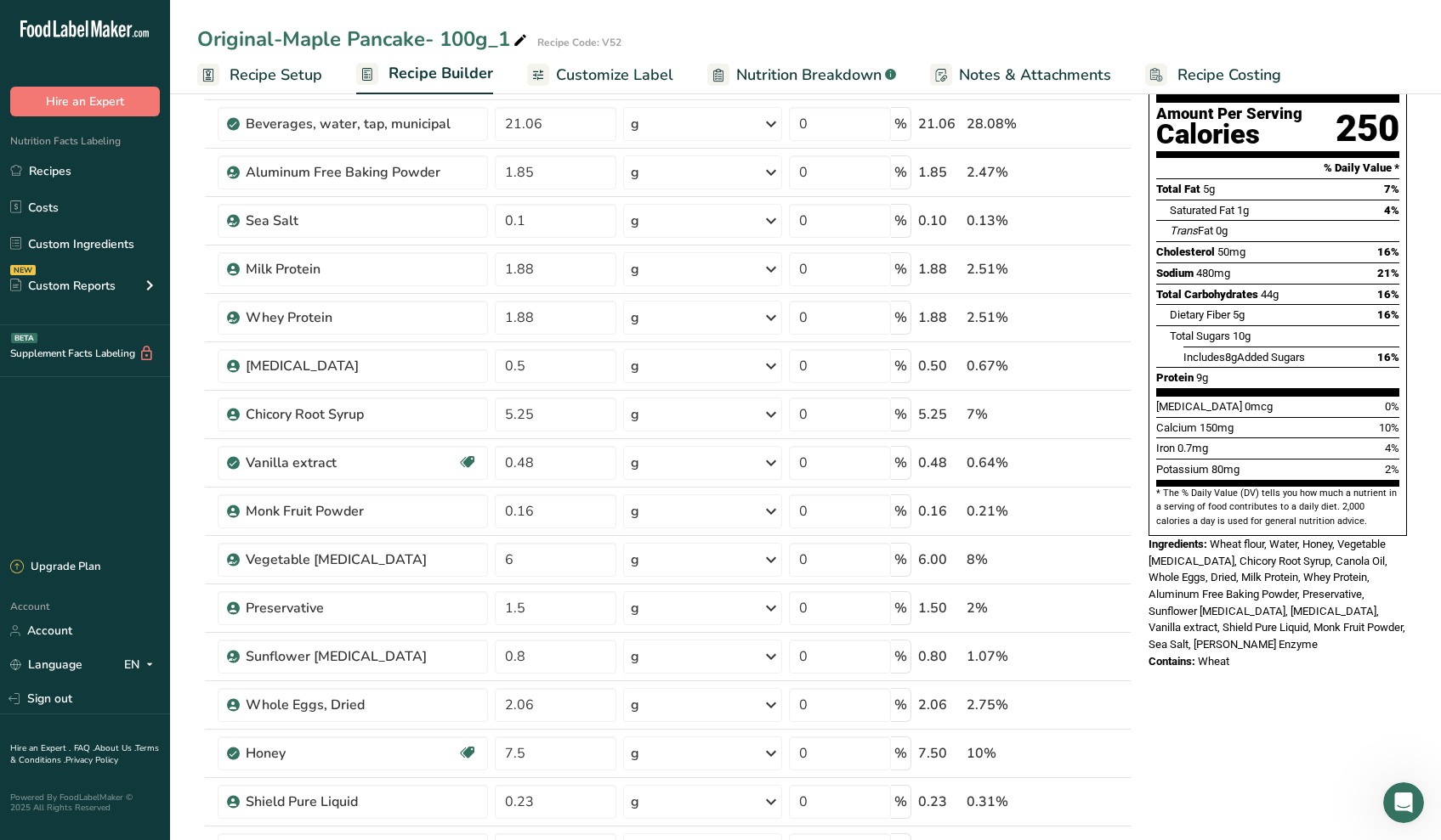
click at [1258, 288] on span "Total Carbohydrates" at bounding box center [1206, 294] width 102 height 13
click at [59, 166] on link "Recipes" at bounding box center [85, 171] width 170 height 33
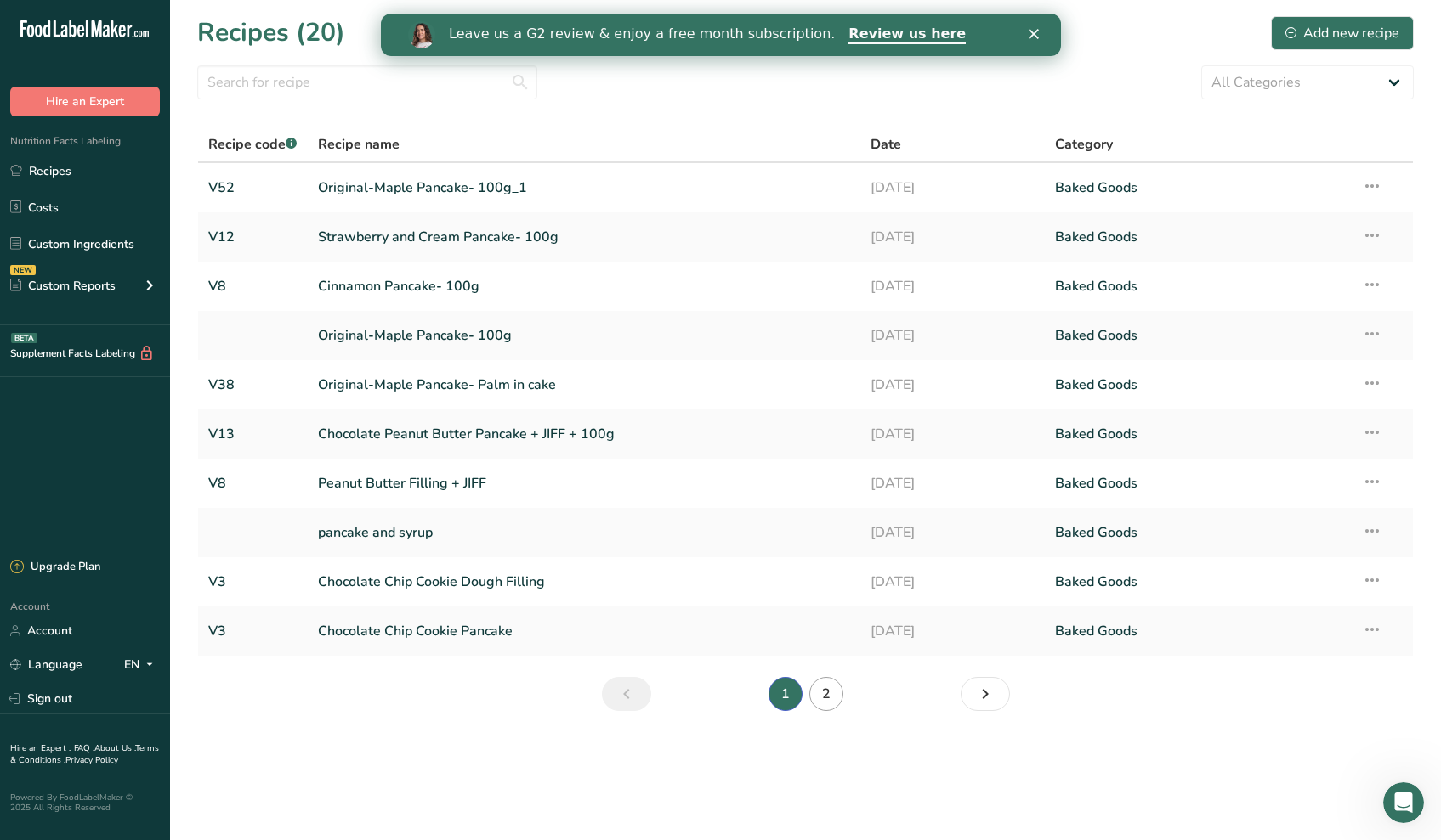
click at [829, 692] on link "2" at bounding box center [827, 694] width 34 height 34
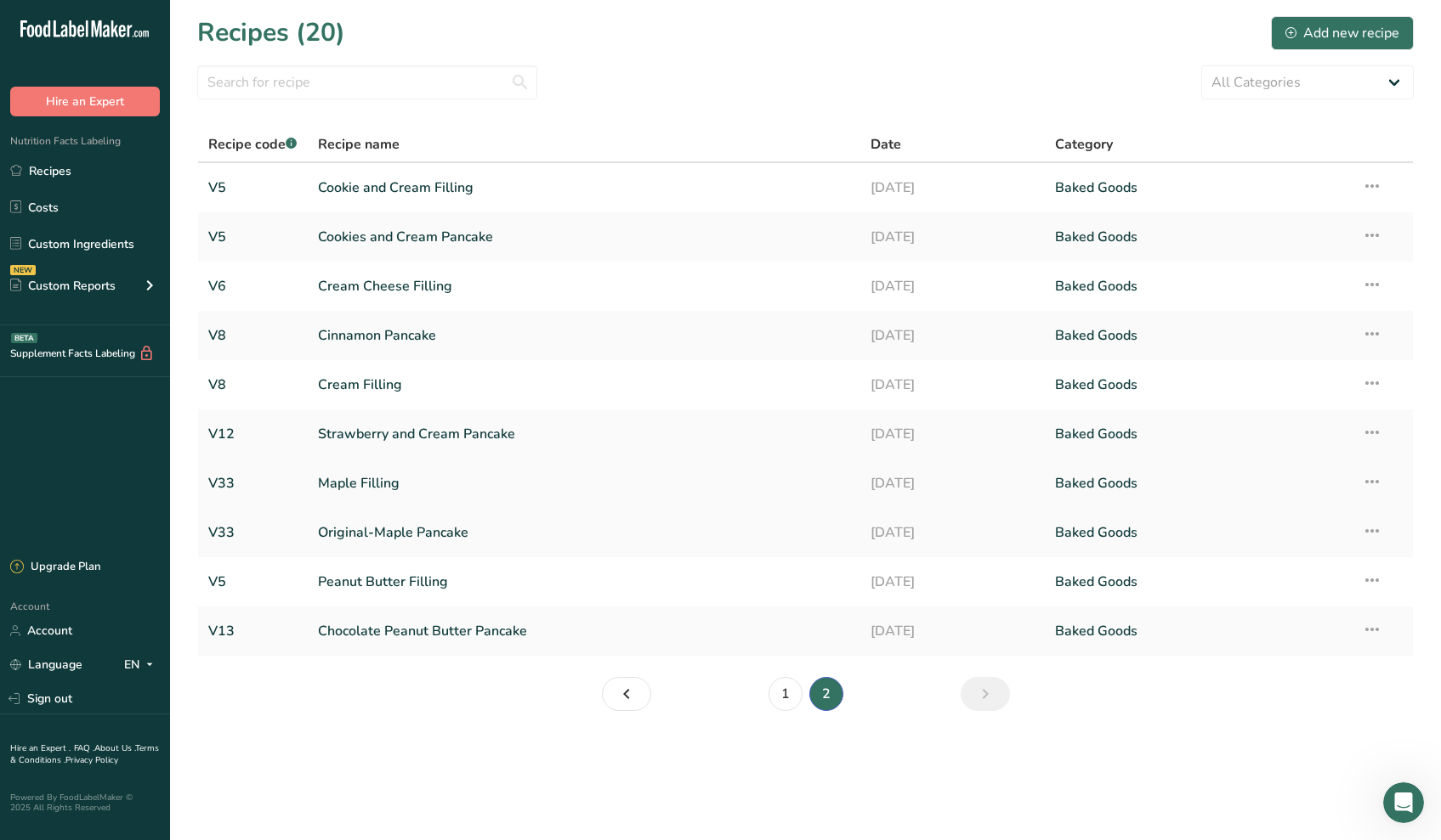
click at [362, 486] on link "Maple Filling" at bounding box center [583, 484] width 532 height 36
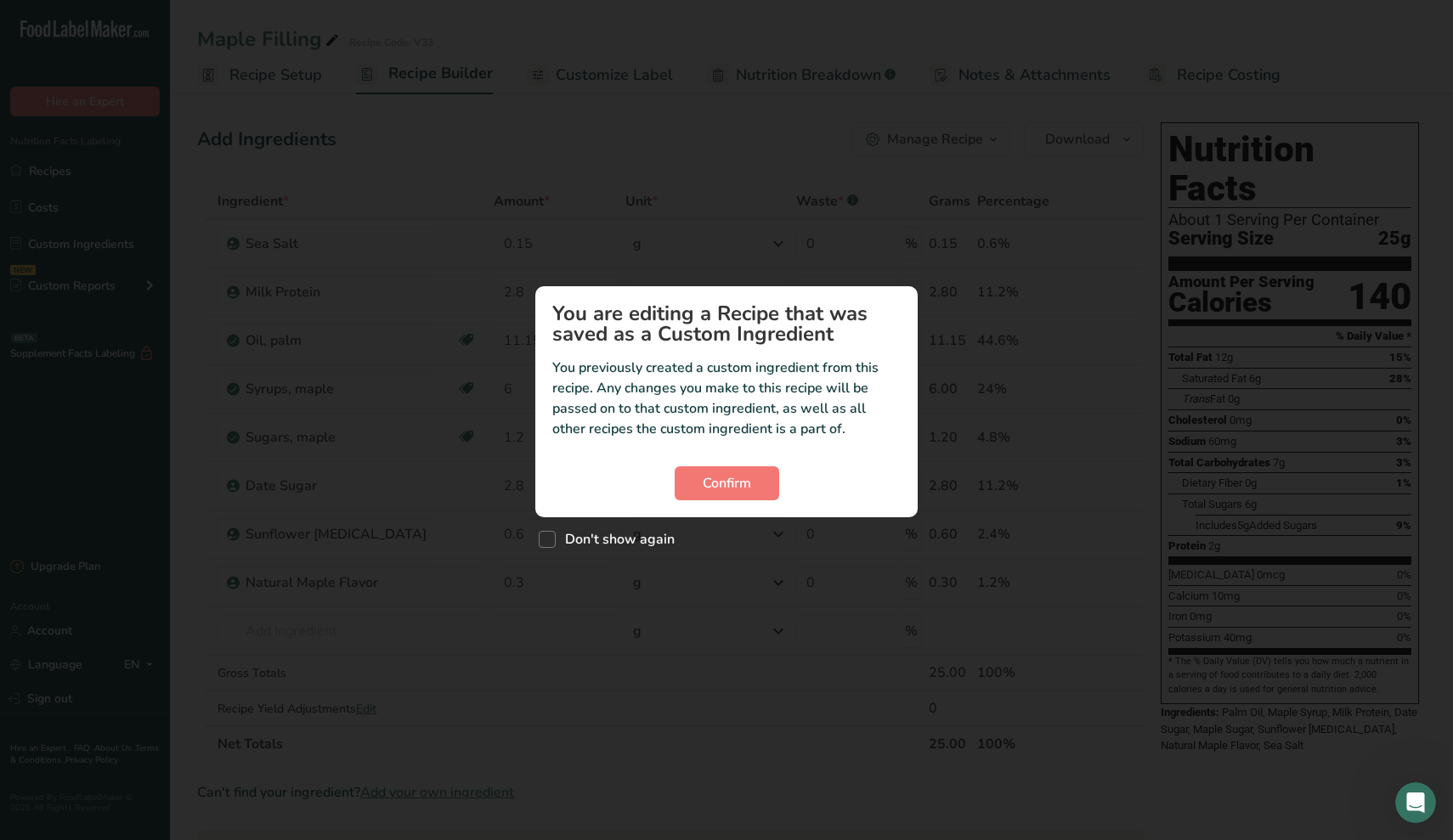
click at [724, 505] on section "You are editing a Recipe that was saved as a Custom Ingredient You previously c…" at bounding box center [726, 402] width 382 height 231
click at [717, 475] on span "Confirm" at bounding box center [727, 484] width 49 height 21
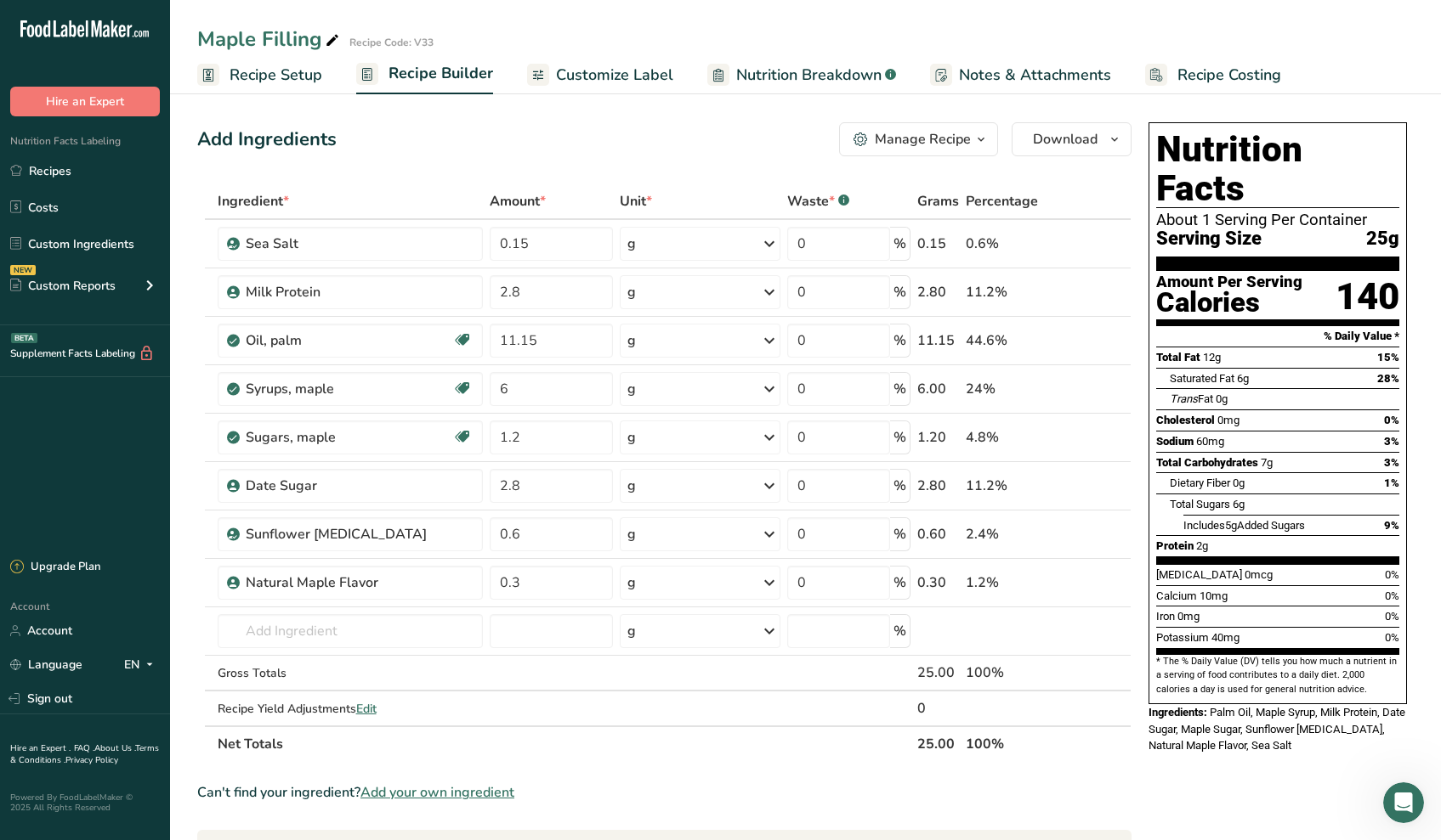
click at [931, 148] on div "Manage Recipe" at bounding box center [923, 140] width 96 height 21
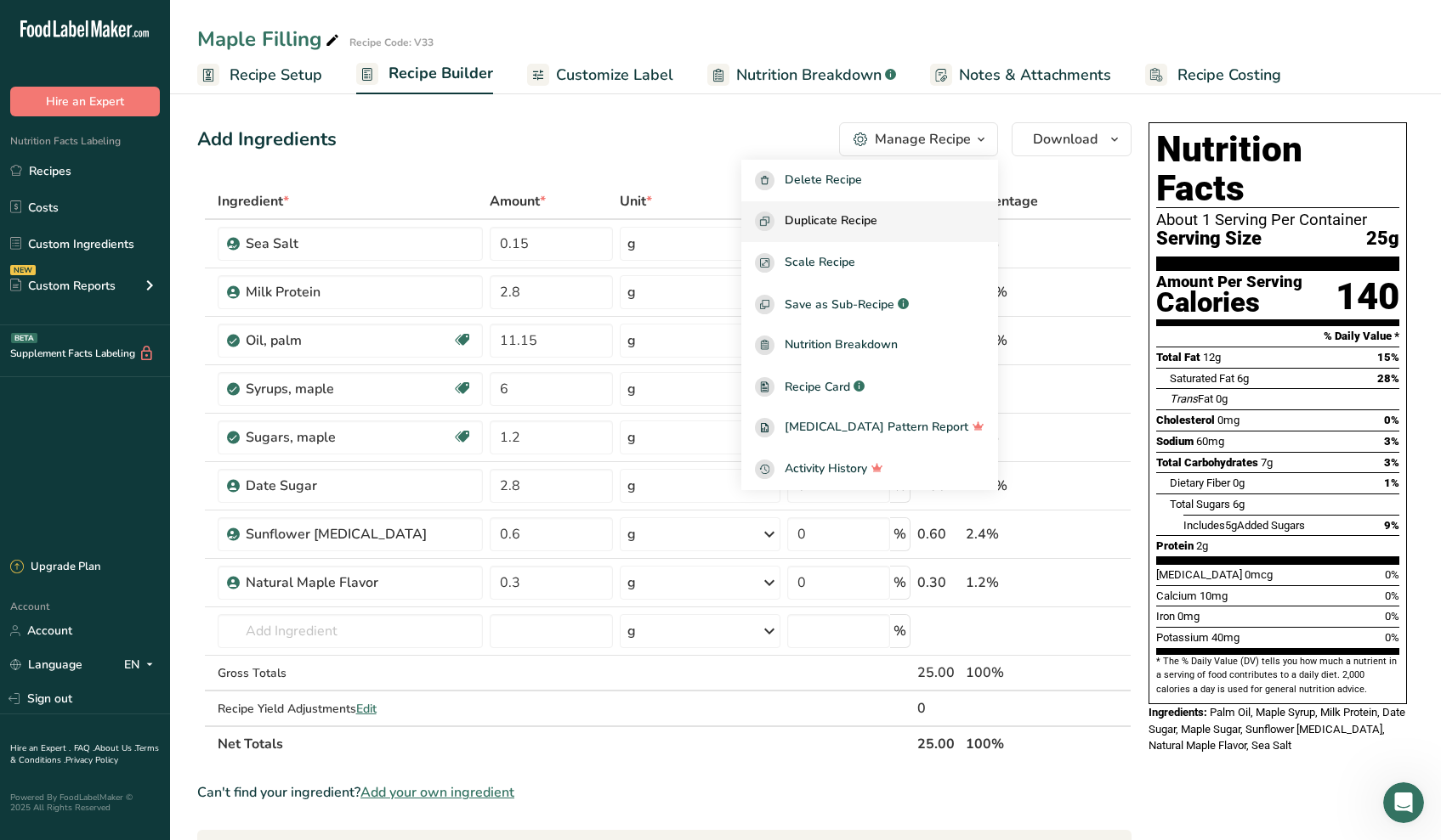
click at [877, 220] on span "Duplicate Recipe" at bounding box center [831, 221] width 93 height 20
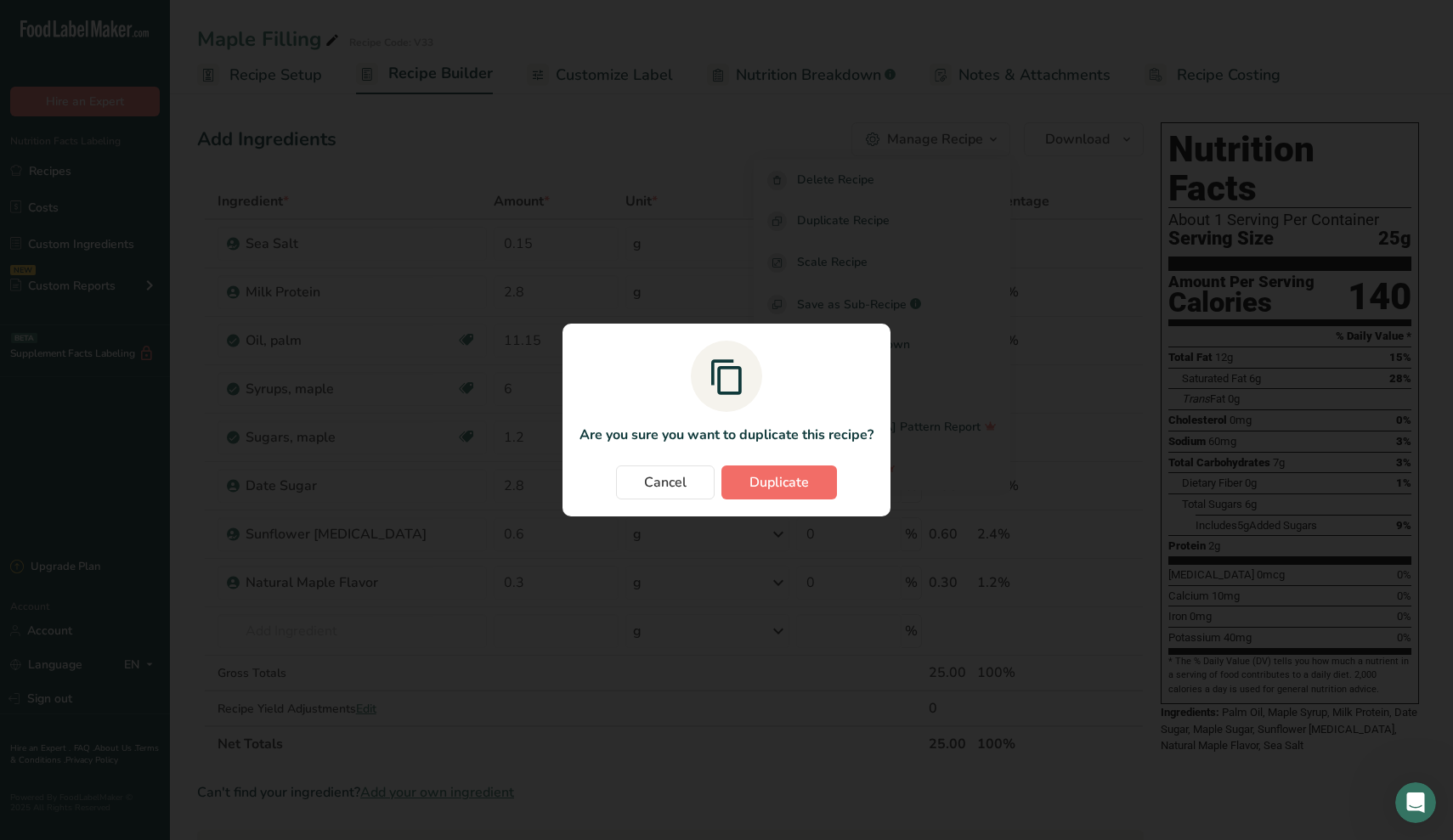
click at [782, 495] on button "Duplicate" at bounding box center [778, 483] width 116 height 34
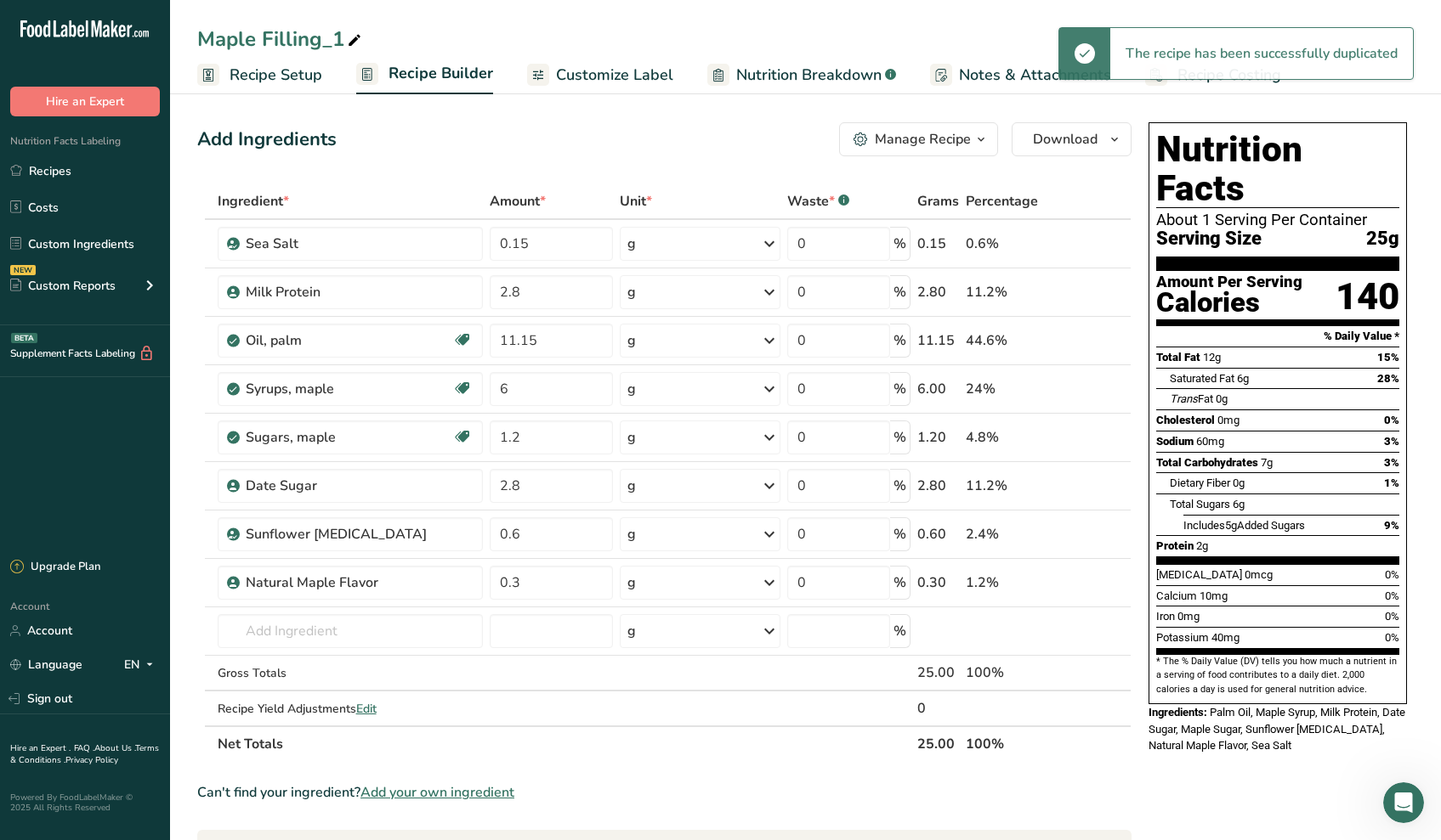
click at [347, 40] on icon at bounding box center [355, 41] width 15 height 24
type input "Maple Filling"
click at [240, 85] on span "Recipe Setup" at bounding box center [276, 74] width 93 height 23
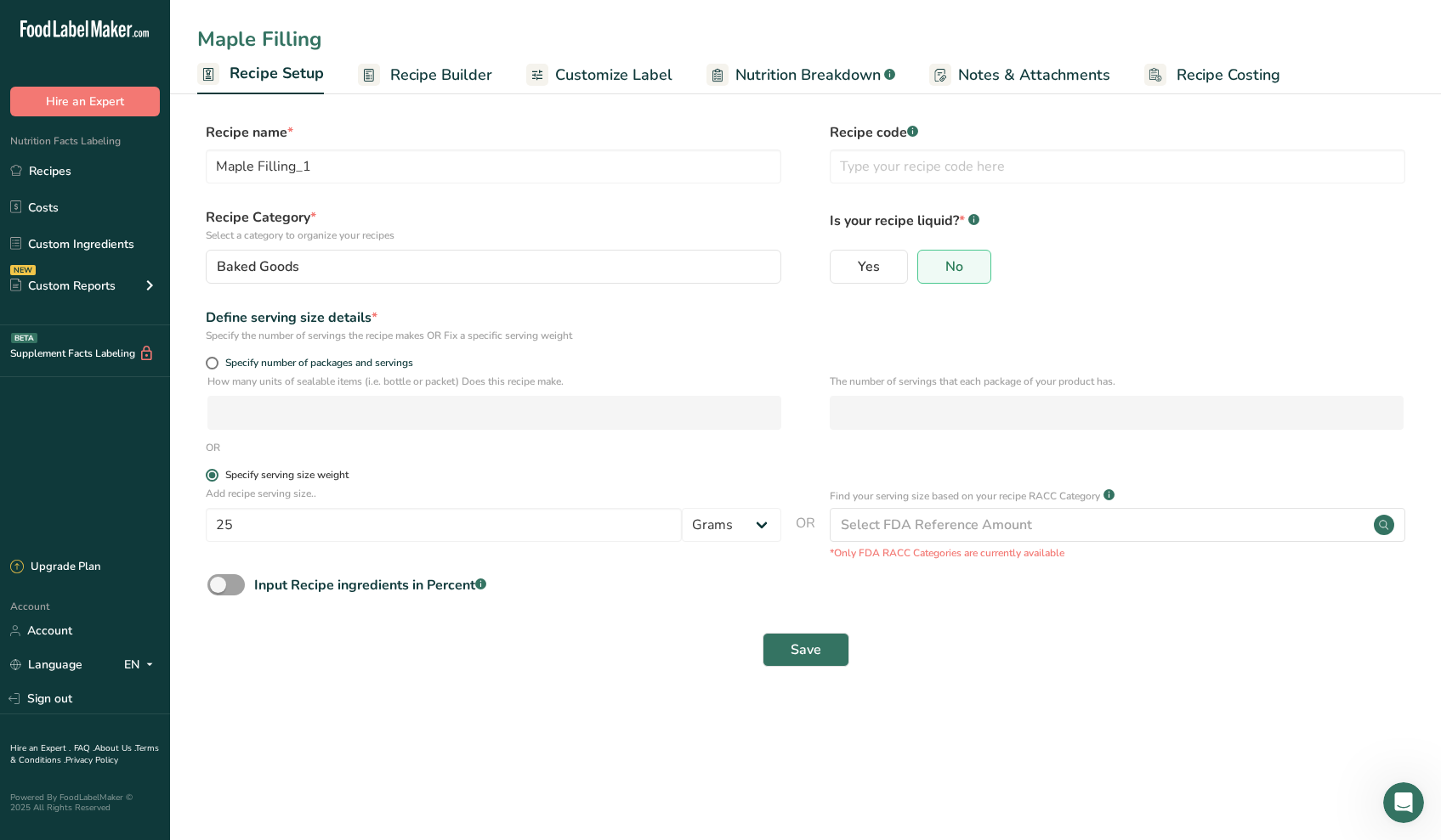
type input "Maple Filling"
click at [392, 536] on input "25" at bounding box center [444, 525] width 476 height 34
click at [867, 170] on input "text" at bounding box center [1117, 167] width 576 height 34
type input "V35"
click at [803, 651] on span "Save" at bounding box center [806, 650] width 31 height 21
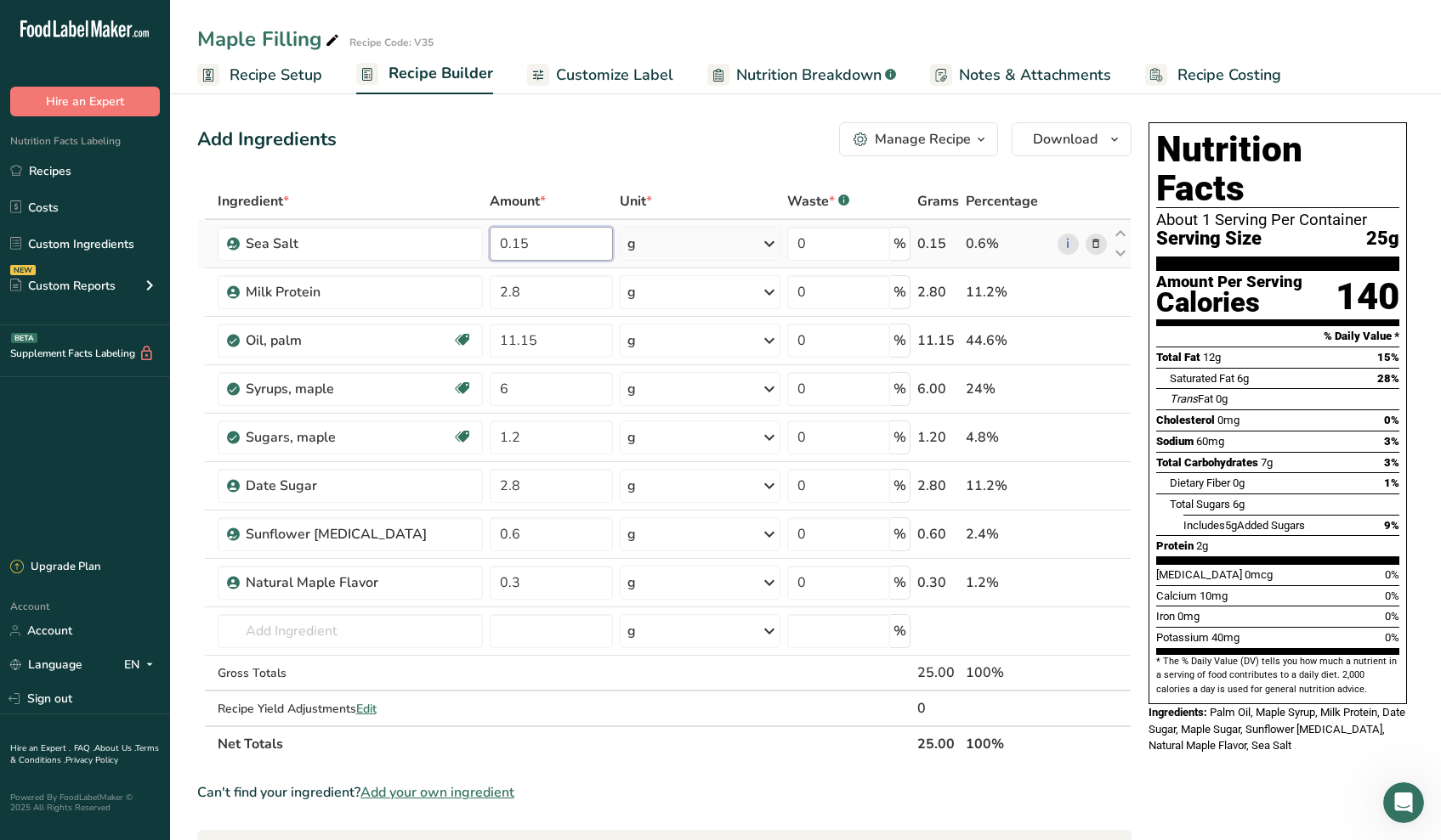
click at [562, 259] on input "0.15" at bounding box center [551, 244] width 123 height 34
type input "0.2"
click at [553, 289] on div "Ingredient * Amount * Unit * Waste * .a-a{fill:#347362;}.b-a{fill:#fff;} Grams …" at bounding box center [664, 473] width 934 height 579
type input "2"
type input "3.3"
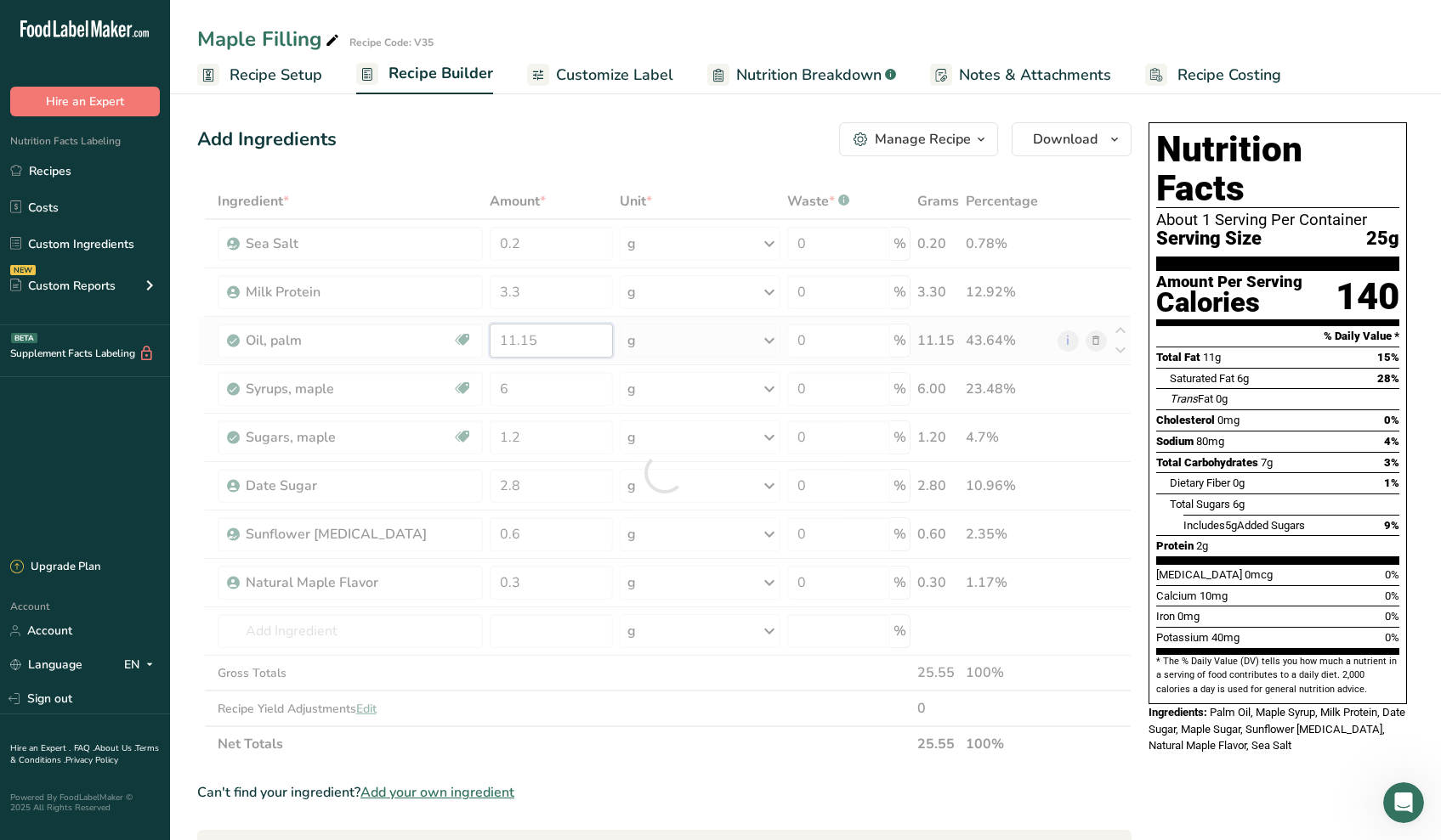
click at [541, 338] on div "Ingredient * Amount * Unit * Waste * .a-a{fill:#347362;}.b-a{fill:#fff;} Grams …" at bounding box center [664, 473] width 934 height 579
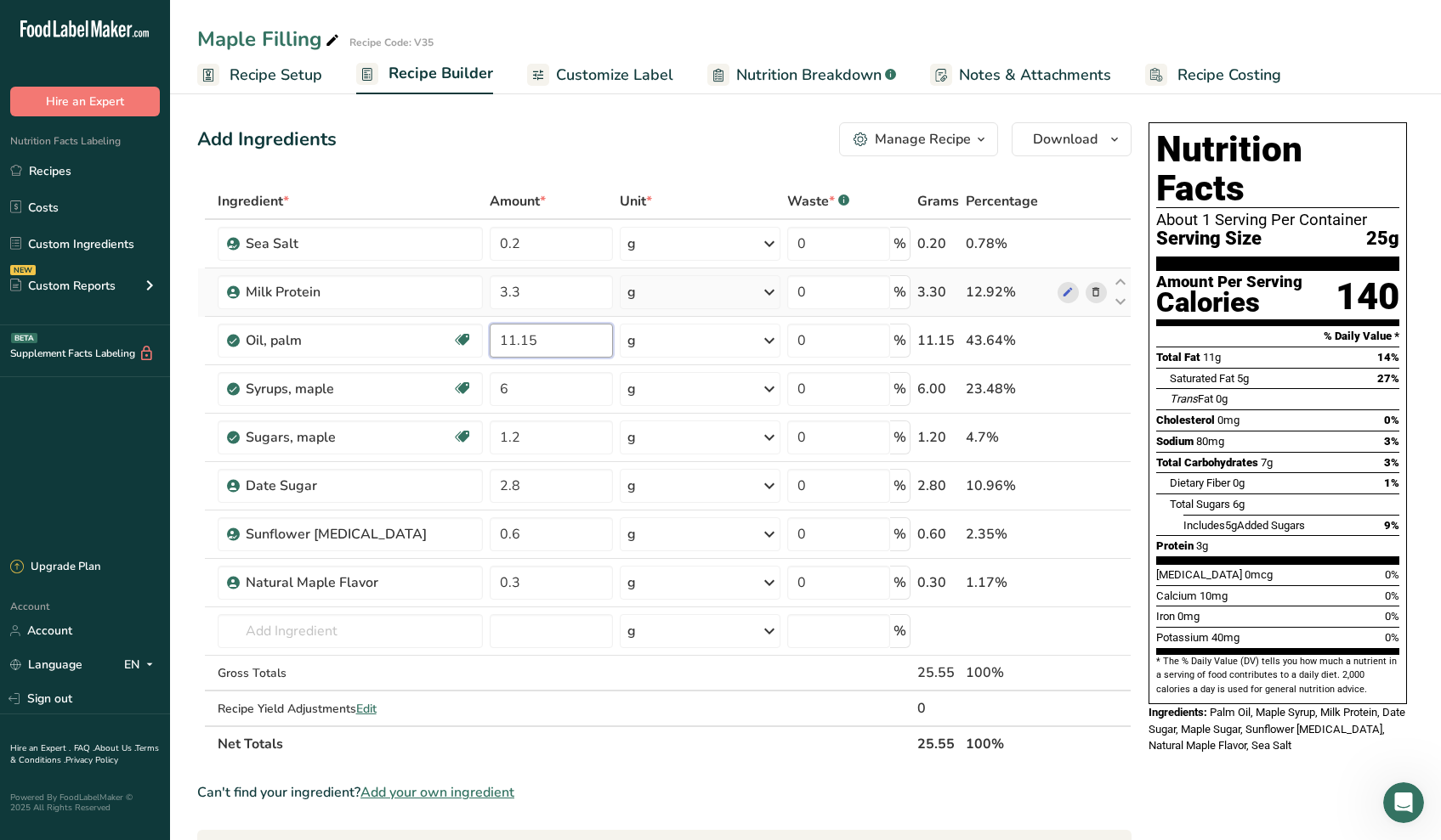
drag, startPoint x: 546, startPoint y: 342, endPoint x: 375, endPoint y: 311, distance: 173.8
click at [380, 312] on tbody "Sea Salt 0.2 g Weight Units g kg mg See more Volume Units l Volume units requir…" at bounding box center [664, 473] width 932 height 505
type input "10.5"
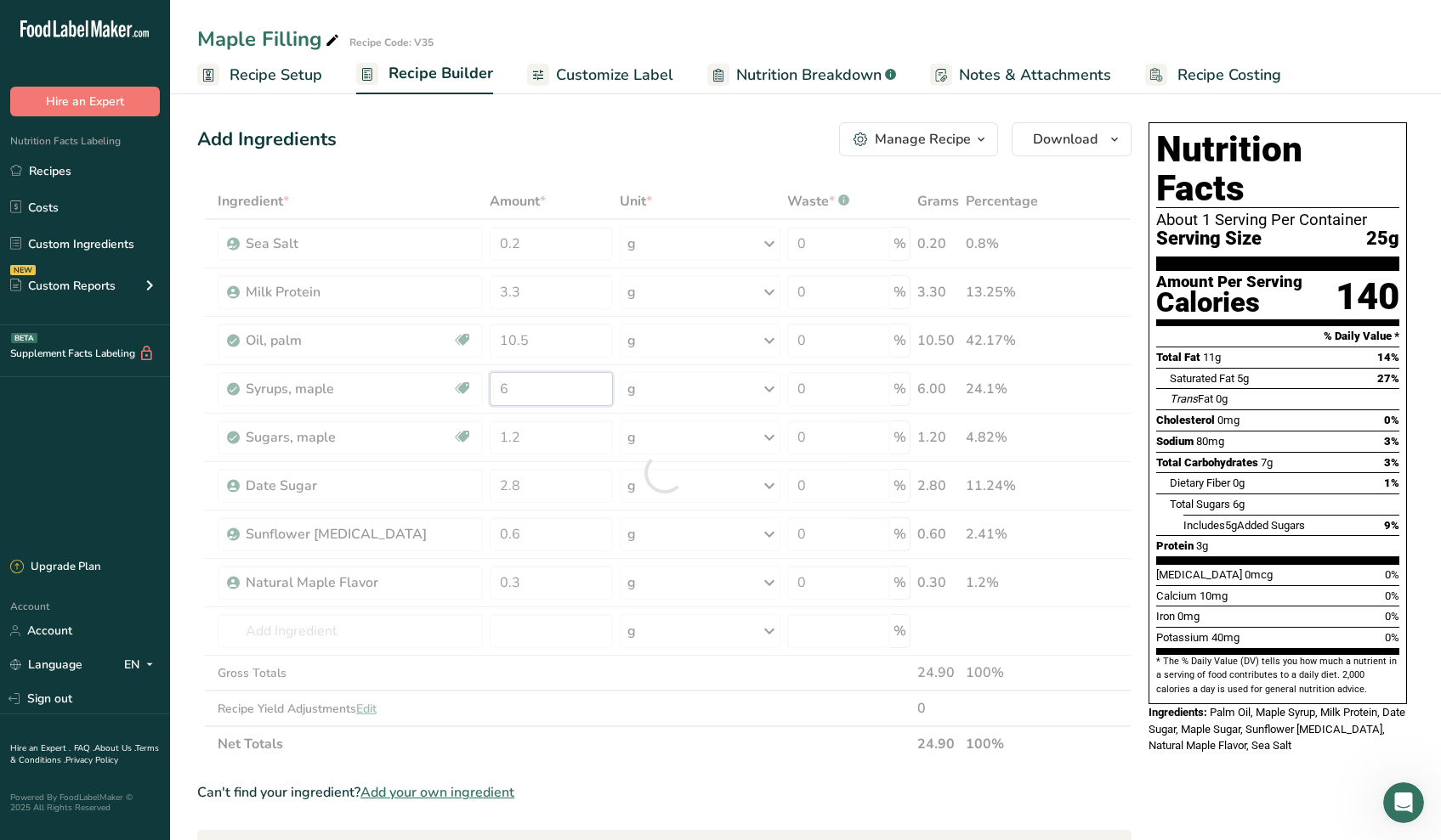
click at [559, 382] on div "Ingredient * Amount * Unit * Waste * .a-a{fill:#347362;}.b-a{fill:#fff;} Grams …" at bounding box center [664, 473] width 934 height 579
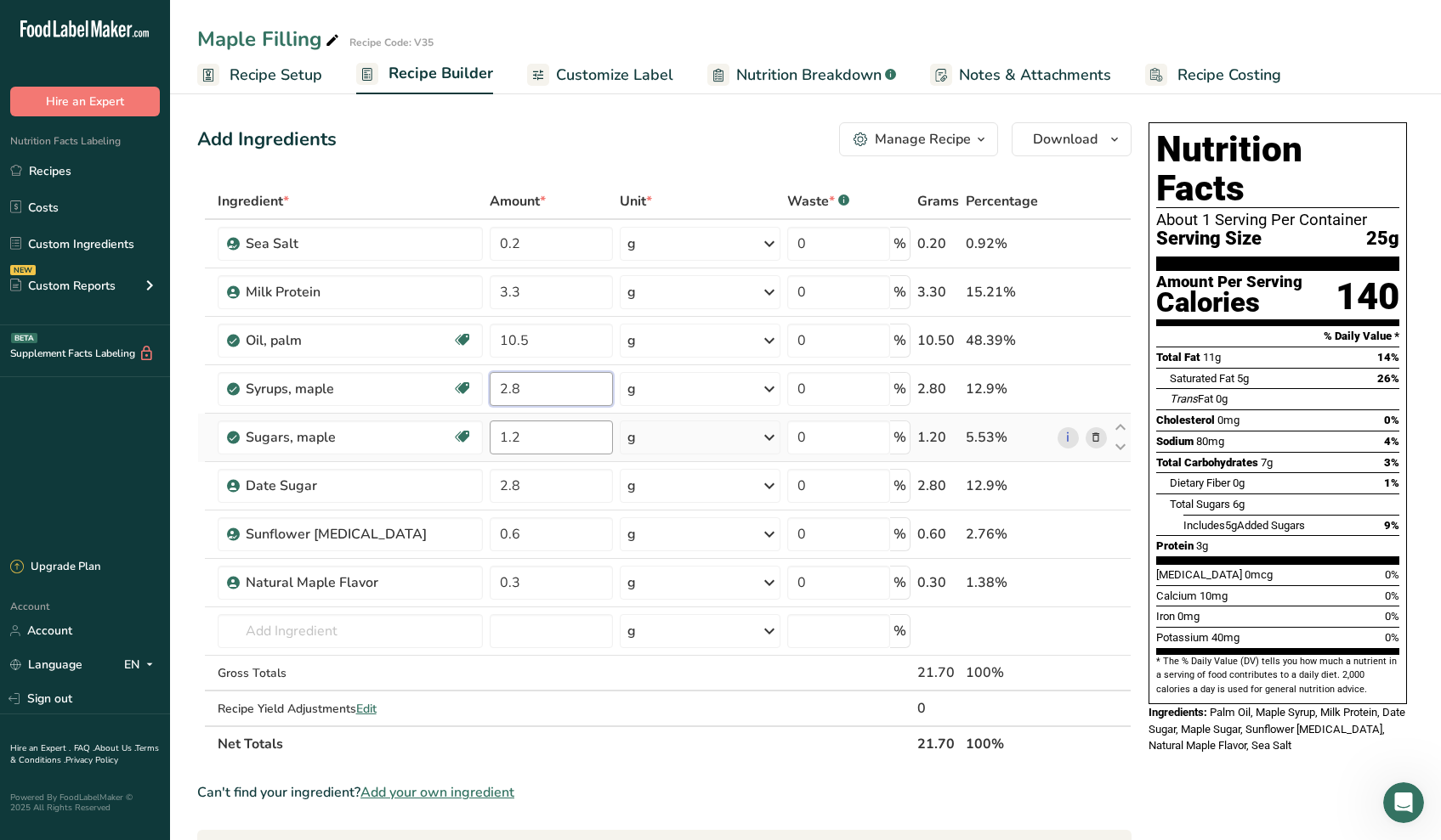
type input "2.8"
click at [570, 440] on div "Ingredient * Amount * Unit * Waste * .a-a{fill:#347362;}.b-a{fill:#fff;} Grams …" at bounding box center [664, 473] width 934 height 579
type input "1"
type input "2.3"
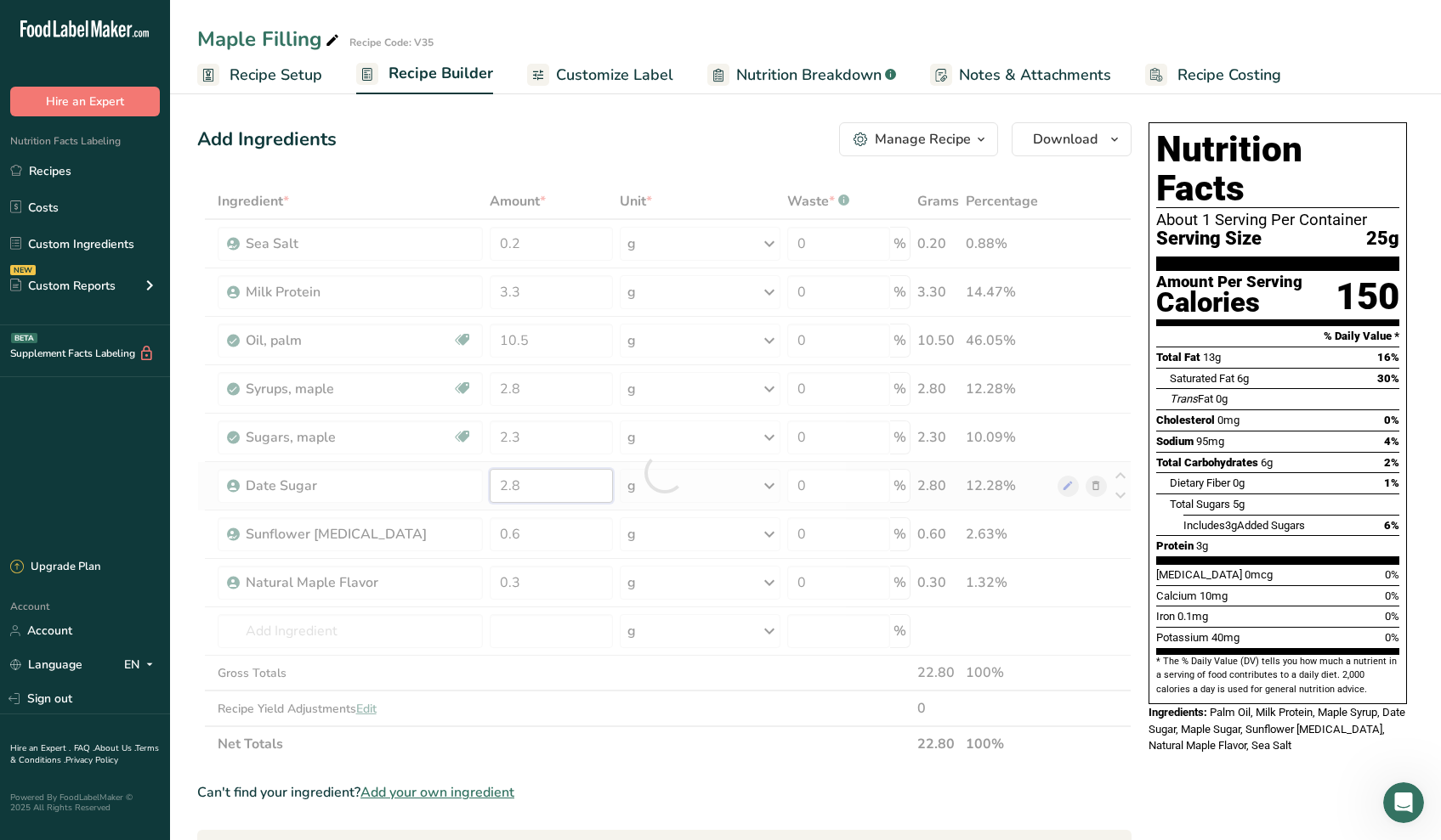
click at [553, 496] on div "Ingredient * Amount * Unit * Waste * .a-a{fill:#347362;}.b-a{fill:#fff;} Grams …" at bounding box center [664, 473] width 934 height 579
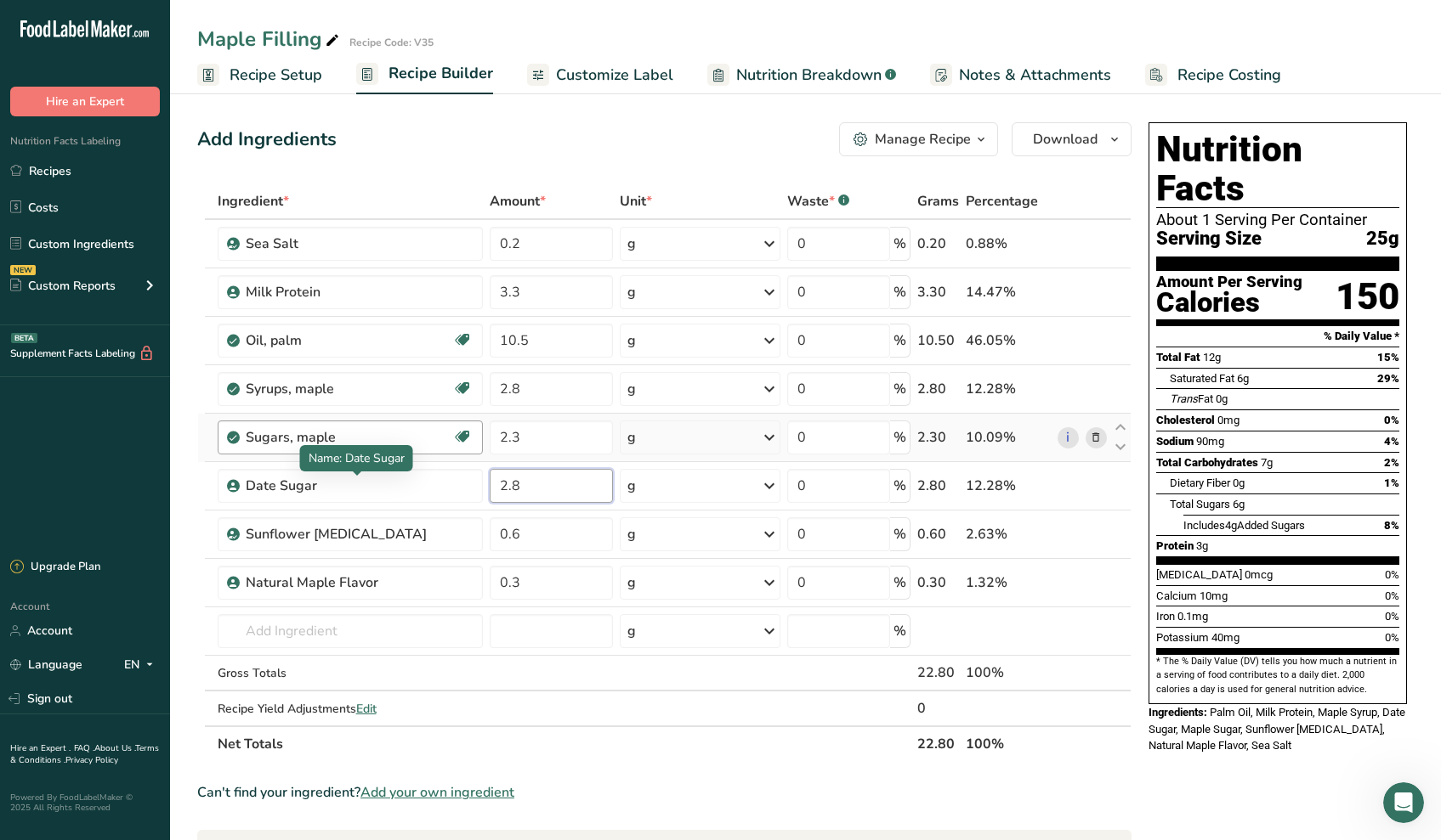
drag, startPoint x: 553, startPoint y: 493, endPoint x: 358, endPoint y: 444, distance: 201.1
click at [384, 465] on body ".a-20{fill:#fff;} Hire an Expert Nutrition Facts Labeling Recipes Costs Custom …" at bounding box center [720, 672] width 1441 height 1345
type input "2"
type input "4.1"
click at [548, 544] on div "Ingredient * Amount * Unit * Waste * .a-a{fill:#347362;}.b-a{fill:#fff;} Grams …" at bounding box center [664, 473] width 934 height 579
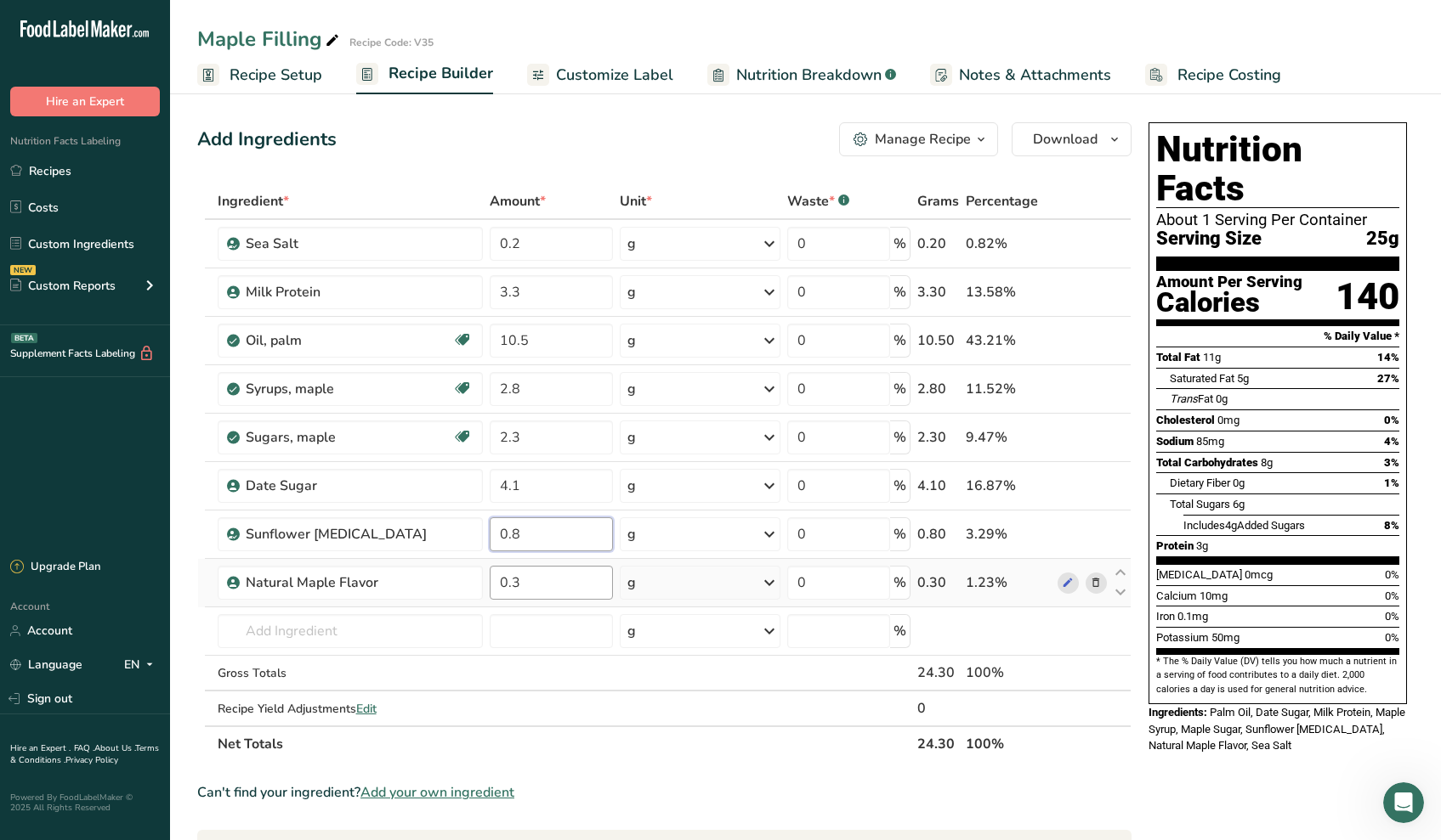
type input "0.8"
click at [537, 568] on div "Ingredient * Amount * Unit * Waste * .a-a{fill:#347362;}.b-a{fill:#fff;} Grams …" at bounding box center [664, 473] width 934 height 579
click at [541, 565] on div "Ingredient * Amount * Unit * Waste * .a-a{fill:#347362;}.b-a{fill:#fff;} Grams …" at bounding box center [664, 473] width 934 height 579
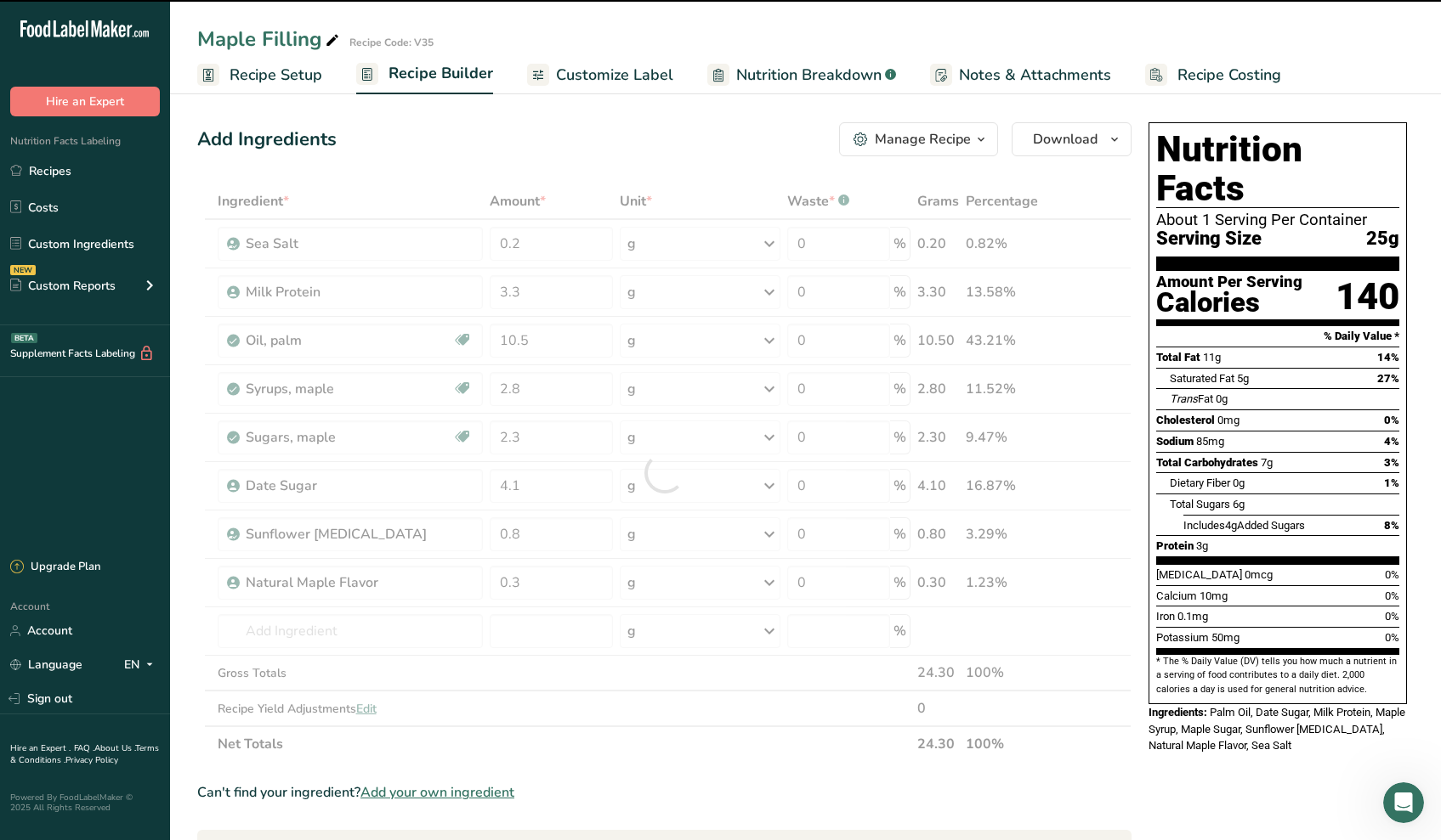
click at [539, 587] on div at bounding box center [664, 473] width 934 height 579
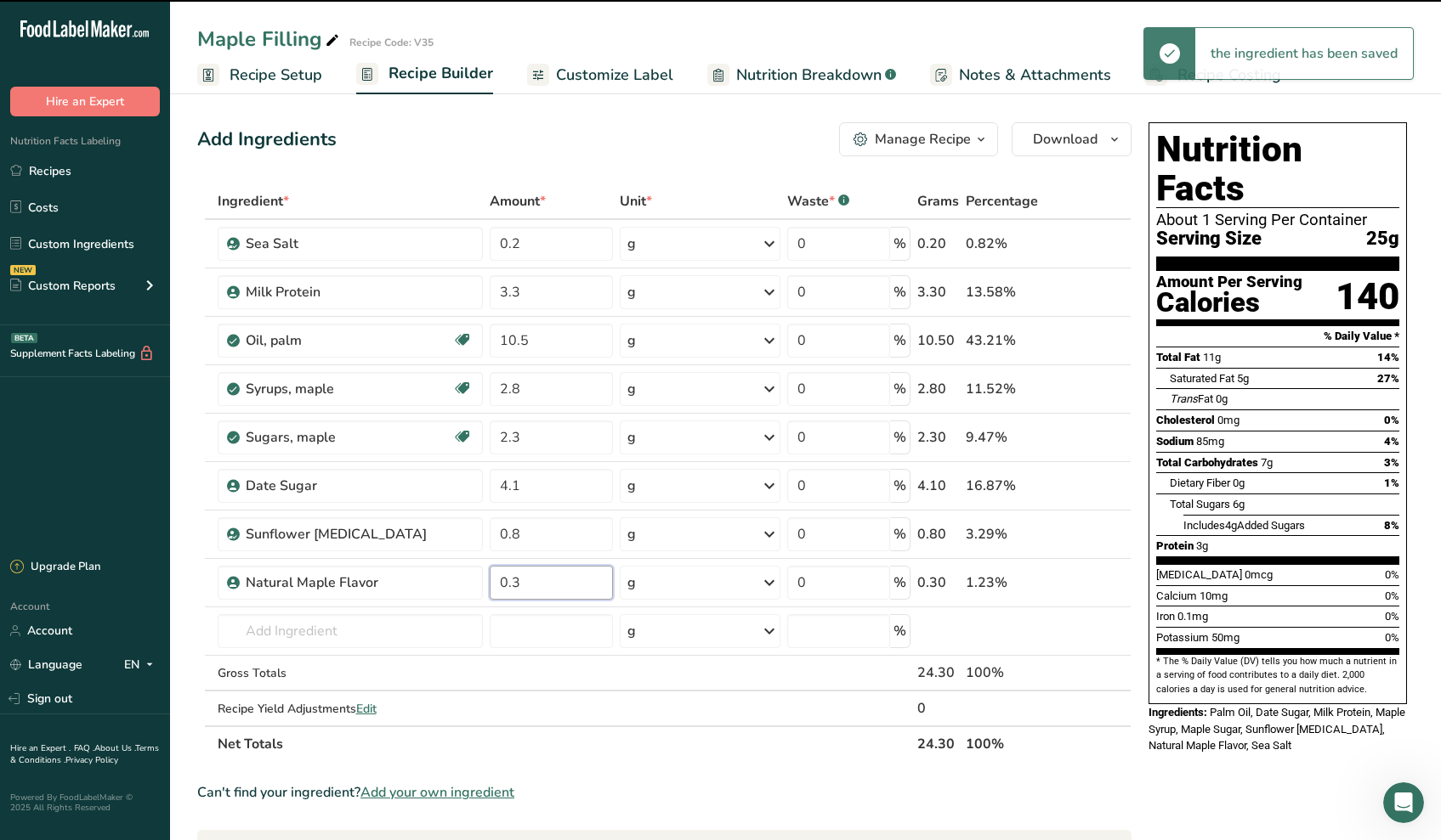
click at [539, 587] on input "0.3" at bounding box center [551, 583] width 123 height 34
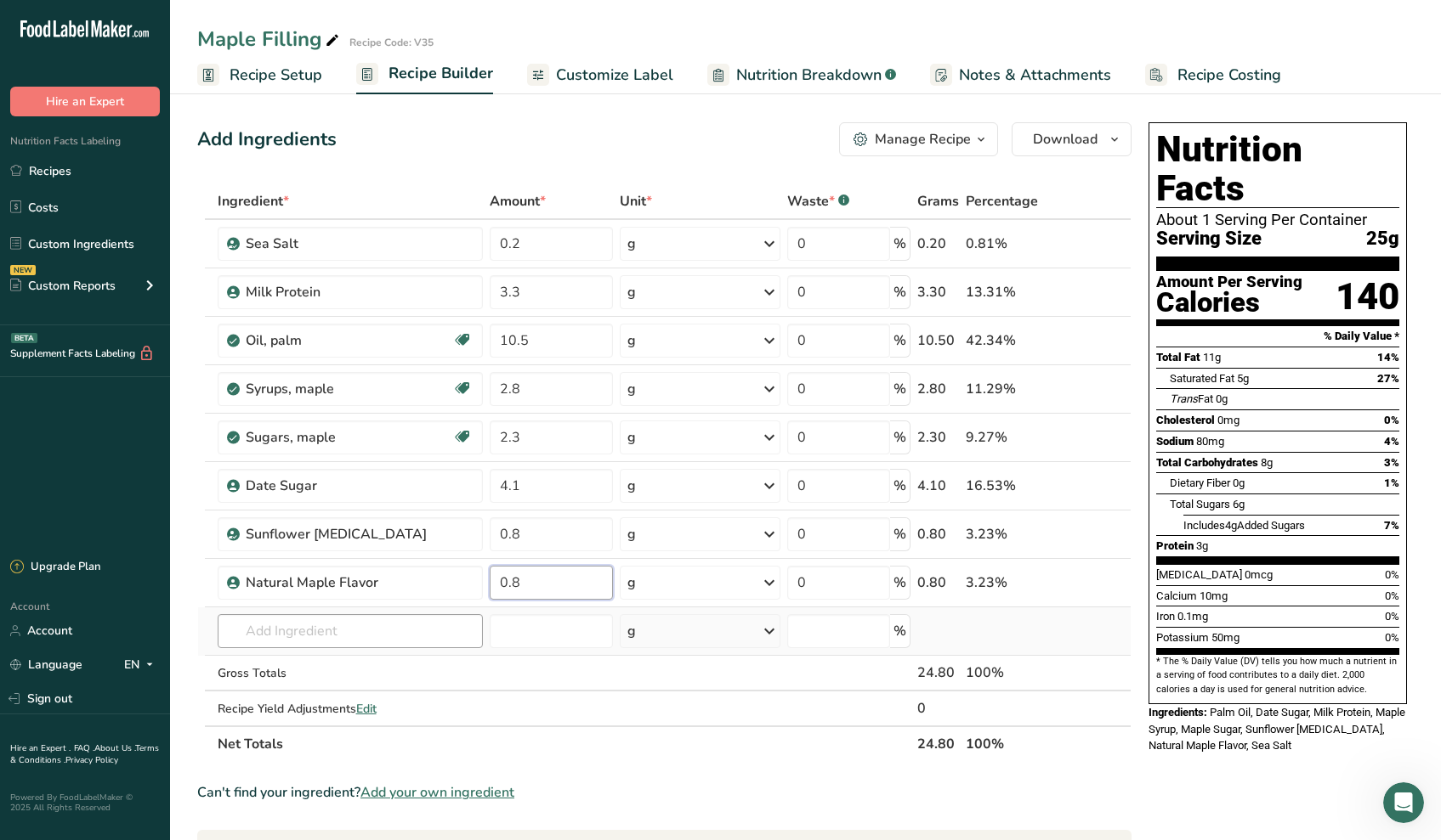
type input "0.8"
click at [323, 634] on div "Ingredient * Amount * Unit * Waste * .a-a{fill:#347362;}.b-a{fill:#fff;} Grams …" at bounding box center [664, 473] width 934 height 579
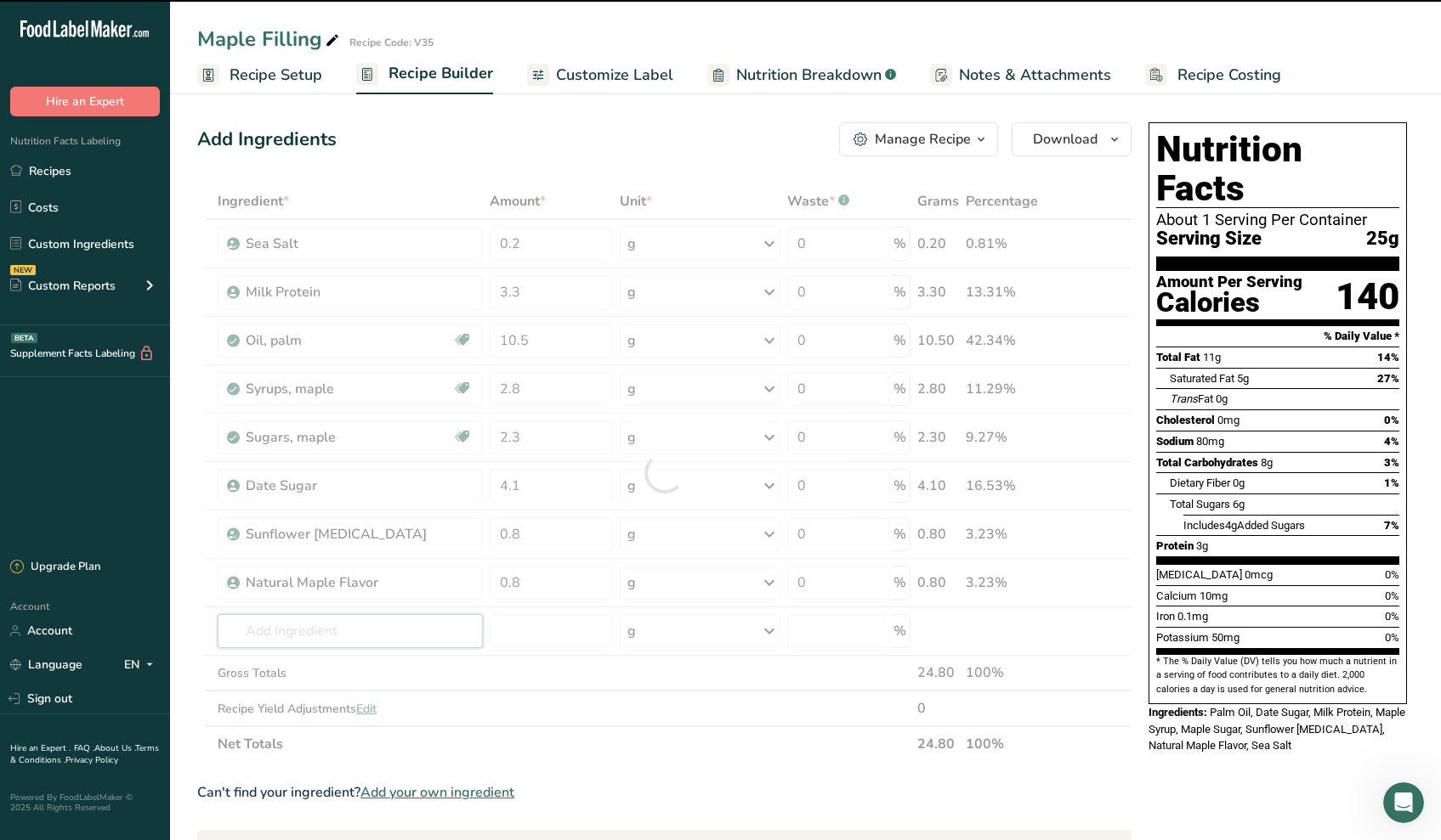
type input "p"
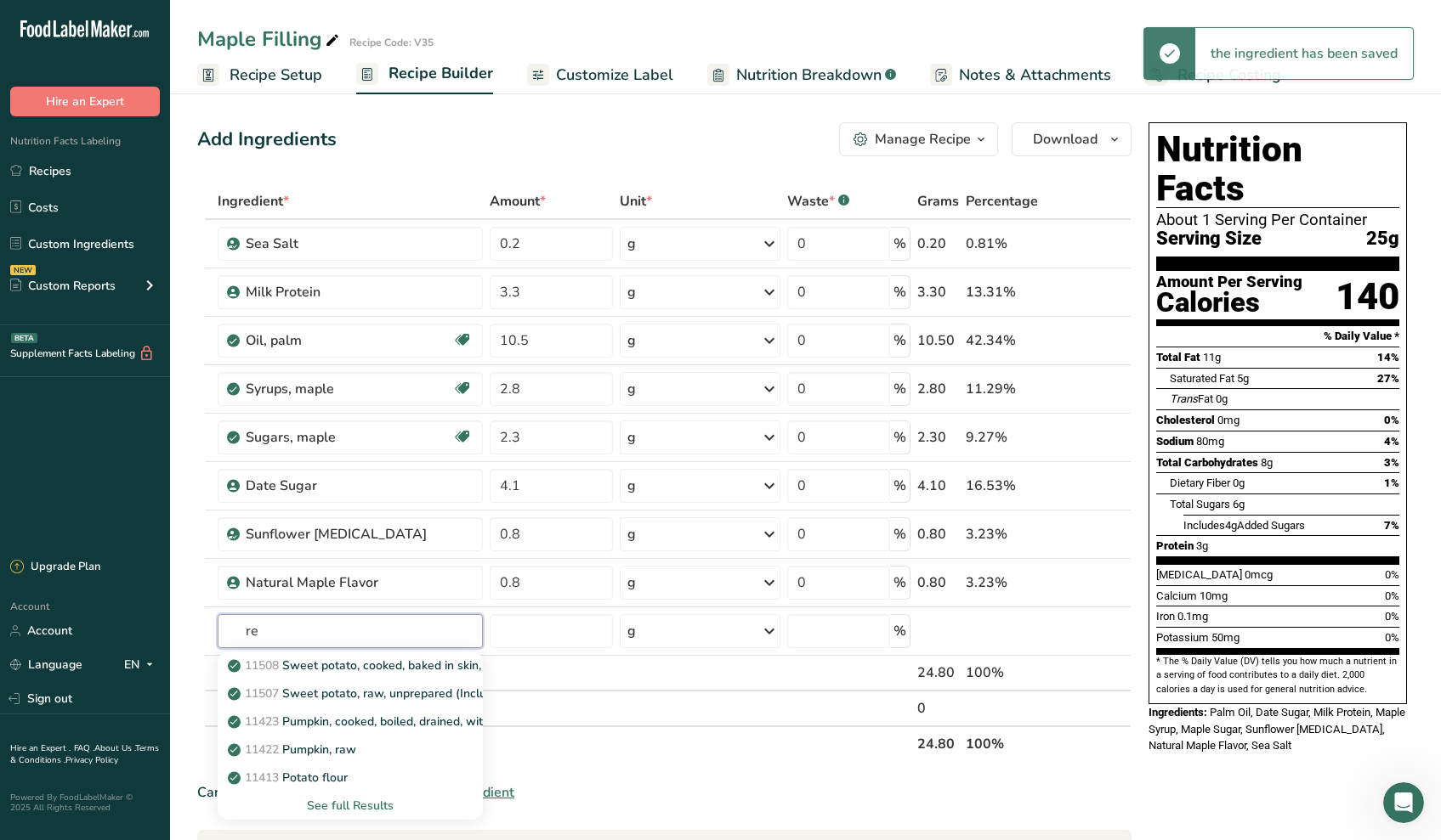
type input "r"
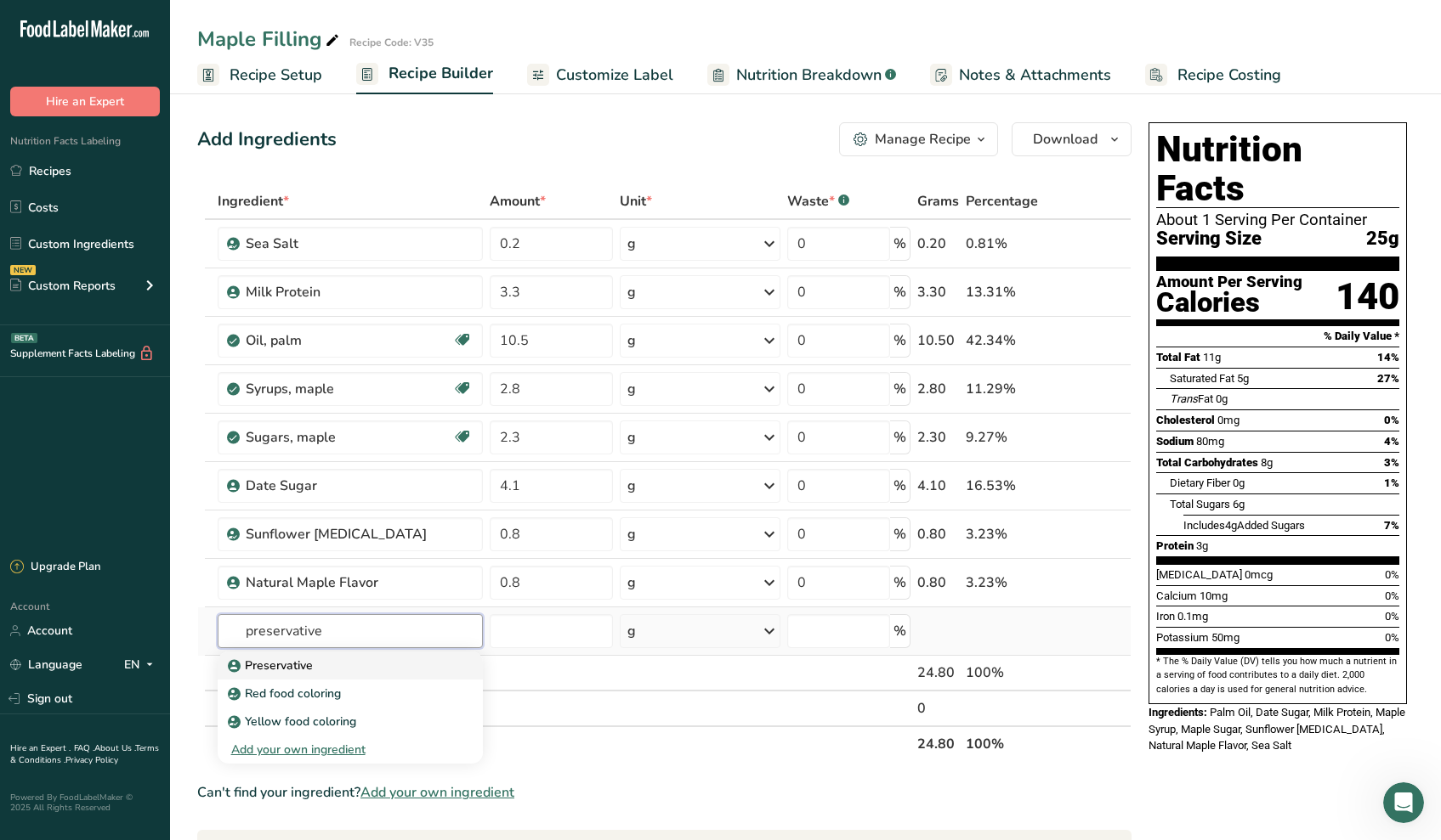
type input "preservative"
click at [298, 667] on p "Preservative" at bounding box center [272, 665] width 81 height 18
type input "Preservative"
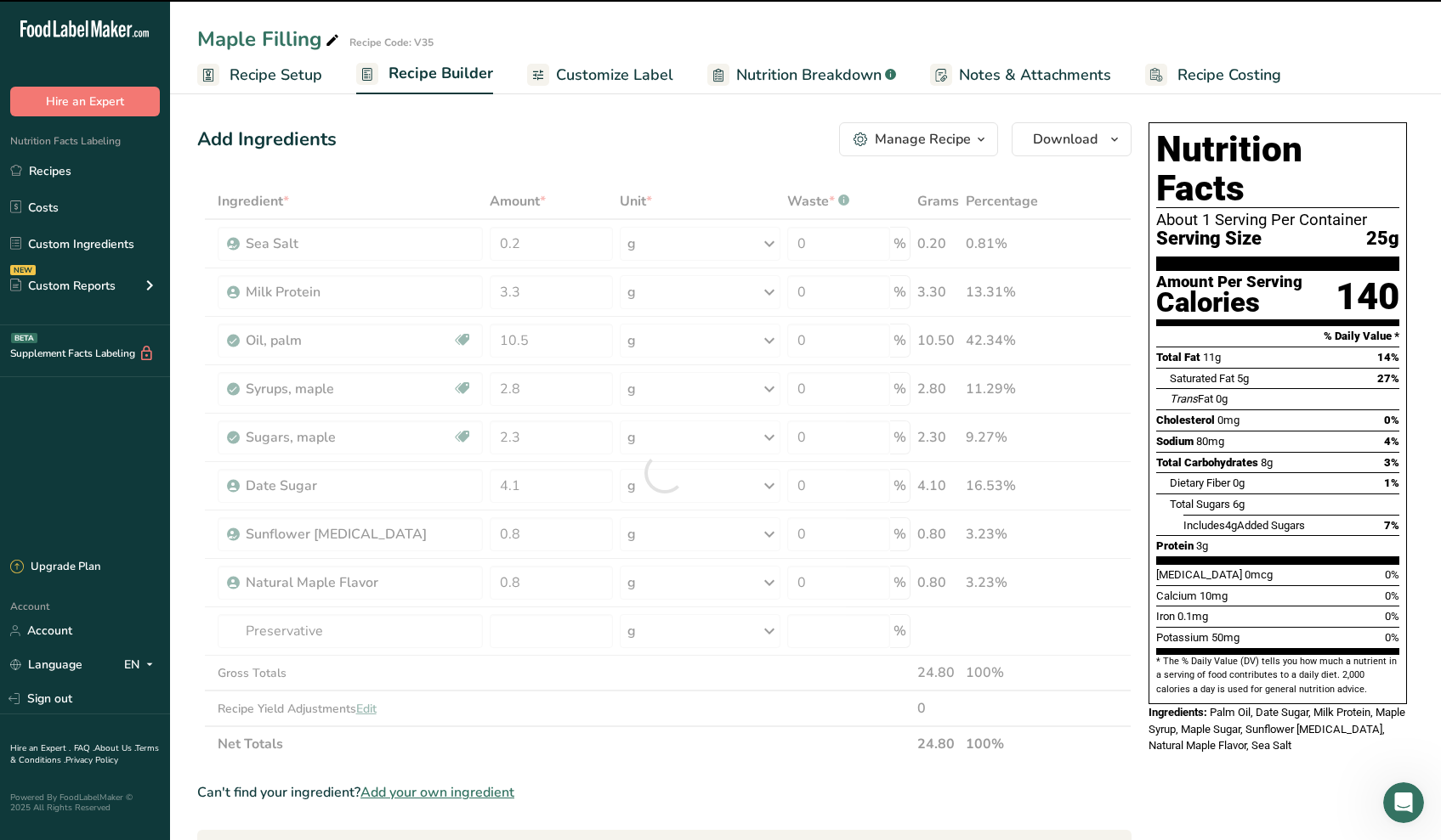
type input "0"
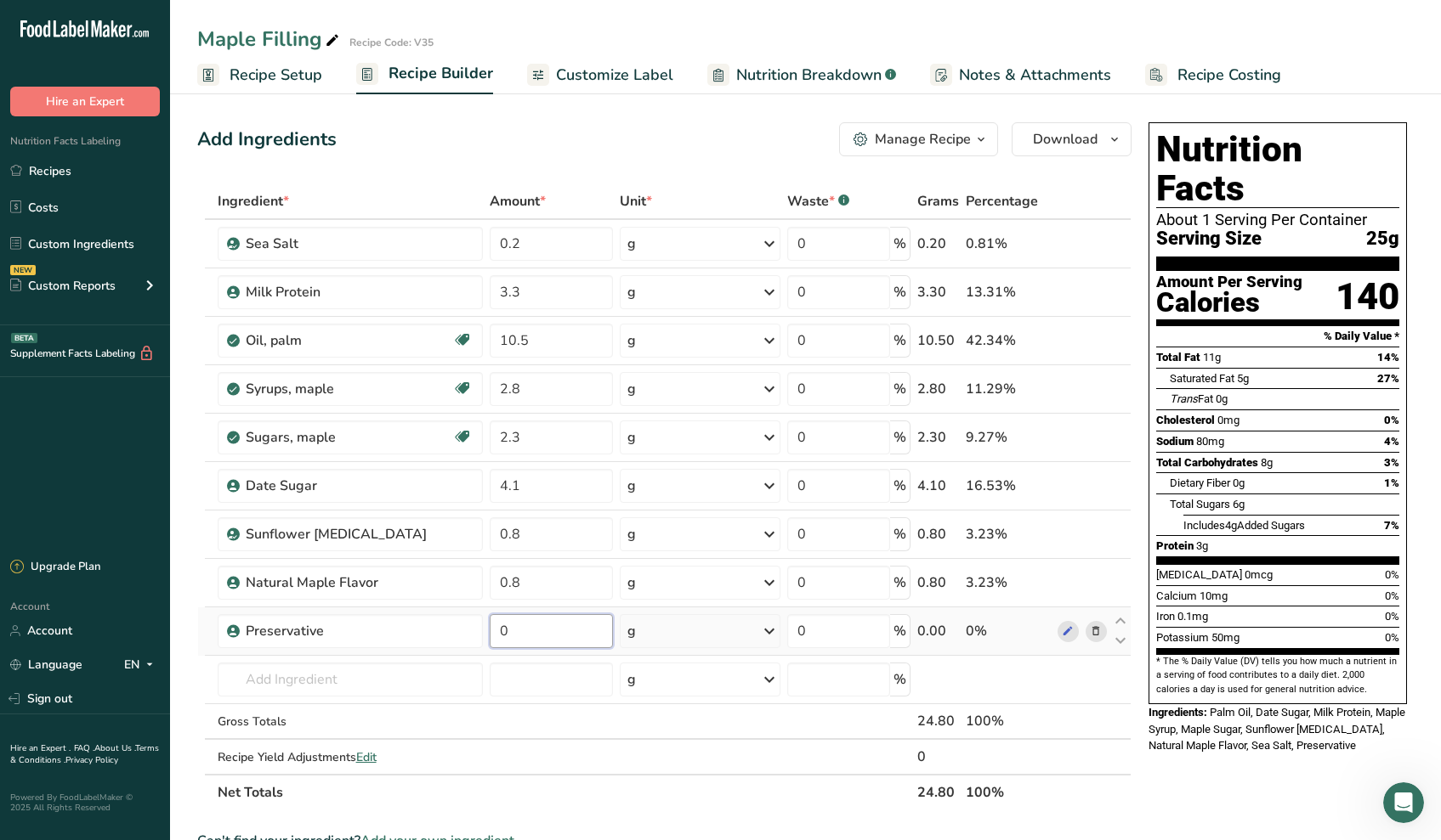
click at [554, 633] on input "0" at bounding box center [551, 631] width 123 height 34
type input "0.5"
click at [553, 682] on div "Ingredient * Amount * Unit * Waste * .a-a{fill:#347362;}.b-a{fill:#fff;} Grams …" at bounding box center [664, 497] width 934 height 627
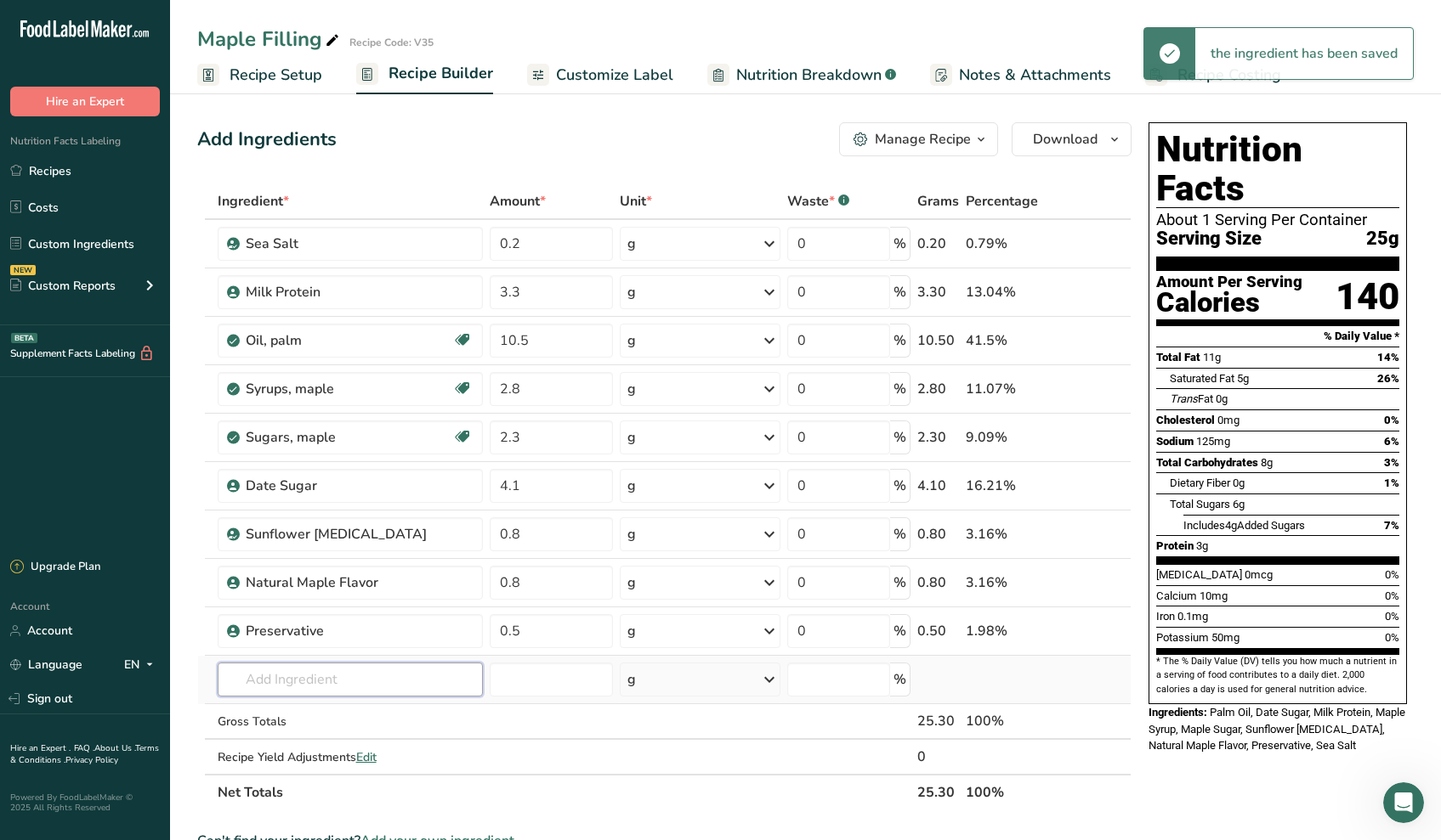
click at [422, 682] on input "text" at bounding box center [350, 680] width 266 height 34
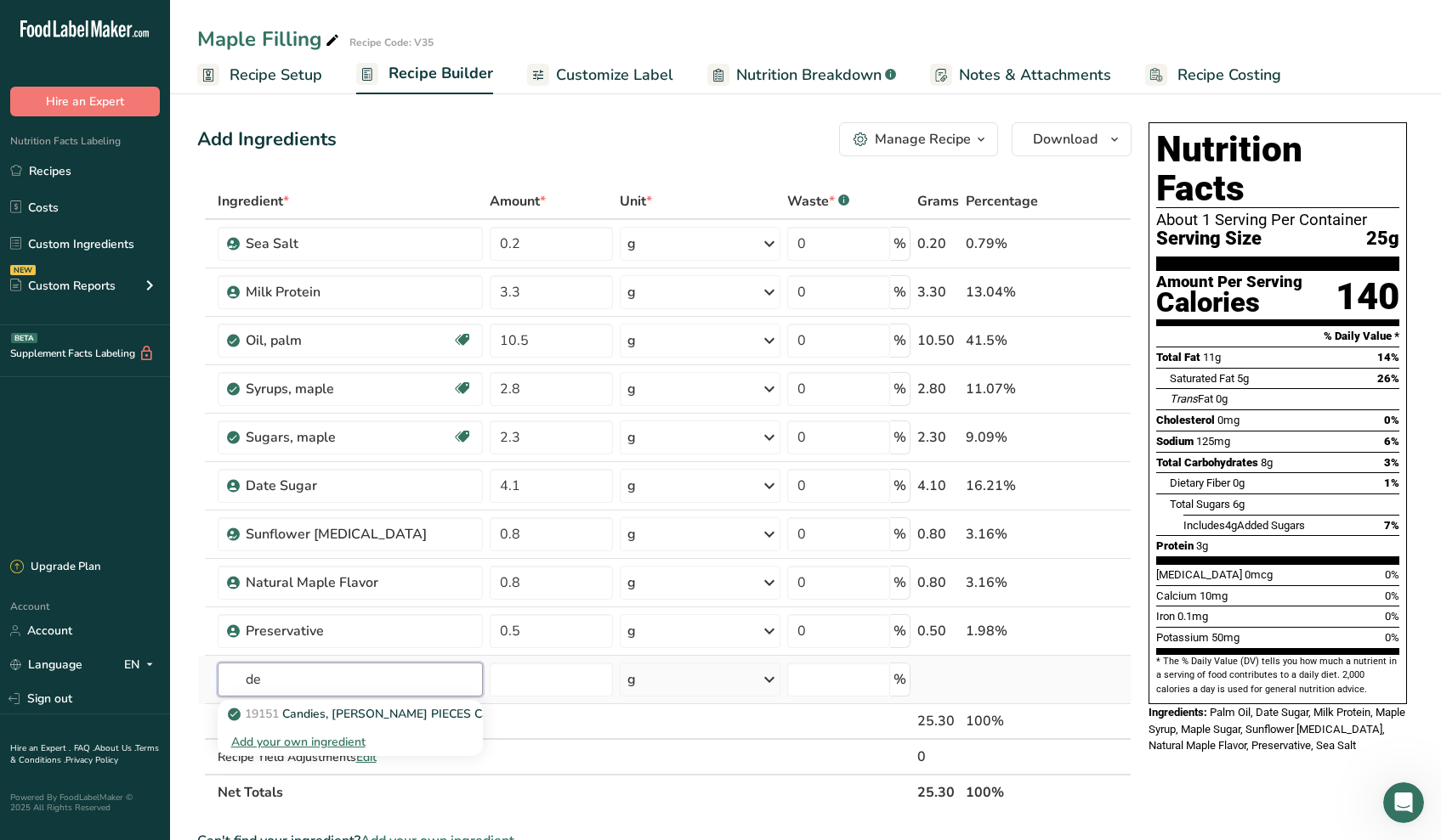
type input "d"
type input "shield"
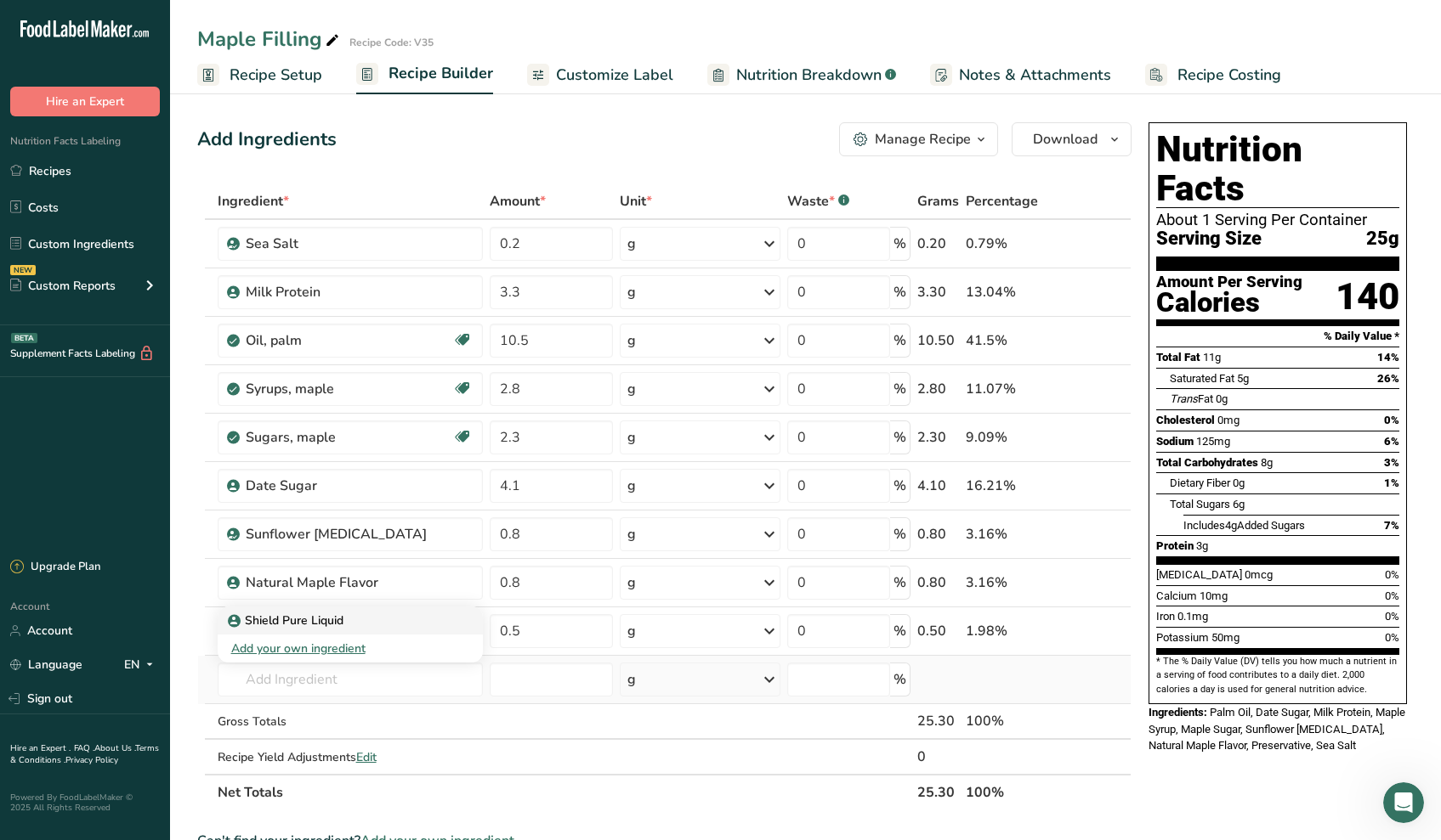
click at [348, 625] on div "Shield Pure Liquid" at bounding box center [337, 620] width 212 height 18
type input "Shield Pure Liquid"
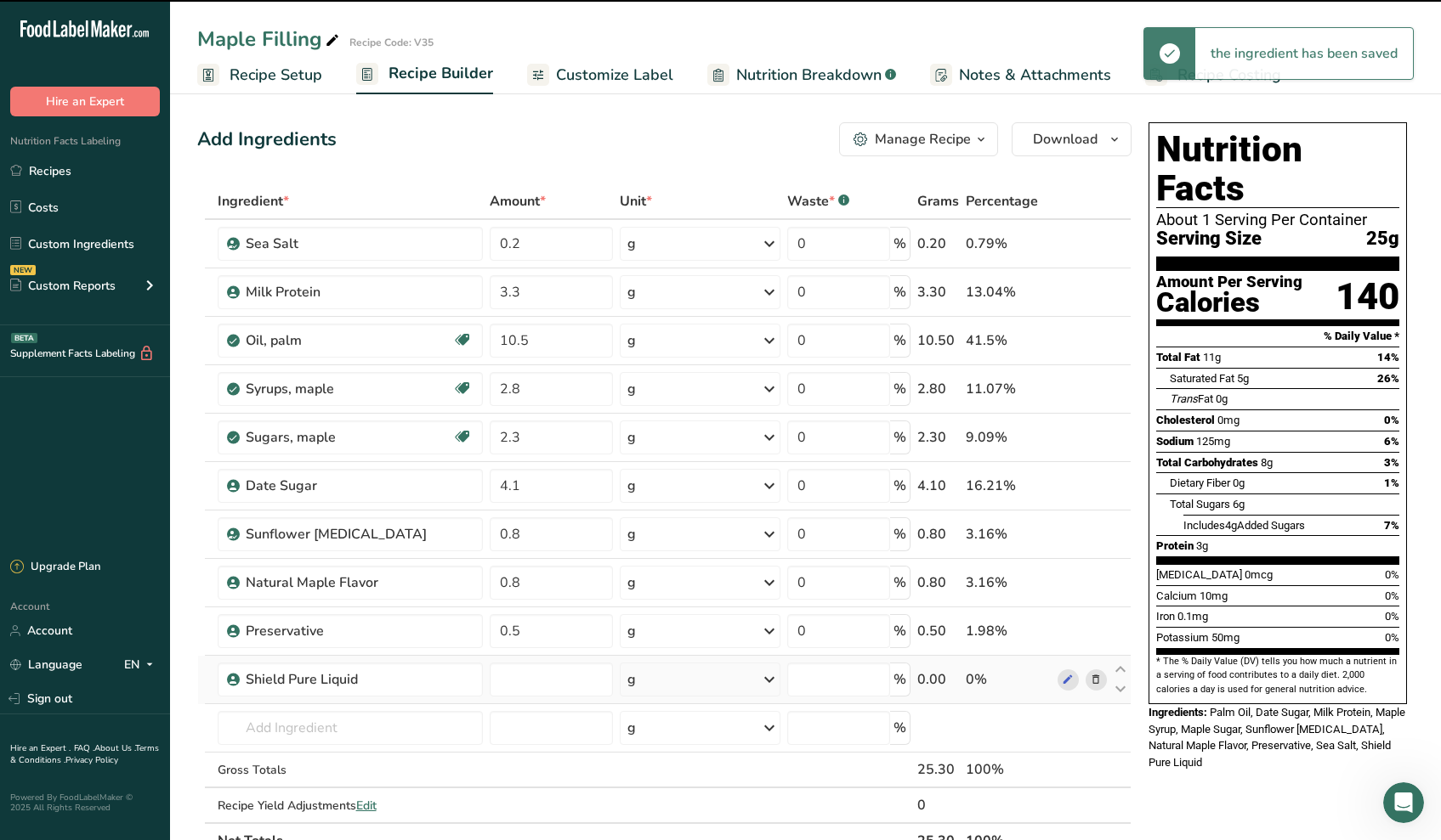
type input "0"
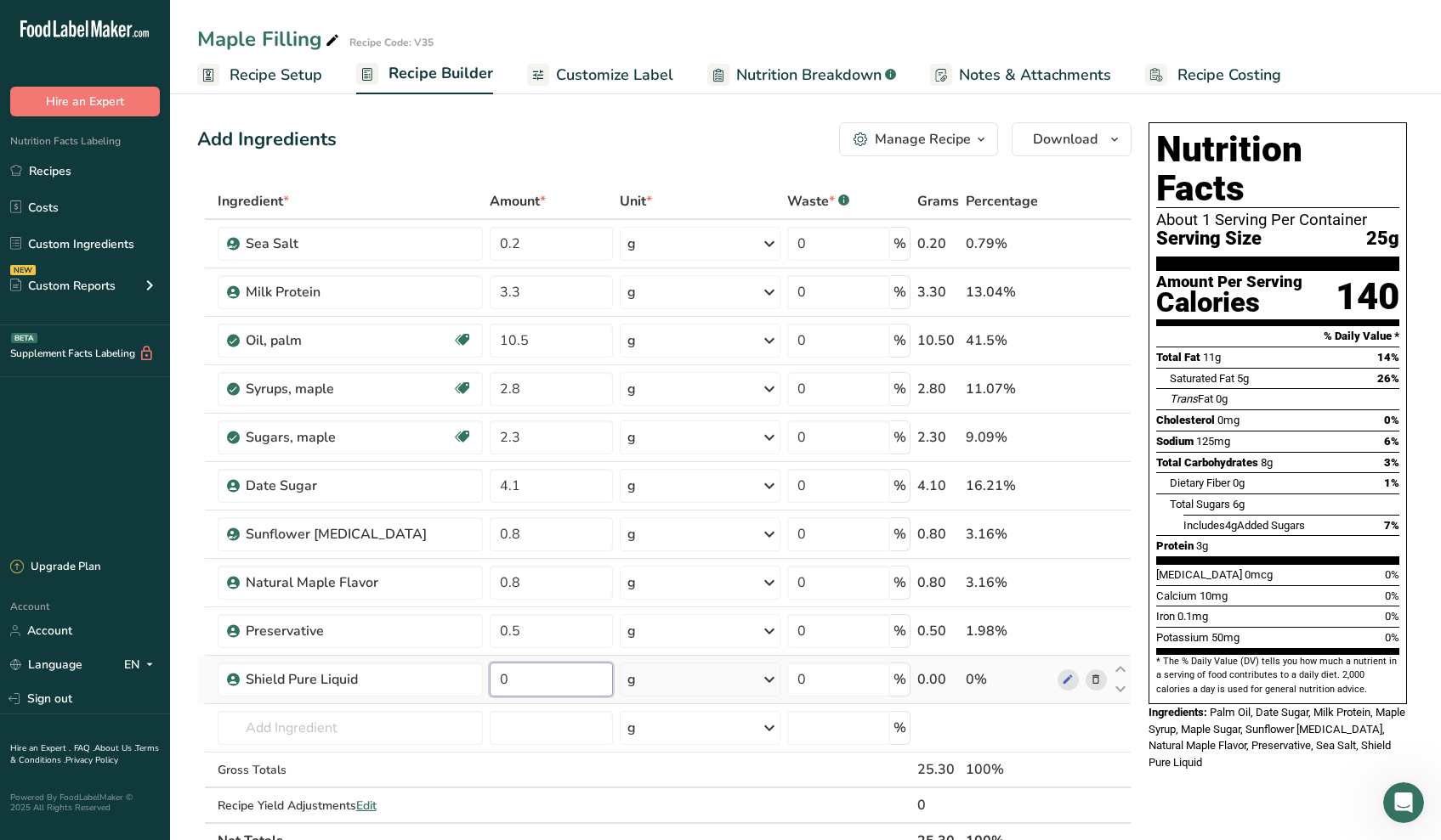
click at [513, 668] on input "0" at bounding box center [551, 680] width 123 height 34
type input "0.1"
click at [541, 721] on div "Ingredient * Amount * Unit * Waste * .a-a{fill:#347362;}.b-a{fill:#fff;} Grams …" at bounding box center [664, 521] width 934 height 676
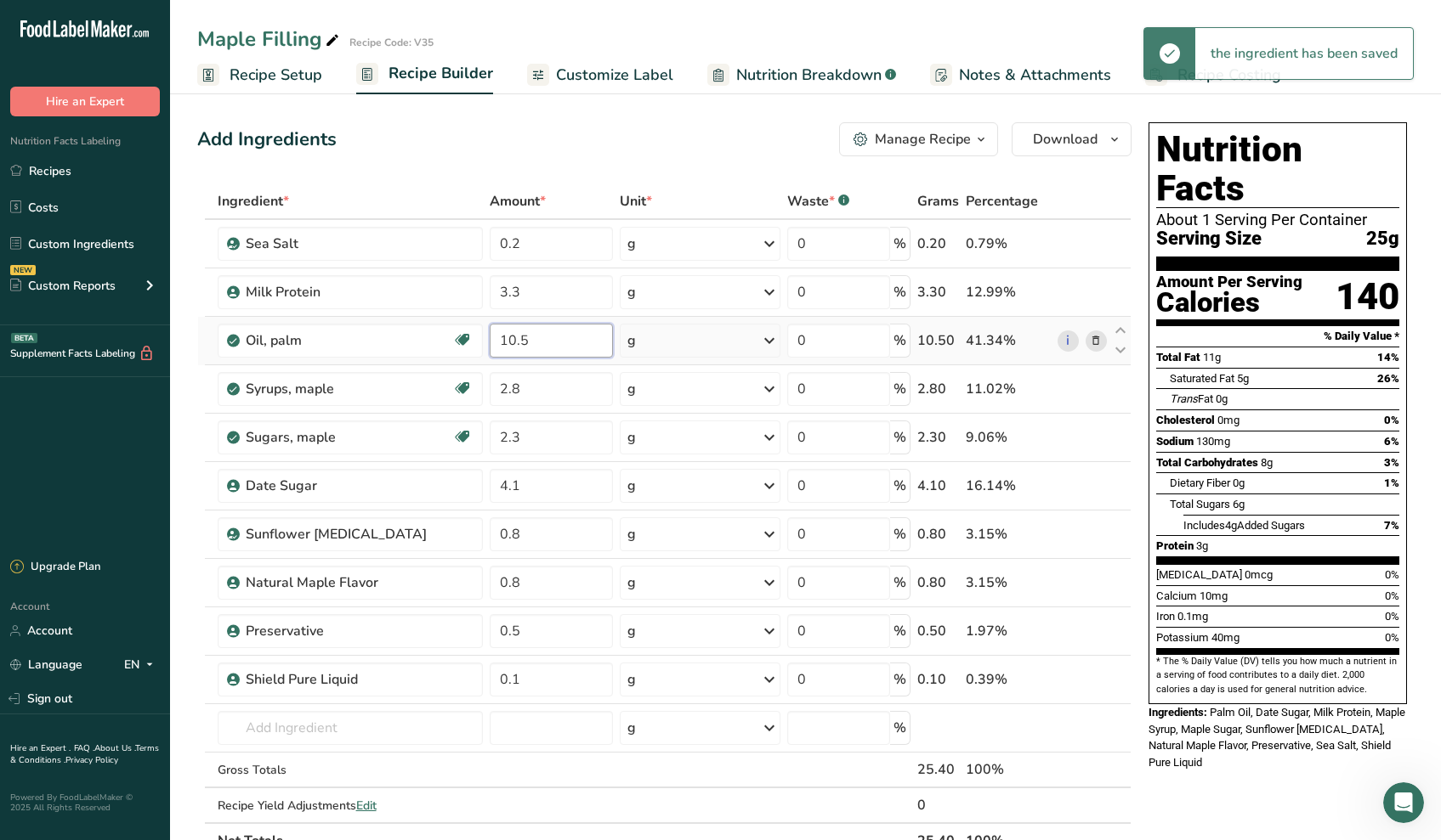
click at [560, 347] on input "10.5" at bounding box center [551, 341] width 123 height 34
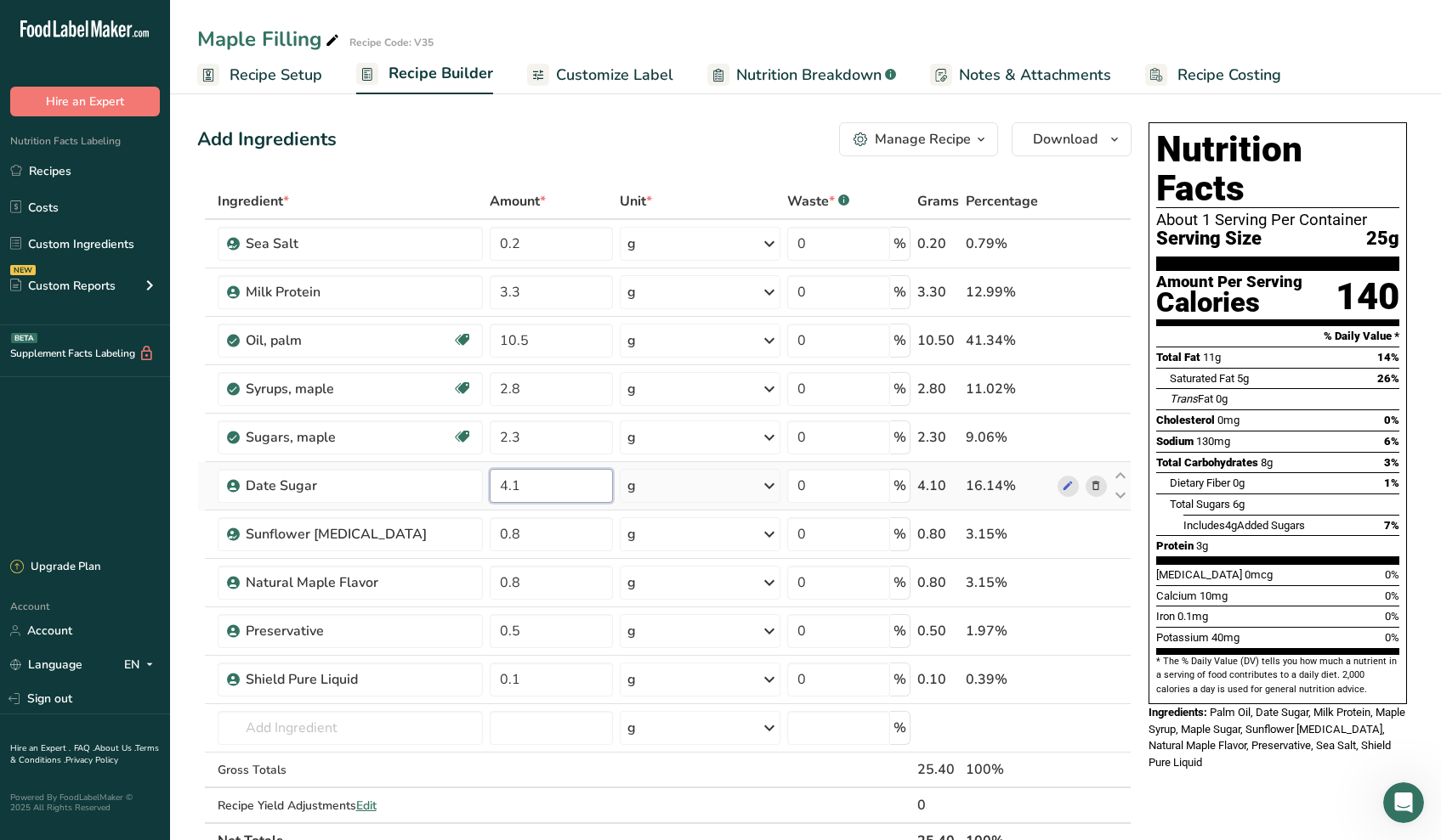
click at [565, 483] on div "Ingredient * Amount * Unit * Waste * .a-a{fill:#347362;}.b-a{fill:#fff;} Grams …" at bounding box center [664, 521] width 934 height 676
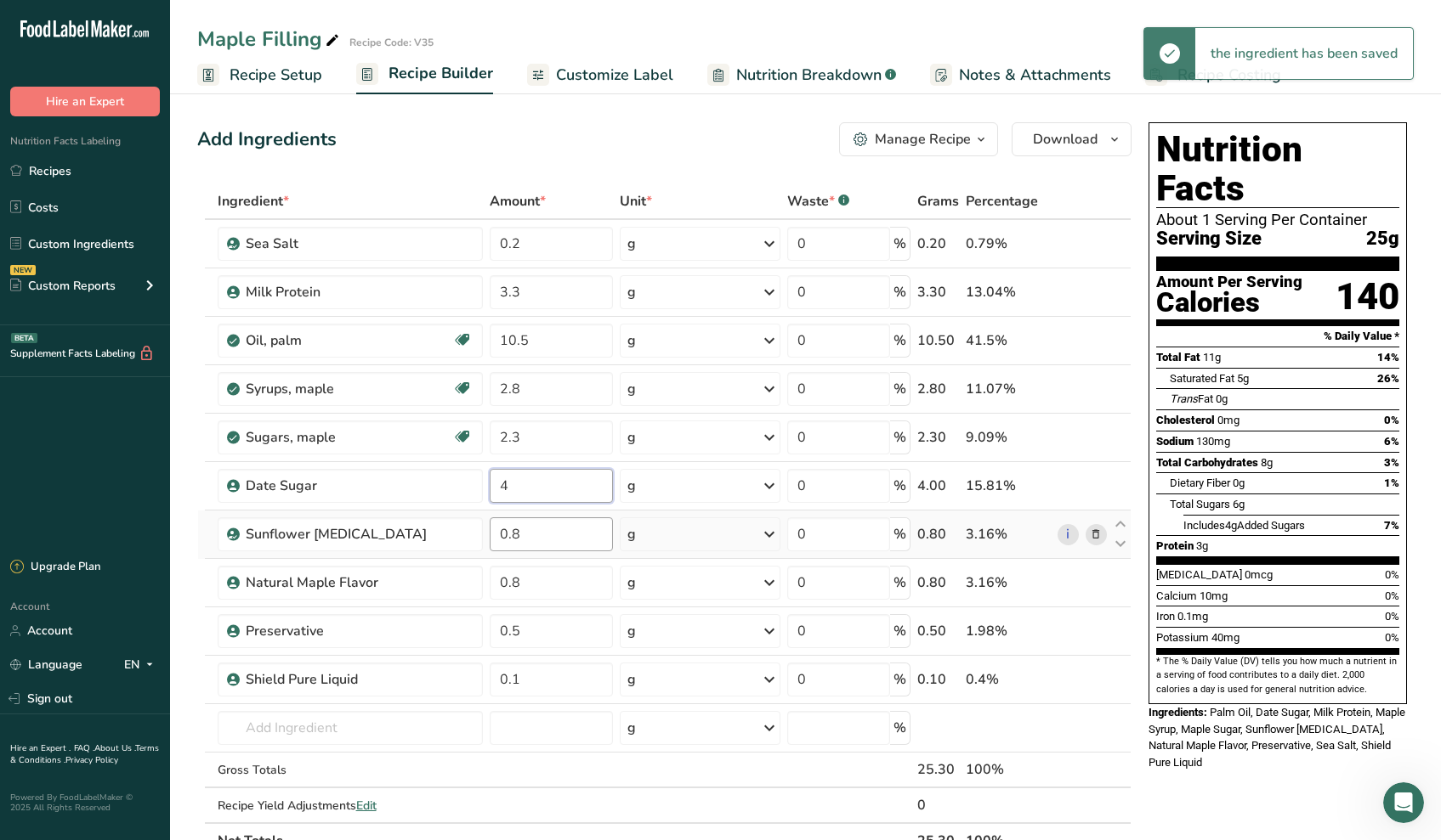
type input "4"
click at [562, 536] on div "Ingredient * Amount * Unit * Waste * .a-a{fill:#347362;}.b-a{fill:#fff;} Grams …" at bounding box center [664, 521] width 934 height 676
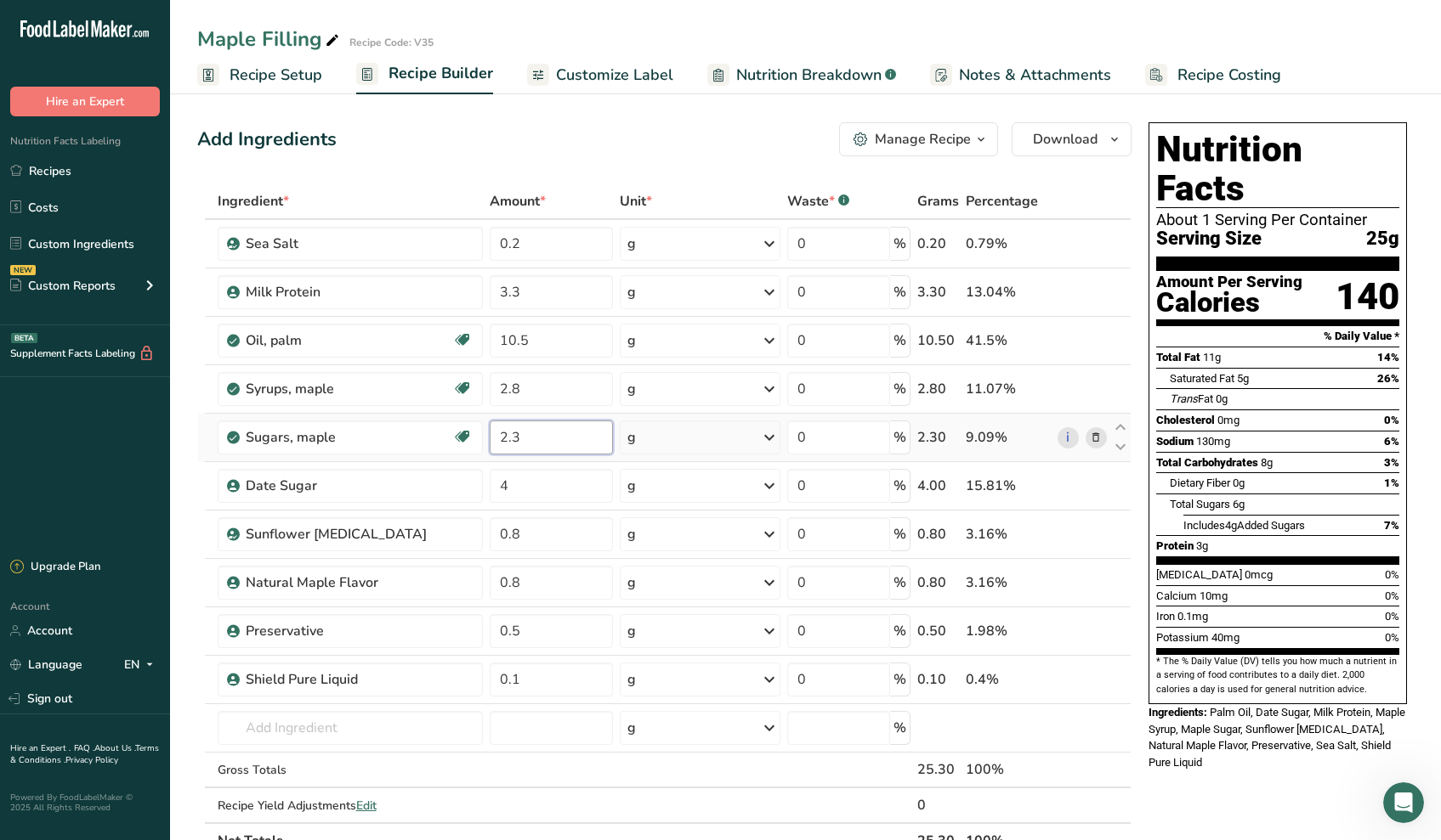
click at [564, 435] on div "Ingredient * Amount * Unit * Waste * .a-a{fill:#347362;}.b-a{fill:#fff;} Grams …" at bounding box center [664, 521] width 934 height 676
click at [575, 396] on div "Ingredient * Amount * Unit * Waste * .a-a{fill:#347362;}.b-a{fill:#fff;} Grams …" at bounding box center [664, 521] width 934 height 676
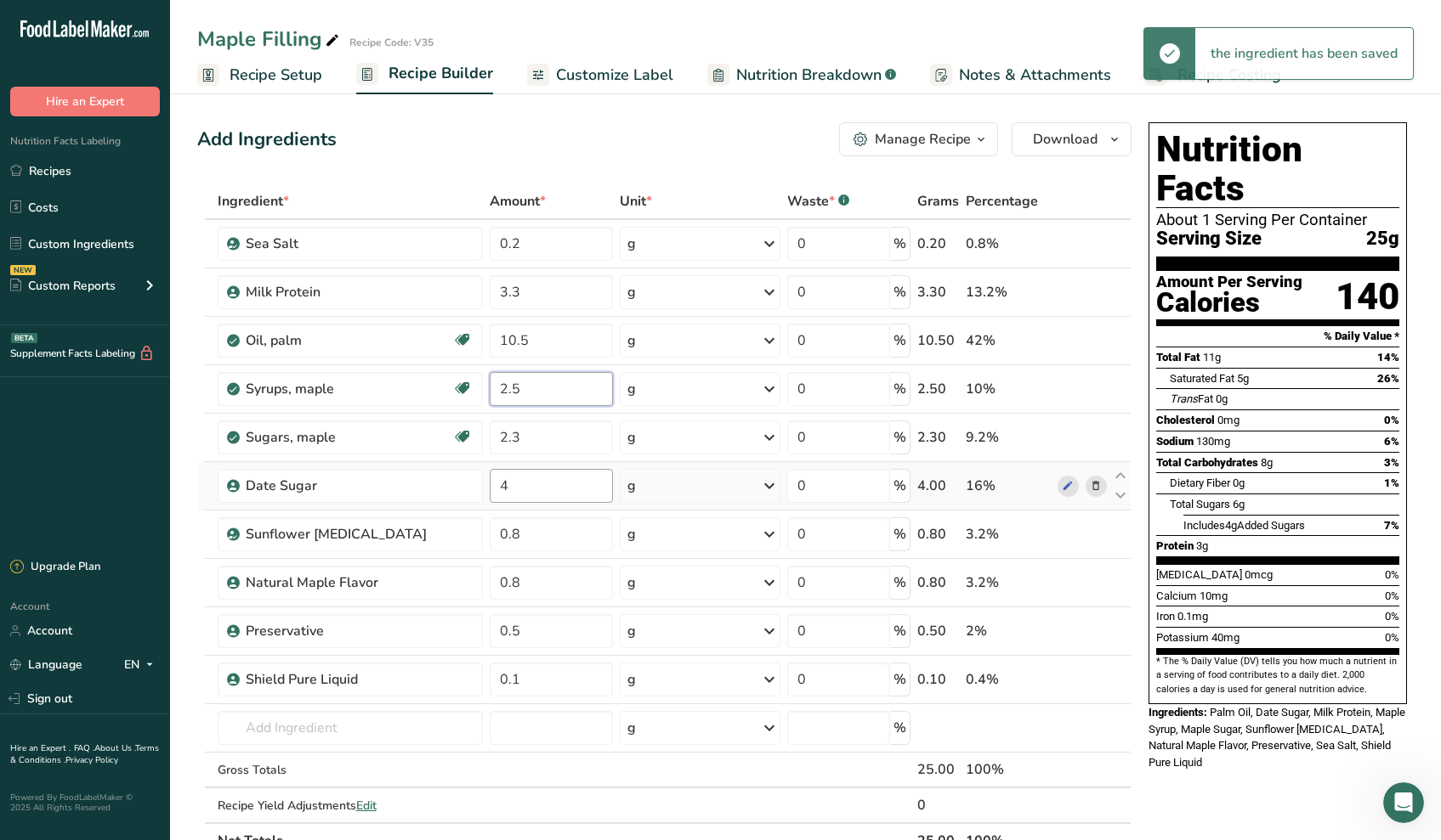
type input "2.5"
click at [559, 476] on div "Ingredient * Amount * Unit * Waste * .a-a{fill:#347362;}.b-a{fill:#fff;} Grams …" at bounding box center [664, 521] width 934 height 676
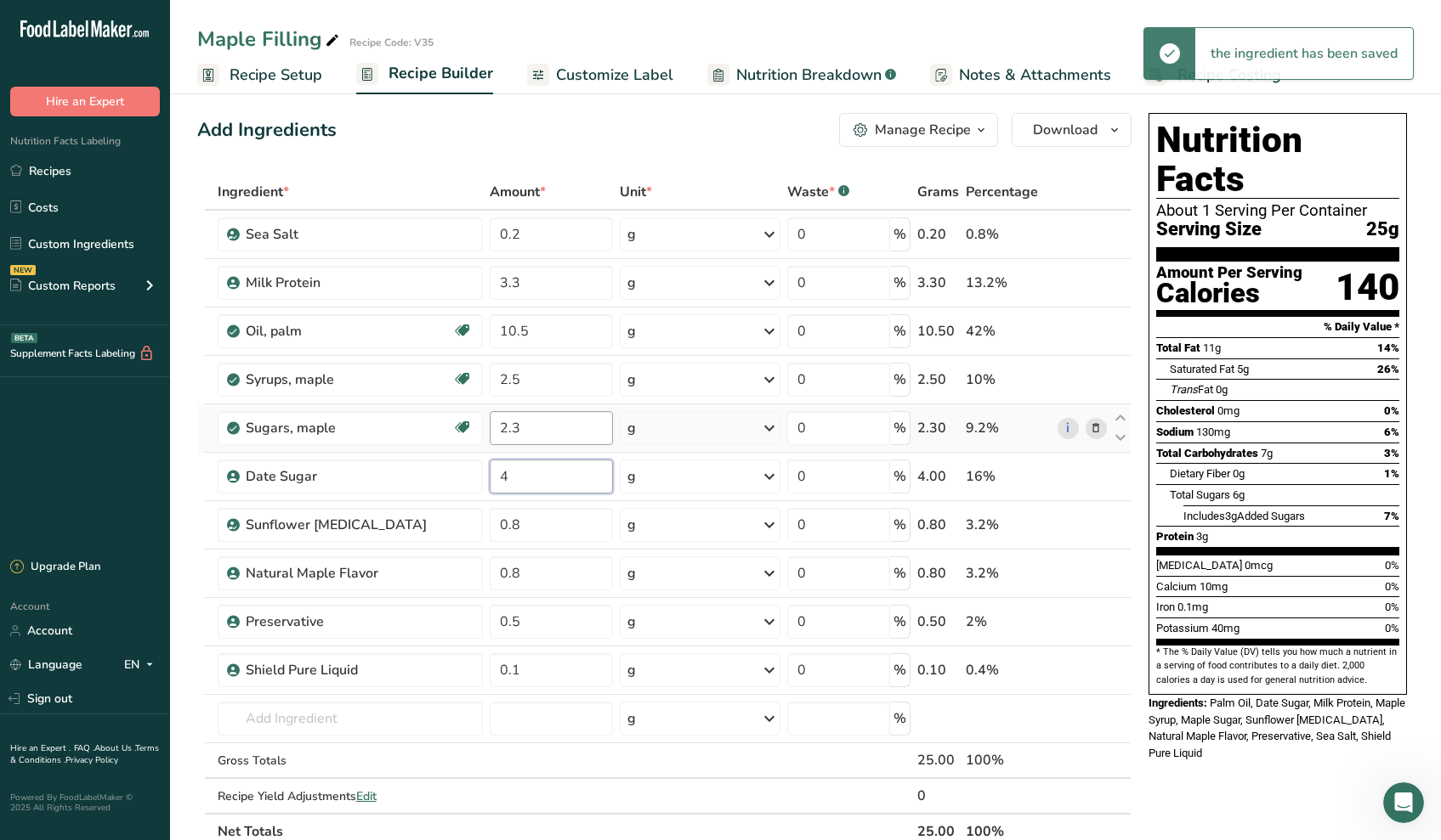
scroll to position [27, 0]
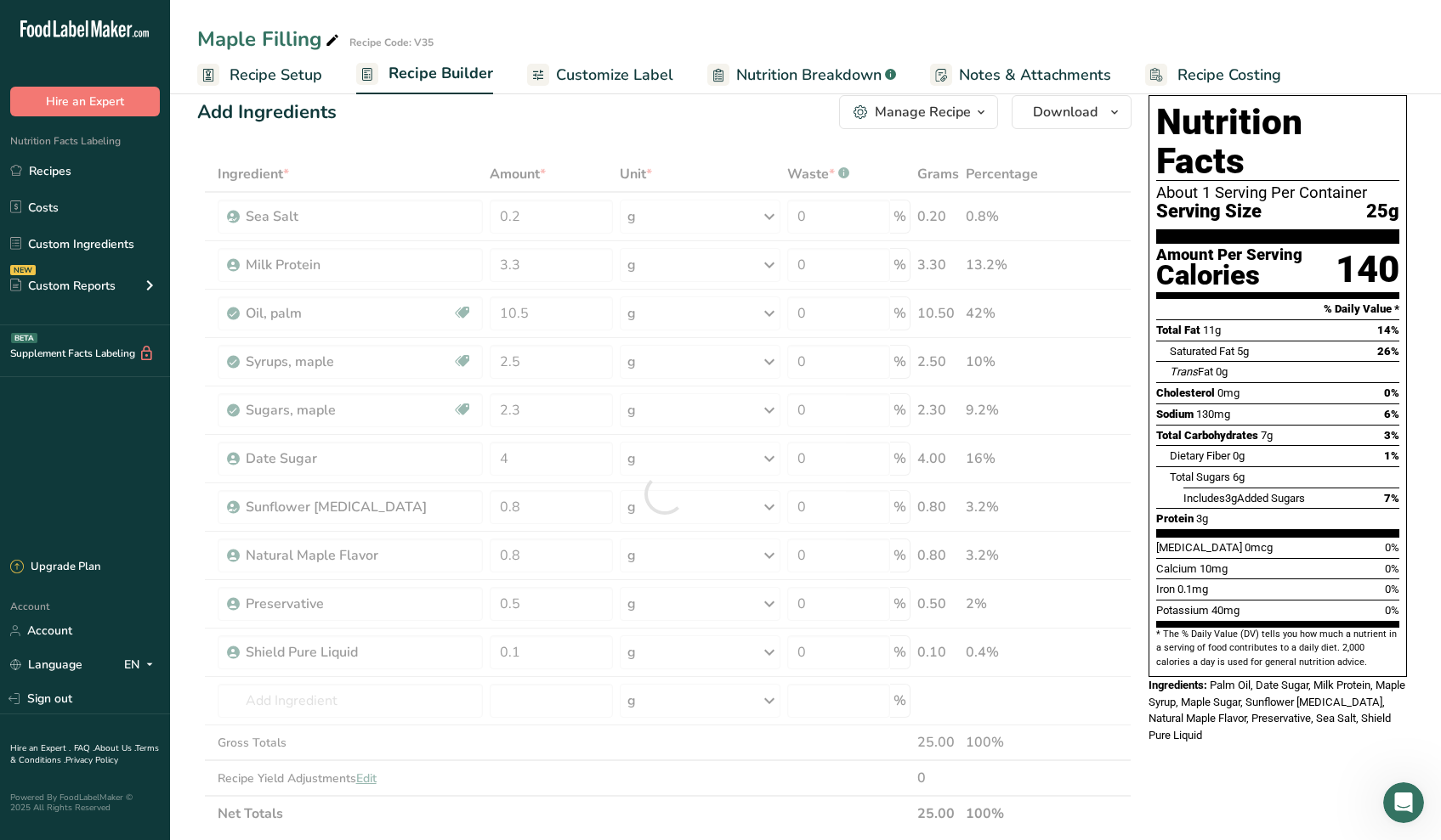
click at [979, 102] on icon "button" at bounding box center [981, 112] width 14 height 21
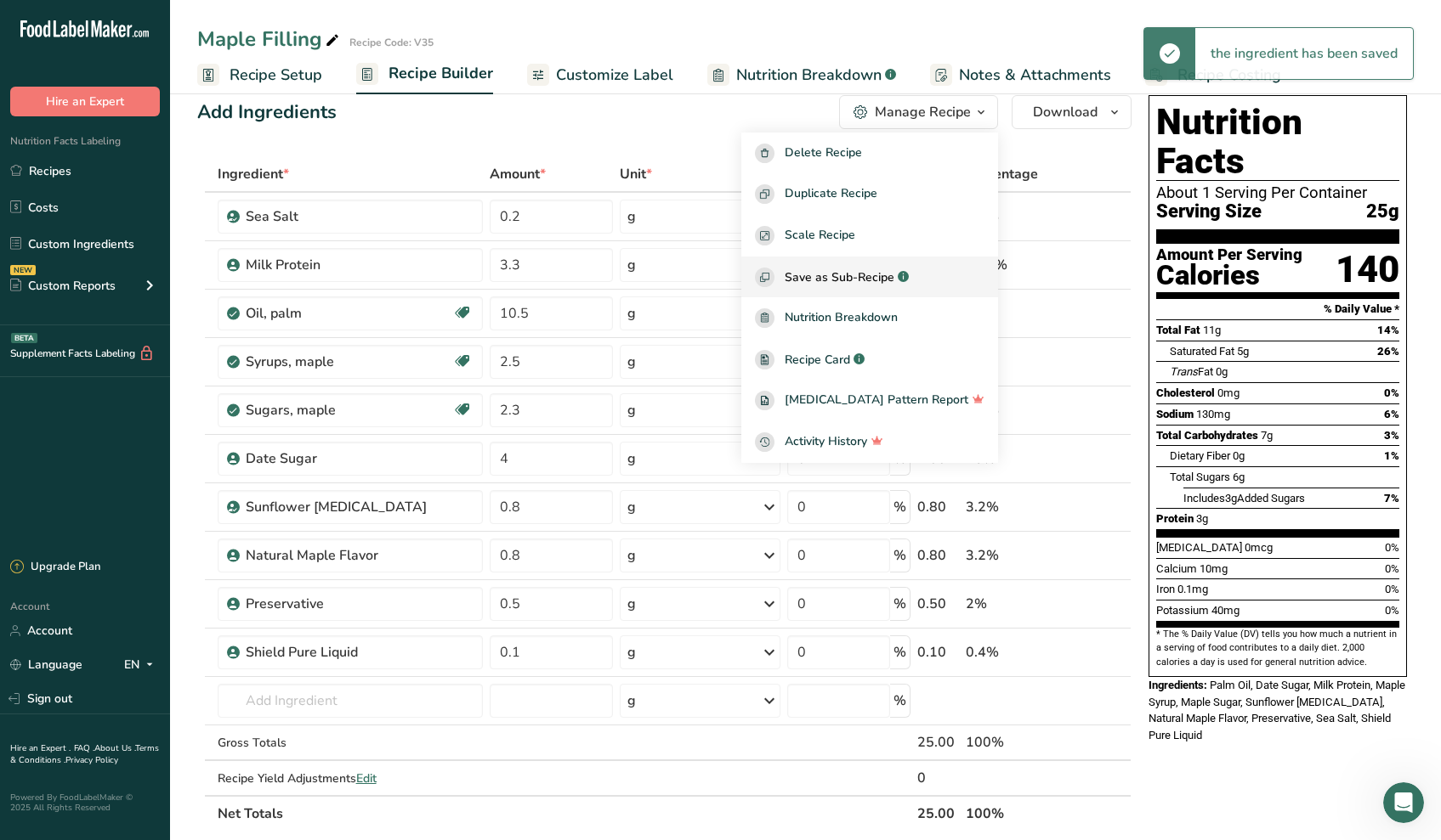
click at [908, 289] on button "Save as Sub-Recipe .a-a{fill:#347362;}.b-a{fill:#fff;}" at bounding box center [870, 277] width 257 height 42
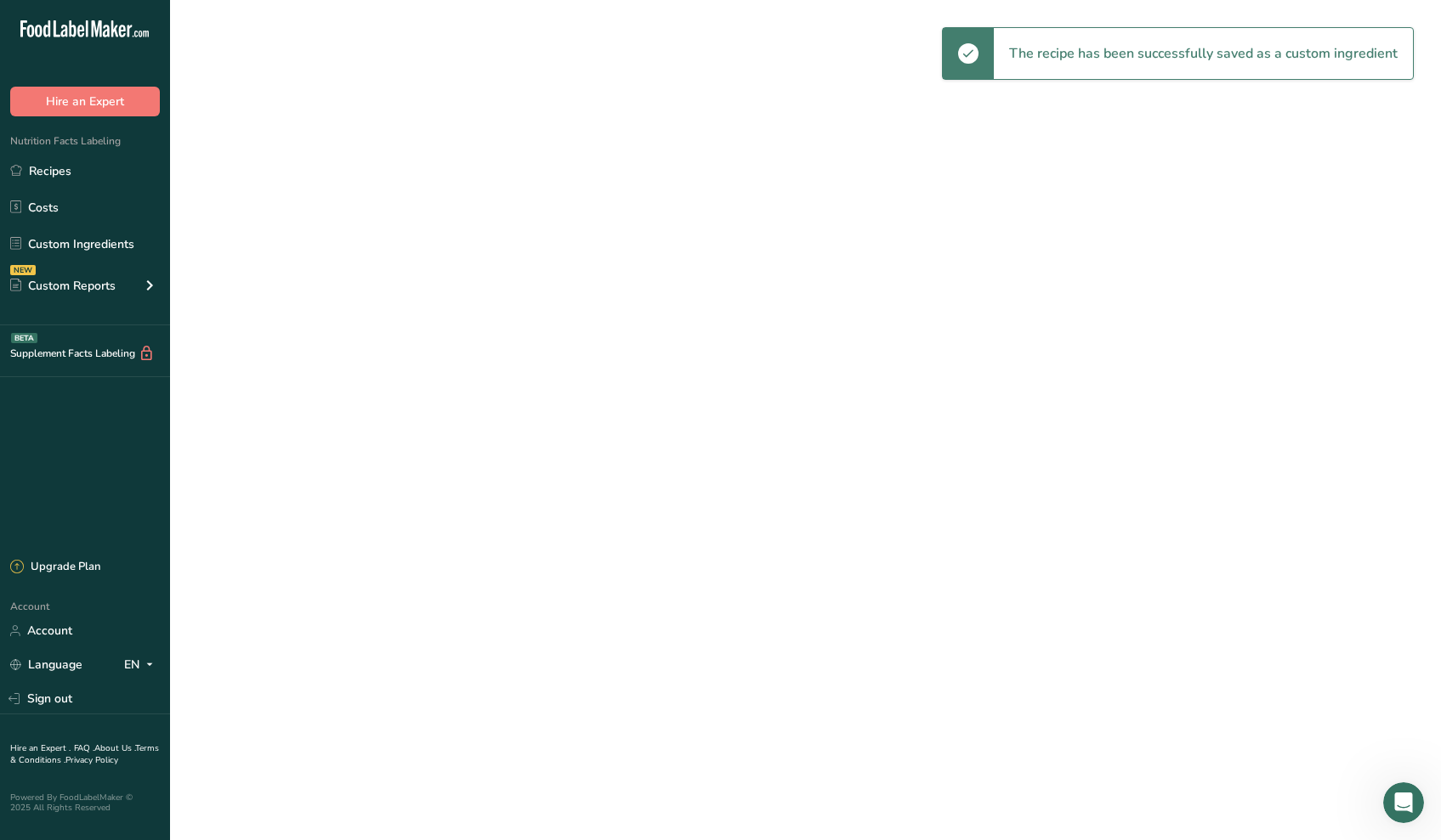
select select "30"
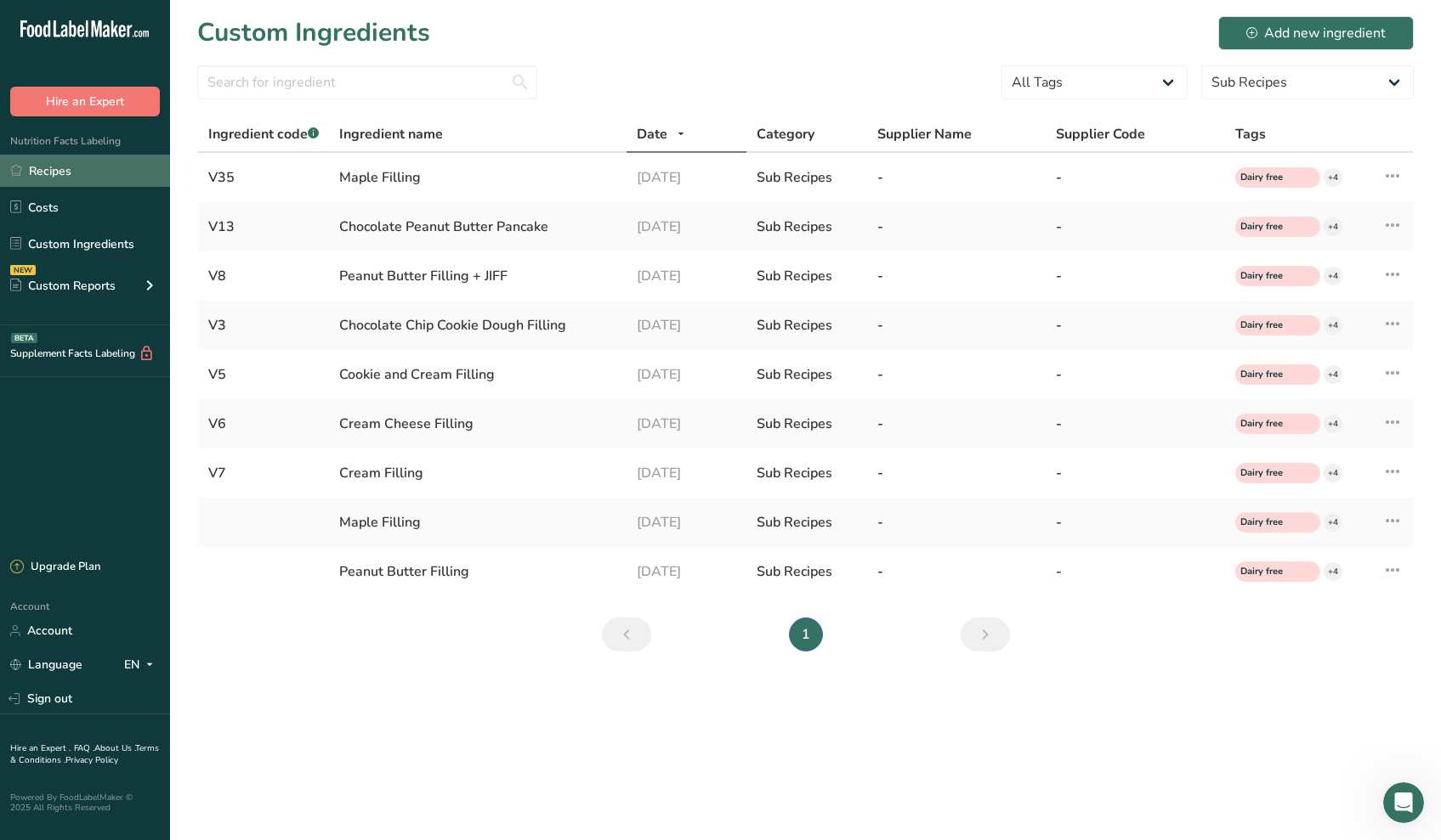
click at [40, 164] on link "Recipes" at bounding box center [85, 171] width 170 height 33
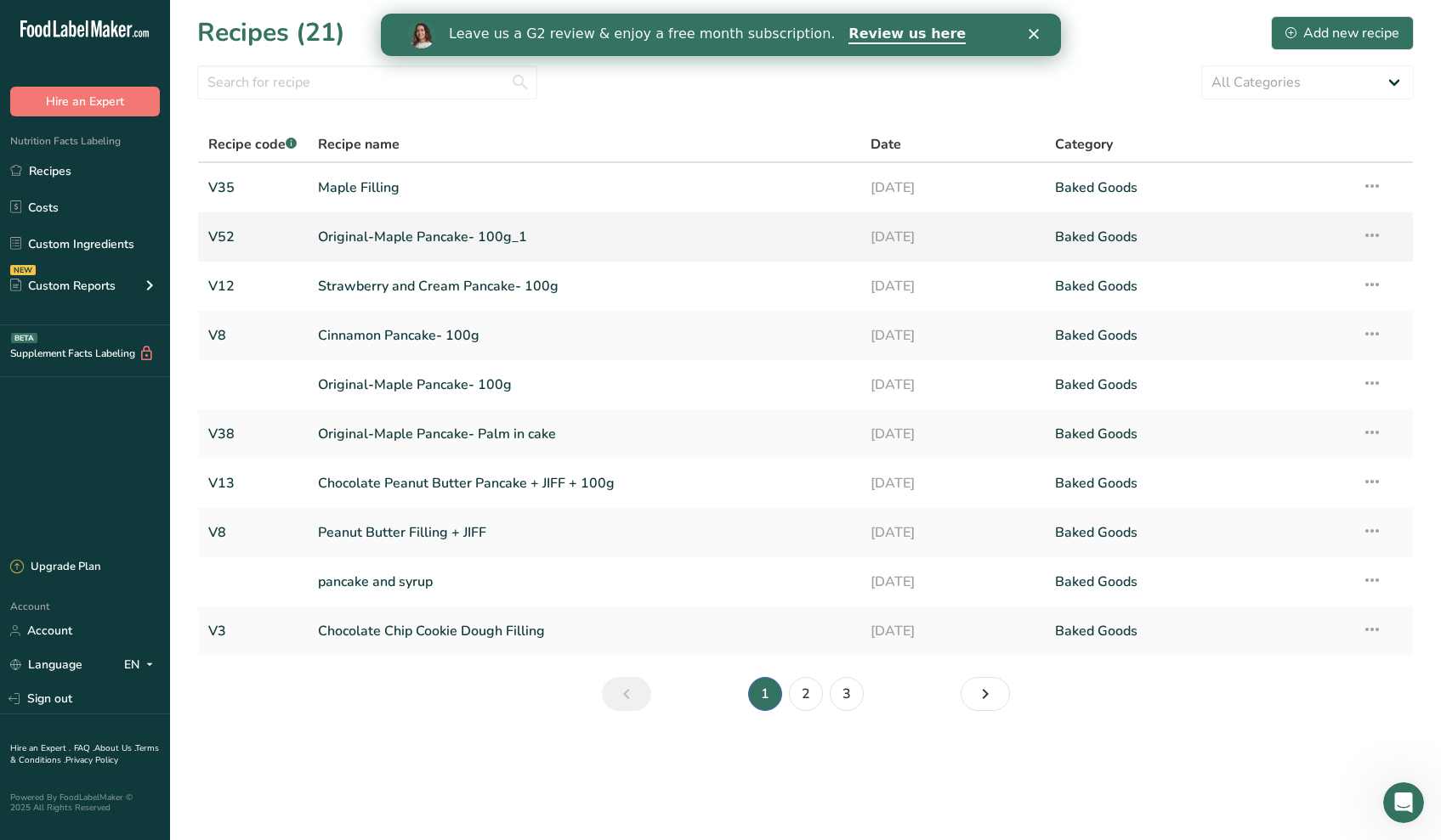
click at [415, 237] on link "Original-Maple Pancake- 100g_1" at bounding box center [583, 237] width 532 height 36
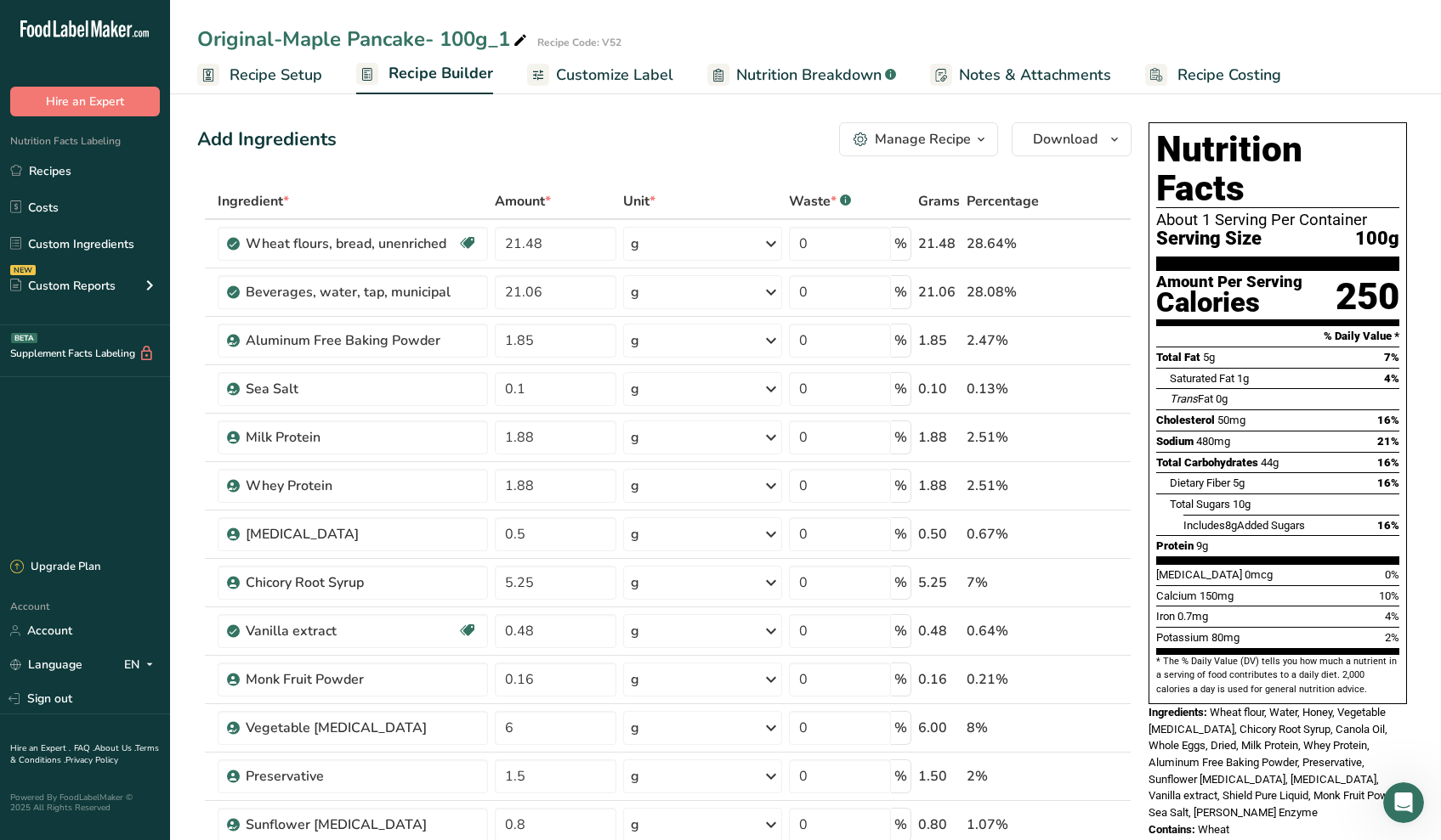
click at [510, 45] on div "Original-Maple Pancake- 100g_1" at bounding box center [363, 39] width 333 height 31
type input "Original-Maple Pancake- 100g"
click at [447, 135] on div "Add Ingredients Manage Recipe Delete Recipe Duplicate Recipe Scale Recipe Save …" at bounding box center [664, 140] width 934 height 34
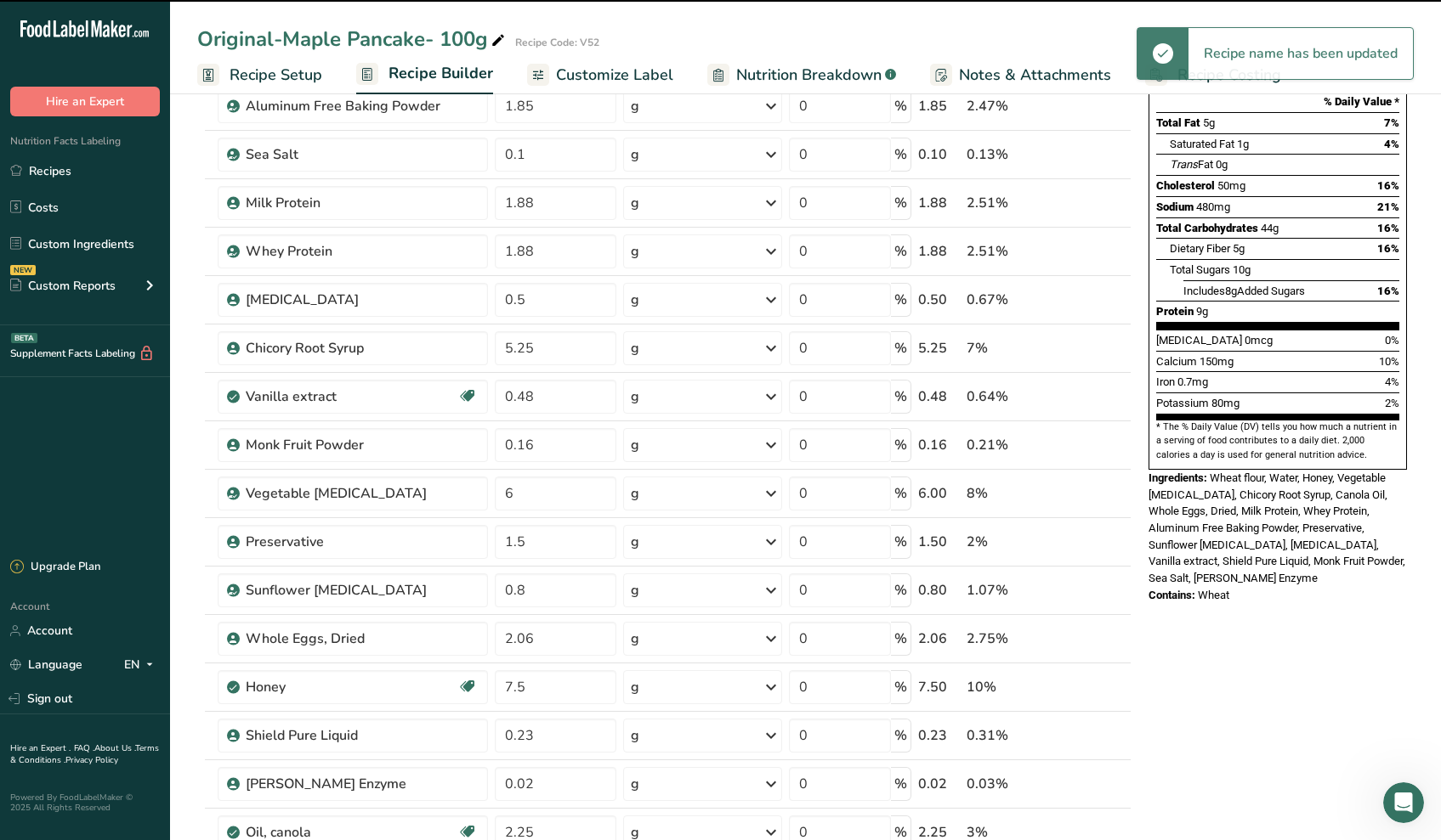
scroll to position [671, 0]
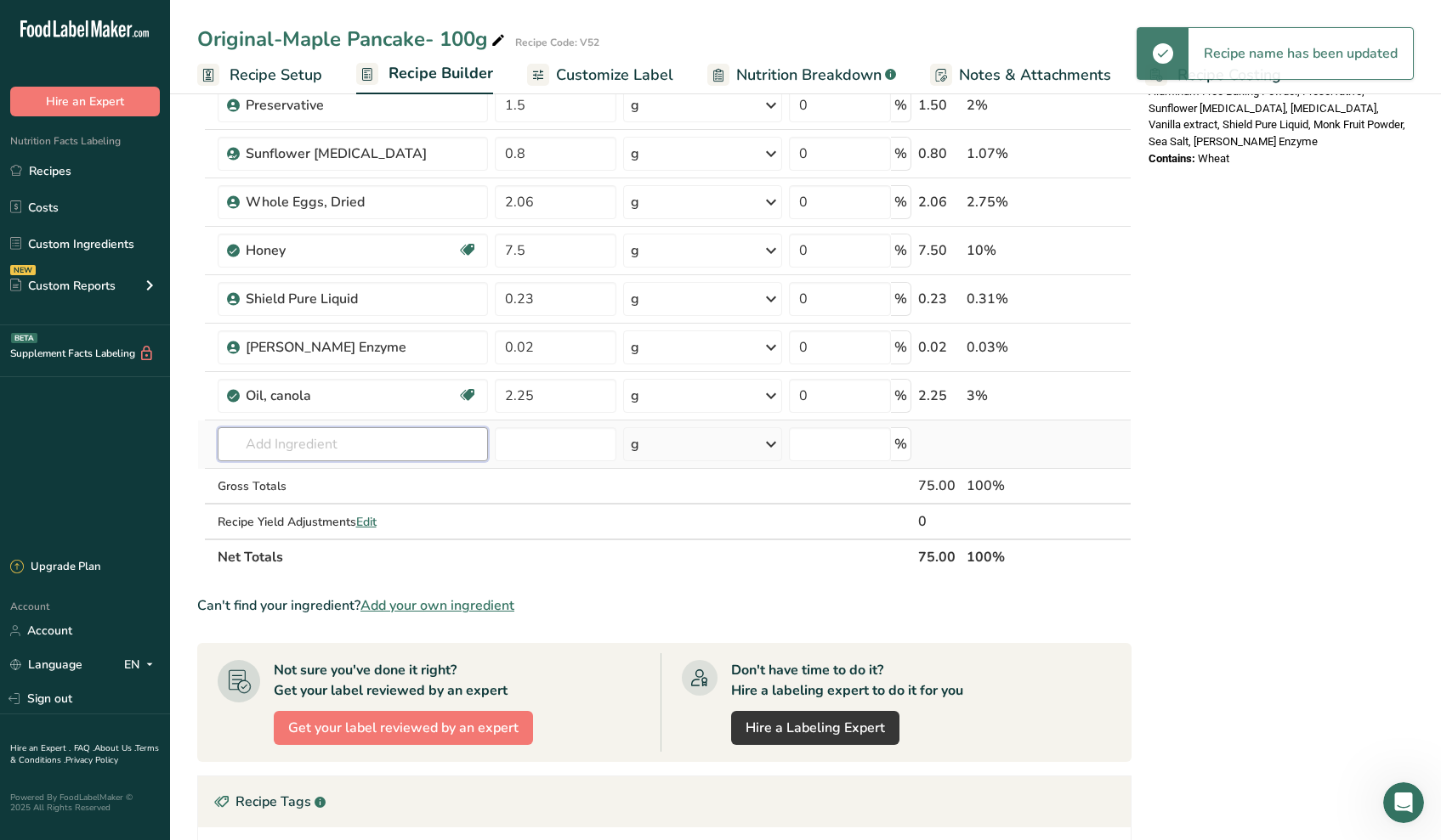
click at [406, 447] on input "text" at bounding box center [353, 444] width 271 height 34
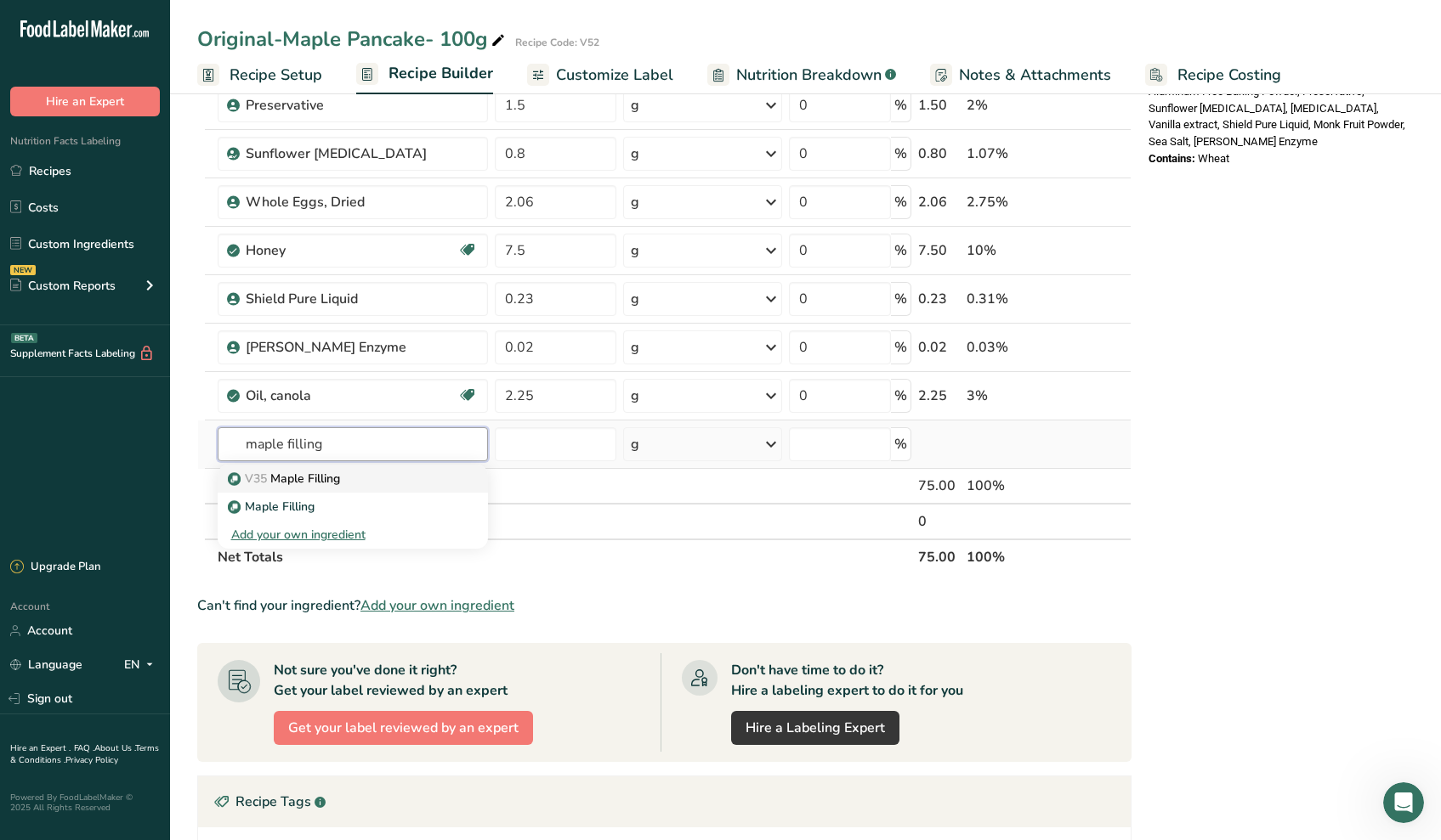
type input "maple filling"
click at [317, 474] on p "V35 Maple Filling" at bounding box center [285, 479] width 109 height 18
type input "Maple Filling"
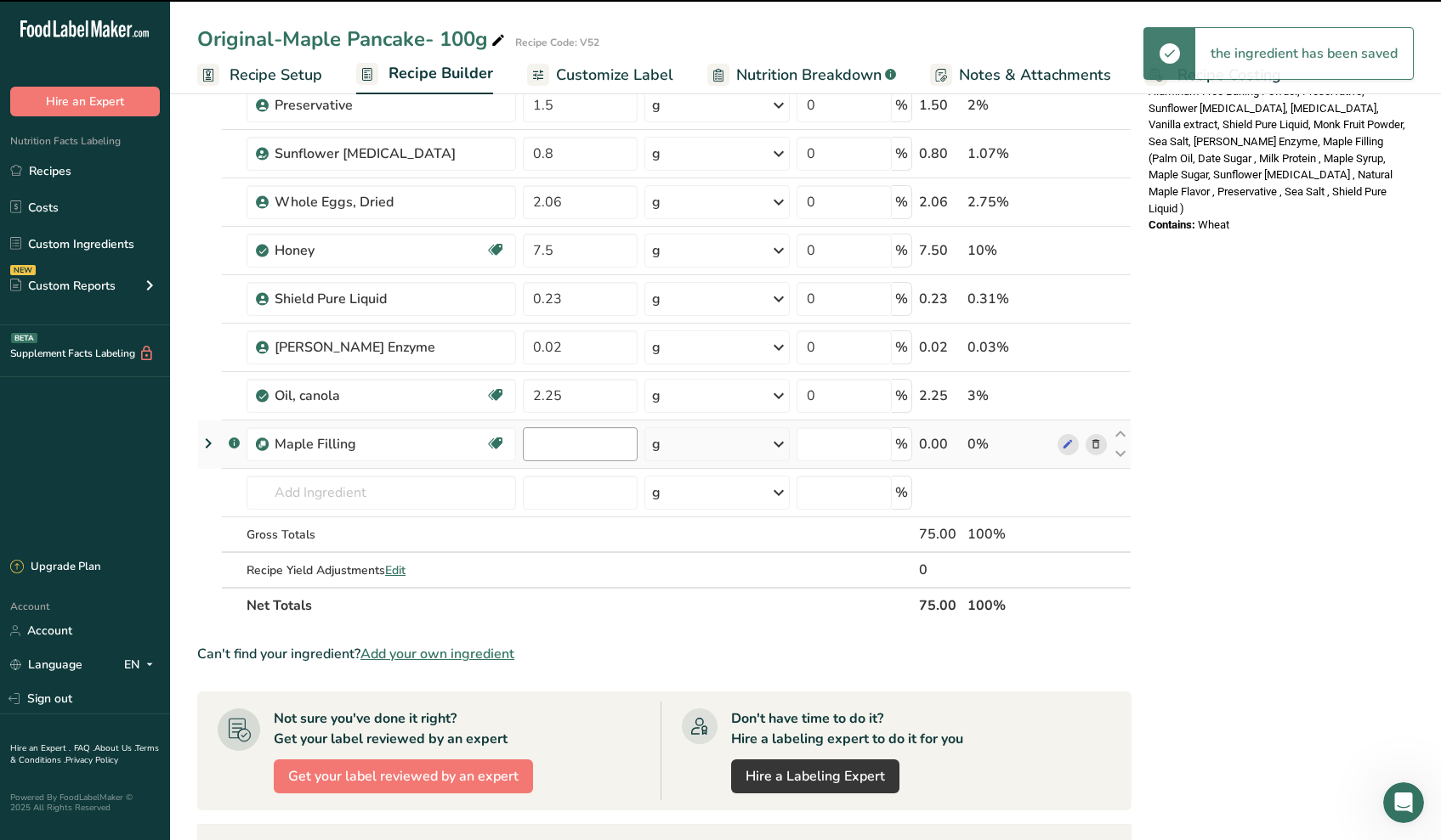
type input "0"
click at [548, 444] on input "0" at bounding box center [580, 444] width 115 height 34
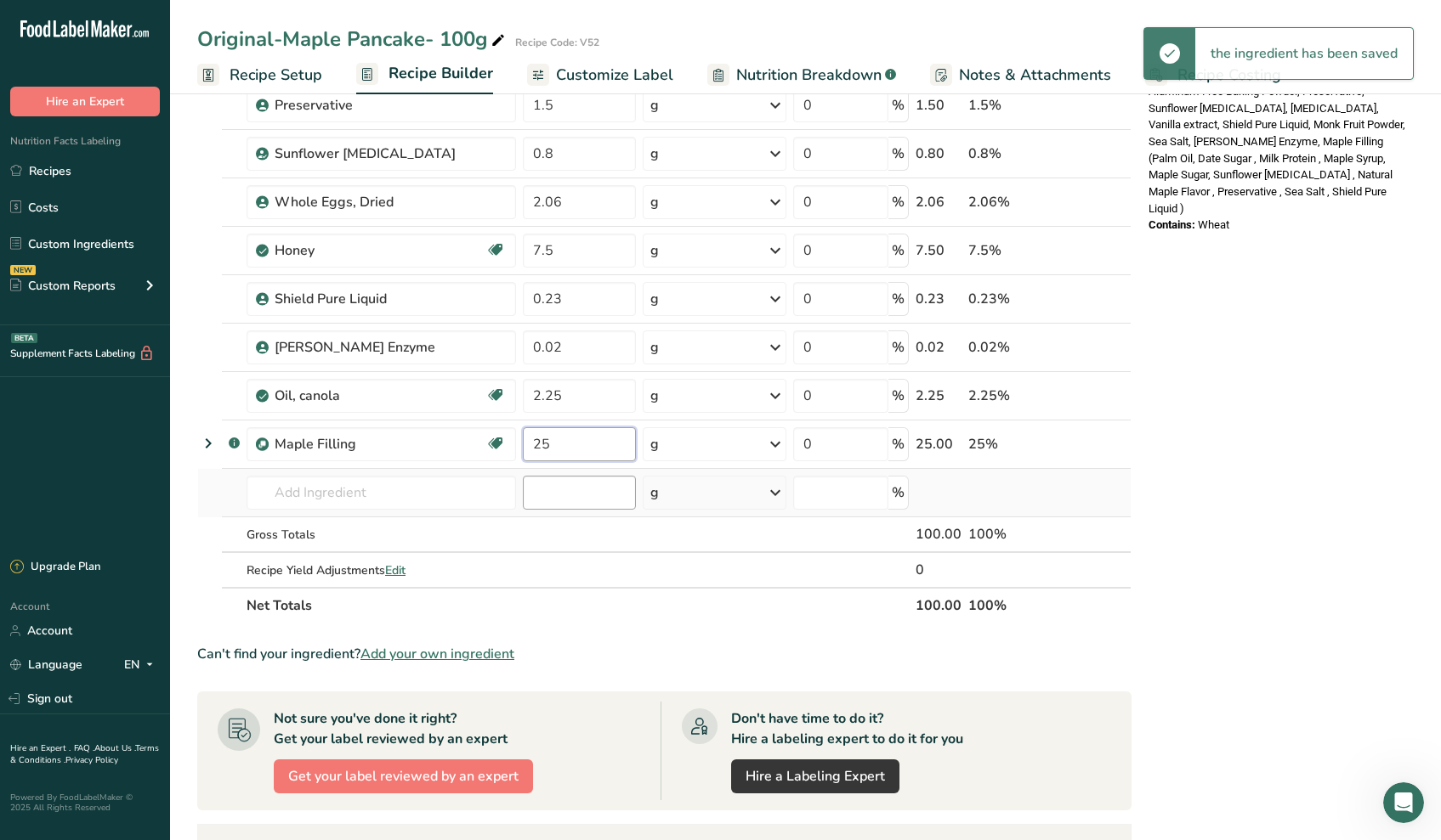
type input "25"
click at [568, 497] on div "Ingredient * Amount * Unit * Waste * .a-a{fill:#347362;}.b-a{fill:#fff;} Grams …" at bounding box center [664, 69] width 934 height 1111
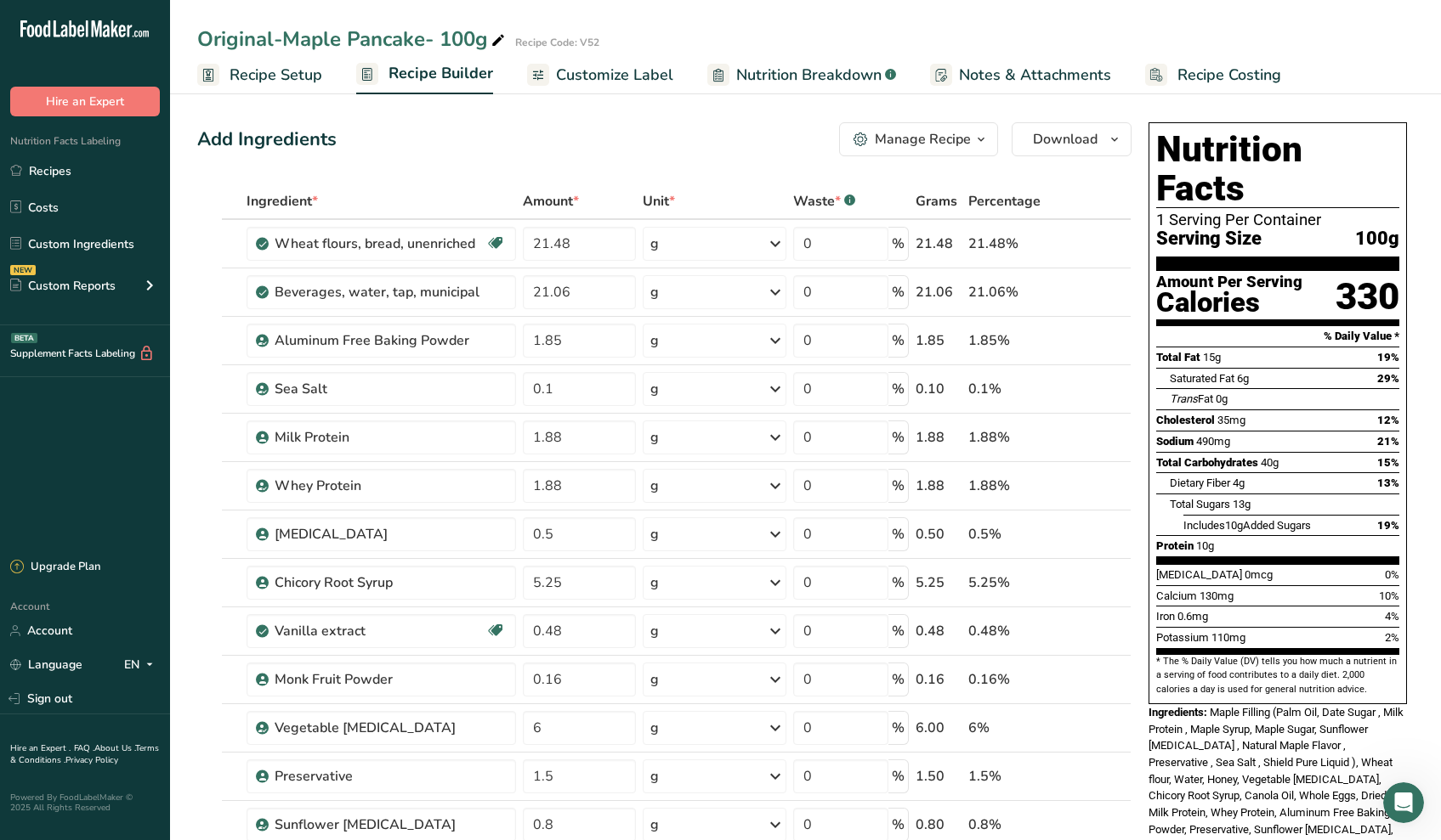
scroll to position [0, 0]
click at [253, 82] on span "Recipe Setup" at bounding box center [276, 74] width 93 height 23
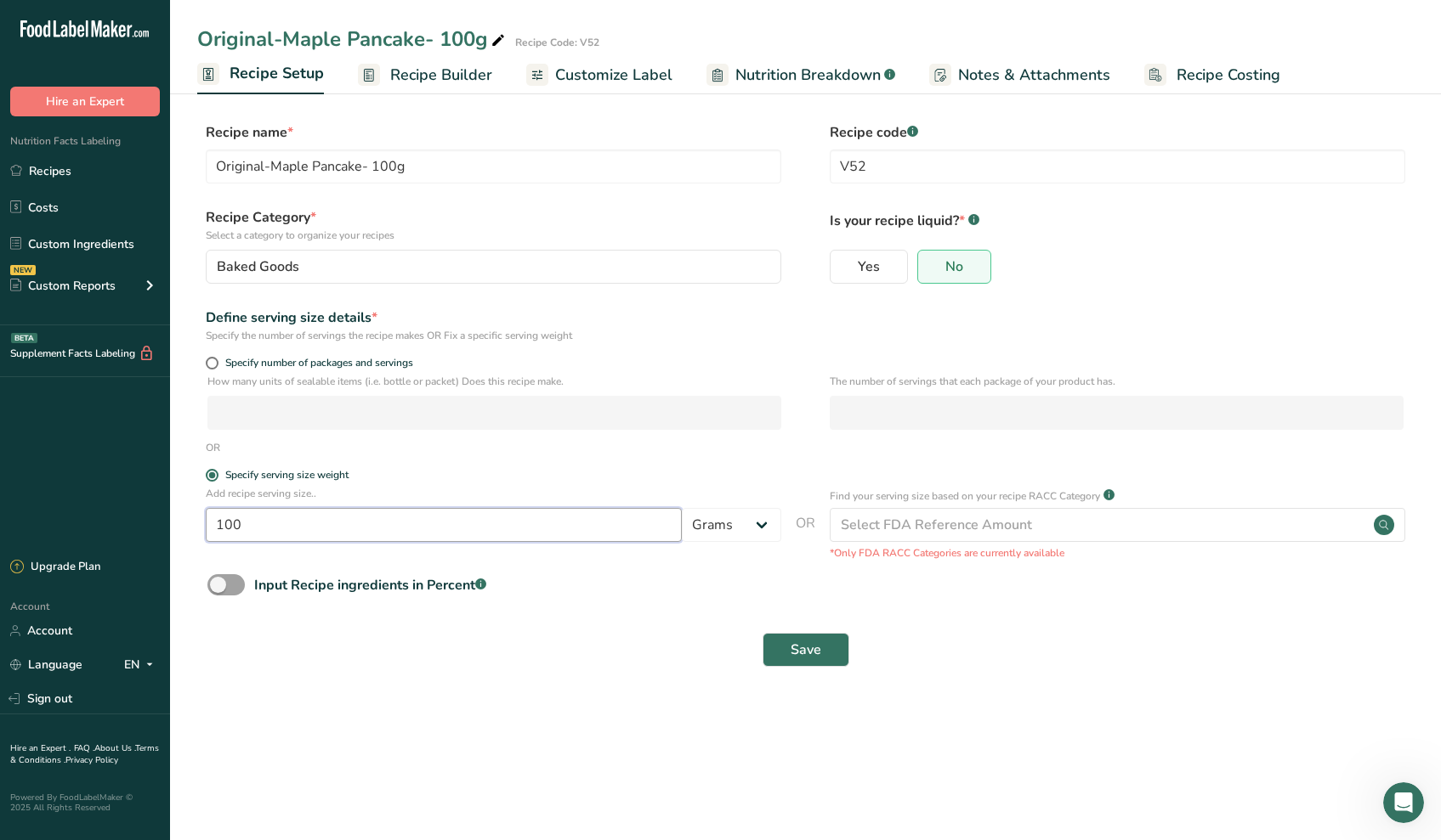
drag, startPoint x: 243, startPoint y: 528, endPoint x: 103, endPoint y: 418, distance: 178.0
click at [103, 418] on div ".a-20{fill:#fff;} Hire an Expert Nutrition Facts Labeling Recipes Costs Custom …" at bounding box center [720, 420] width 1441 height 840
type input "90"
click at [822, 655] on button "Save" at bounding box center [805, 650] width 87 height 34
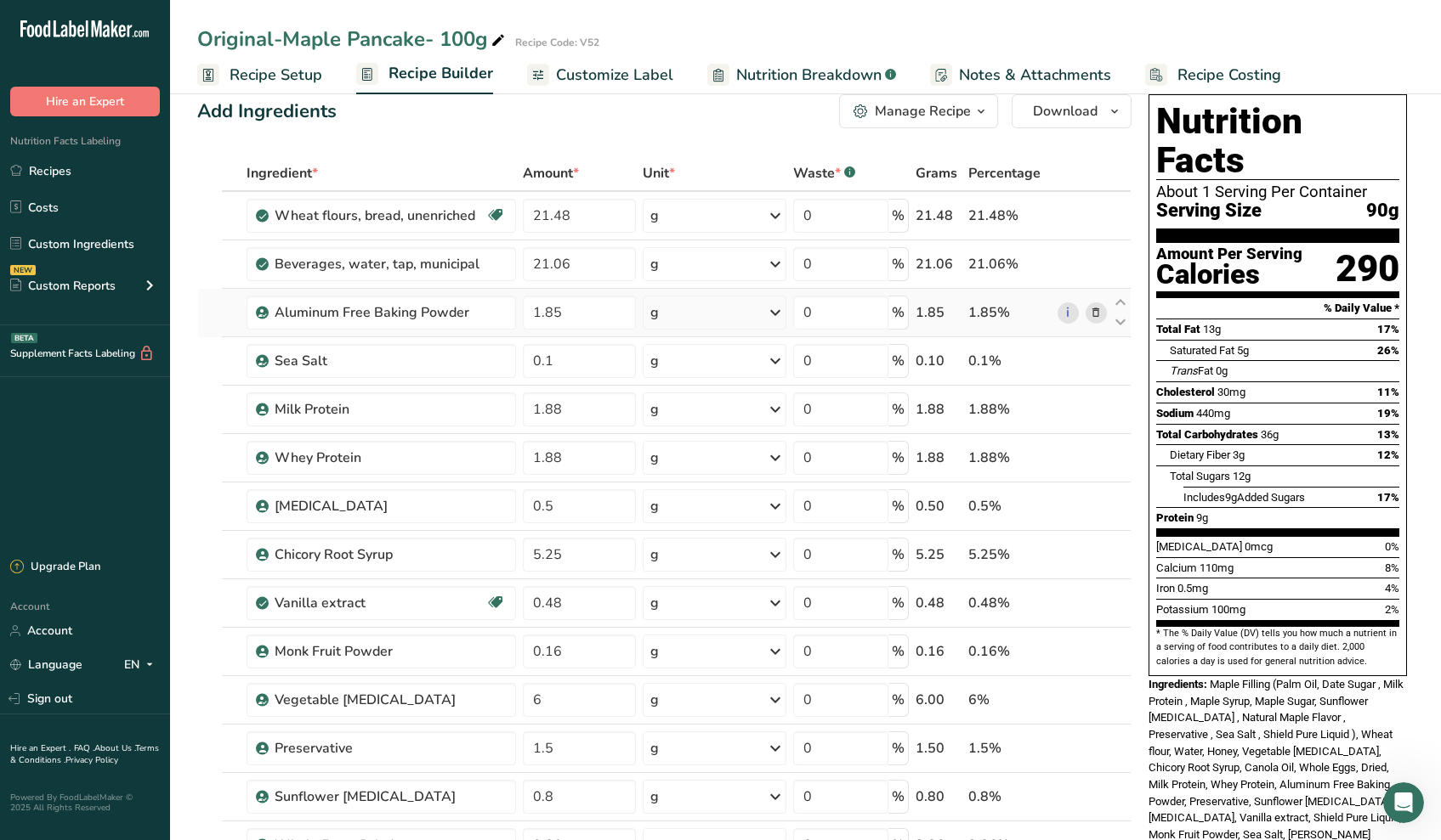
scroll to position [28, 0]
click at [312, 75] on span "Recipe Setup" at bounding box center [276, 74] width 93 height 23
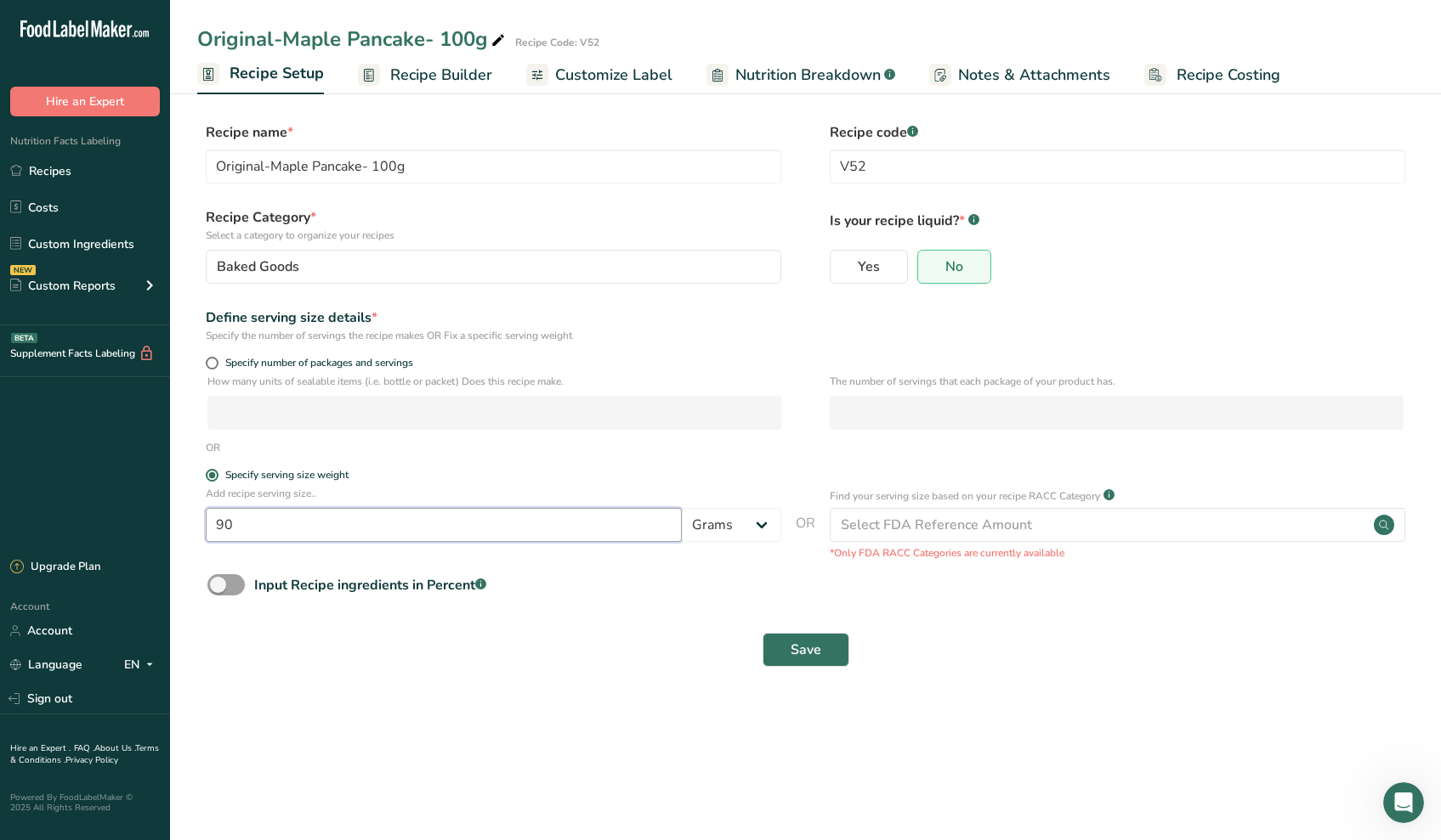
click at [283, 524] on input "90" at bounding box center [444, 525] width 476 height 34
type input "85"
click at [783, 651] on button "Save" at bounding box center [805, 650] width 87 height 34
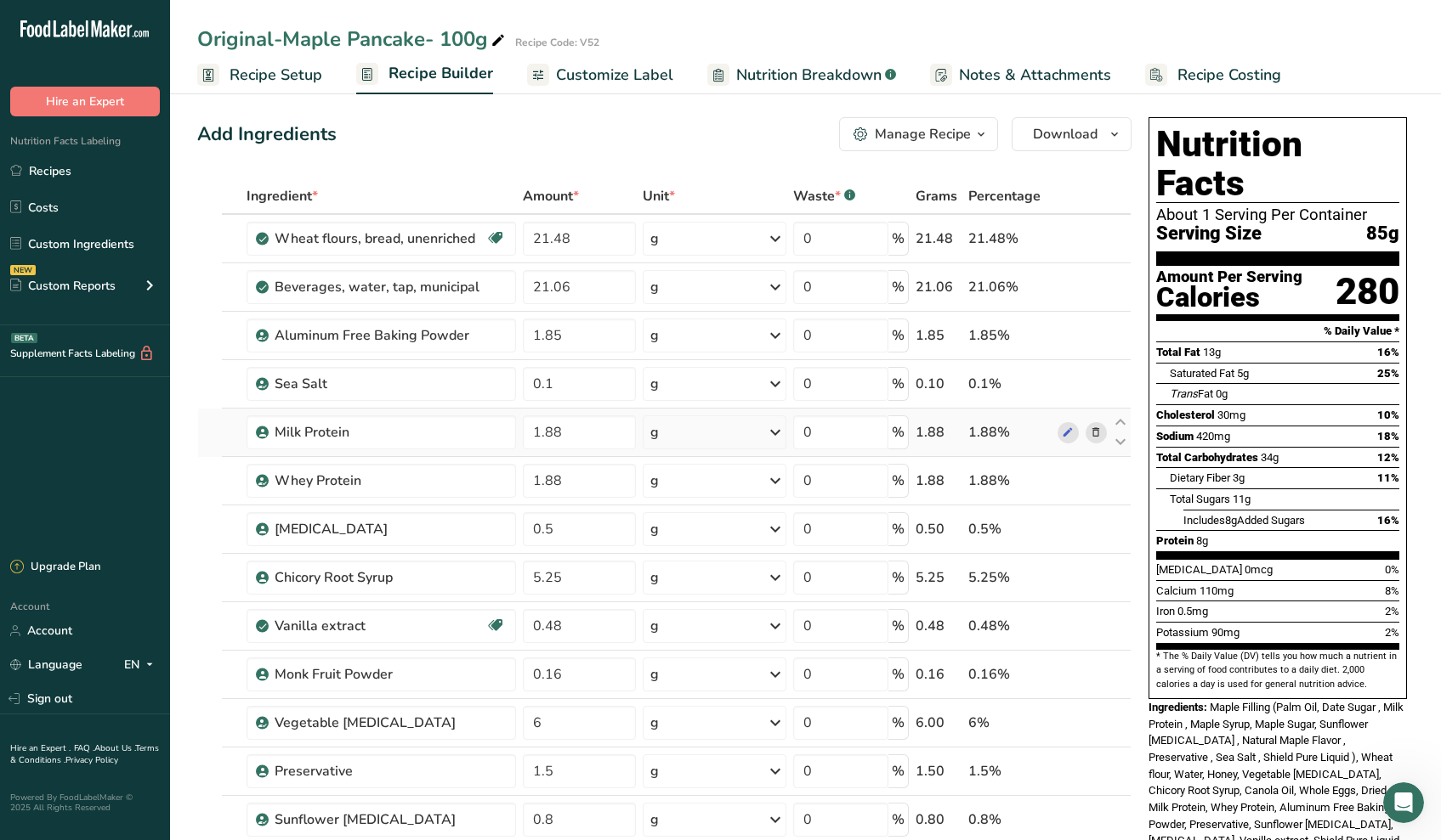
scroll to position [3, 0]
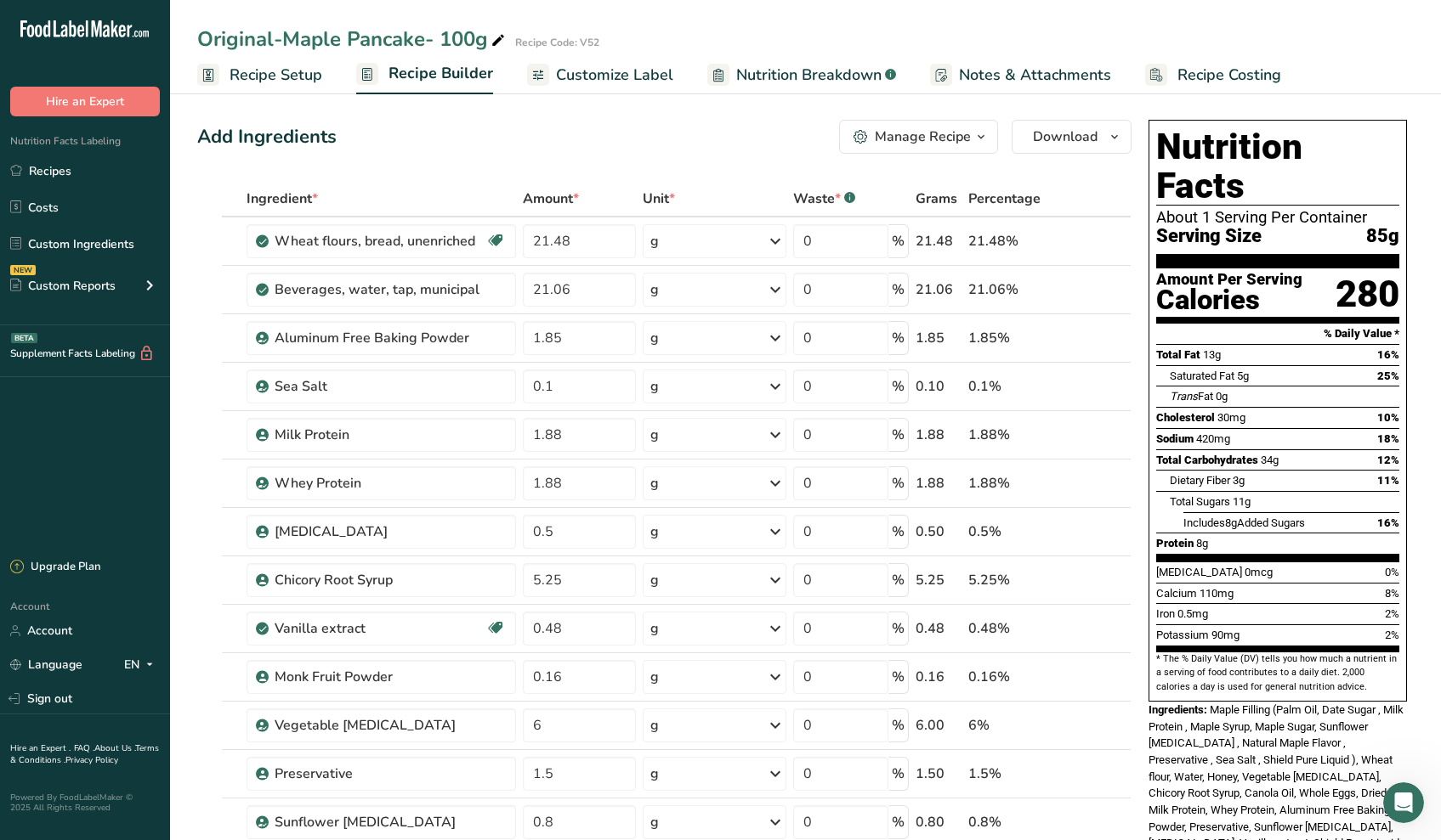
click at [302, 77] on span "Recipe Setup" at bounding box center [276, 74] width 93 height 23
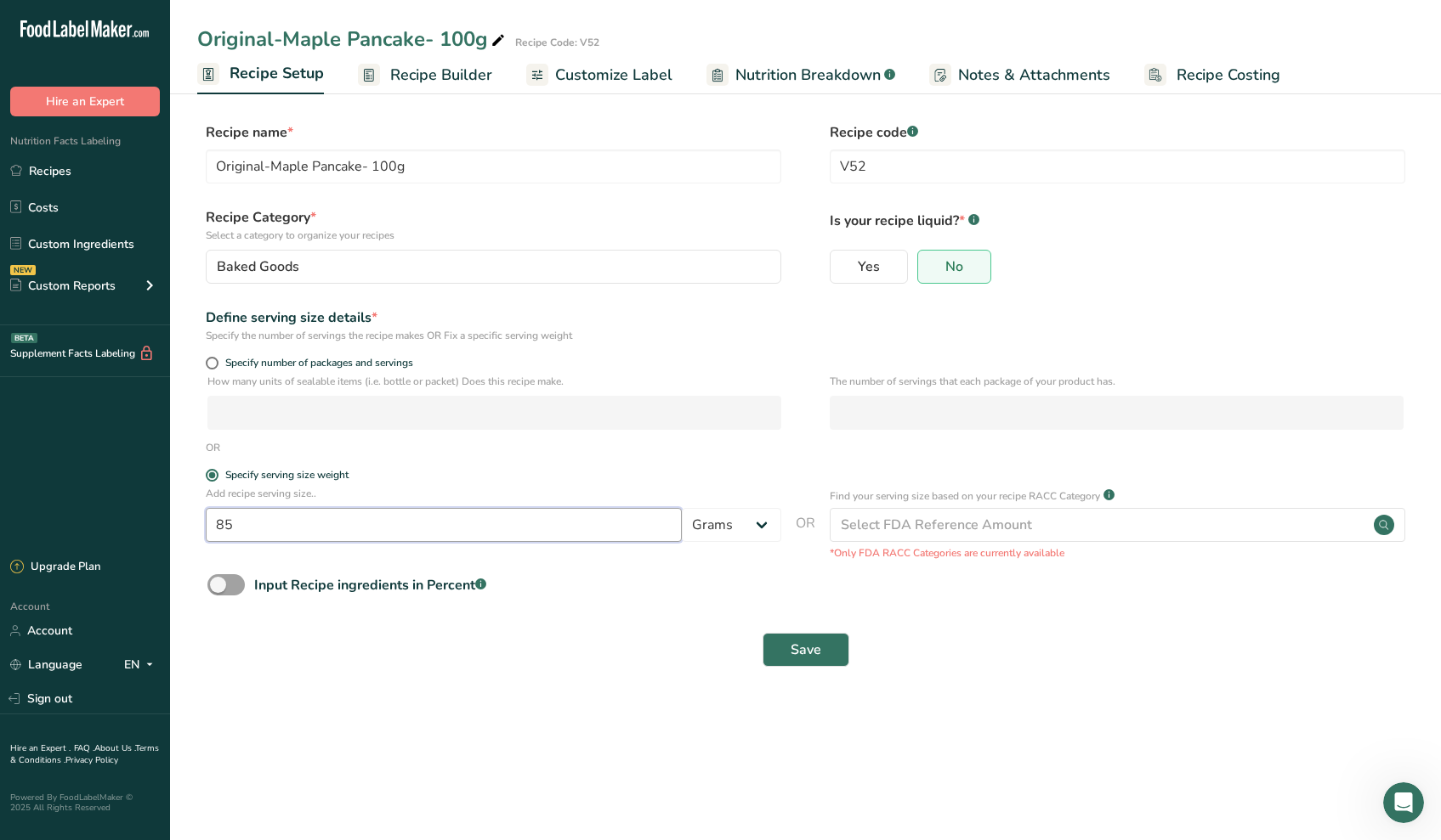
click at [320, 531] on input "85" at bounding box center [444, 525] width 476 height 34
type input "100"
click at [804, 654] on span "Save" at bounding box center [806, 650] width 31 height 21
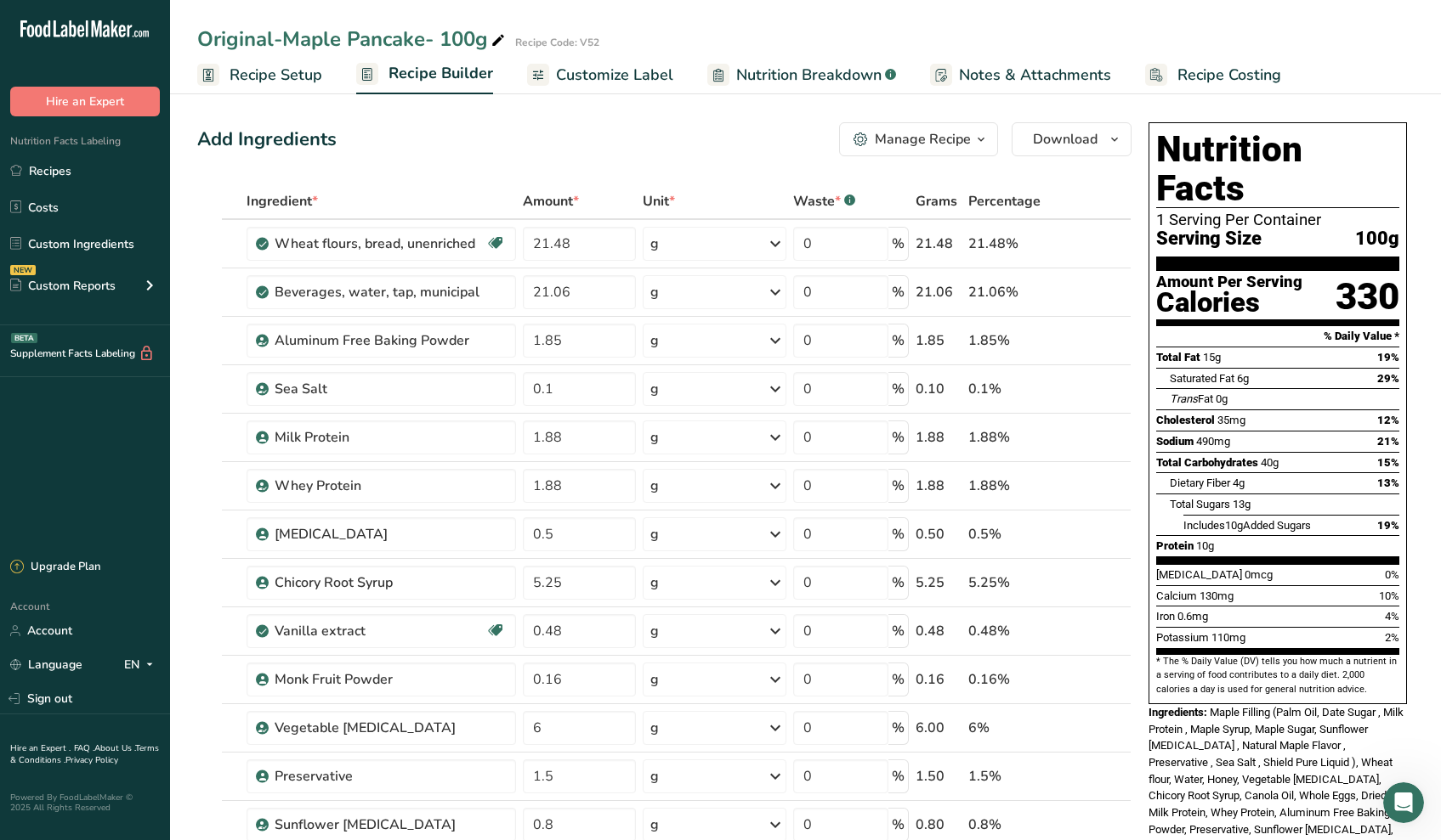
click at [1200, 539] on span "10g" at bounding box center [1205, 545] width 18 height 13
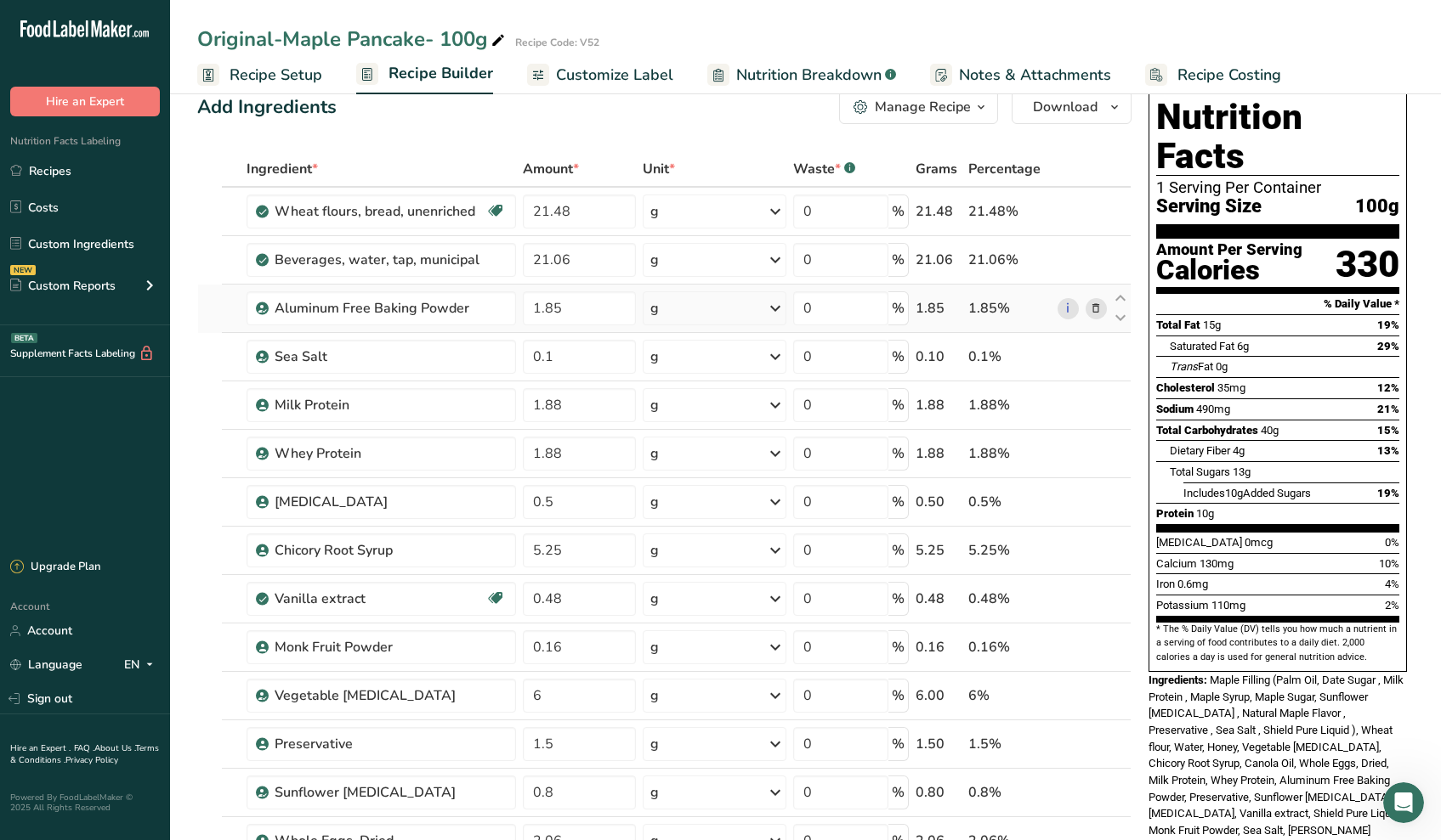
scroll to position [28, 0]
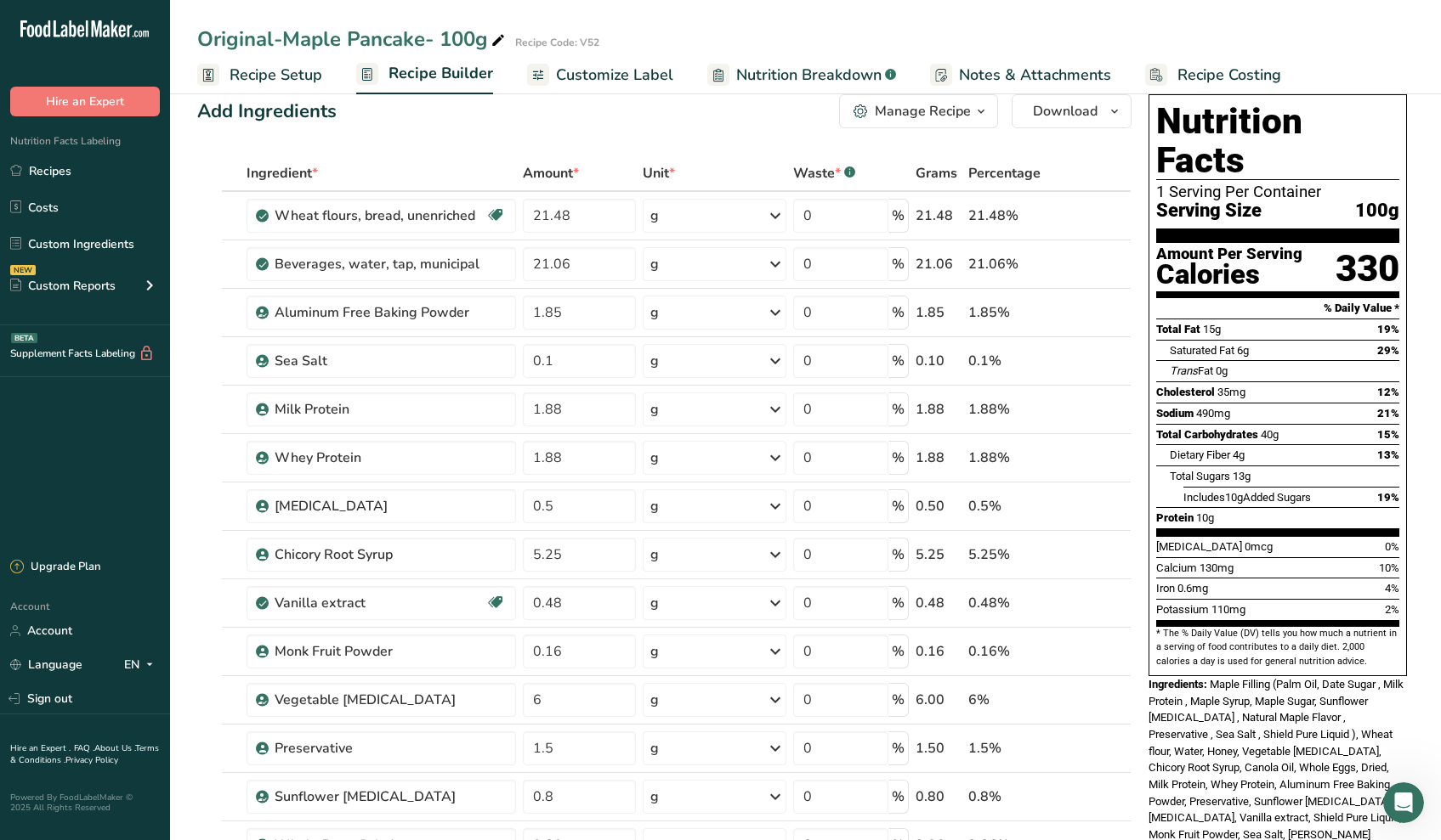
click at [304, 77] on span "Recipe Setup" at bounding box center [276, 74] width 93 height 23
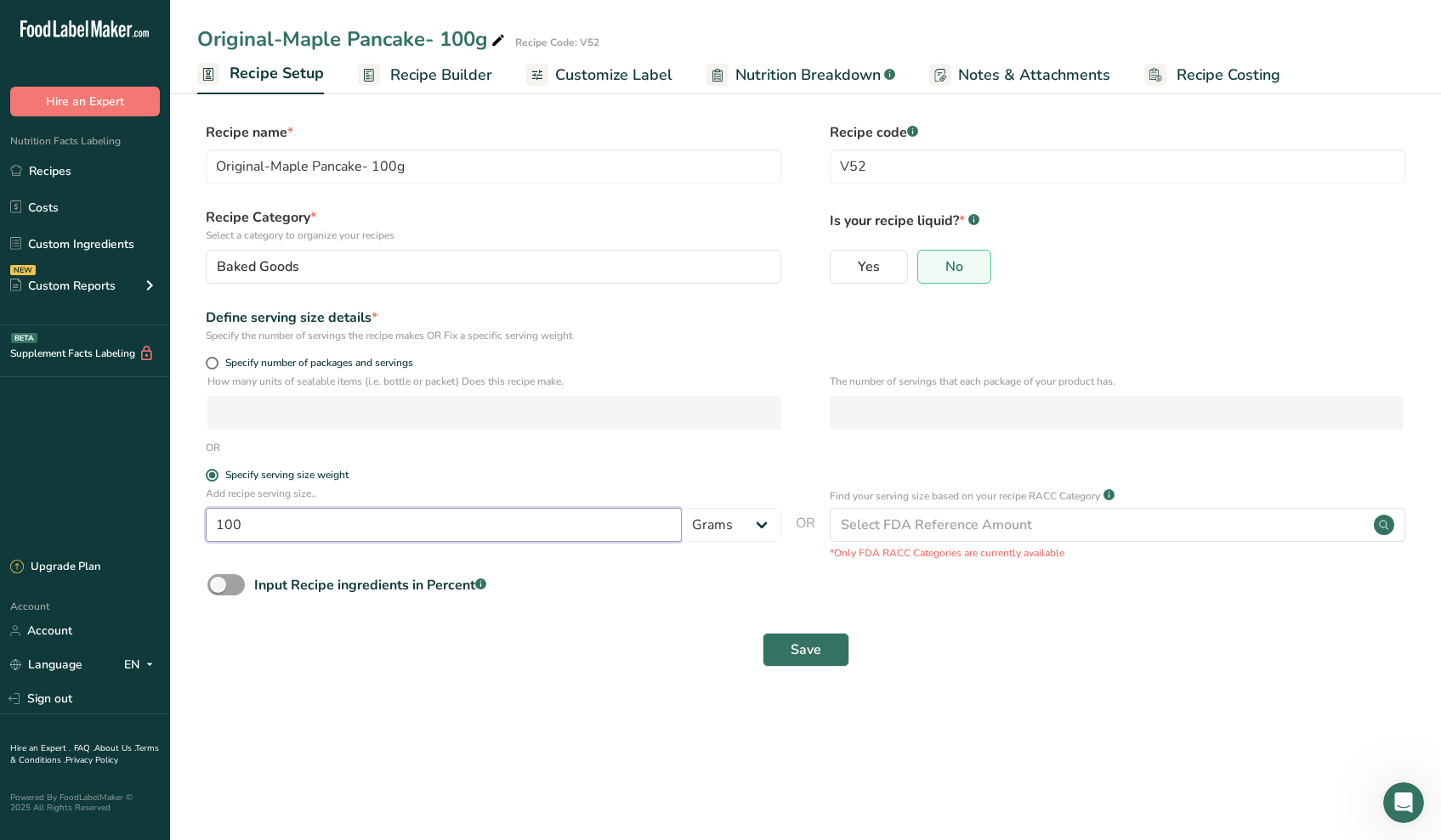
click at [261, 528] on input "100" at bounding box center [444, 525] width 476 height 34
type input "95"
click at [802, 651] on span "Save" at bounding box center [806, 650] width 31 height 21
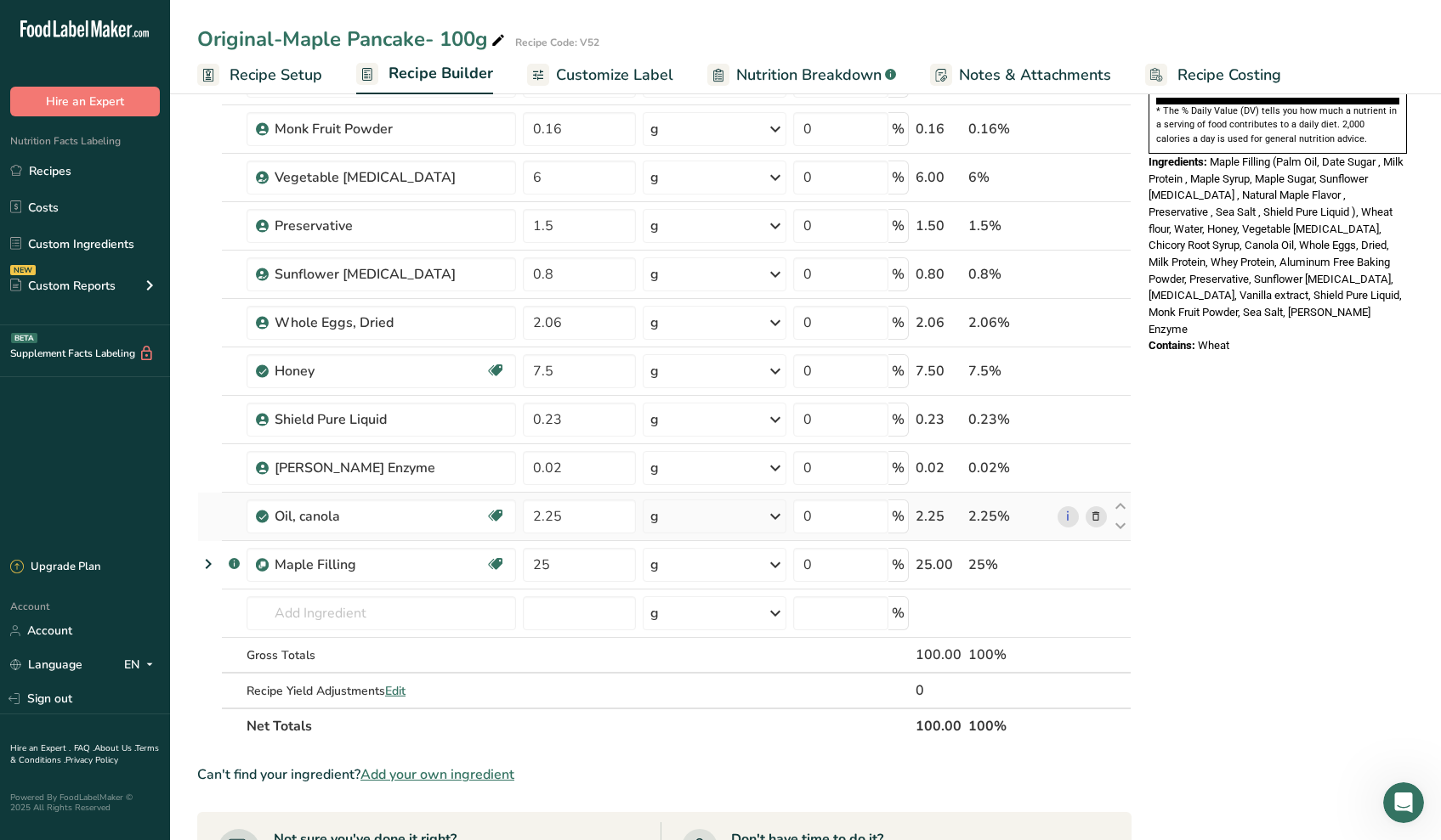
scroll to position [577, 0]
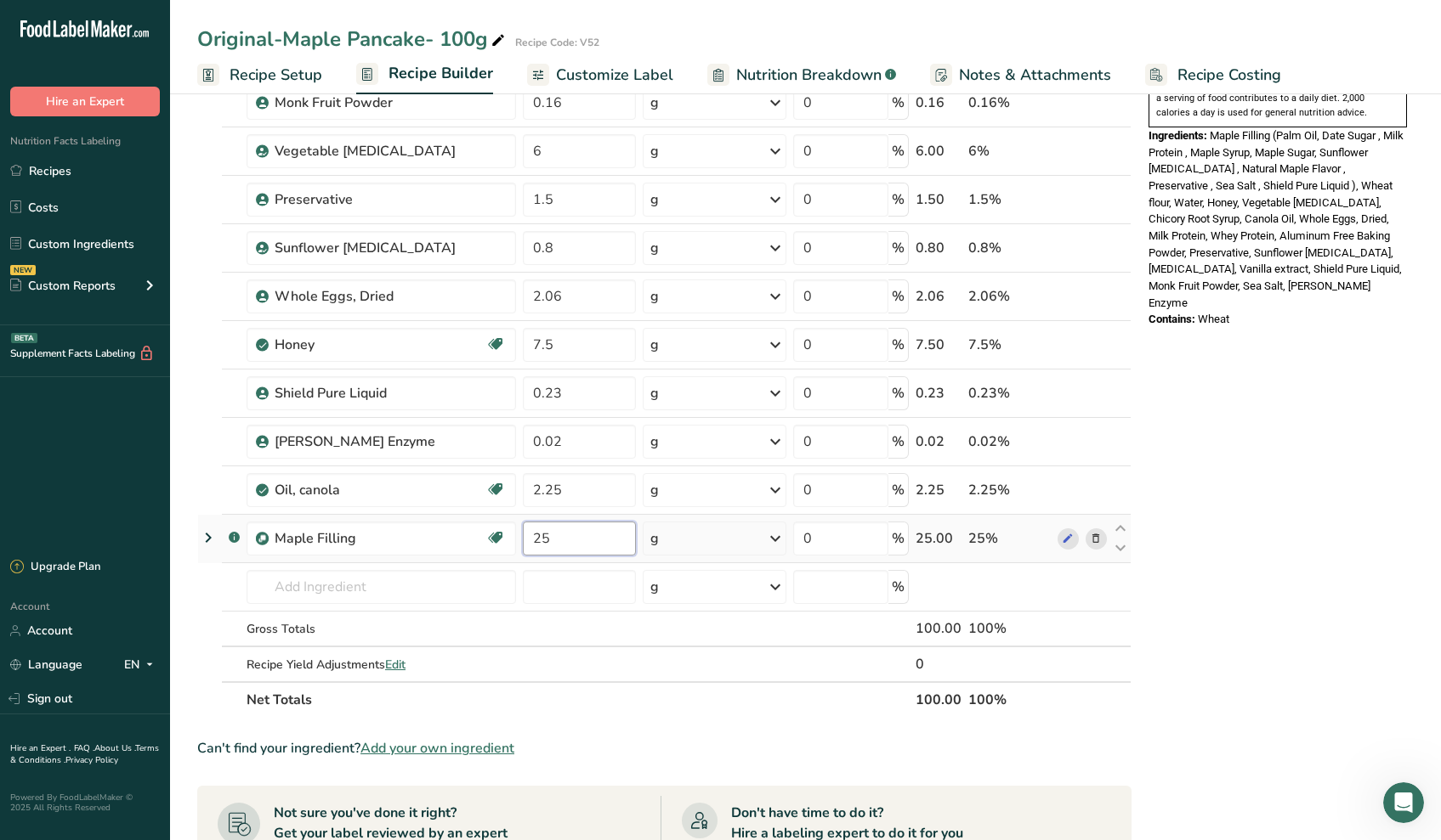
click at [562, 541] on input "25" at bounding box center [579, 539] width 113 height 34
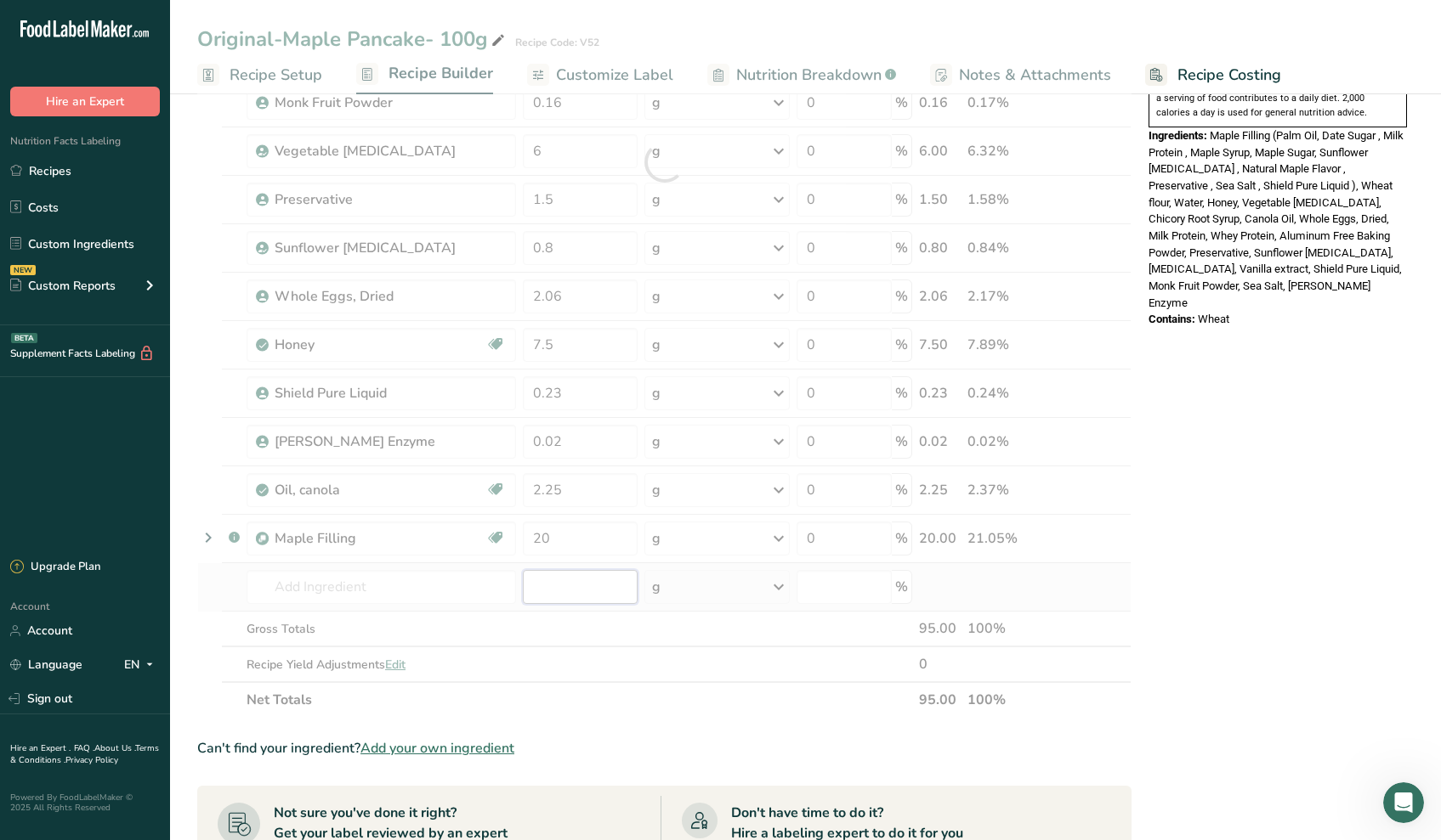
click at [591, 595] on div "Ingredient * Amount * Unit * Waste * .a-a{fill:#347362;}.b-a{fill:#fff;} Grams …" at bounding box center [664, 163] width 934 height 1111
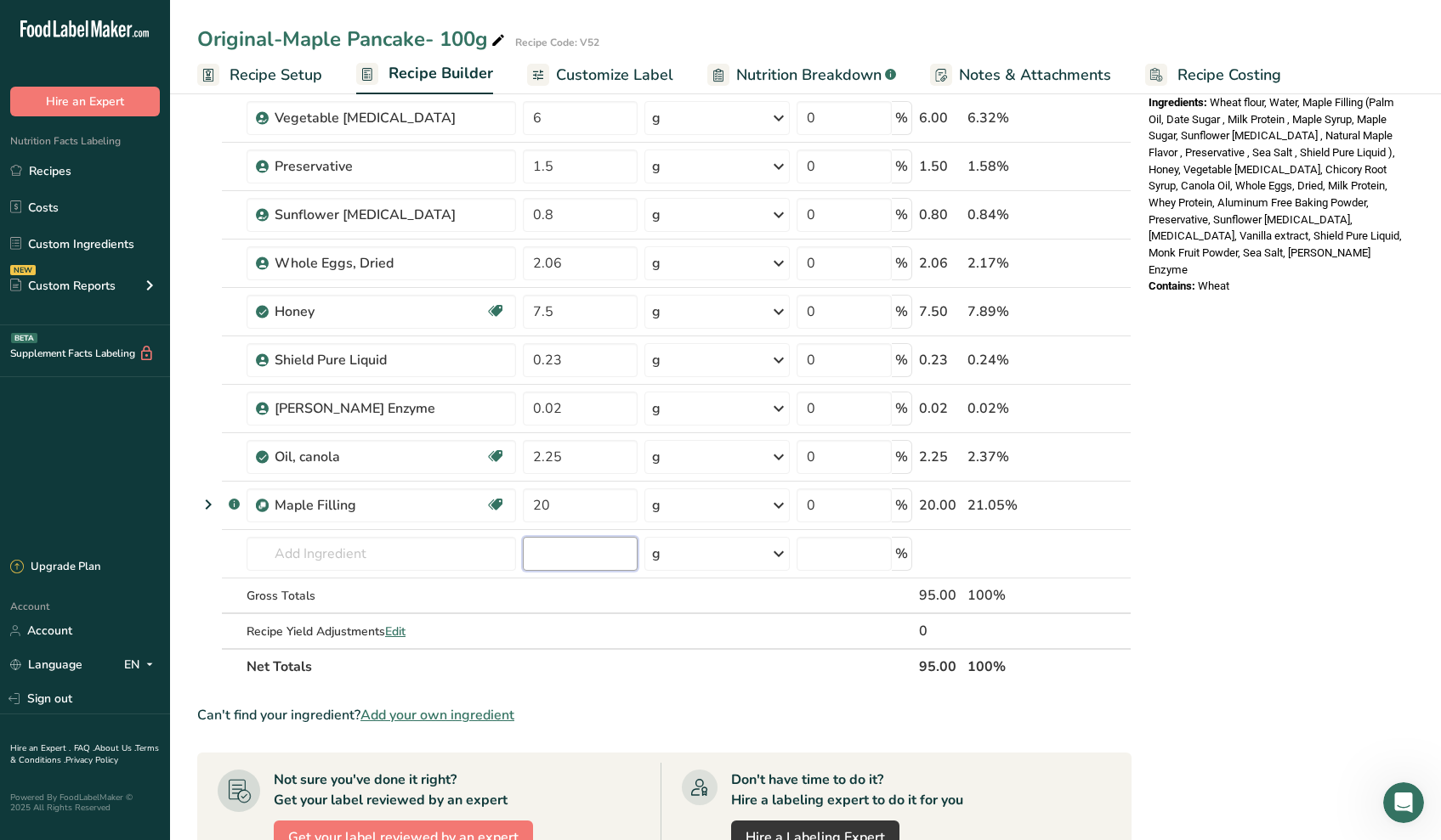
scroll to position [812, 0]
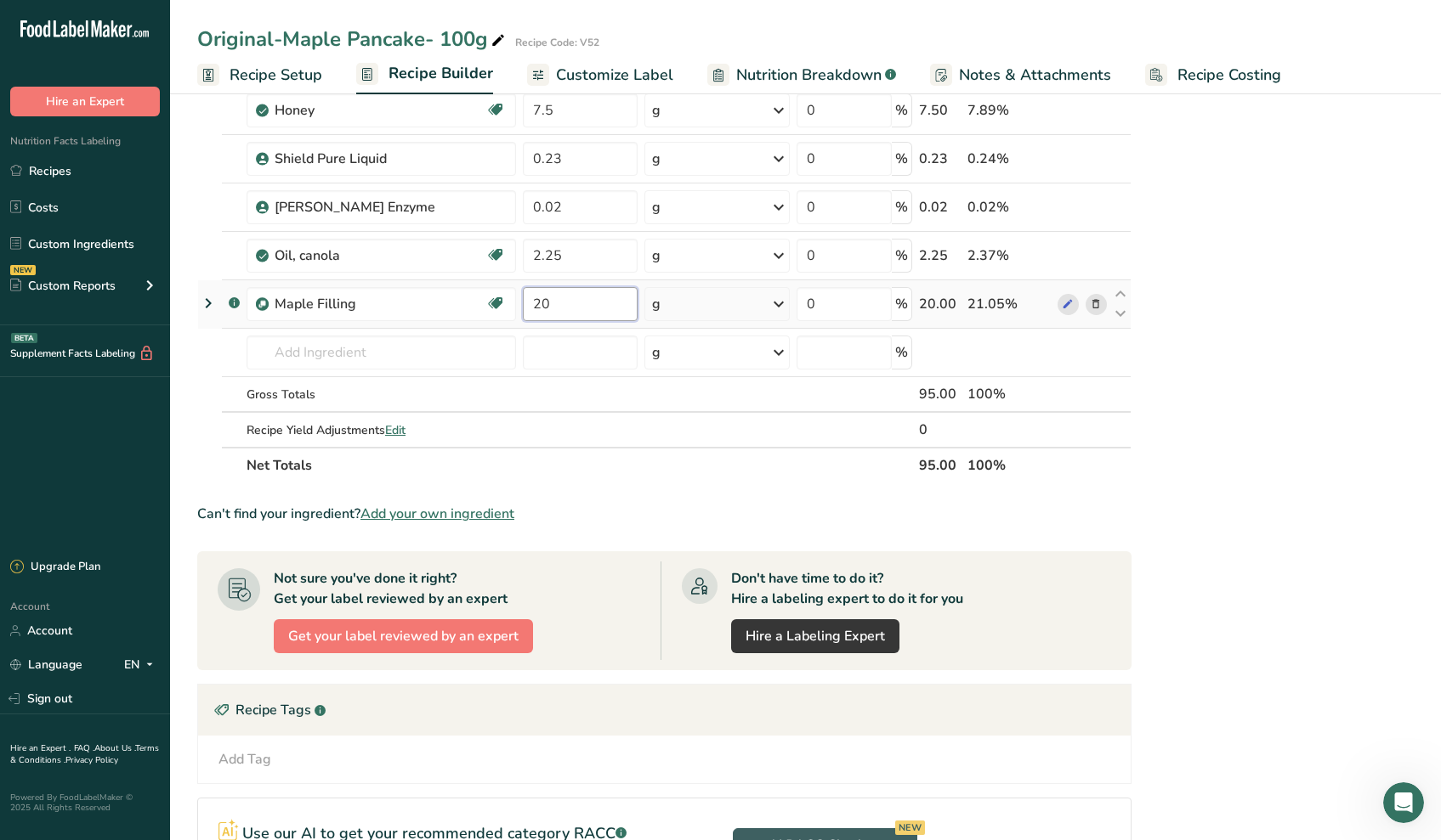
click at [620, 306] on input "20" at bounding box center [580, 304] width 115 height 34
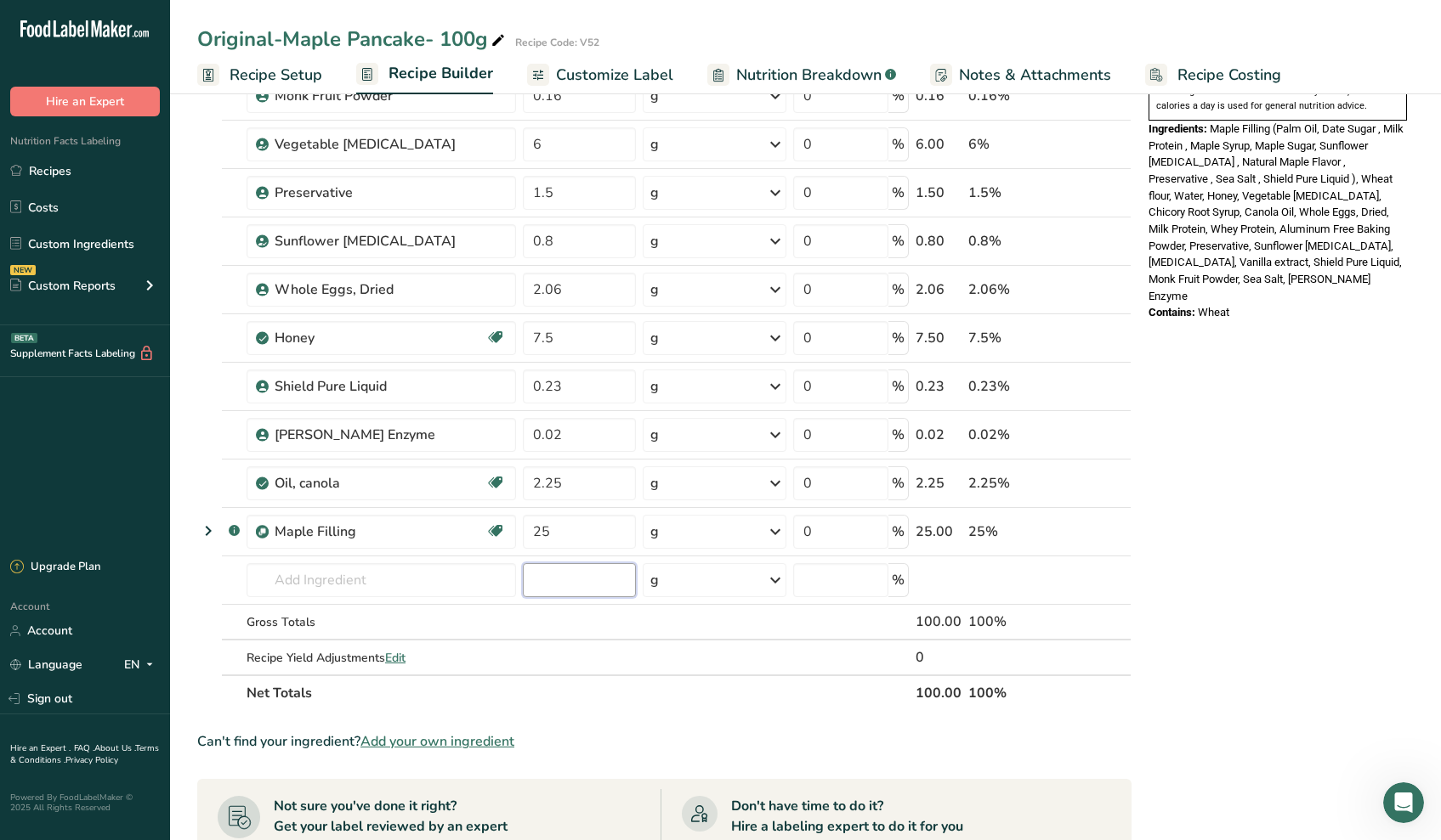
scroll to position [599, 0]
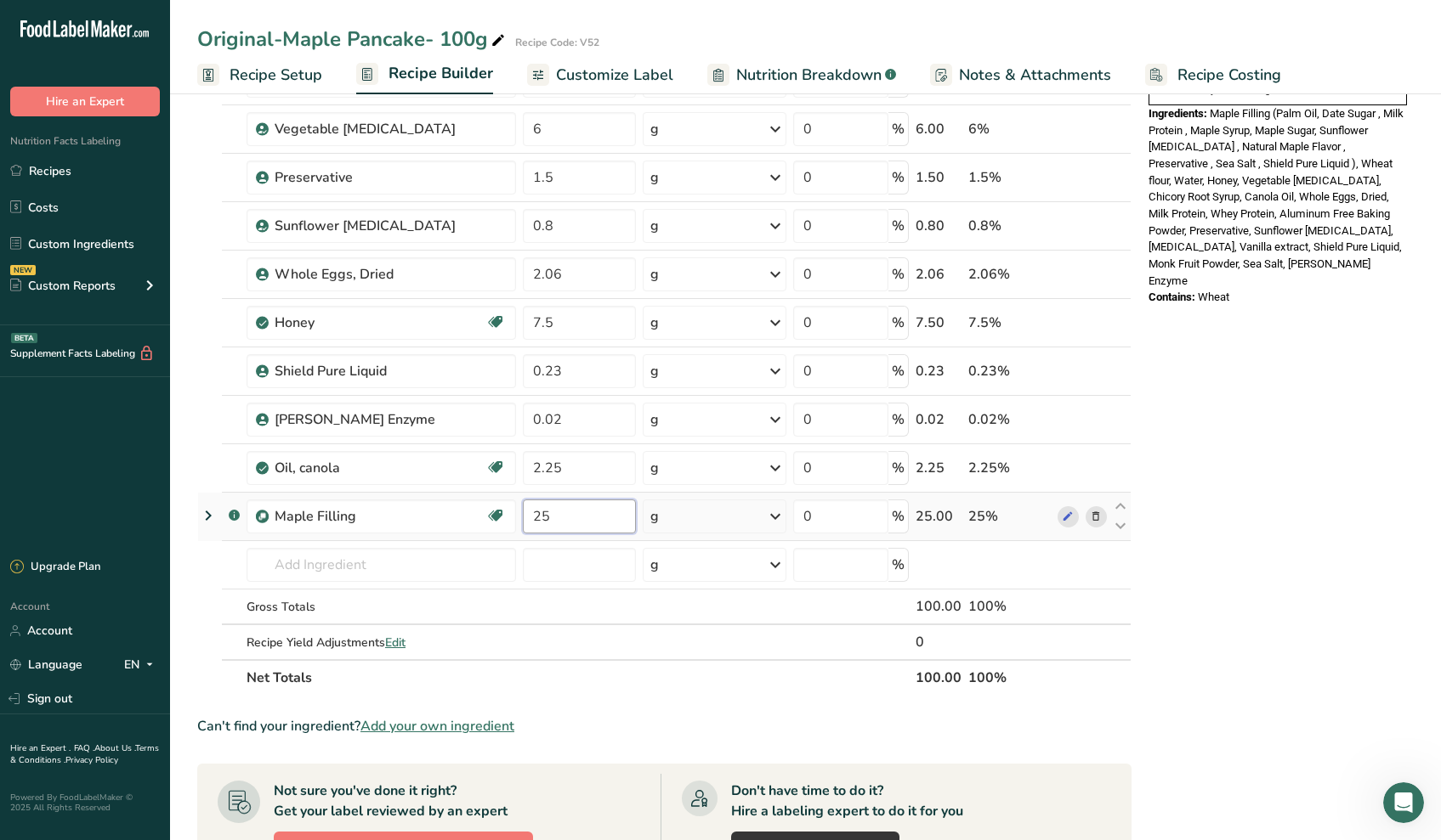
click at [556, 521] on input "25" at bounding box center [579, 516] width 113 height 34
type input "20"
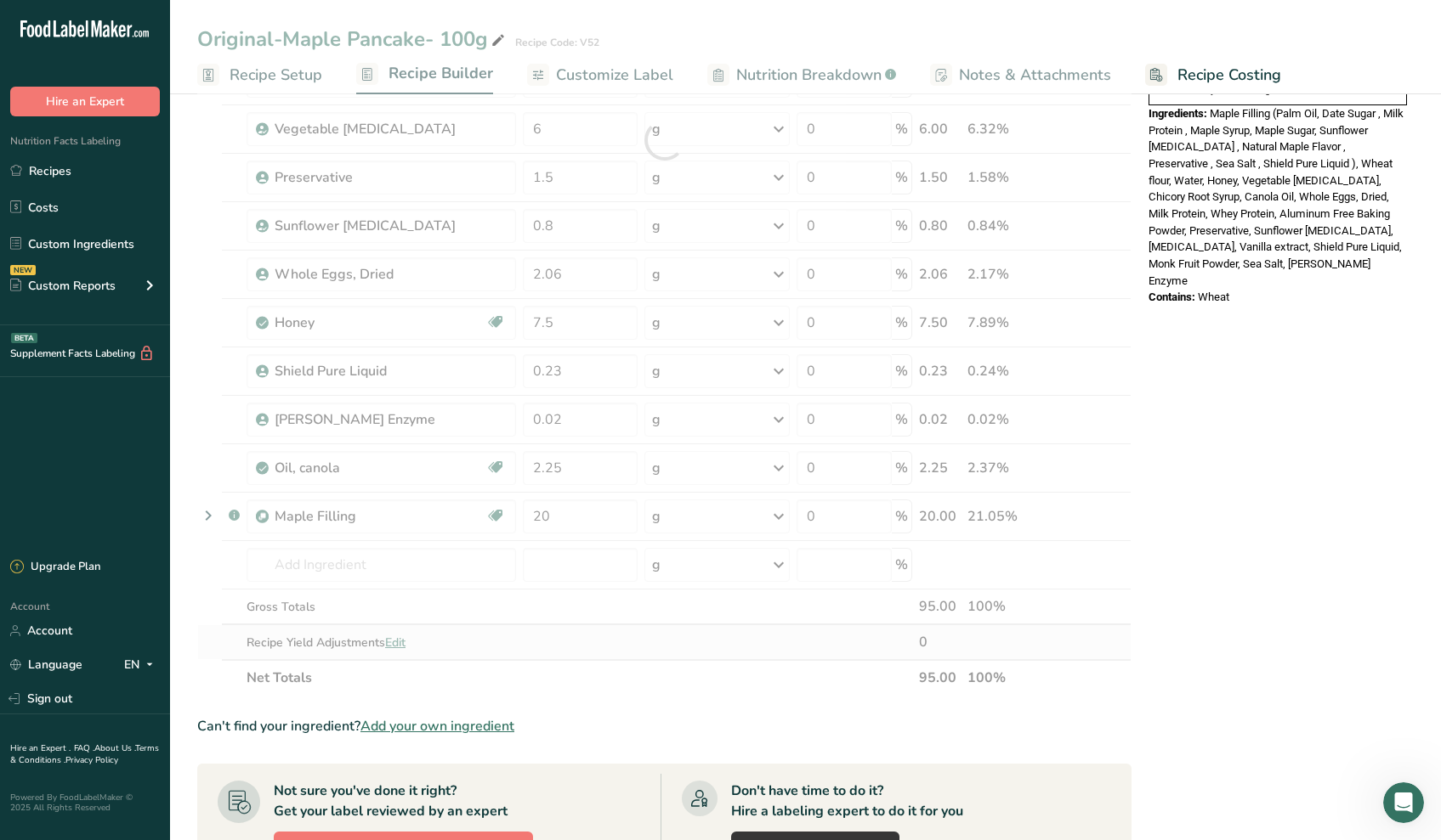
click at [607, 643] on div "Ingredient * Amount * Unit * Waste * .a-a{fill:#347362;}.b-a{fill:#fff;} Grams …" at bounding box center [664, 140] width 934 height 1111
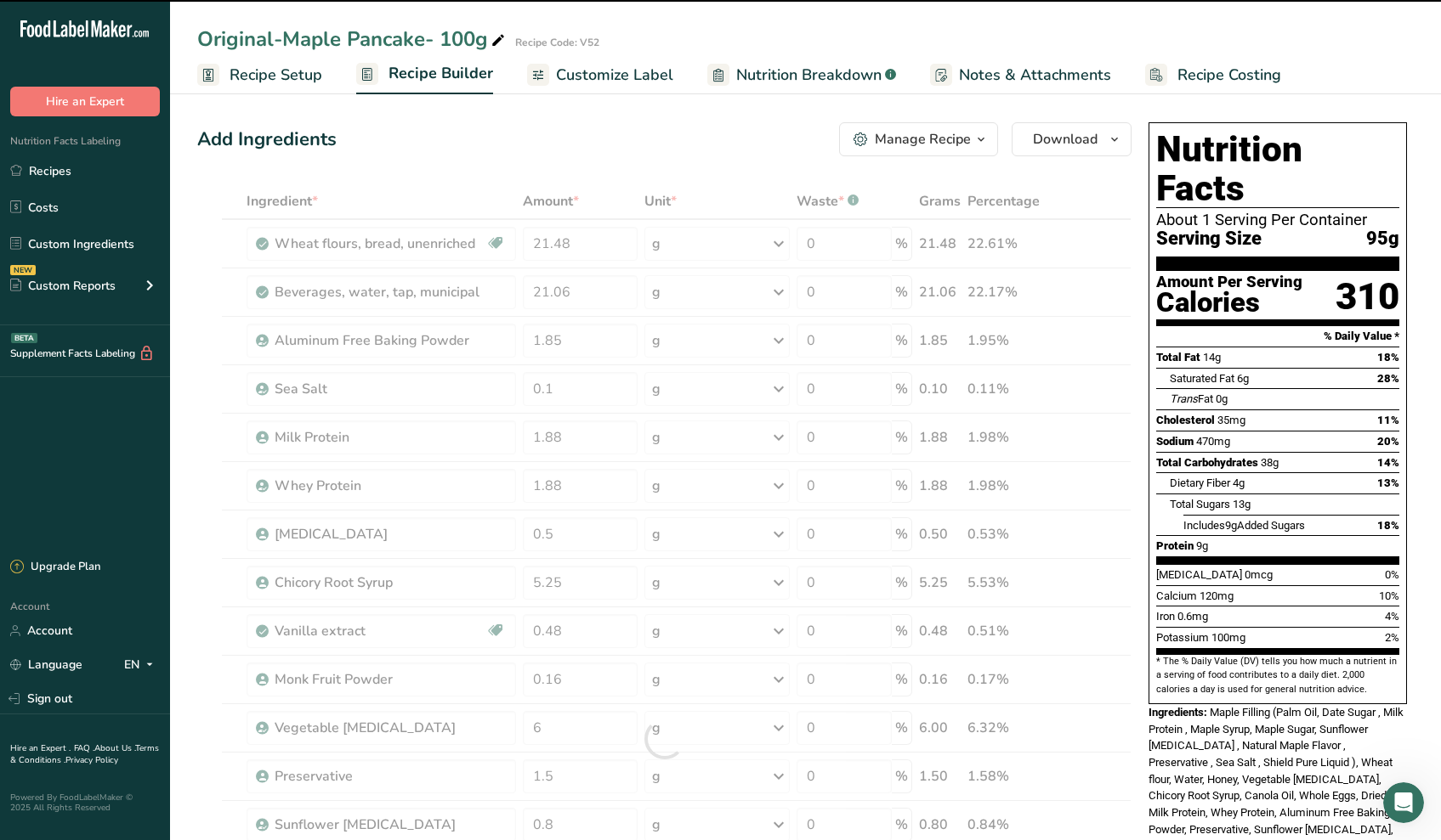
scroll to position [0, 0]
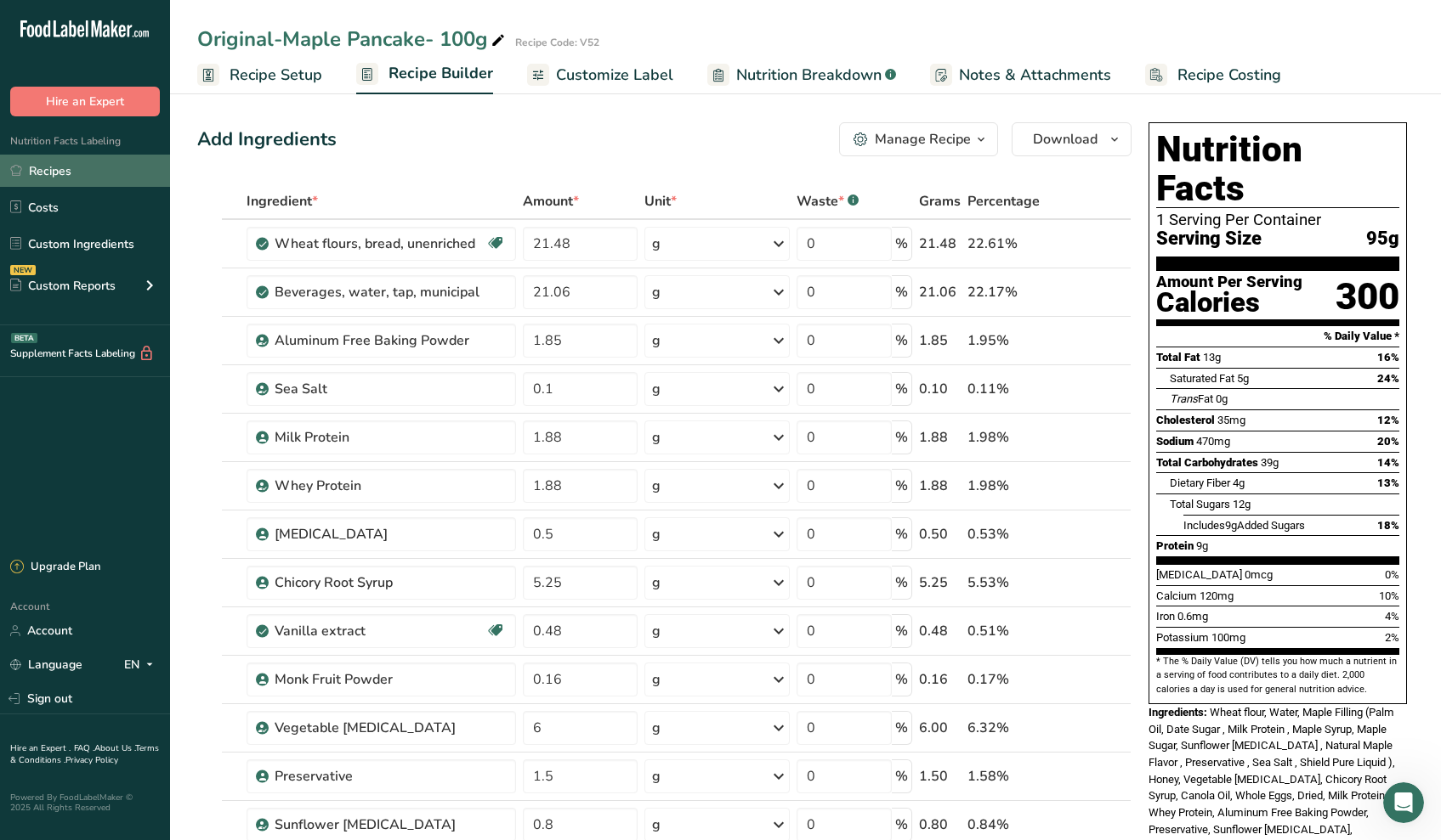
click at [30, 169] on link "Recipes" at bounding box center [85, 171] width 170 height 33
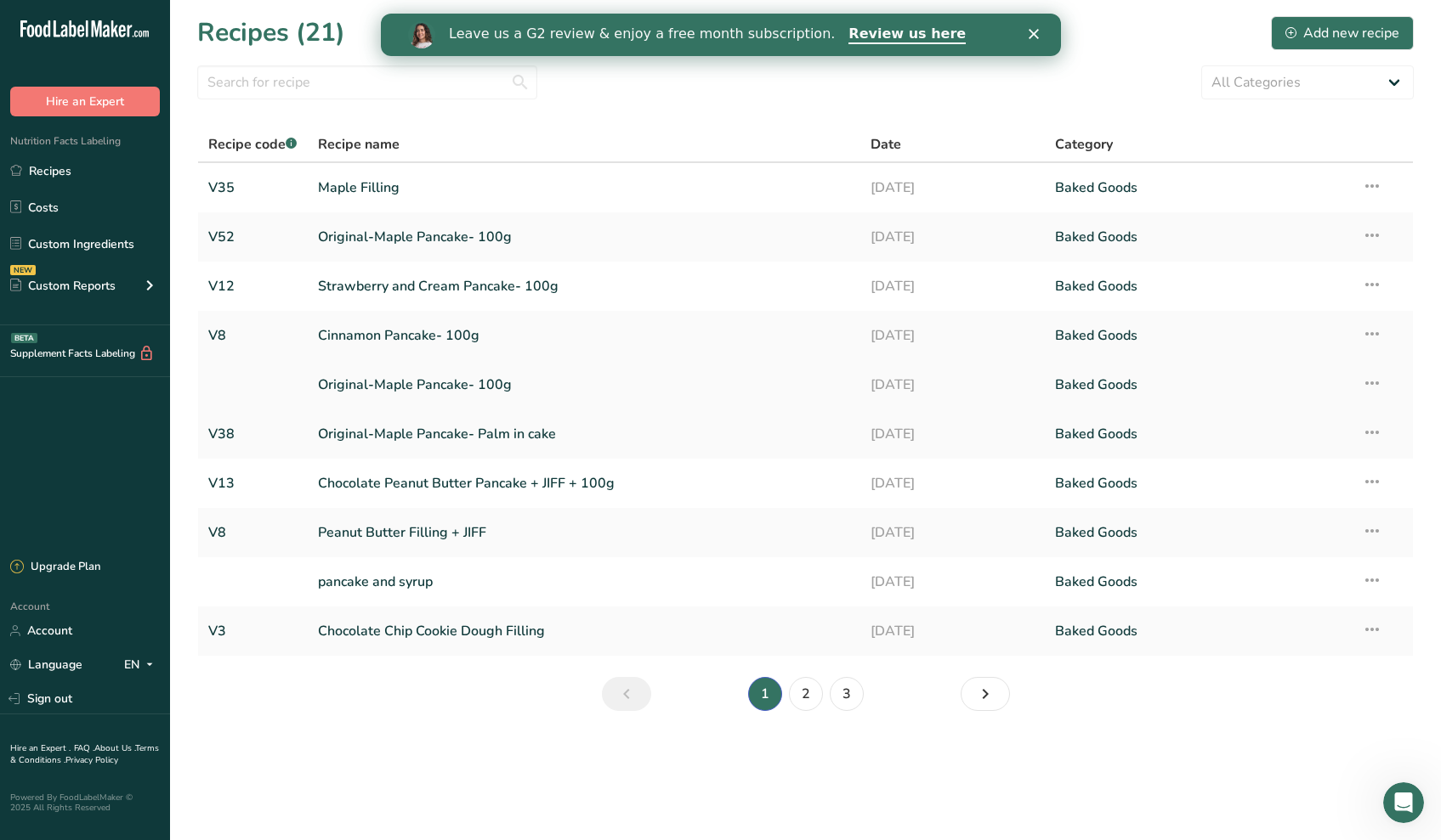
click at [430, 383] on link "Original-Maple Pancake- 100g" at bounding box center [583, 385] width 532 height 36
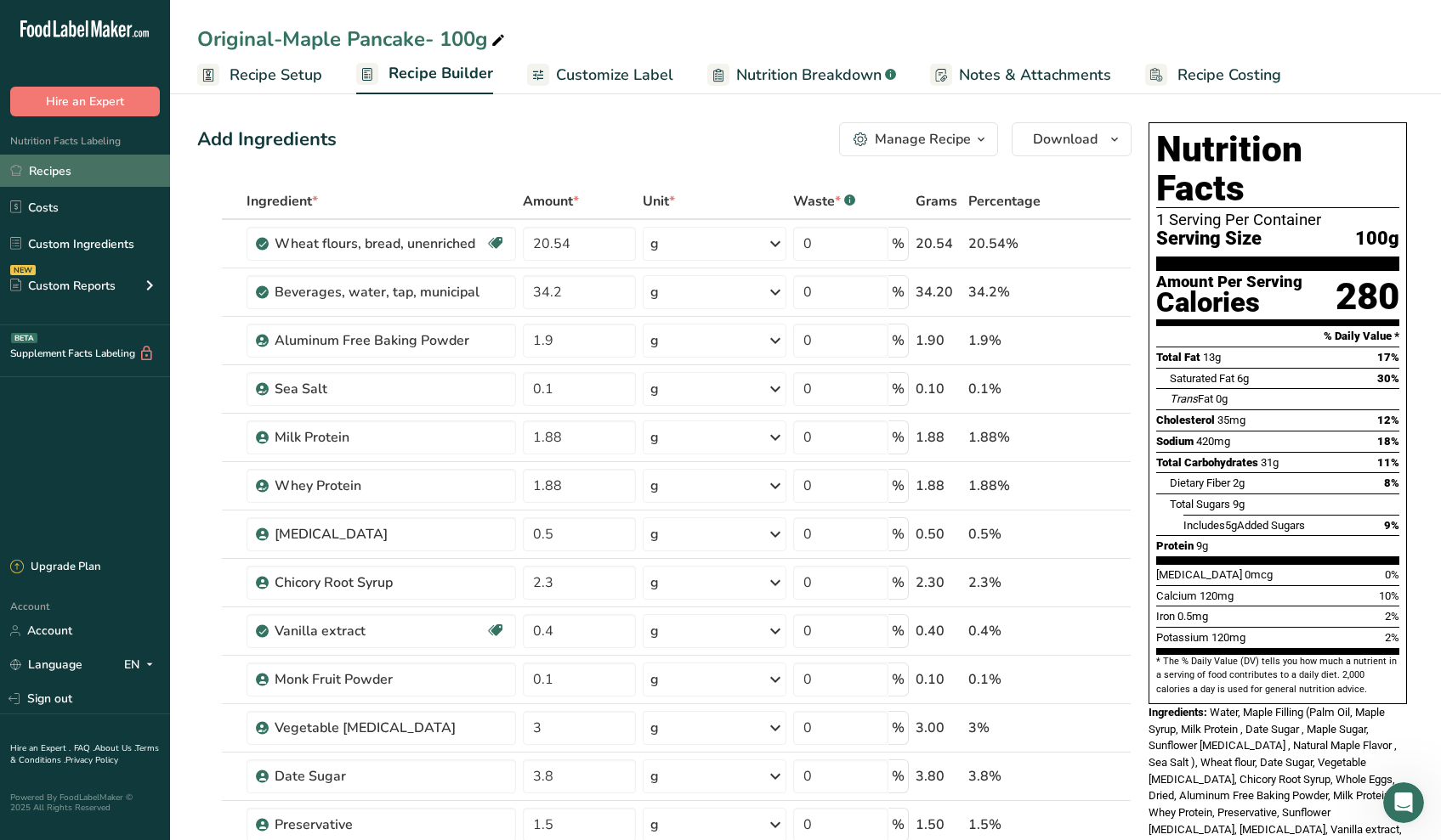
click at [81, 177] on link "Recipes" at bounding box center [85, 171] width 170 height 33
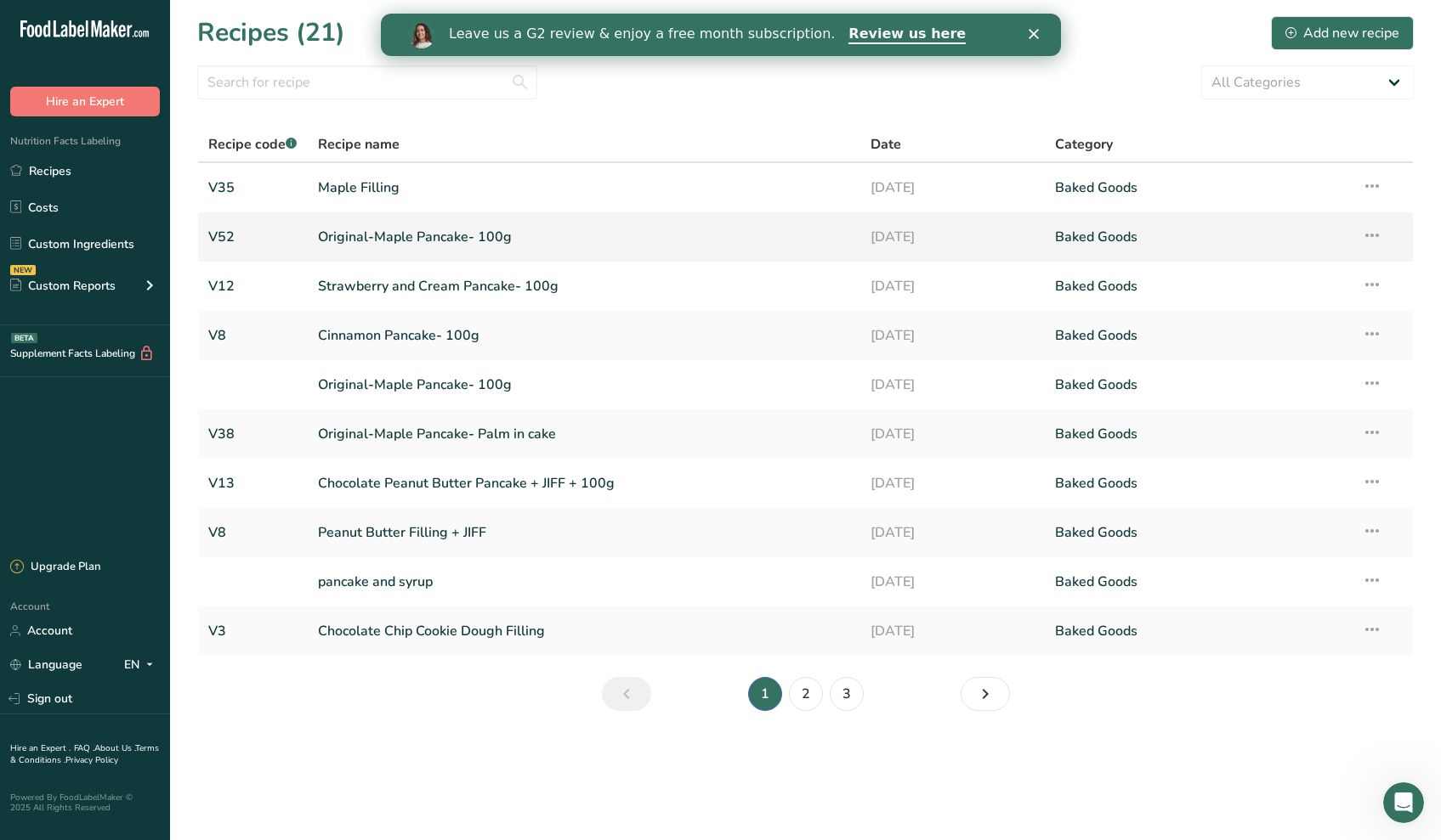
click at [379, 238] on link "Original-Maple Pancake- 100g" at bounding box center [583, 237] width 532 height 36
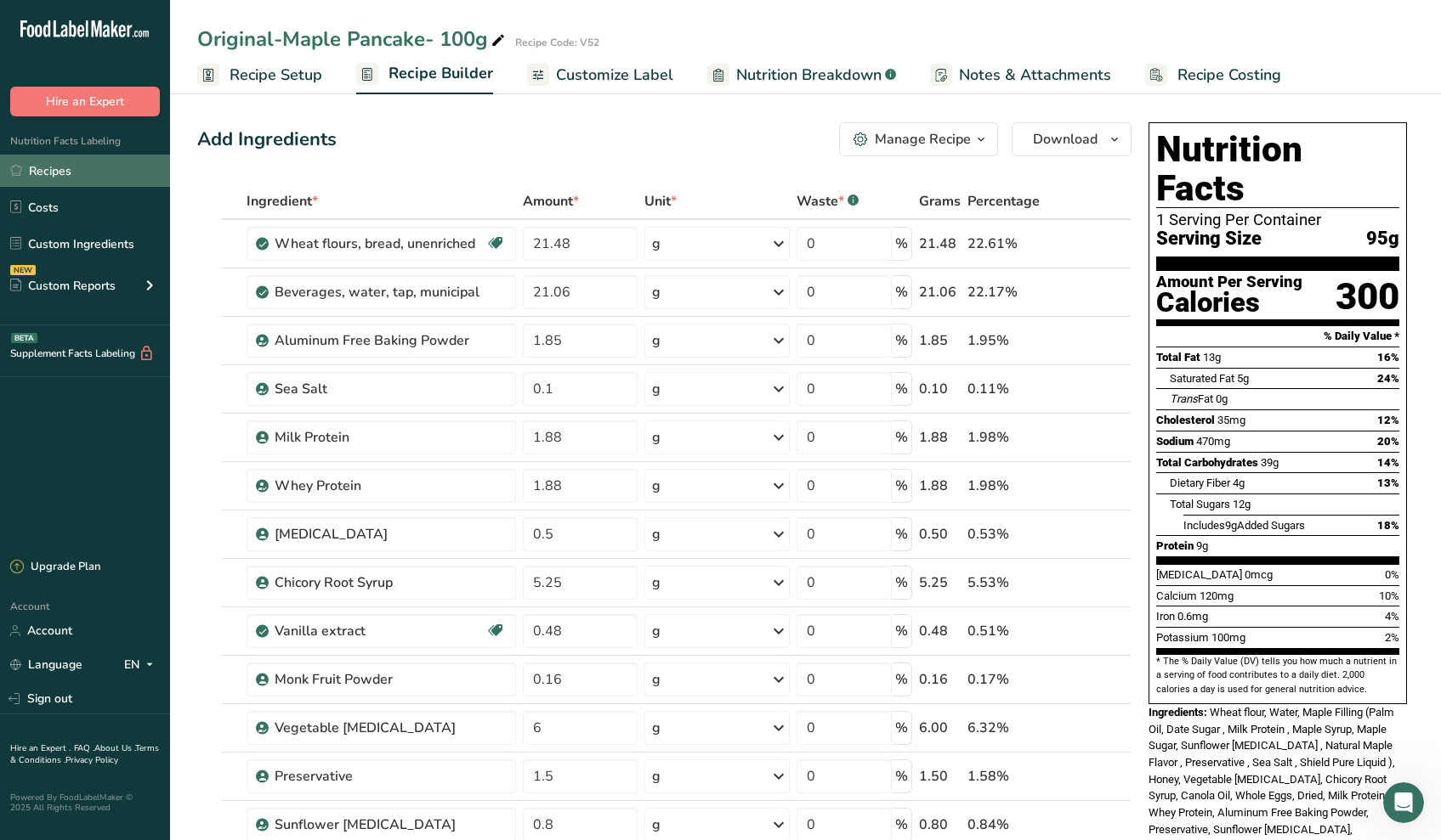
click at [87, 182] on link "Recipes" at bounding box center [85, 171] width 170 height 33
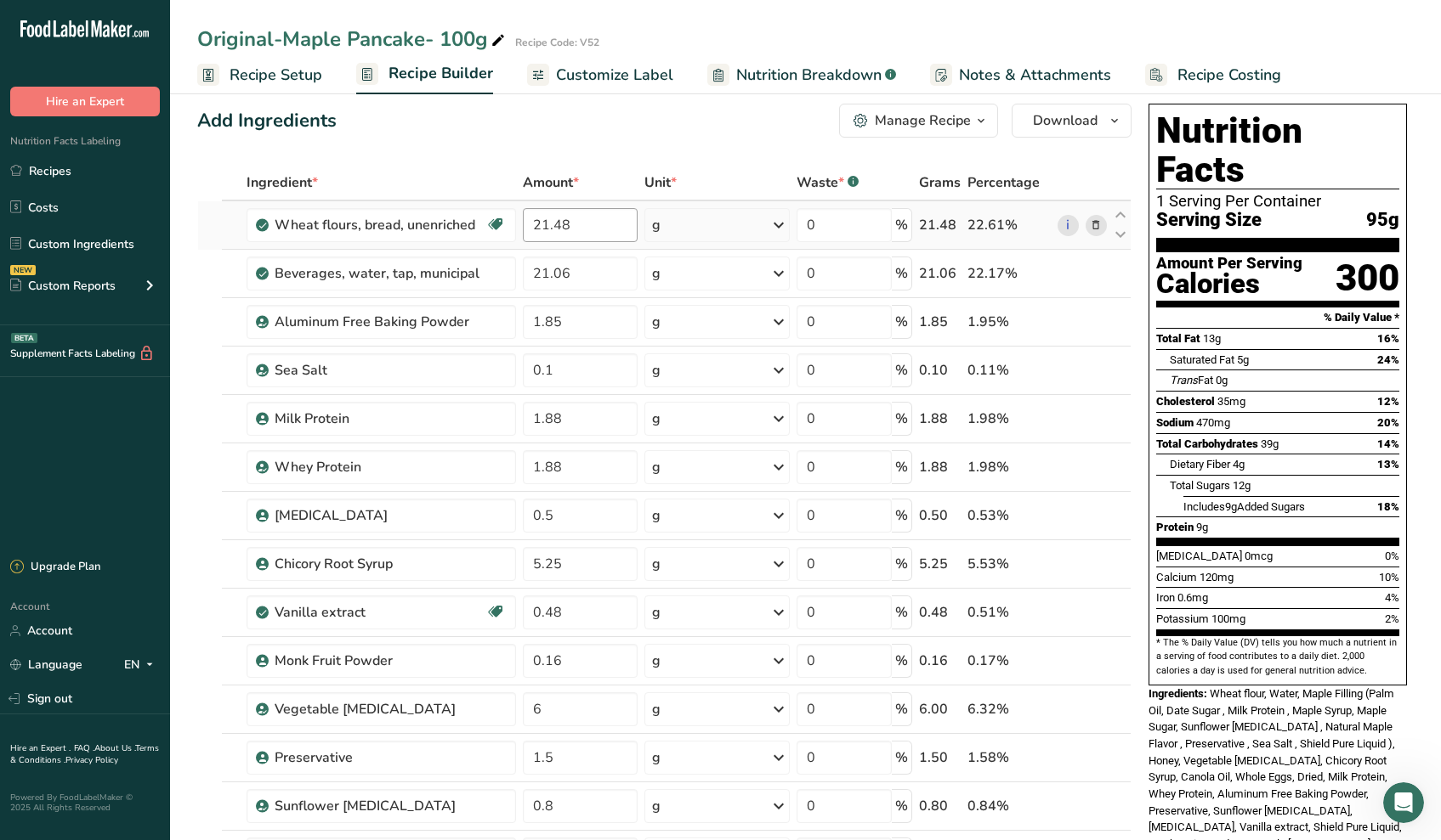
scroll to position [11, 0]
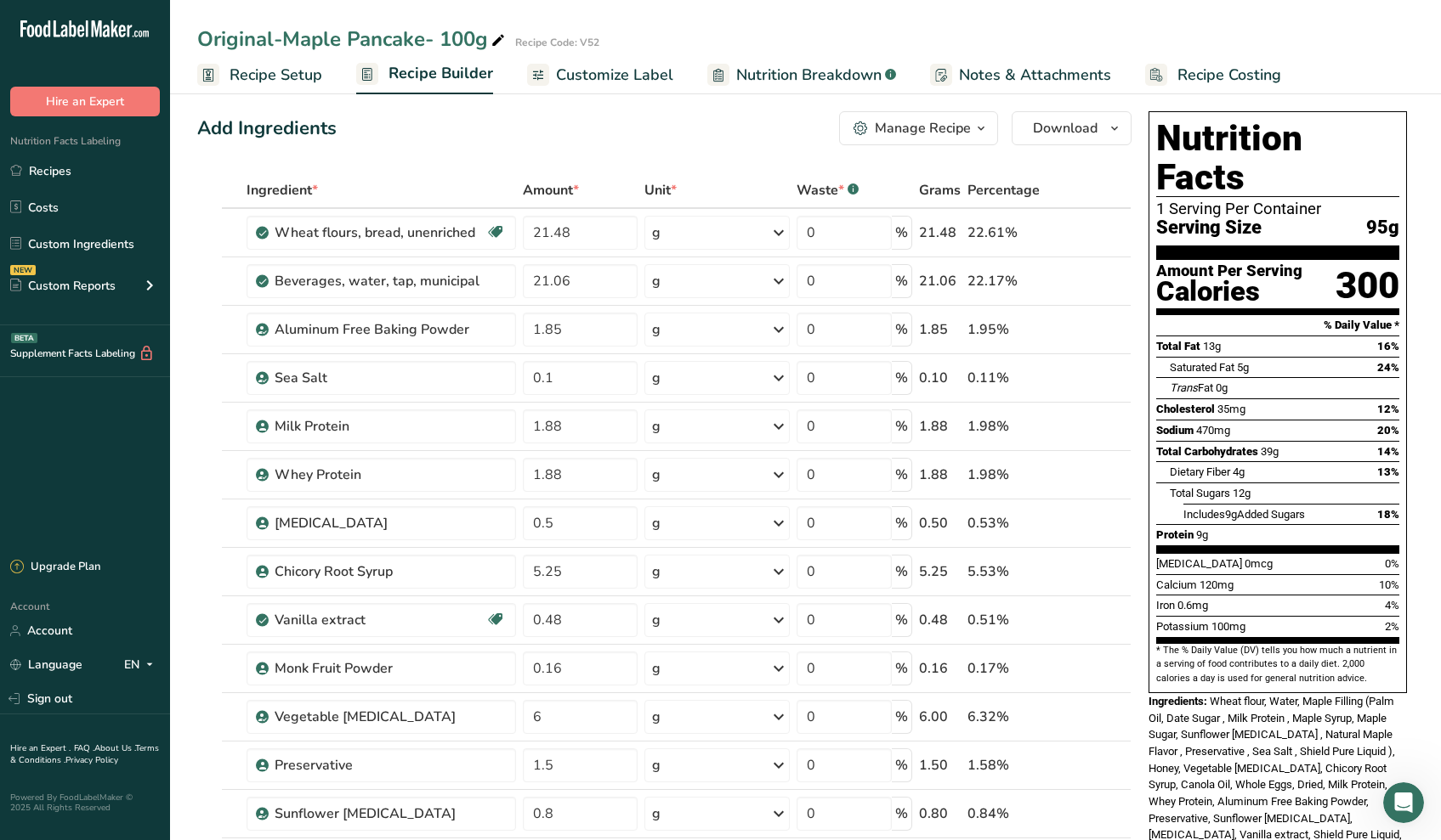
click at [308, 76] on span "Recipe Setup" at bounding box center [276, 74] width 93 height 23
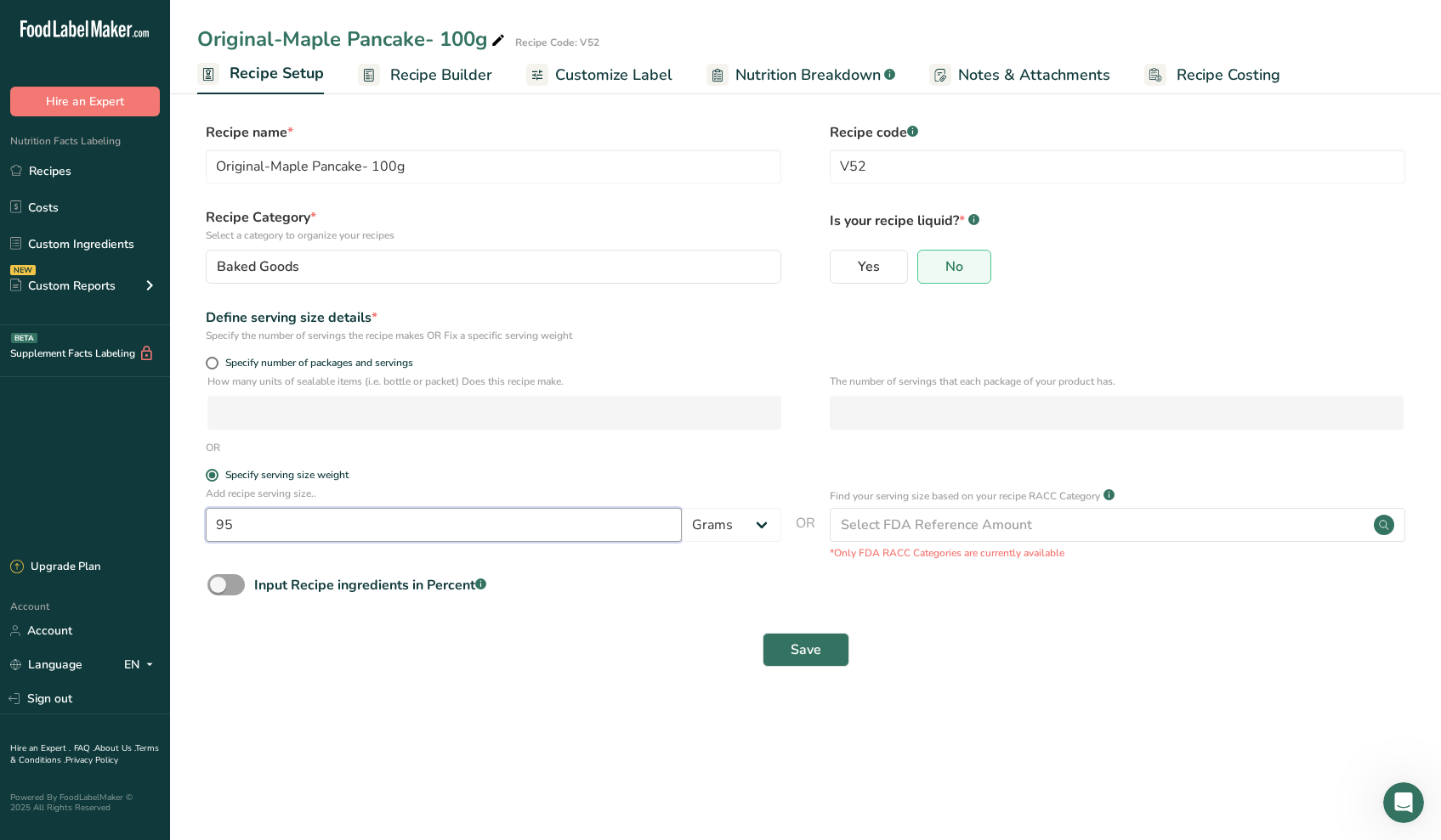
click at [301, 516] on input "95" at bounding box center [444, 525] width 476 height 34
type input "85"
click at [799, 650] on span "Save" at bounding box center [806, 650] width 31 height 21
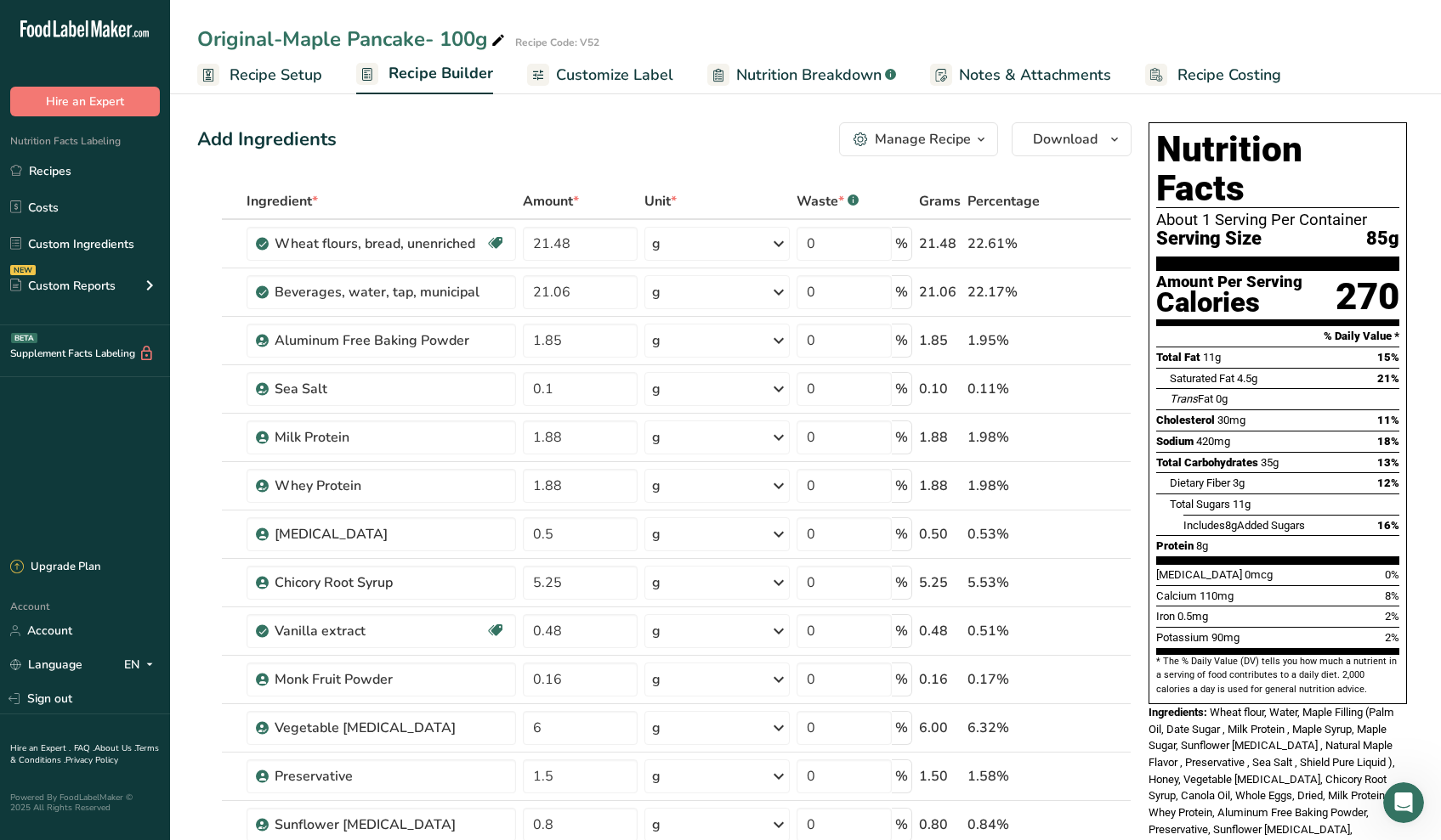
click at [302, 80] on span "Recipe Setup" at bounding box center [276, 74] width 93 height 23
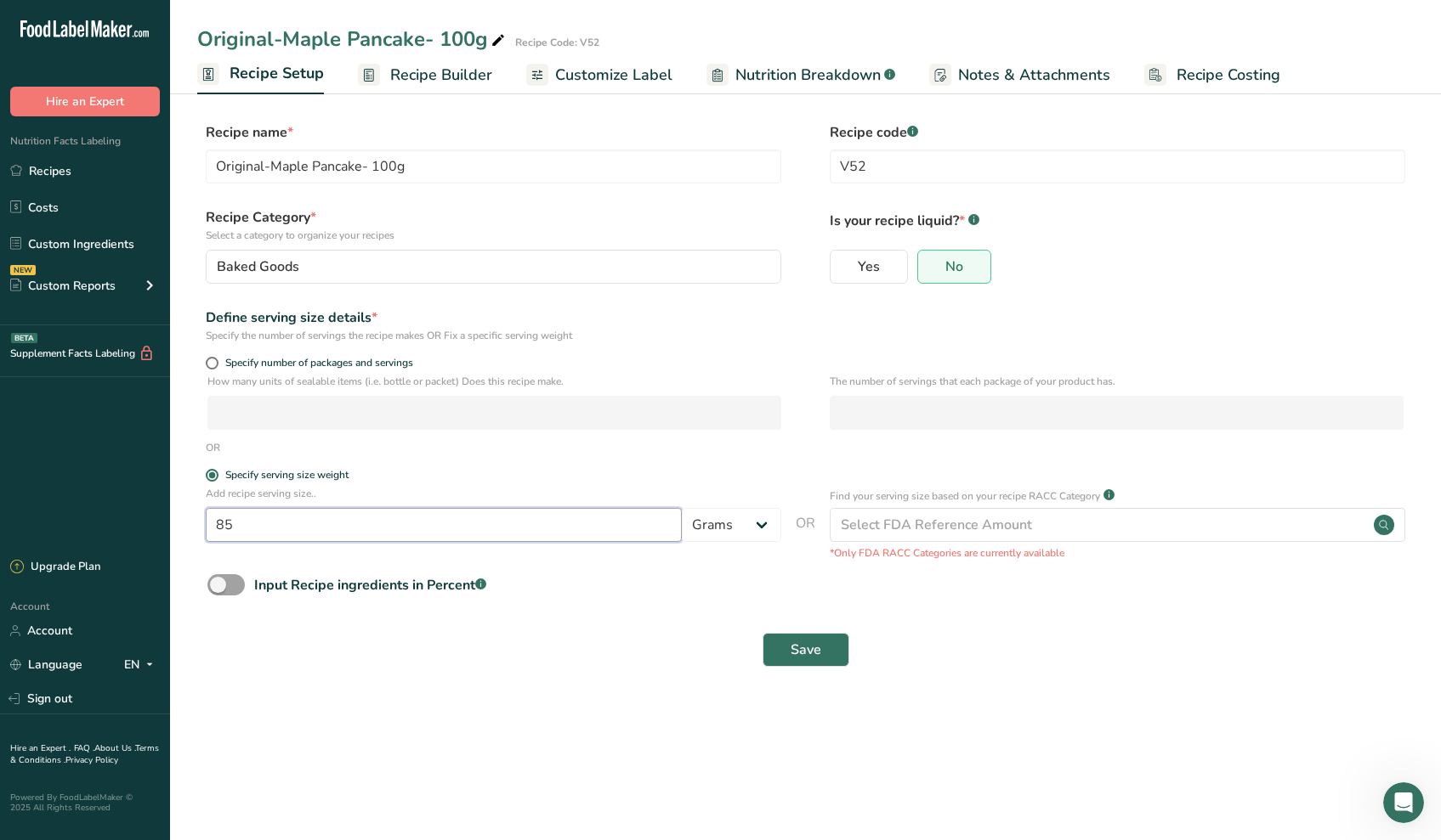
click at [341, 518] on input "85" at bounding box center [444, 525] width 476 height 34
type input "80"
click at [784, 646] on button "Save" at bounding box center [805, 650] width 87 height 34
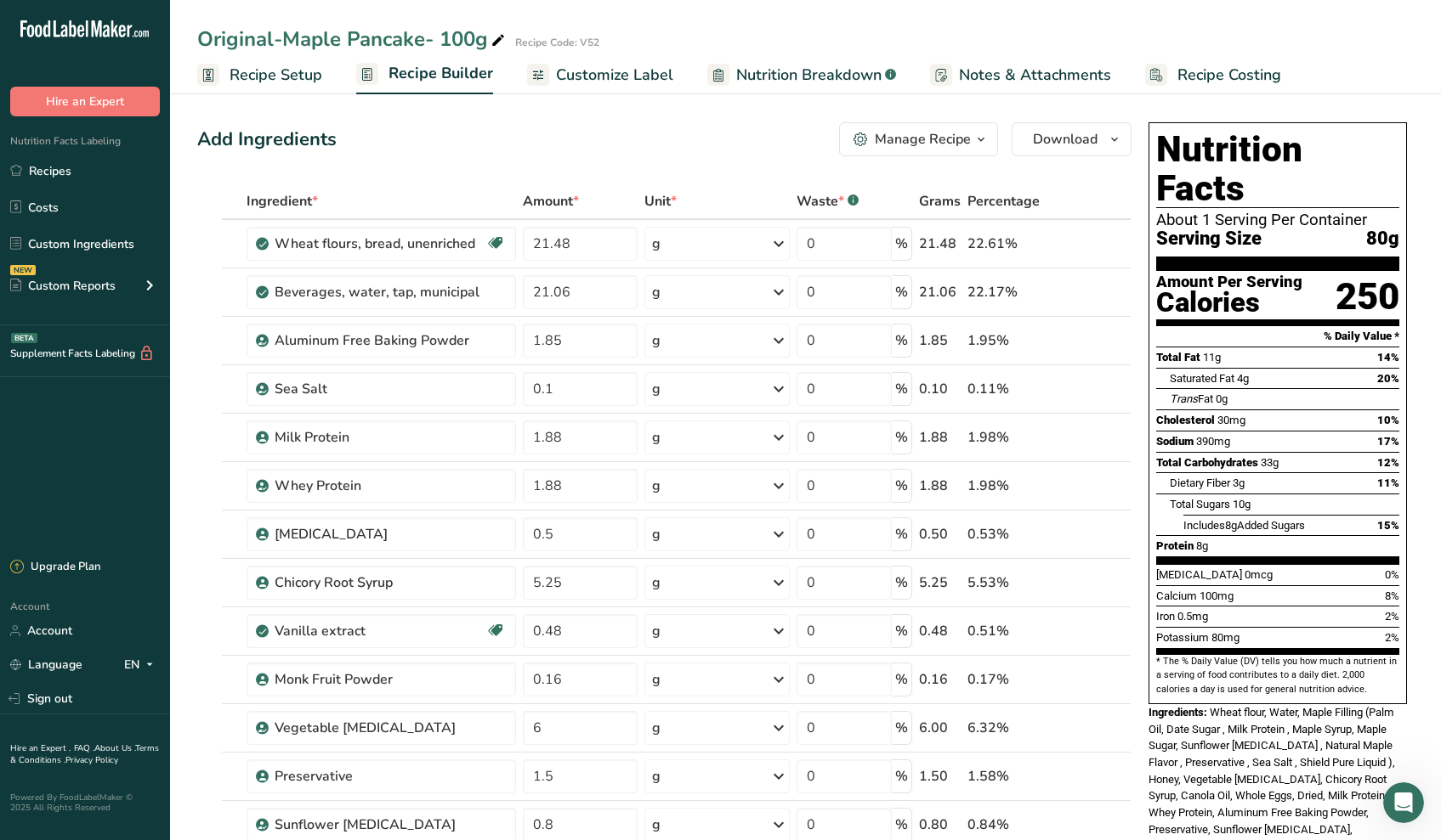
drag, startPoint x: 1239, startPoint y: 474, endPoint x: 1216, endPoint y: 474, distance: 23.0
click at [1216, 519] on span "Includes 8g Added Sugars" at bounding box center [1244, 525] width 122 height 13
click at [1219, 519] on span "Includes 8g Added Sugars" at bounding box center [1244, 525] width 122 height 13
click at [305, 80] on span "Recipe Setup" at bounding box center [276, 74] width 93 height 23
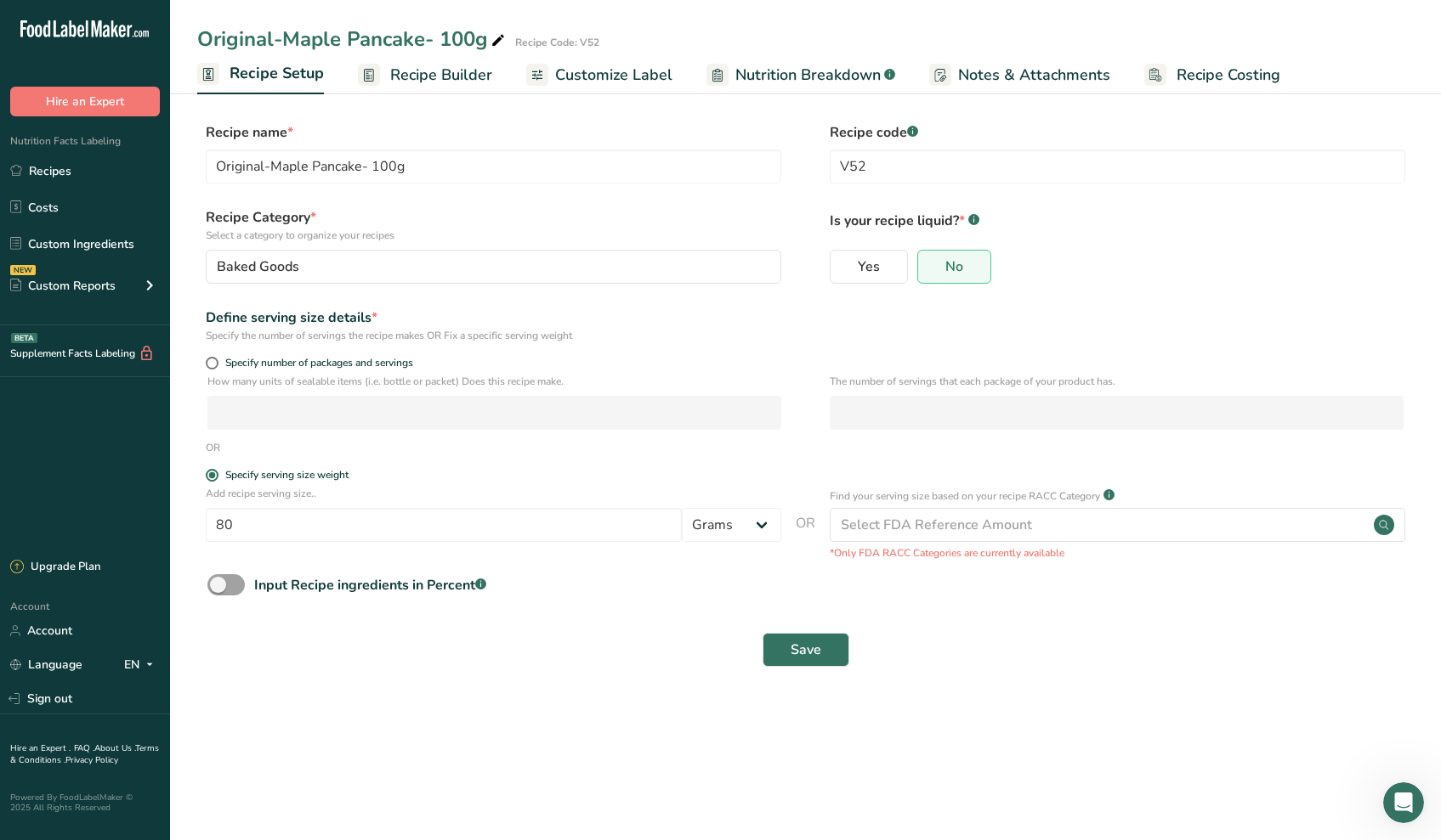
click at [422, 93] on link "Recipe Builder" at bounding box center [425, 74] width 135 height 39
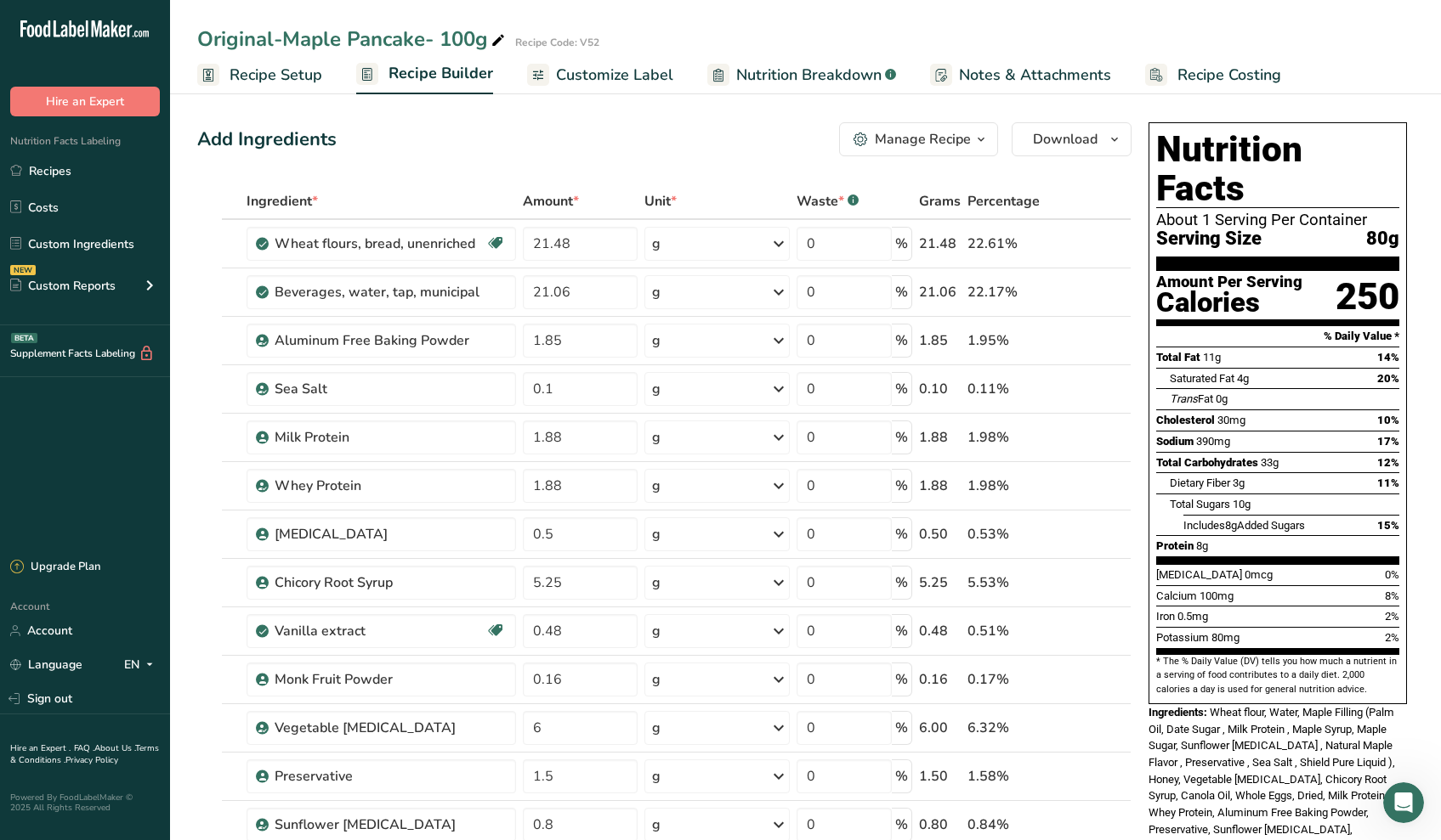
click at [810, 65] on span "Nutrition Breakdown" at bounding box center [809, 74] width 146 height 23
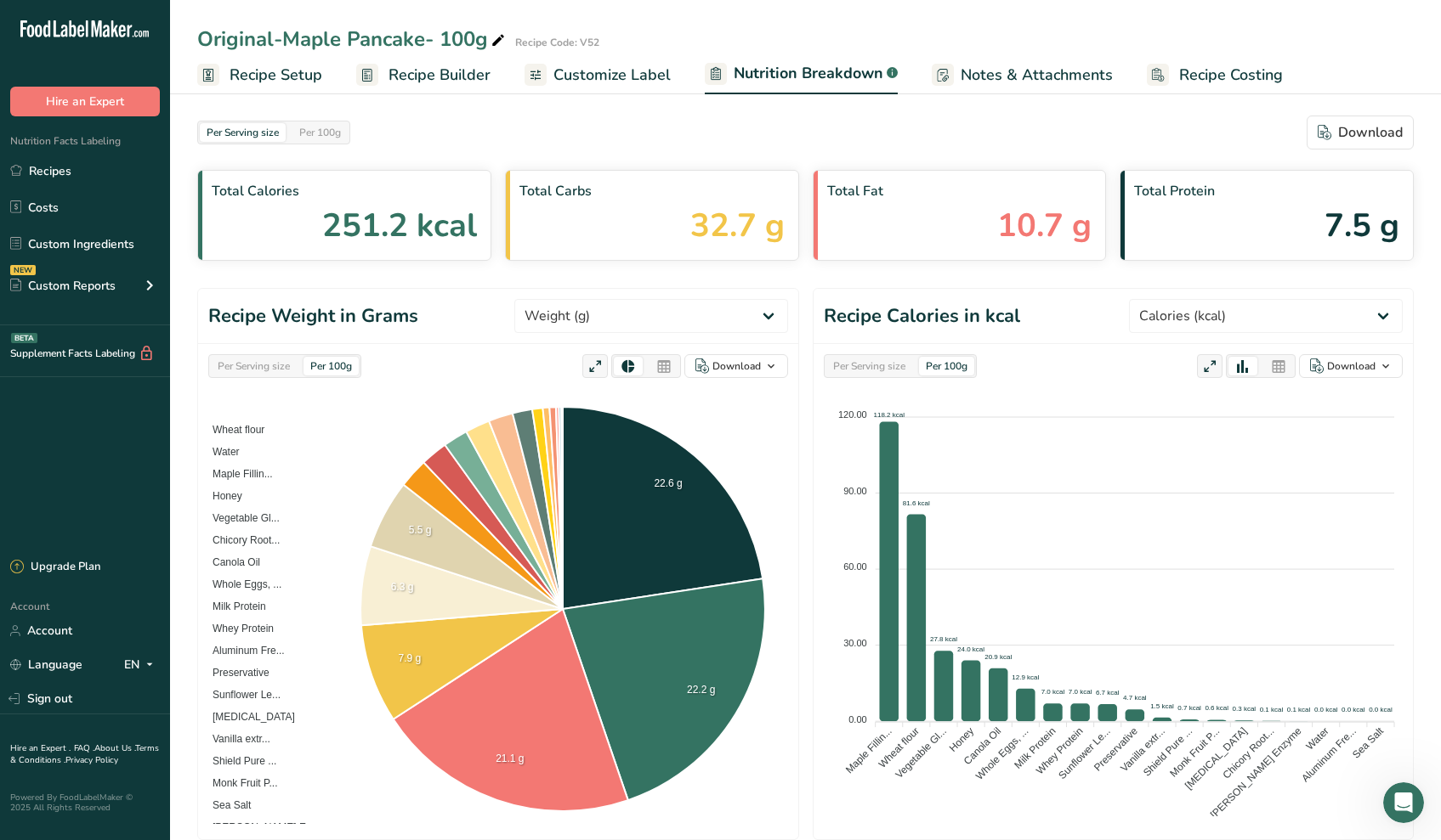
click at [1295, 230] on div "[MEDICAL_DATA] 7.5 g" at bounding box center [1266, 215] width 294 height 91
select select "Total Sugars"
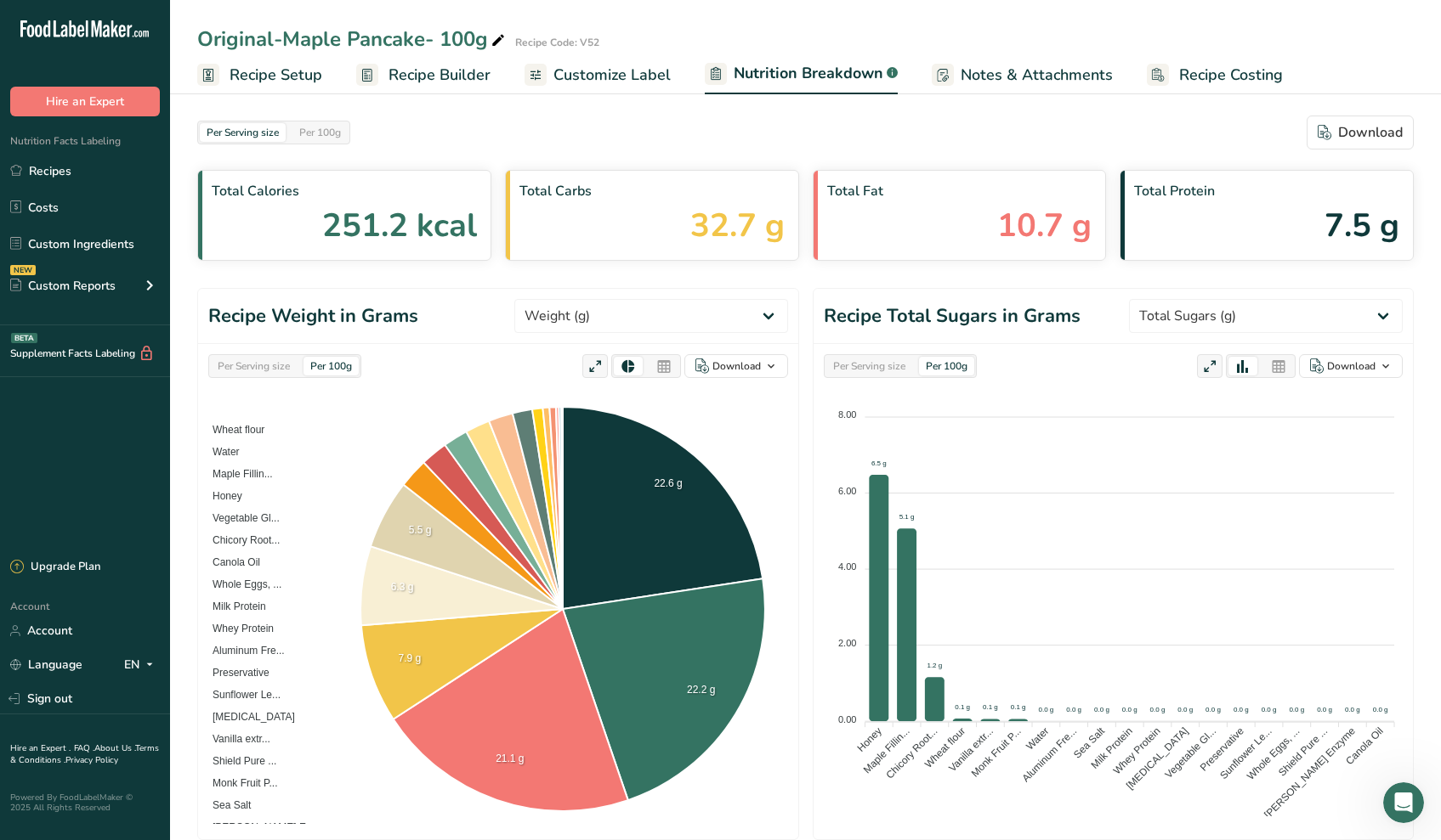
click at [846, 366] on div "Per Serving size" at bounding box center [869, 366] width 86 height 19
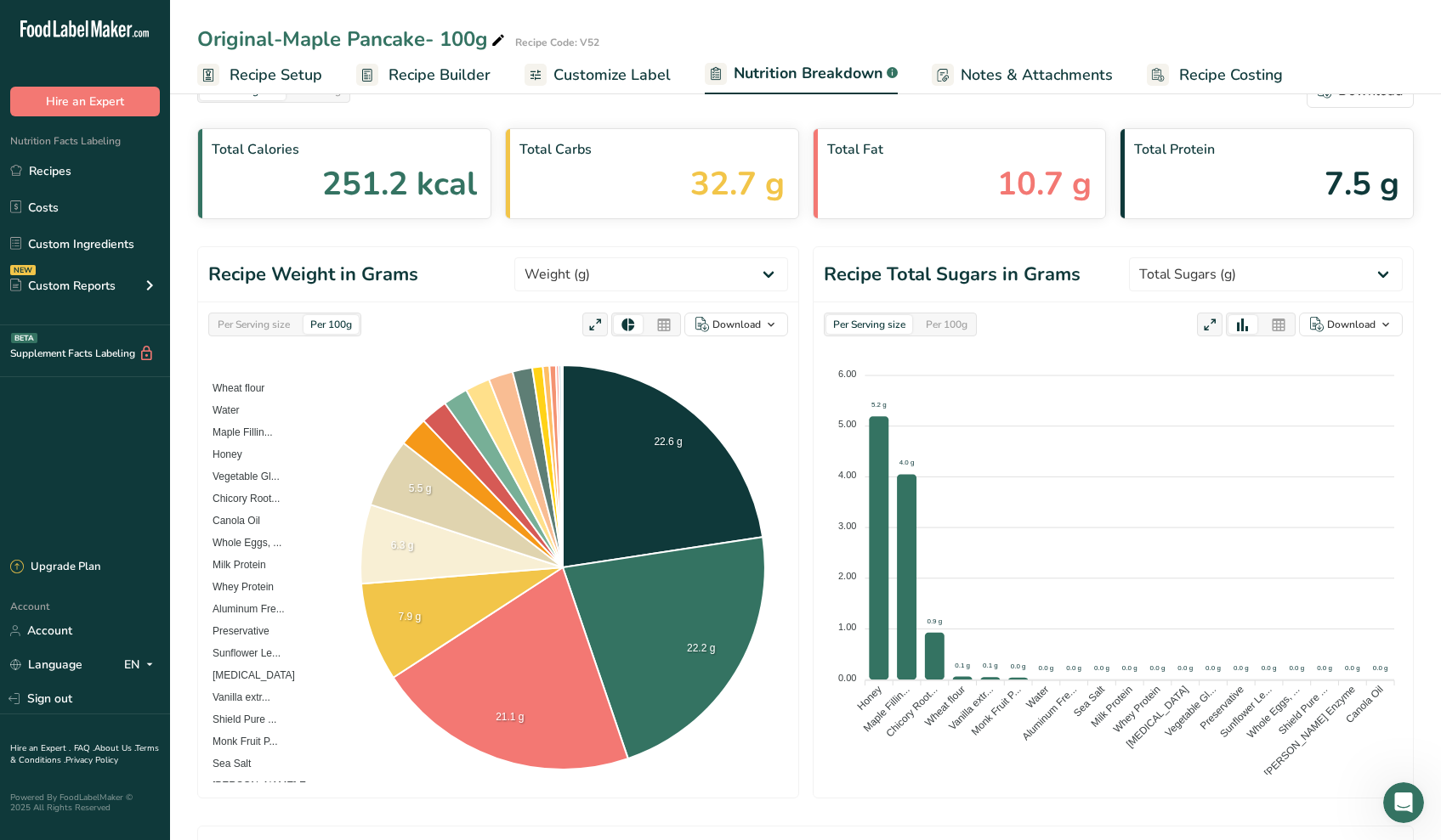
scroll to position [70, 0]
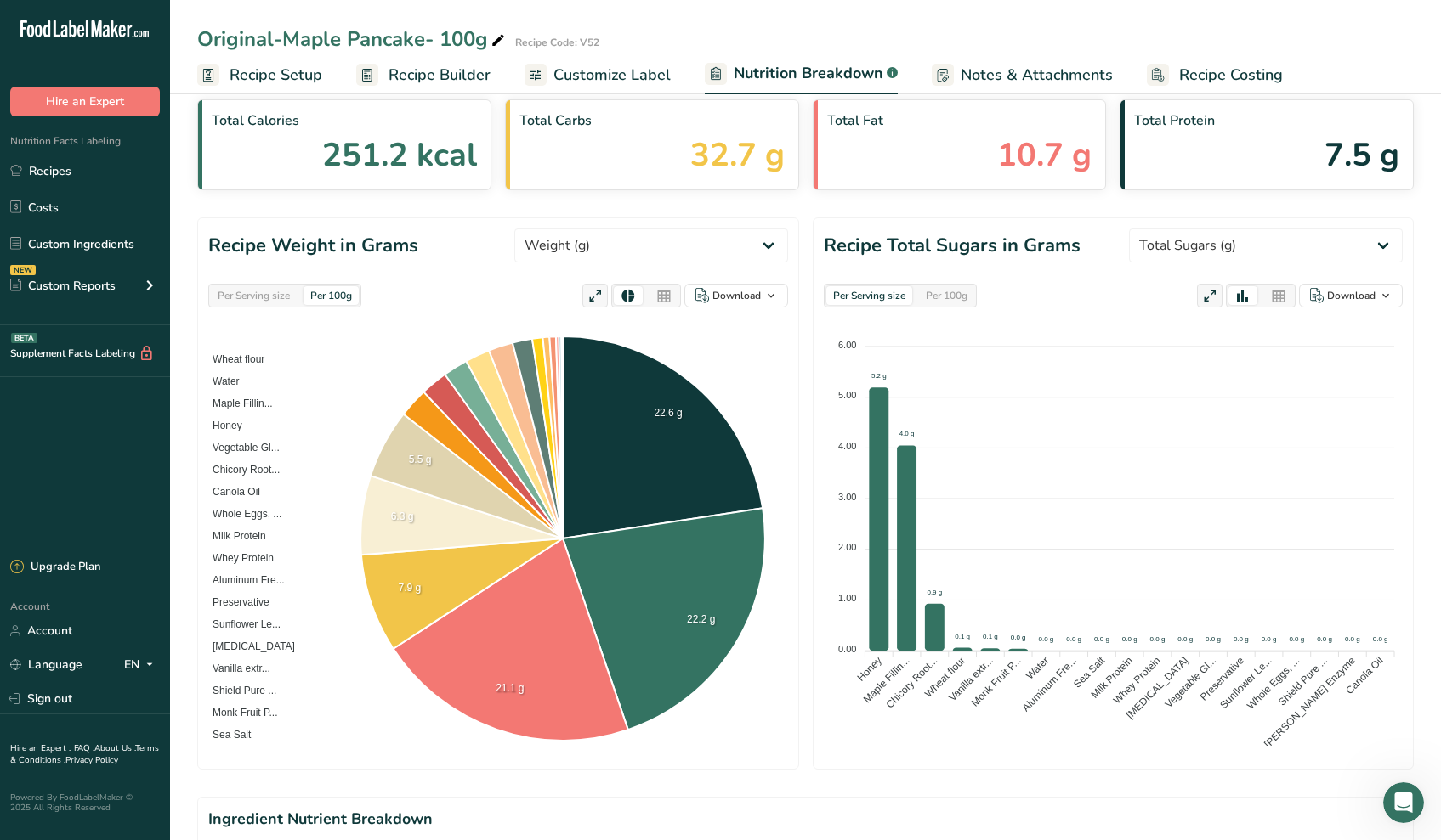
click at [268, 295] on div "Per Serving size" at bounding box center [254, 295] width 86 height 19
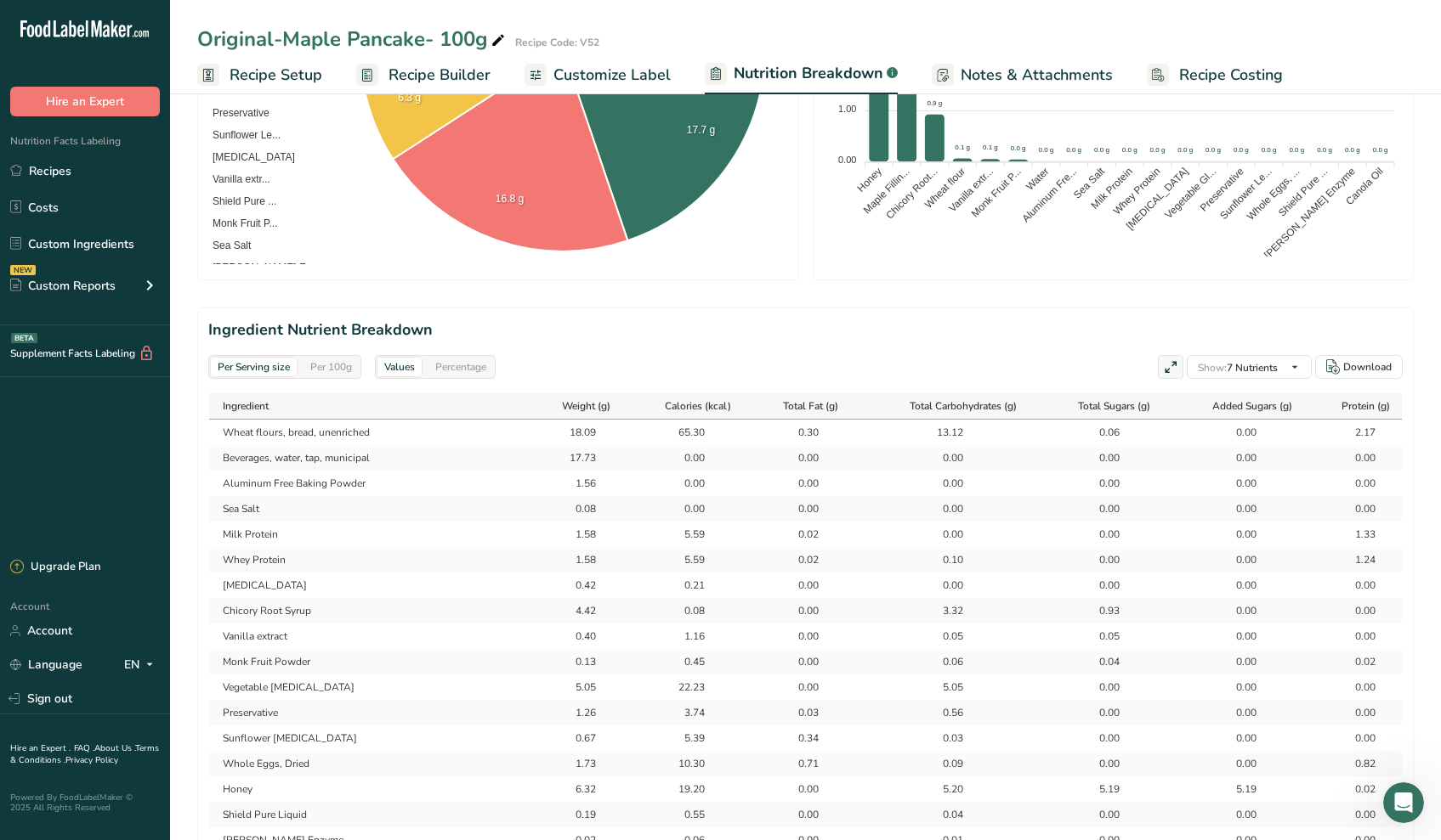
scroll to position [560, 0]
click at [445, 370] on div "Percentage" at bounding box center [460, 367] width 64 height 19
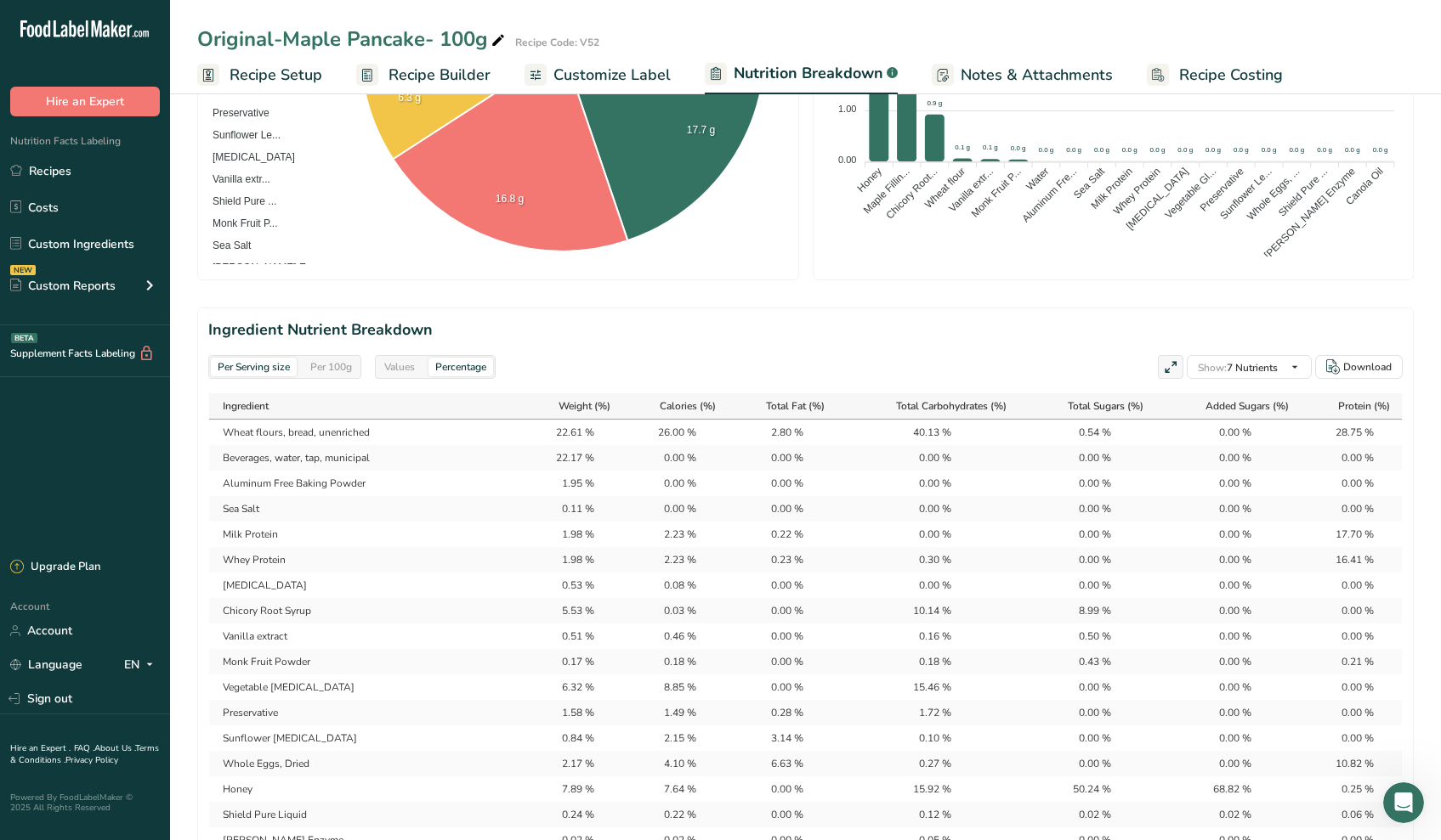
click at [409, 366] on div "Values" at bounding box center [400, 367] width 45 height 19
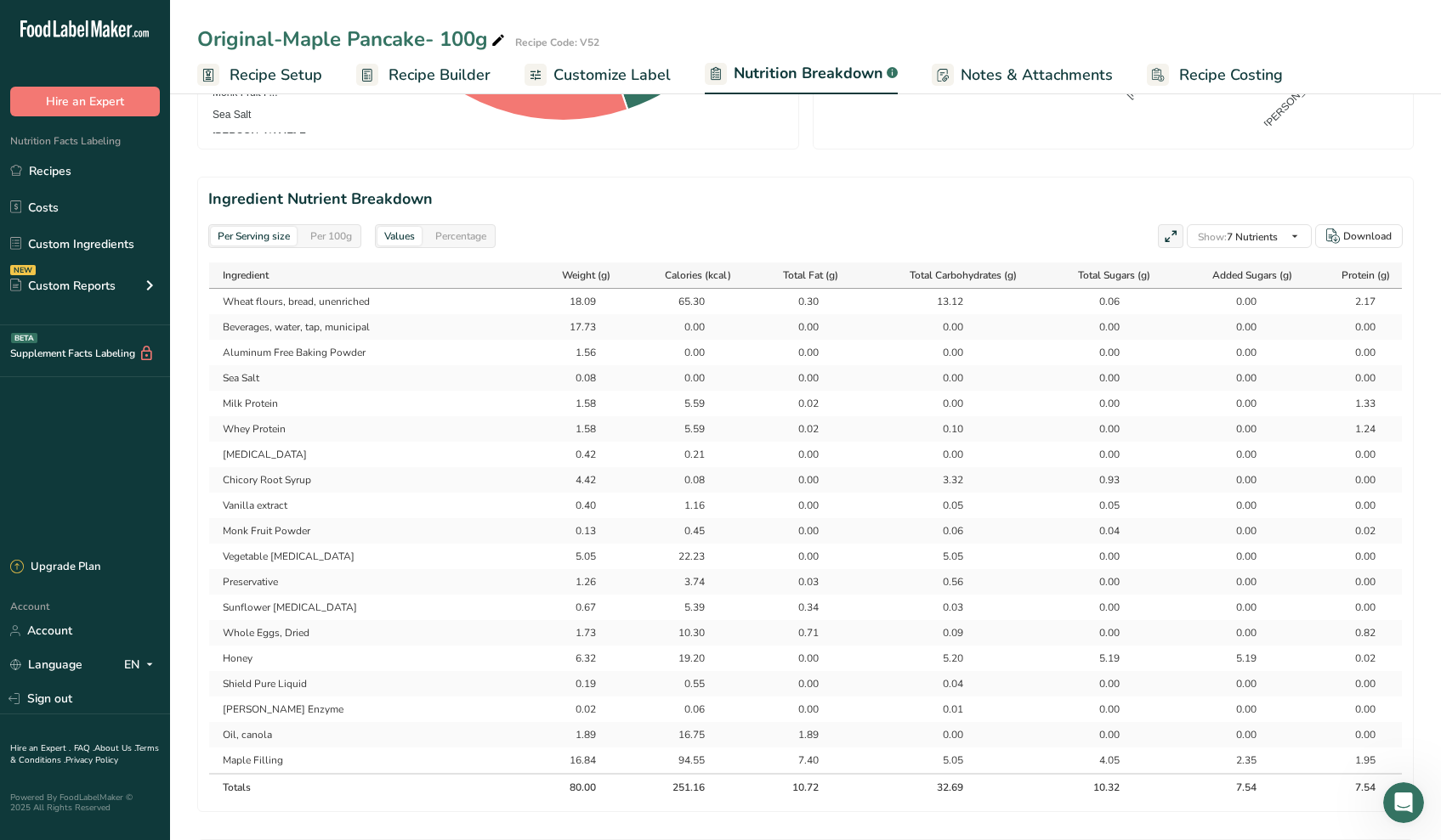
scroll to position [696, 0]
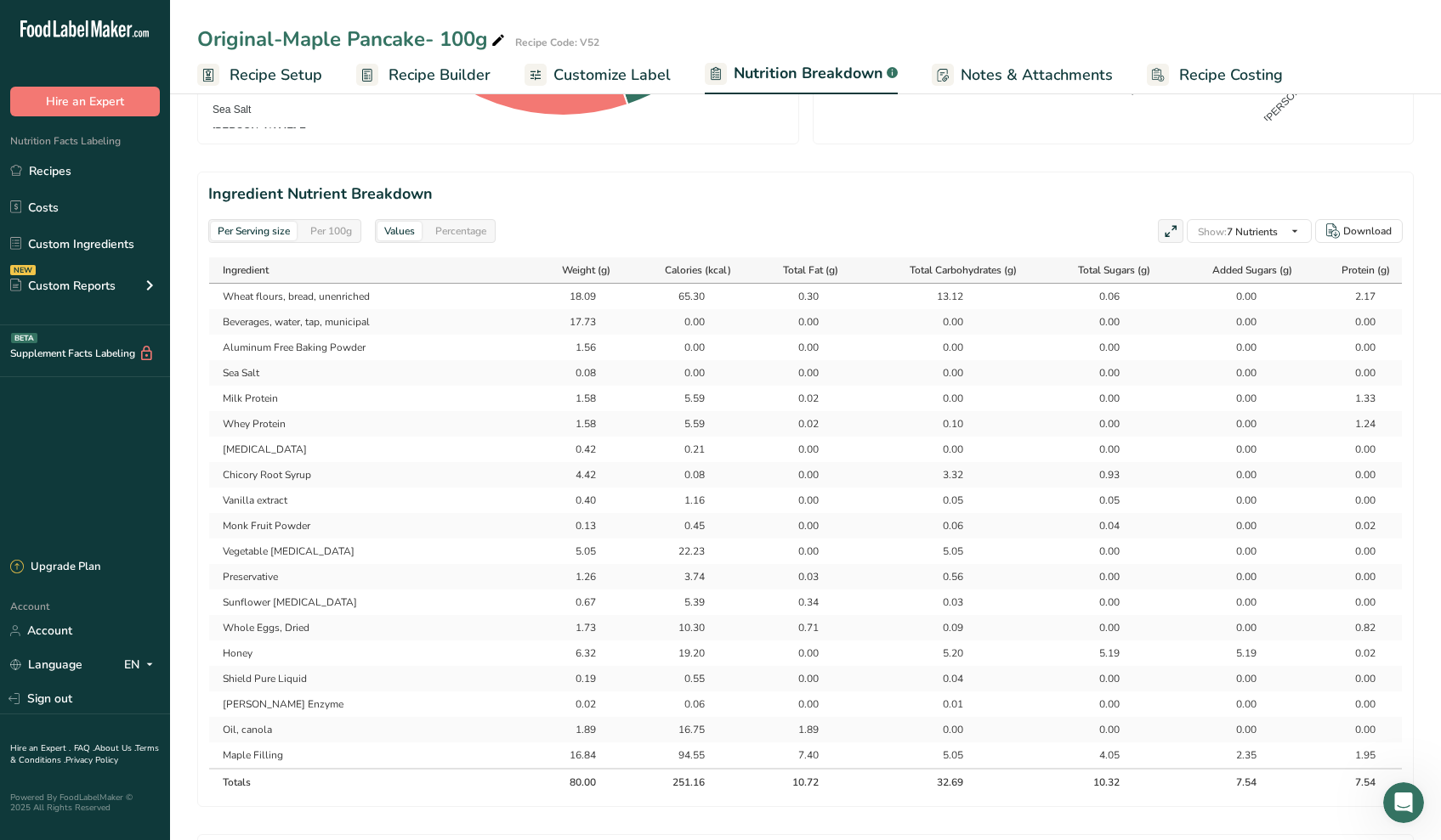
click at [293, 78] on span "Recipe Setup" at bounding box center [276, 74] width 93 height 23
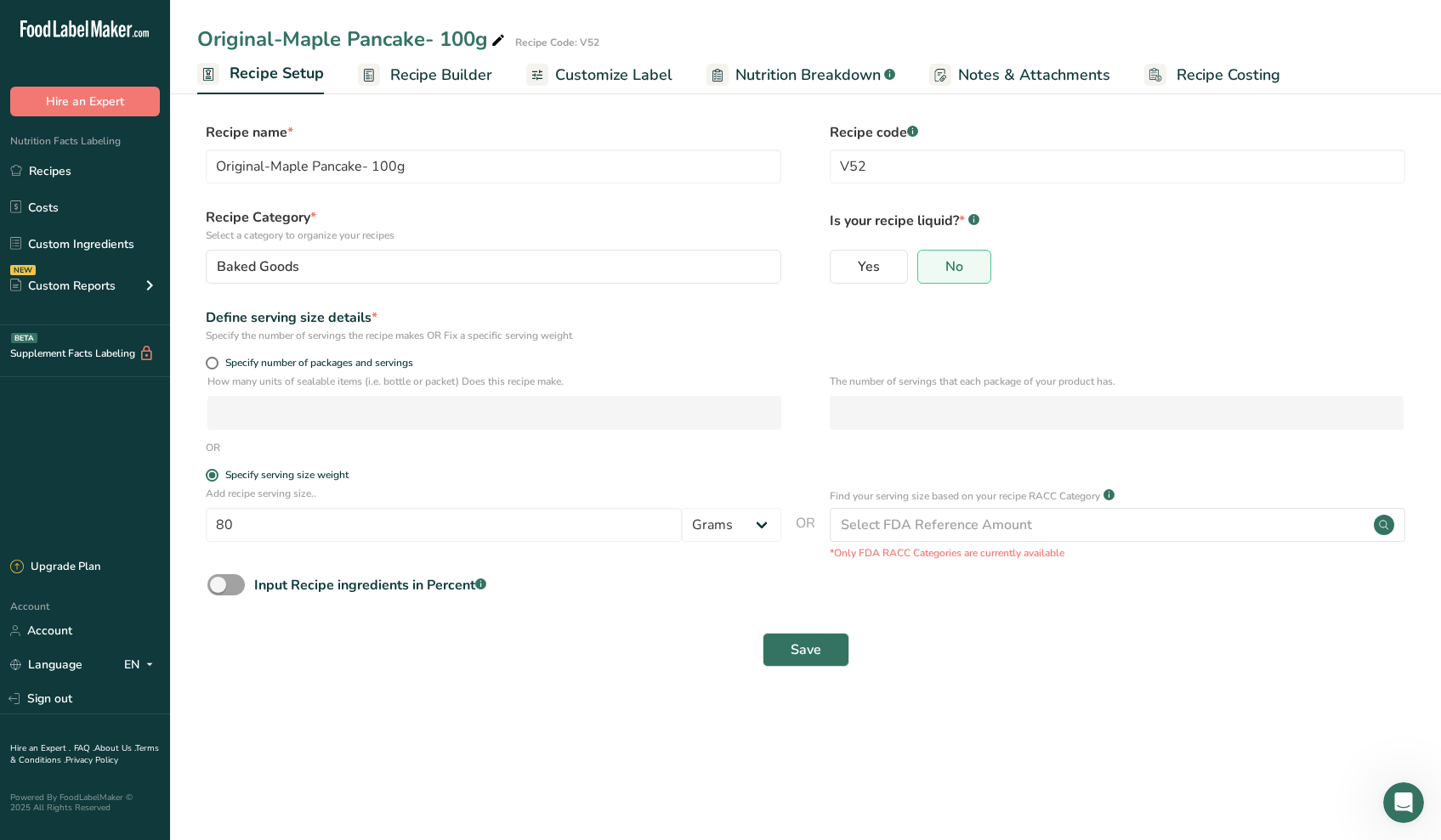
click at [782, 81] on span "Nutrition Breakdown" at bounding box center [808, 74] width 146 height 23
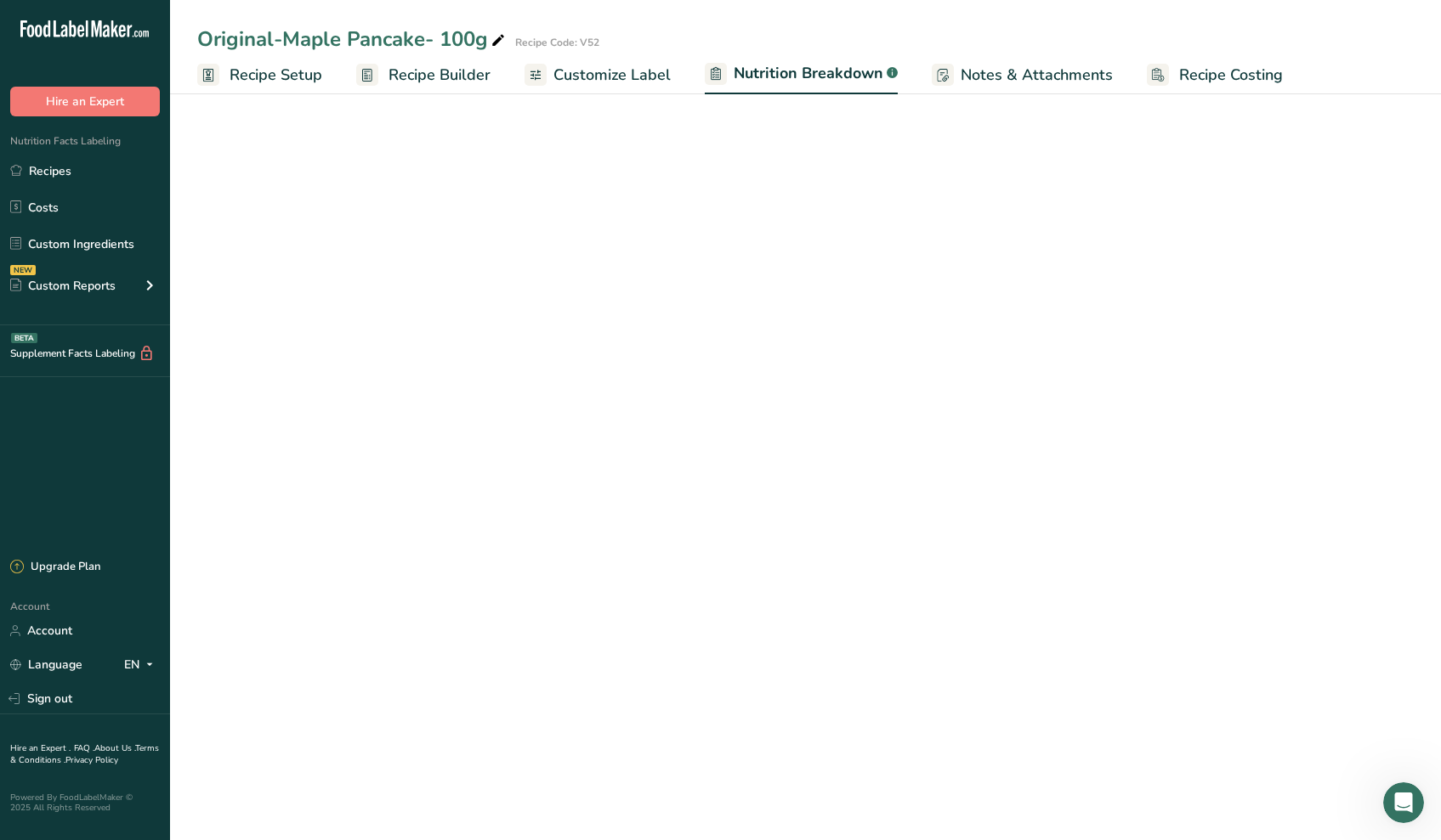
select select "Calories"
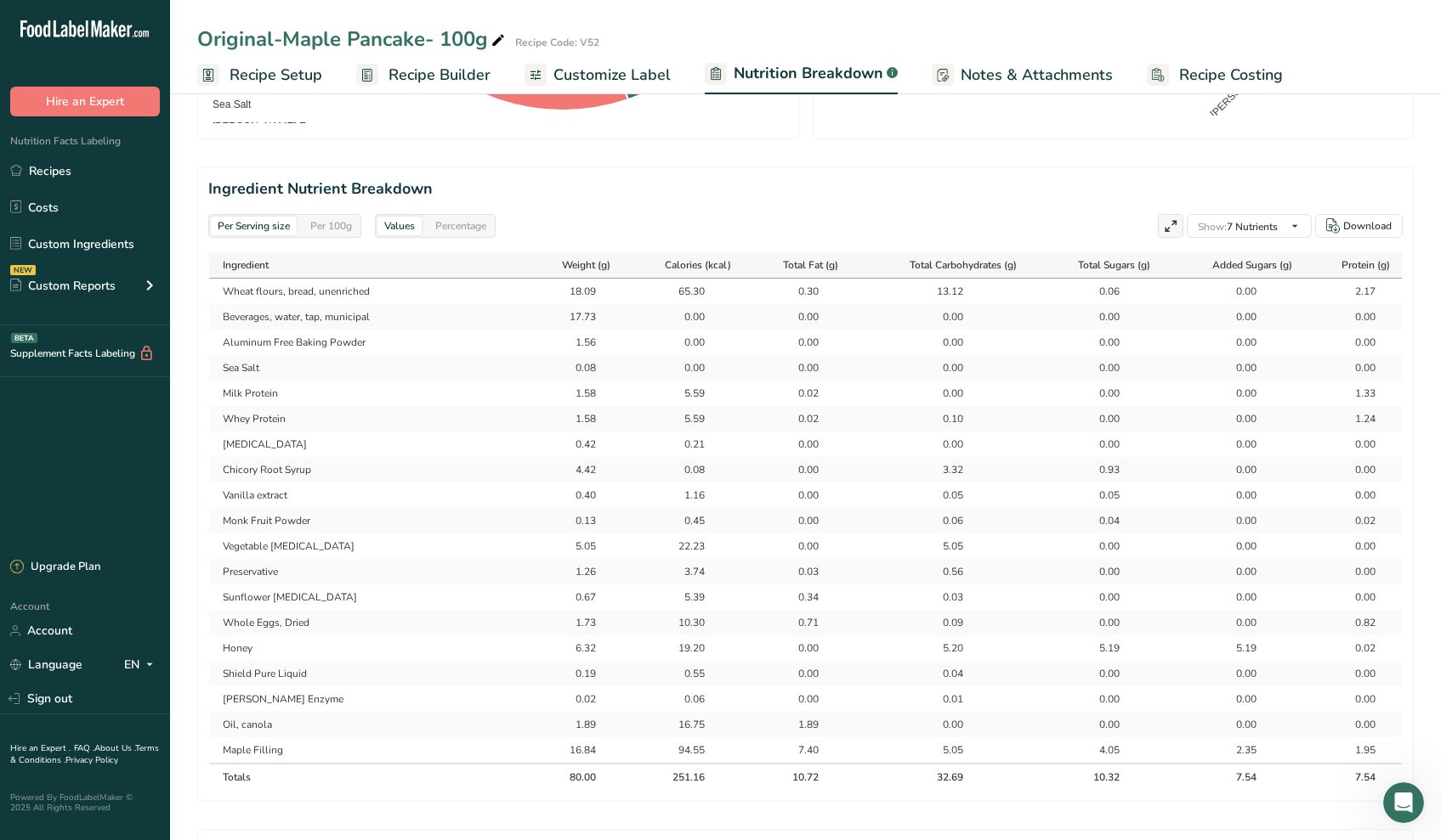
scroll to position [715, 0]
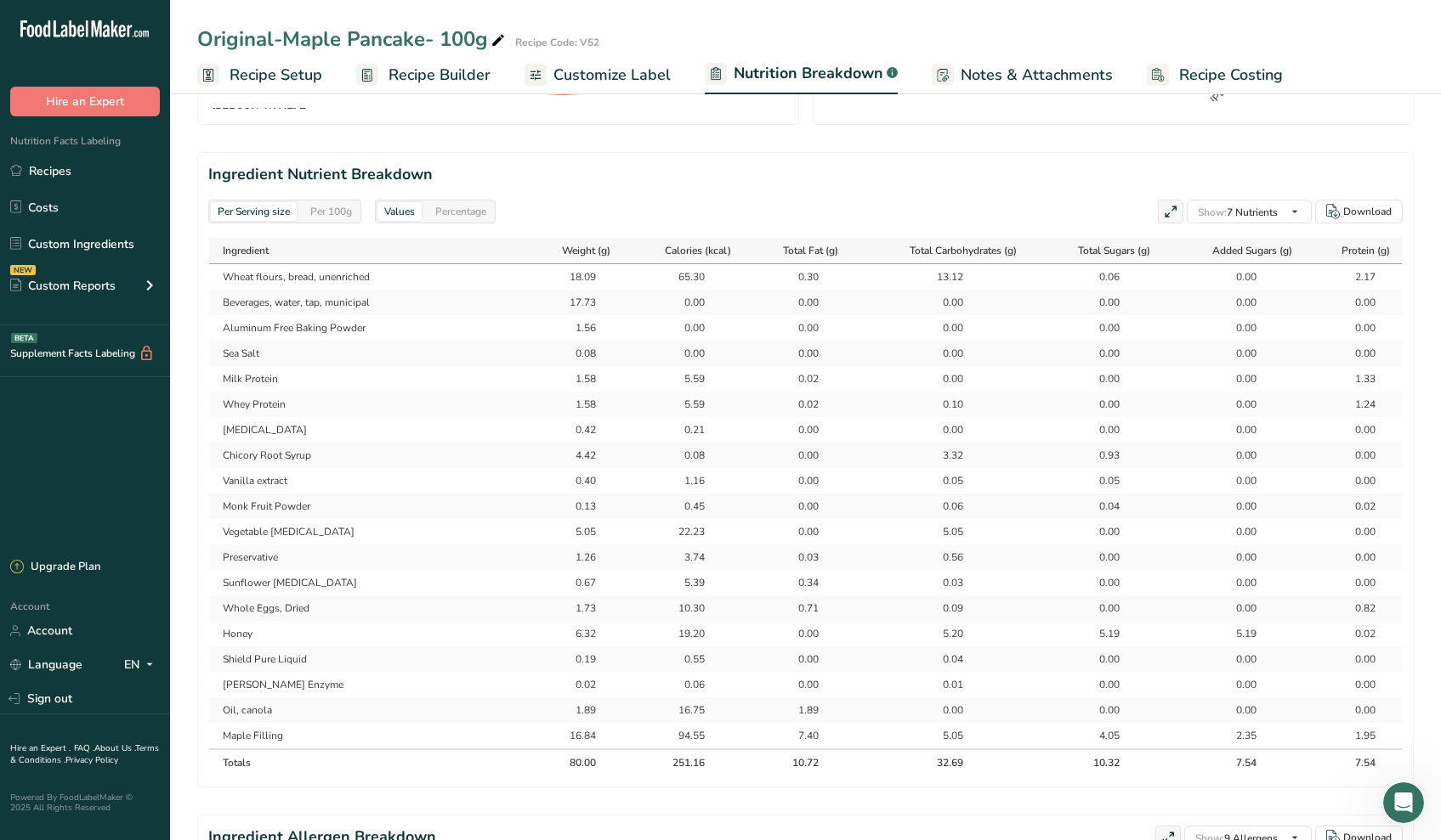
click at [605, 84] on span "Customize Label" at bounding box center [612, 74] width 117 height 23
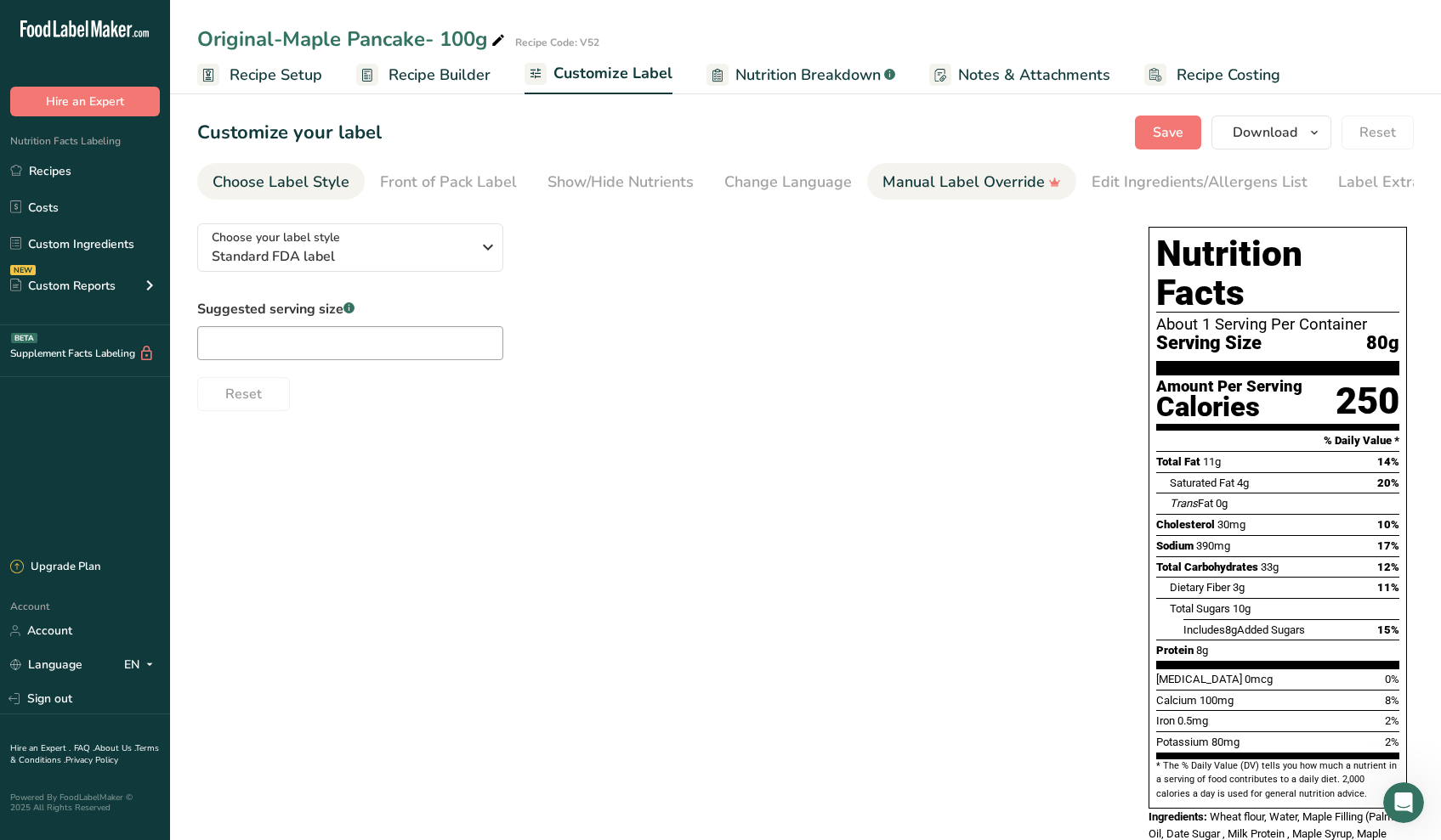
click at [912, 192] on div "Manual Label Override" at bounding box center [972, 182] width 178 height 23
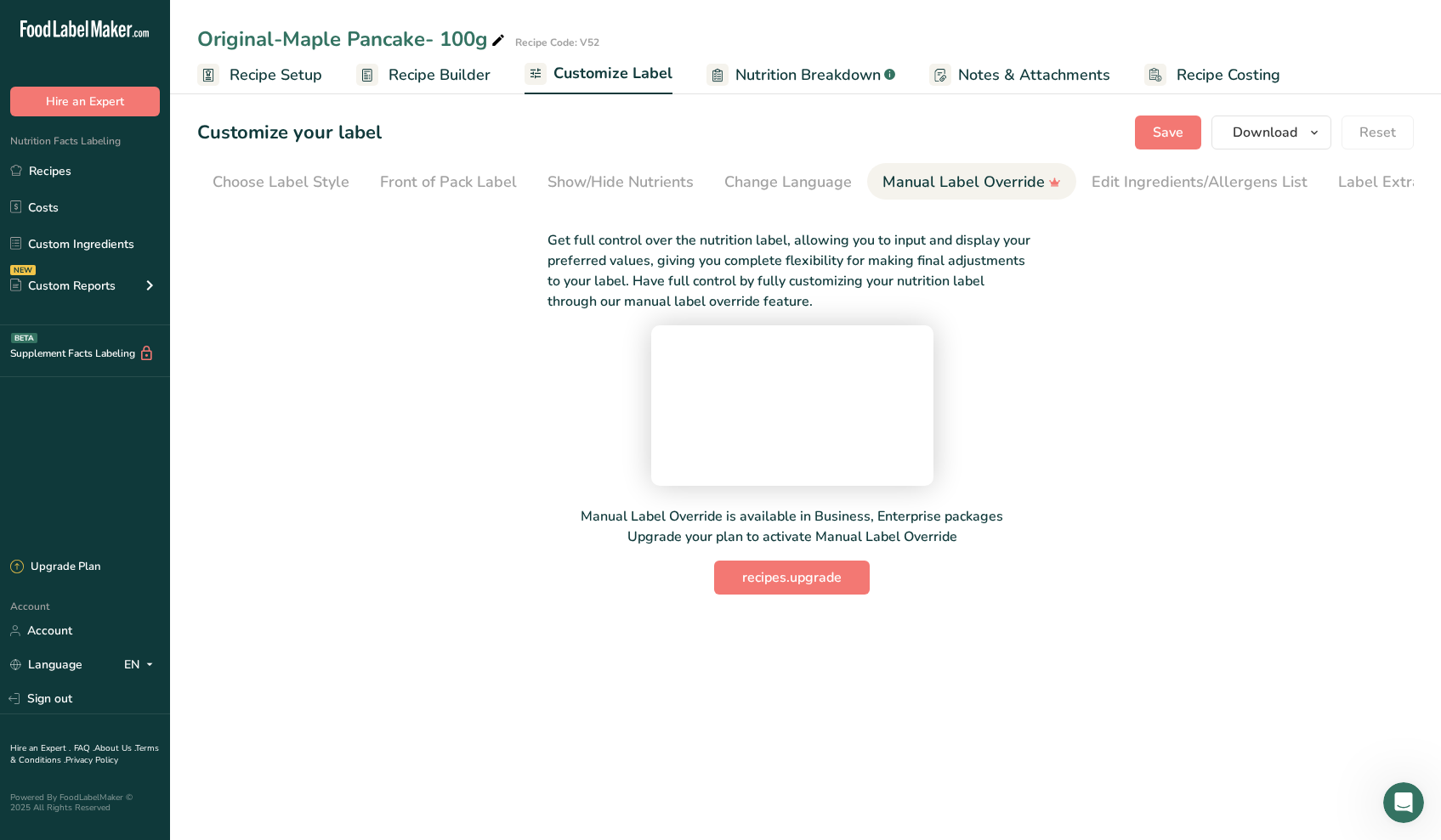
scroll to position [0, 39]
click at [1266, 754] on main "Original-Maple Pancake- 100g Recipe Code: V52 Recipe Setup Recipe Builder Custo…" at bounding box center [720, 420] width 1441 height 840
click at [75, 158] on link "Recipes" at bounding box center [85, 171] width 170 height 33
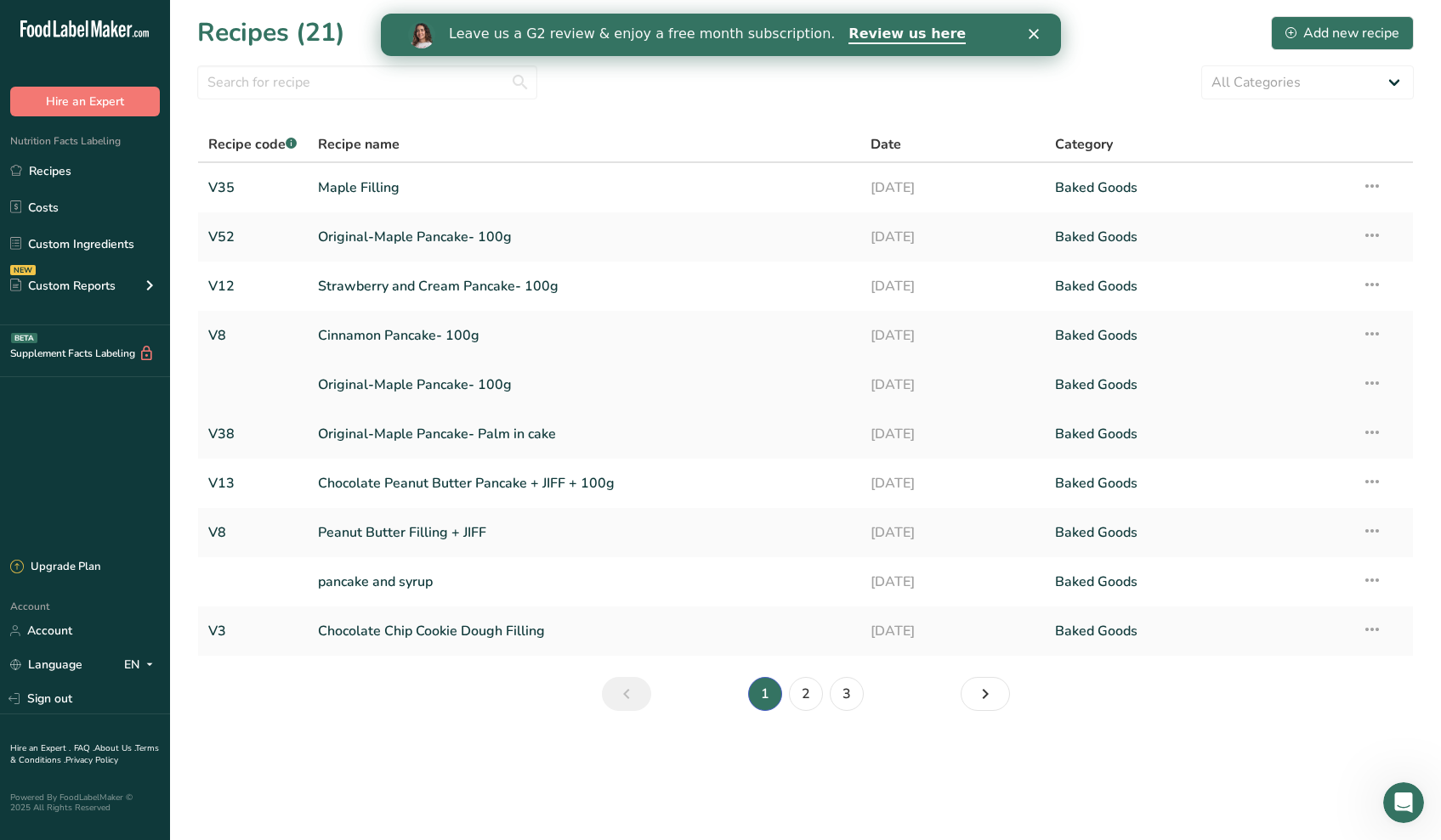
click at [361, 383] on link "Original-Maple Pancake- 100g" at bounding box center [583, 385] width 532 height 36
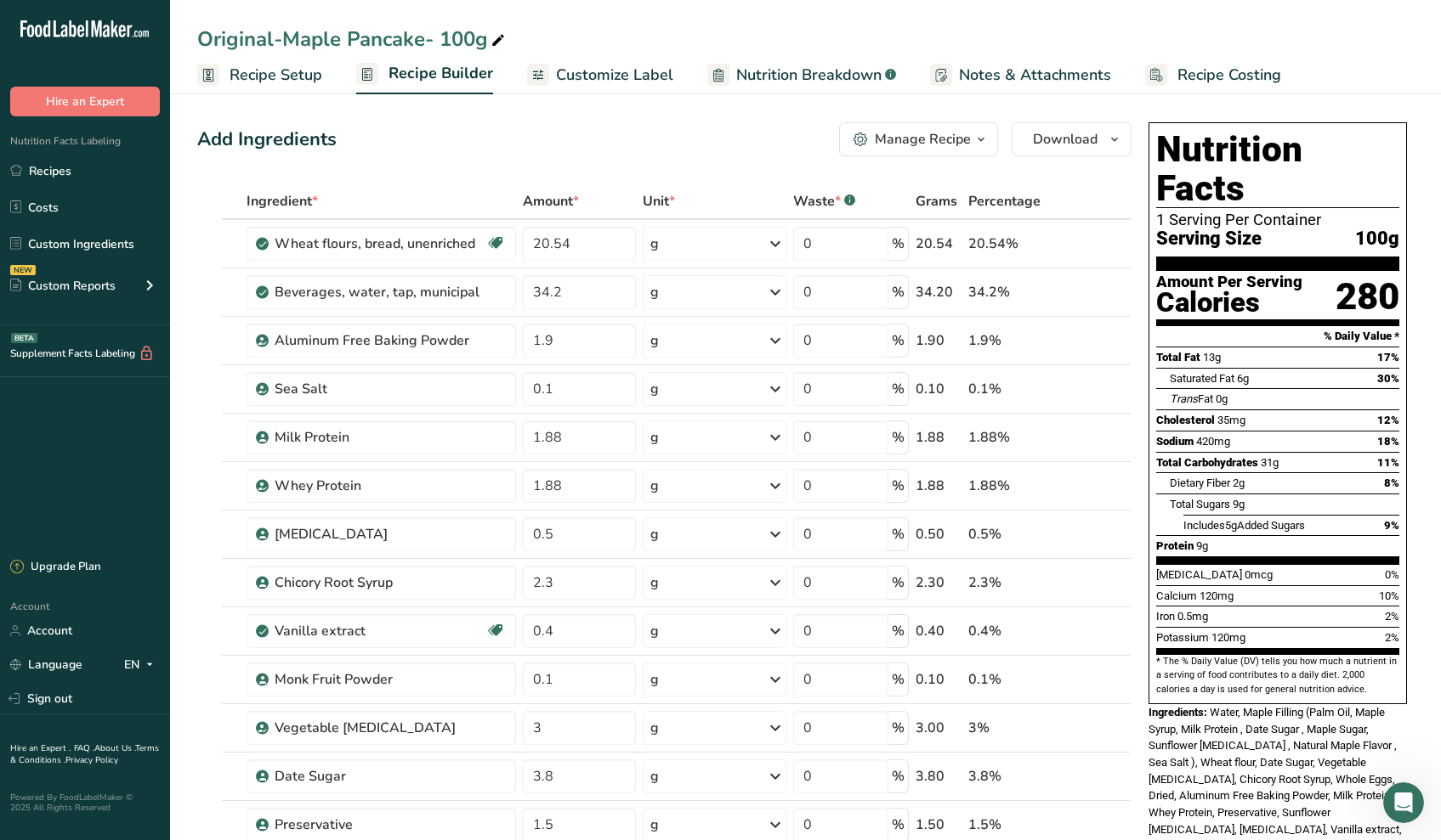
click at [308, 84] on span "Recipe Setup" at bounding box center [276, 74] width 93 height 23
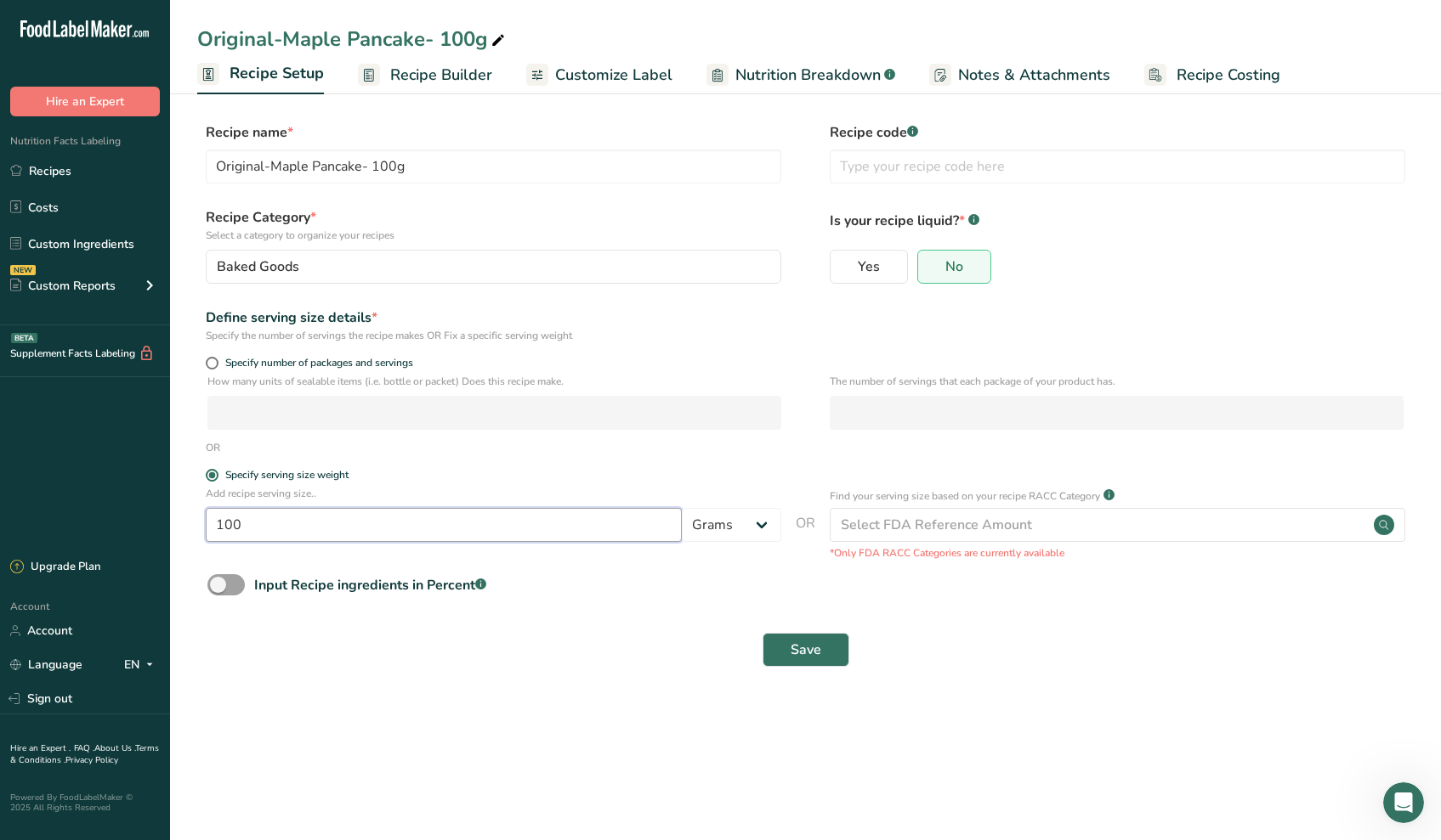
click at [420, 527] on input "100" at bounding box center [444, 525] width 476 height 34
type input "95"
click at [798, 637] on button "Save" at bounding box center [805, 650] width 87 height 34
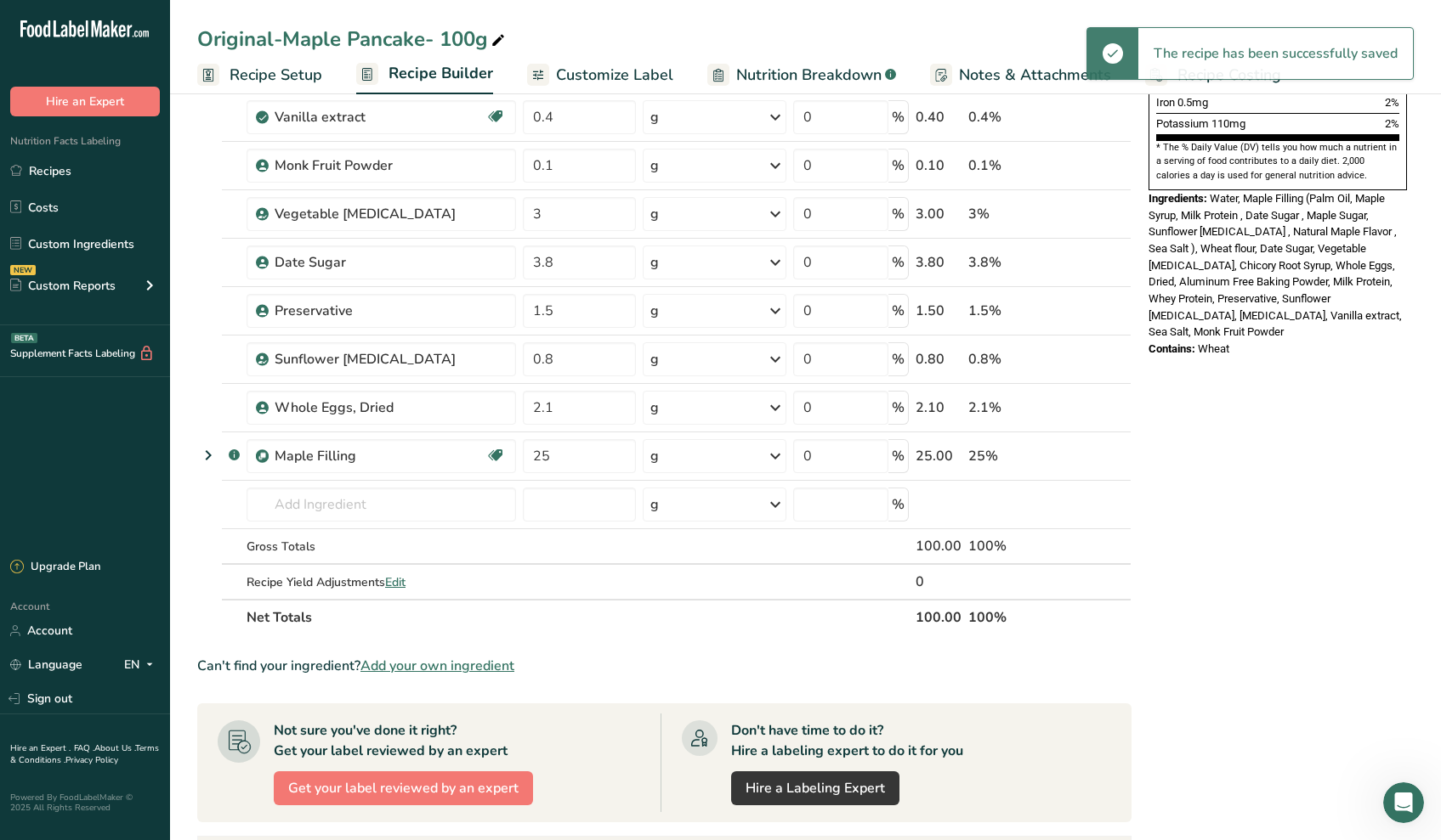
scroll to position [516, 0]
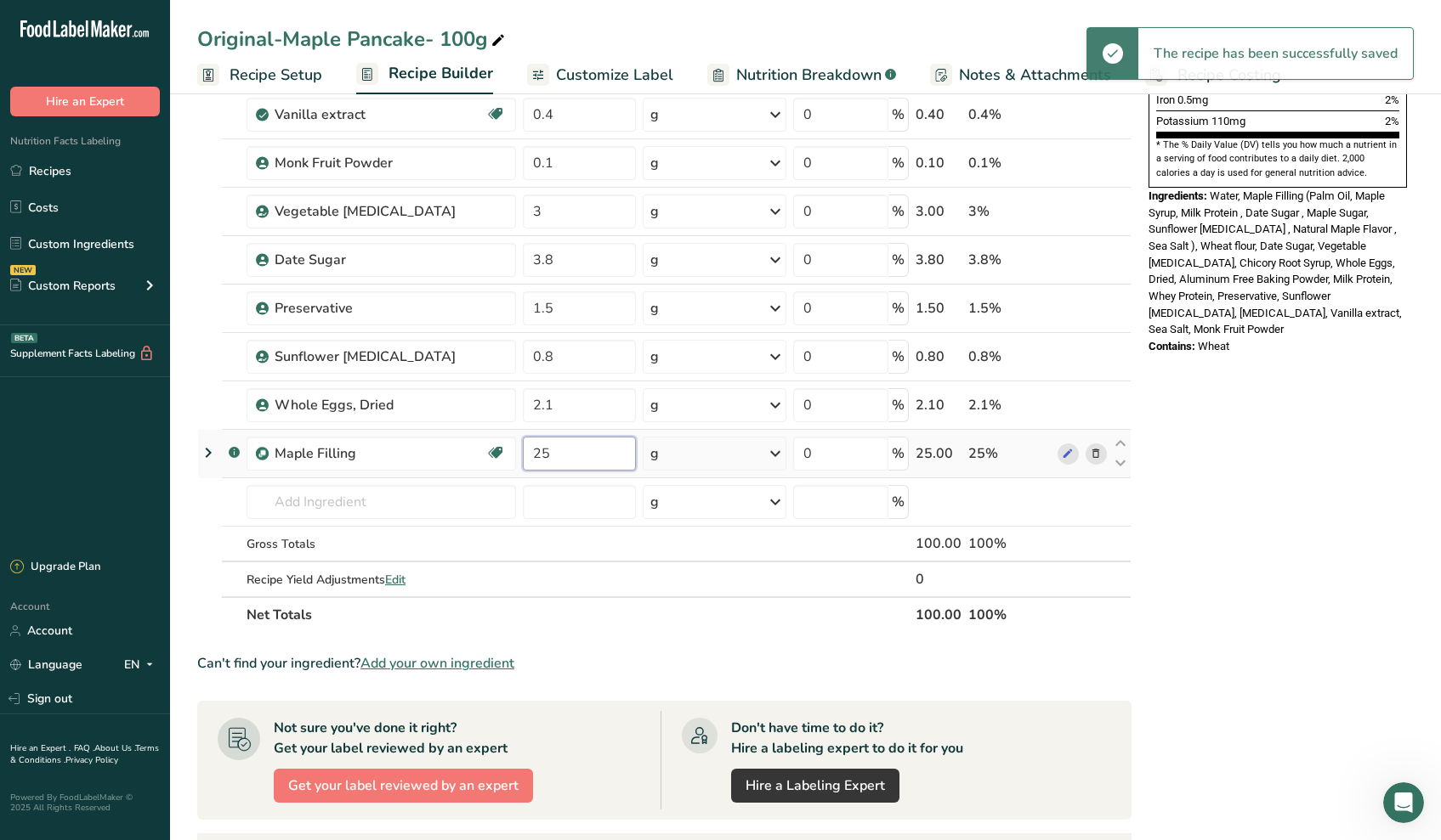
click at [598, 460] on input "25" at bounding box center [579, 454] width 113 height 34
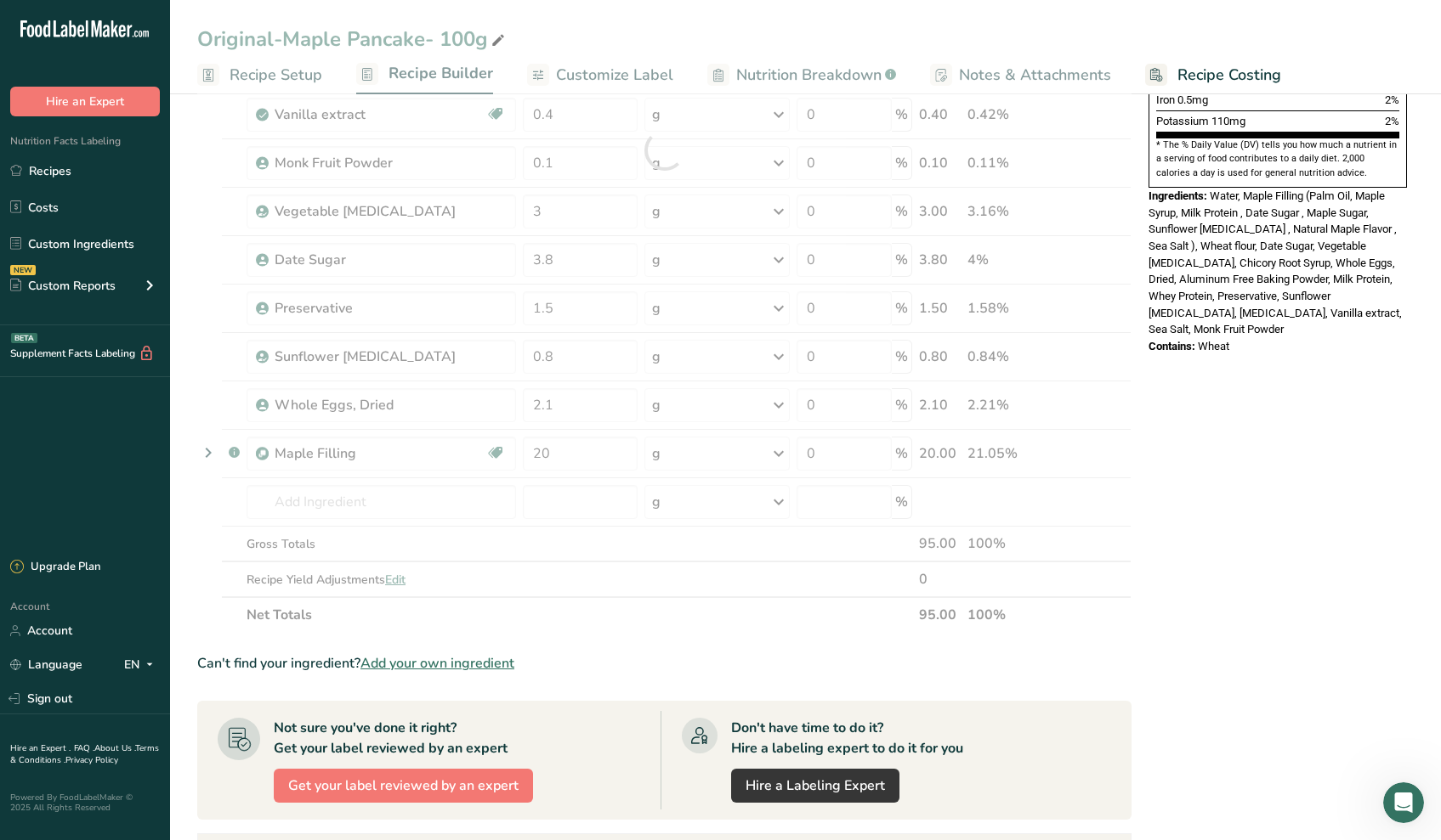
click at [1223, 515] on div "Nutrition Facts About 1 Serving Per Container Serving Size 95g Amount Per Servi…" at bounding box center [1277, 394] width 272 height 1589
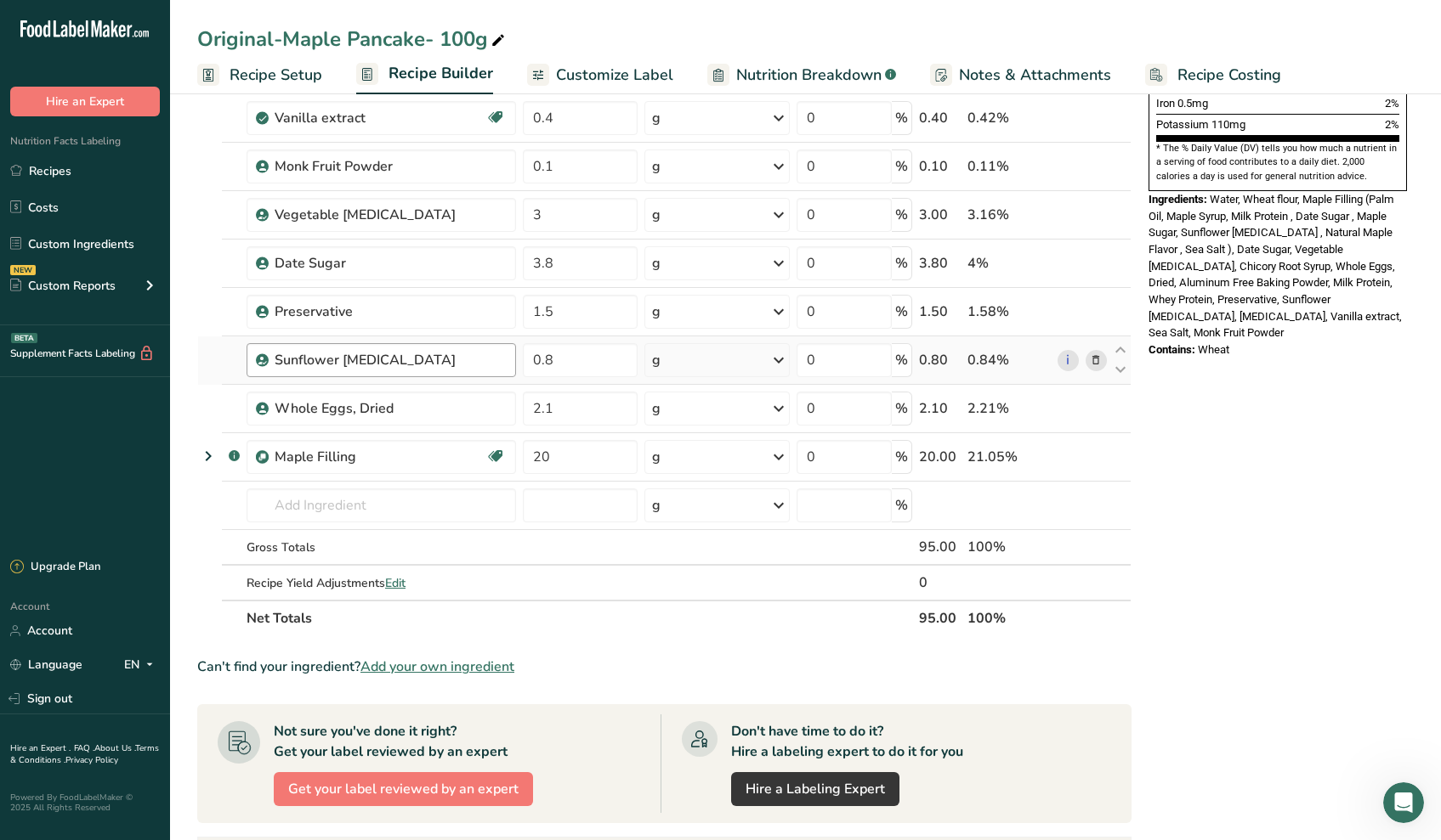
scroll to position [427, 0]
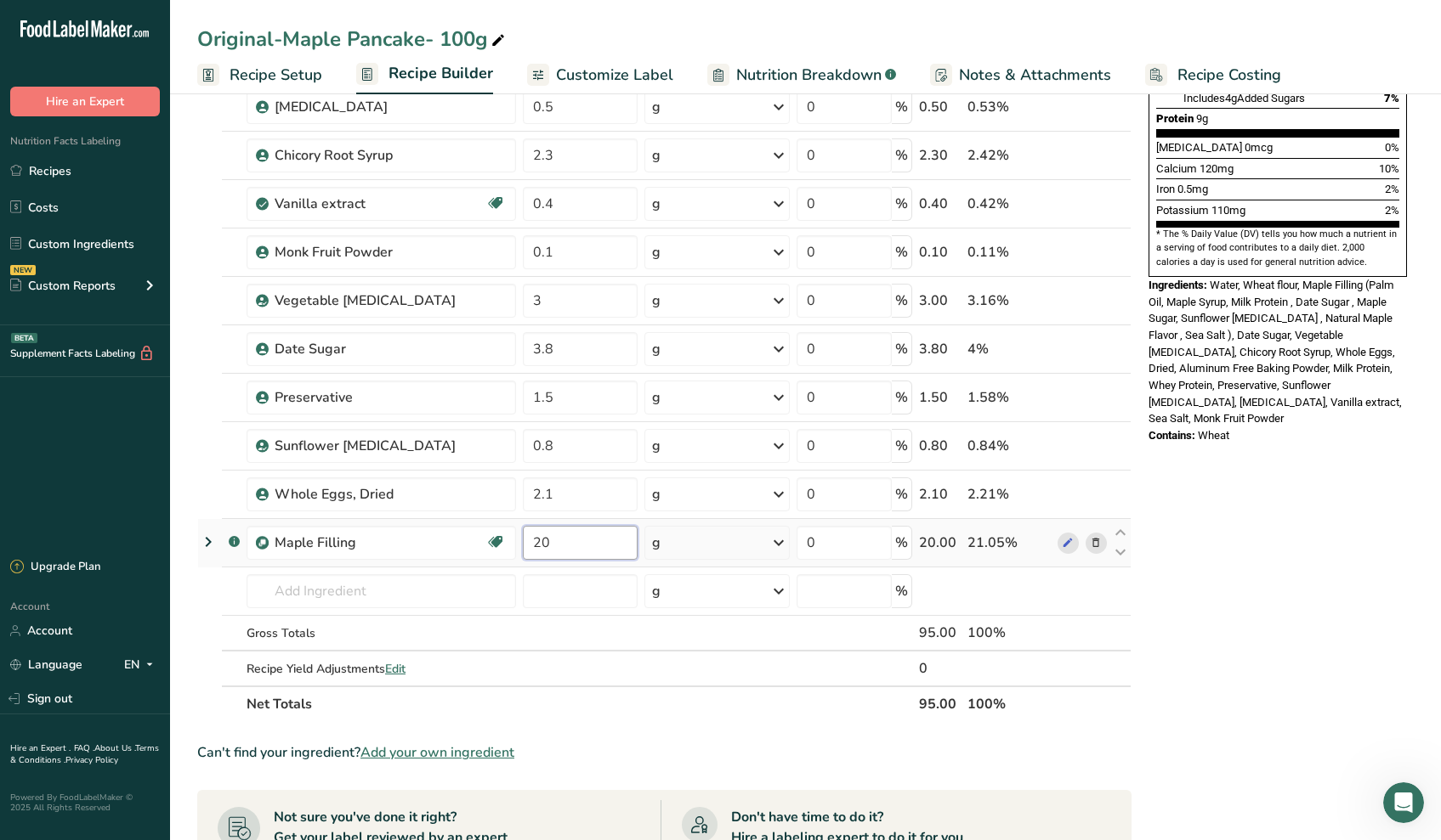
click at [569, 542] on input "20" at bounding box center [580, 543] width 115 height 34
type input "25"
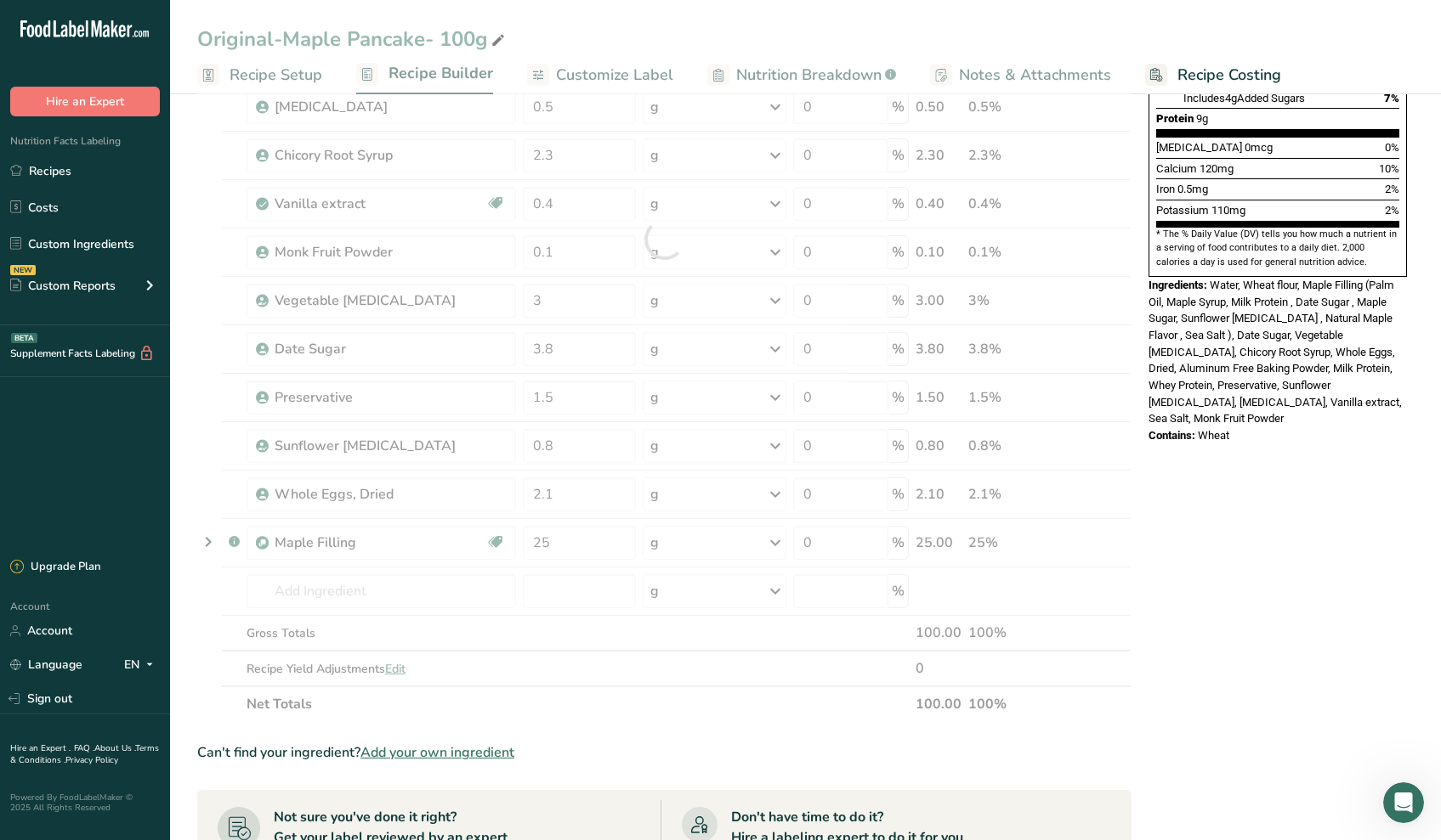
click at [1304, 546] on div "Nutrition Facts 1 Serving Per Container Serving Size 95g Amount Per Serving Cal…" at bounding box center [1277, 483] width 272 height 1589
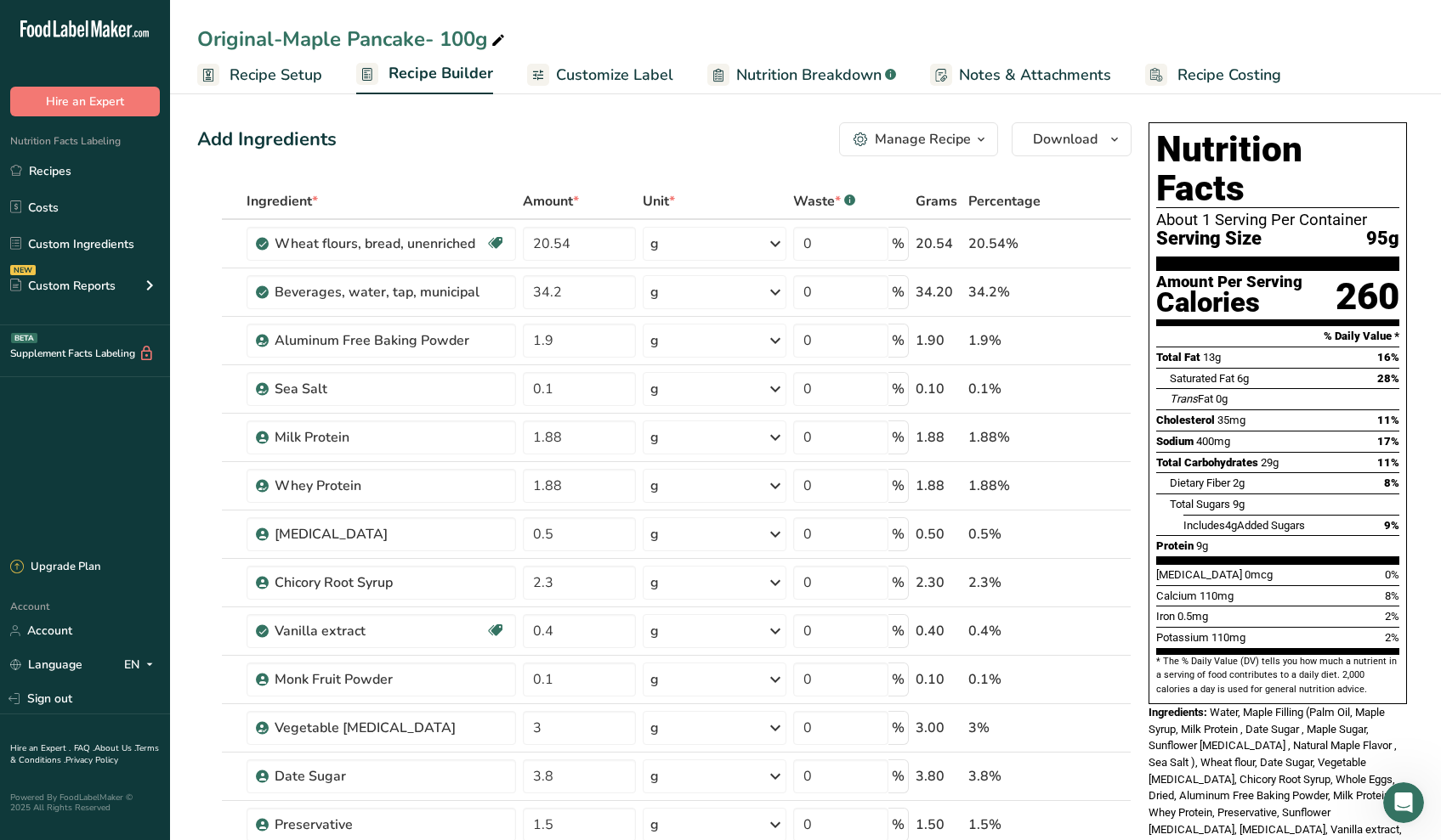
scroll to position [0, 0]
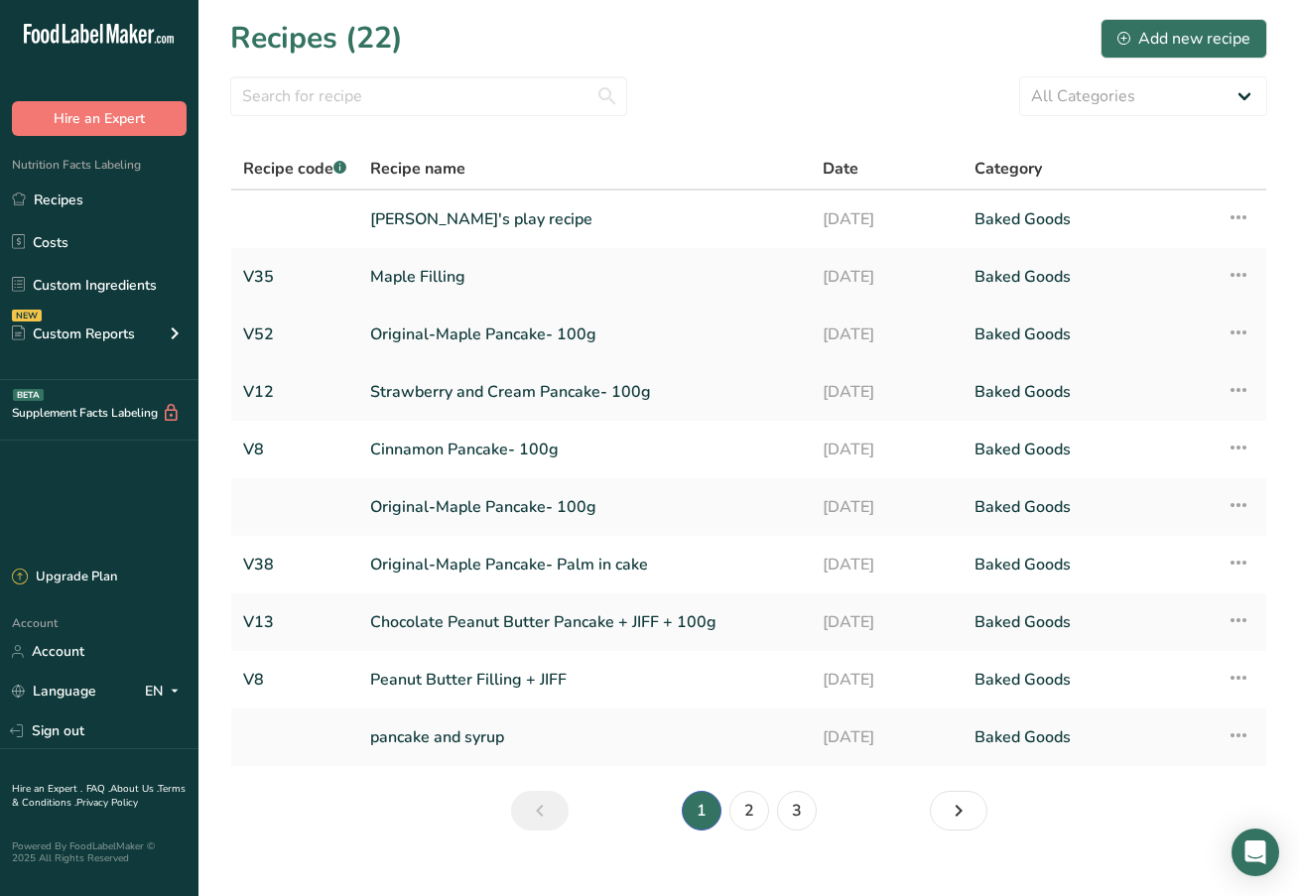
click at [415, 336] on link "Original-Maple Pancake- 100g" at bounding box center [584, 335] width 429 height 42
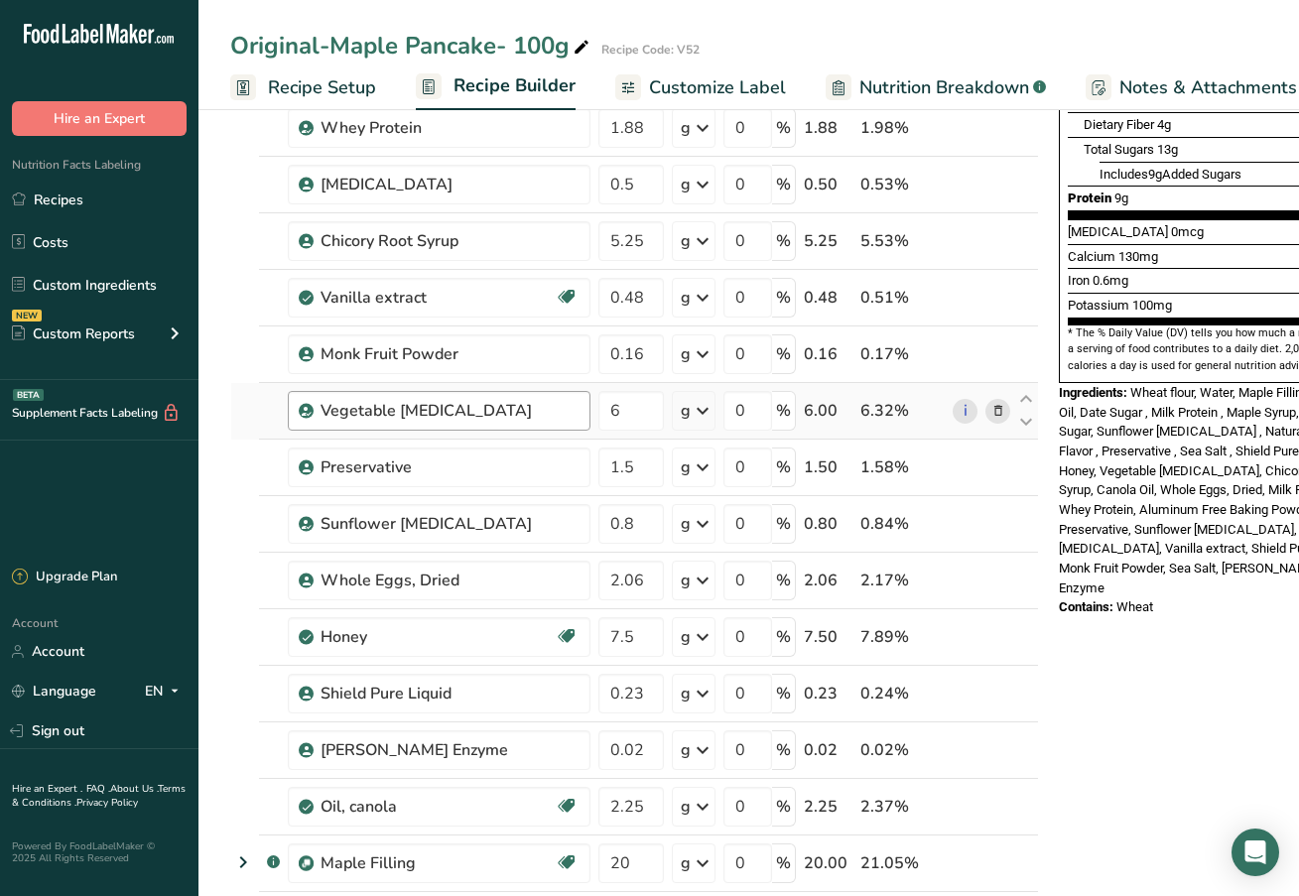
scroll to position [580, 0]
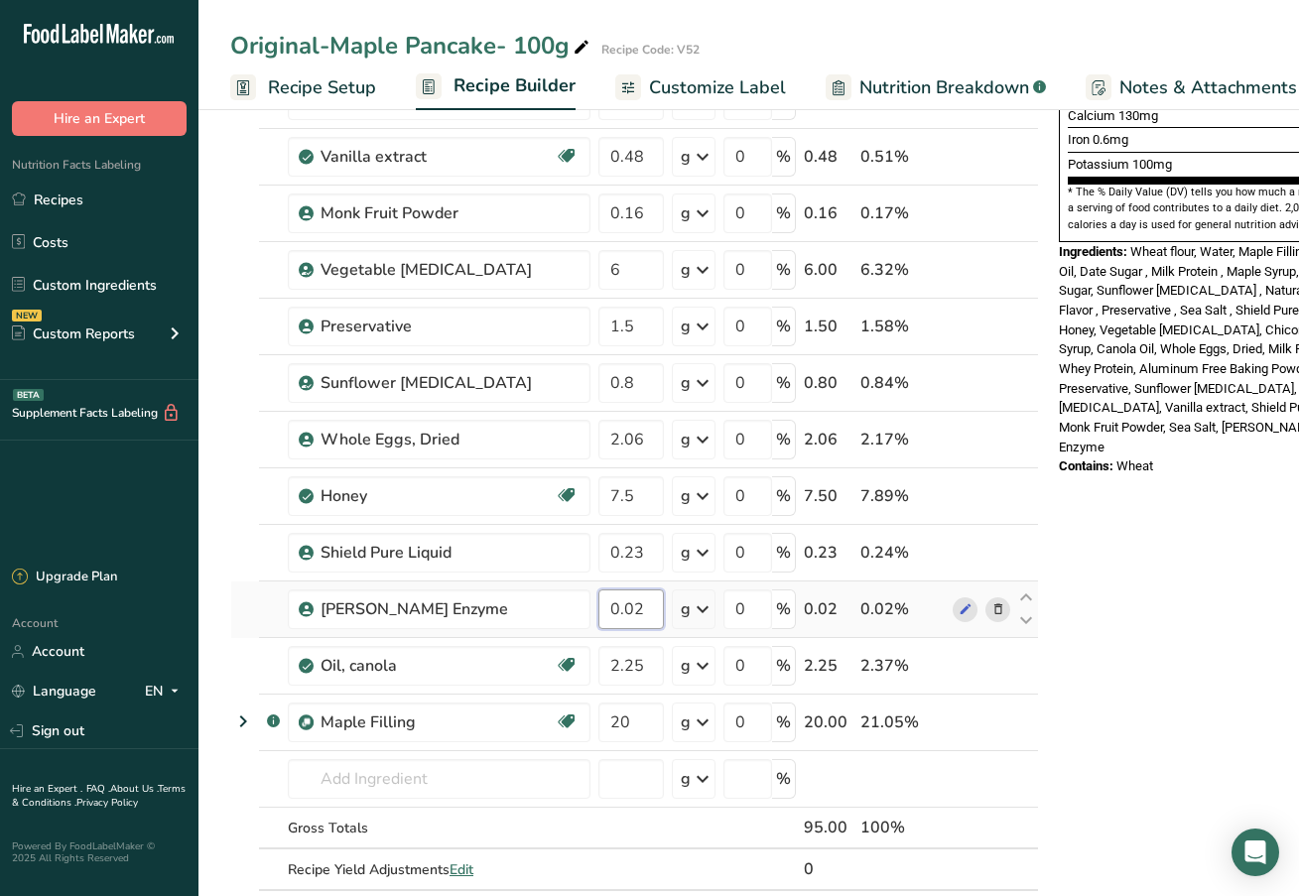
click at [647, 613] on input "0.02" at bounding box center [630, 609] width 65 height 40
type input "0.04"
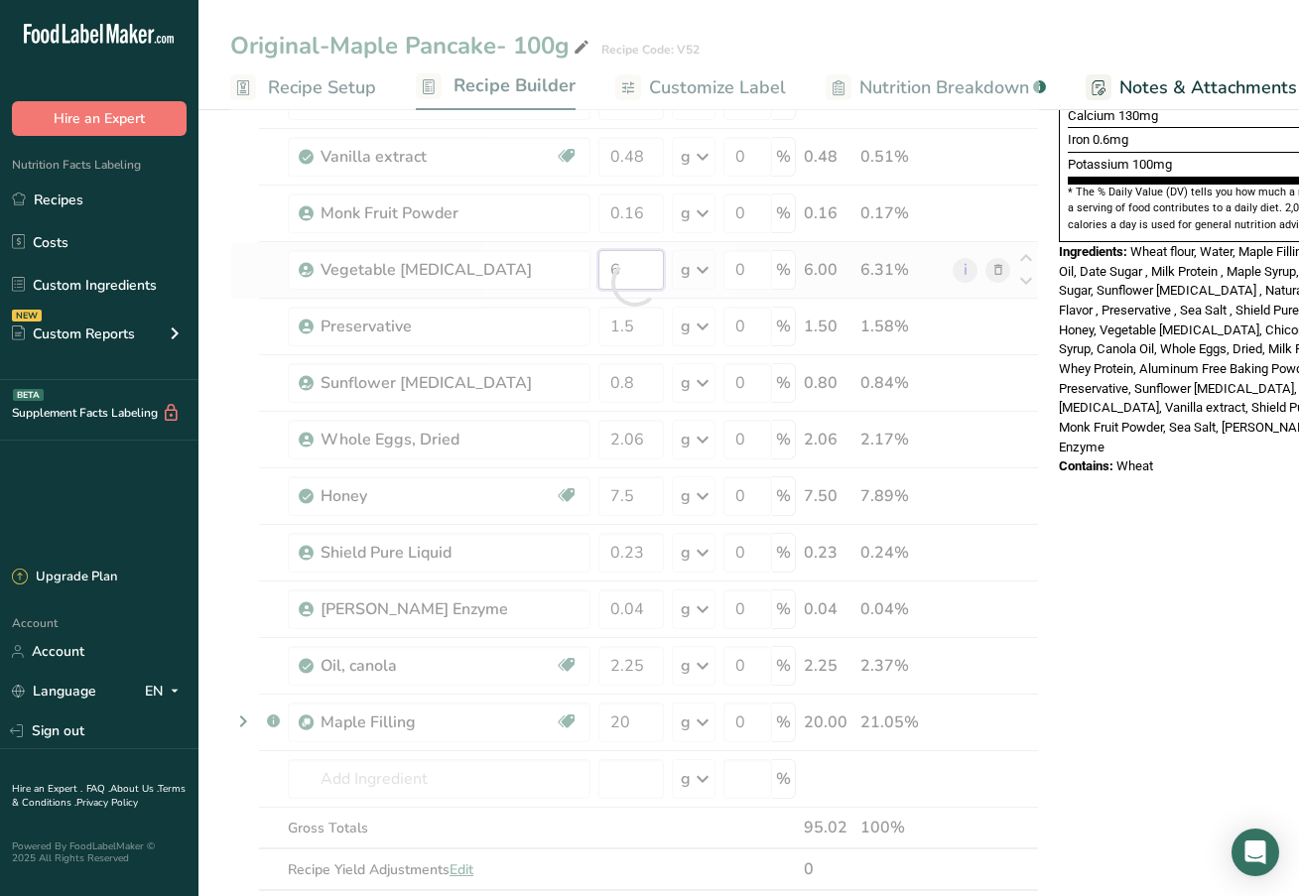
click at [640, 271] on div "Ingredient * Amount * Unit * Waste * .a-a{fill:#347362;}.b-a{fill:#fff;} Grams …" at bounding box center [634, 283] width 809 height 1298
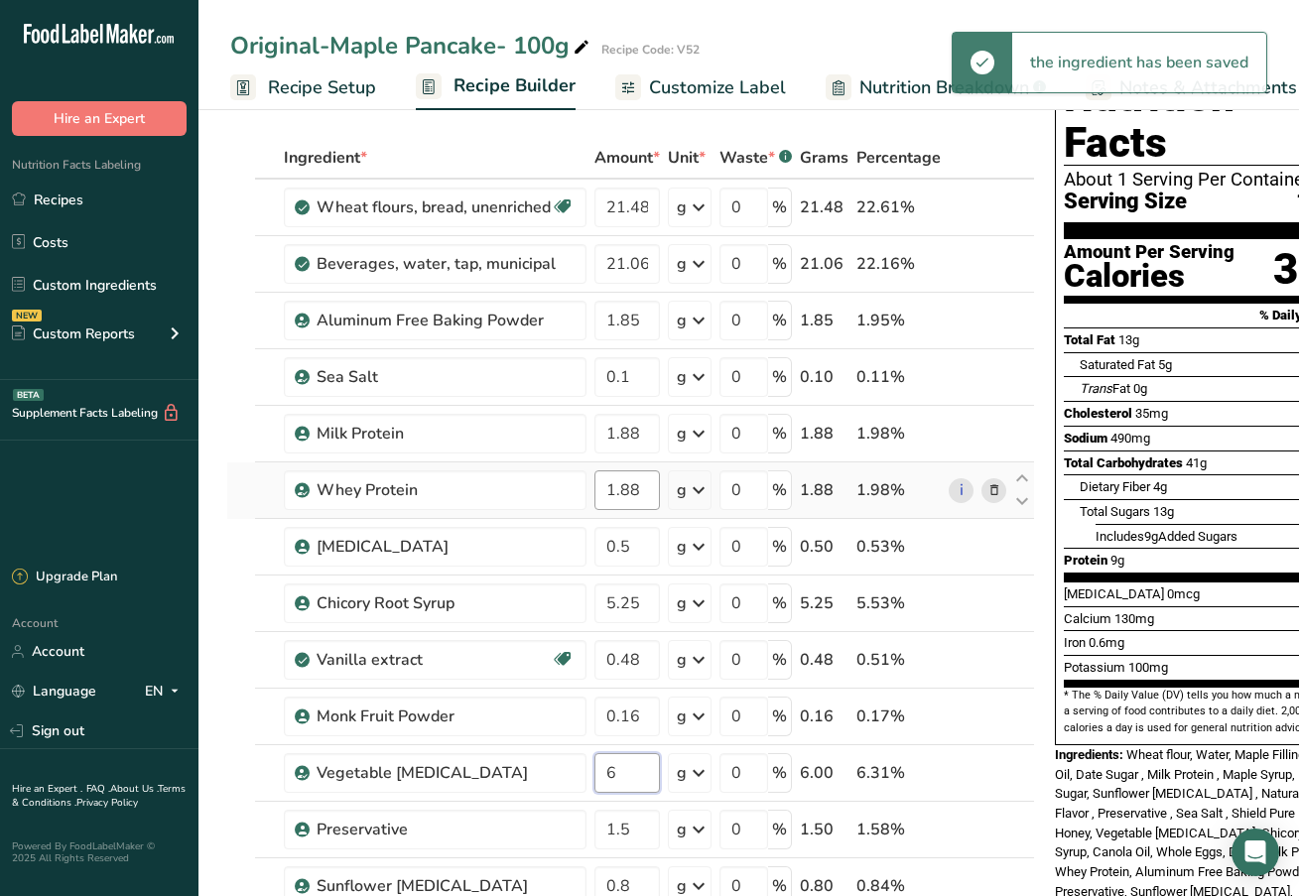
scroll to position [79, 0]
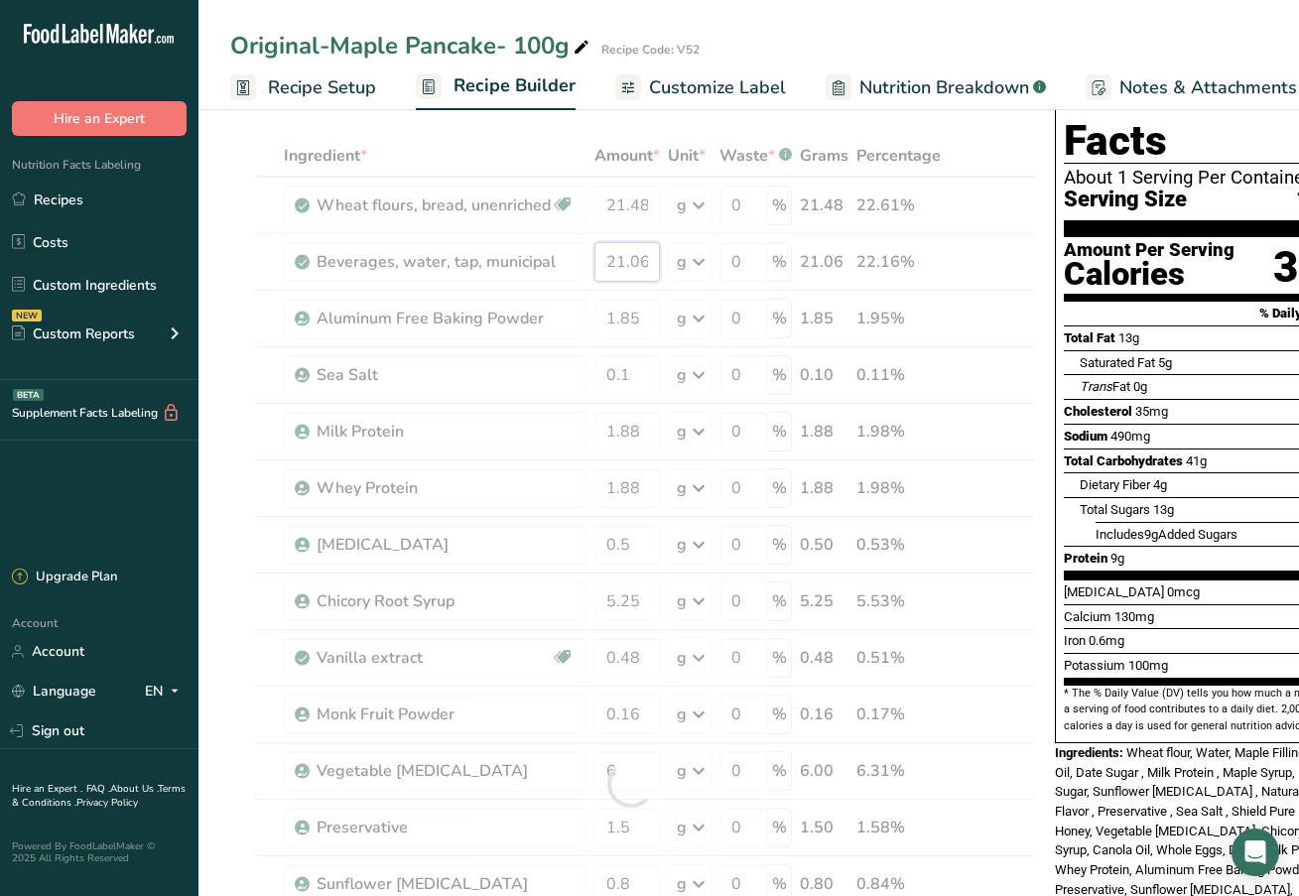
click at [653, 265] on div "Ingredient * Amount * Unit * Waste * .a-a{fill:#347362;}.b-a{fill:#fff;} Grams …" at bounding box center [630, 784] width 809 height 1298
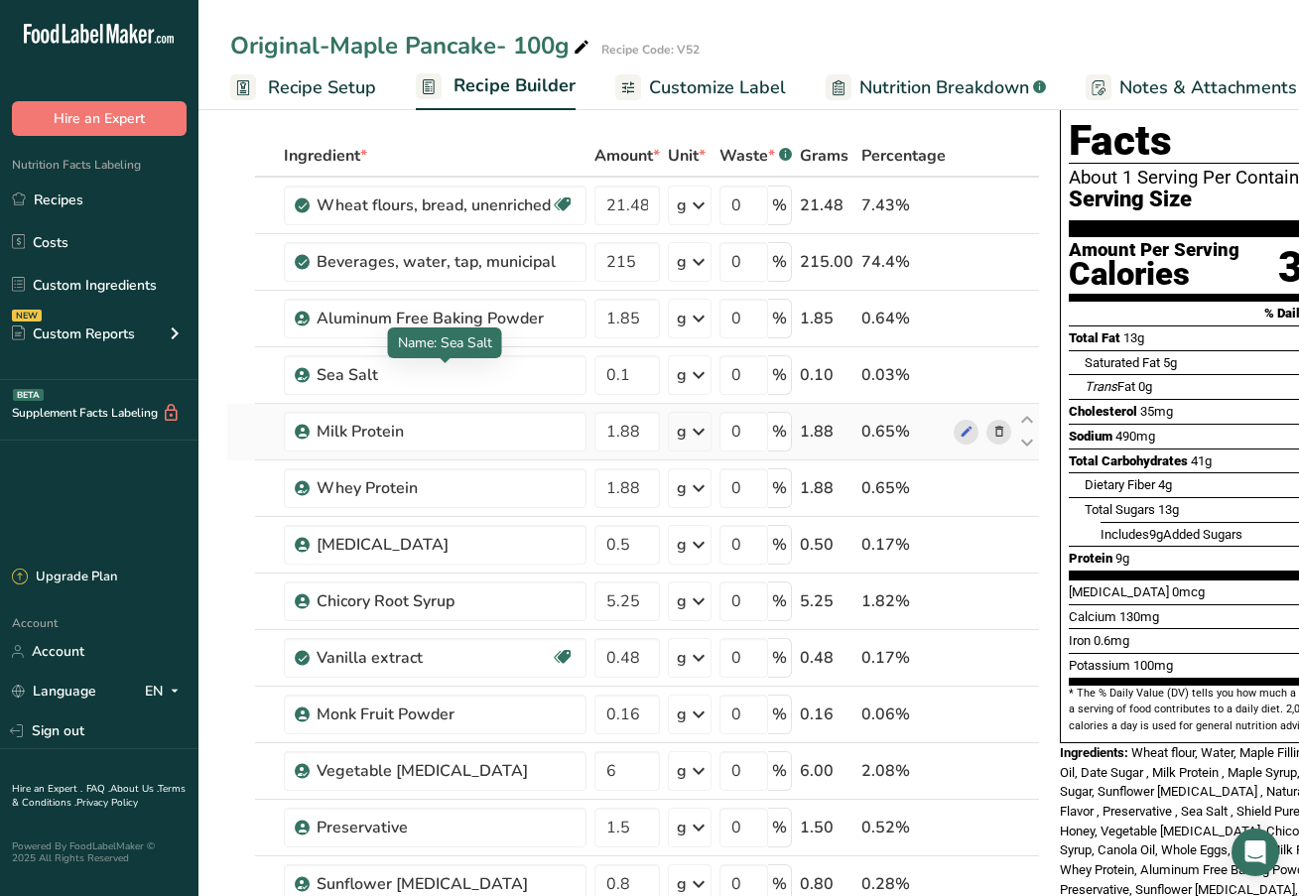
click at [359, 411] on div "Ingredient * Amount * Unit * Waste * .a-a{fill:#347362;}.b-a{fill:#fff;} Grams …" at bounding box center [633, 784] width 814 height 1298
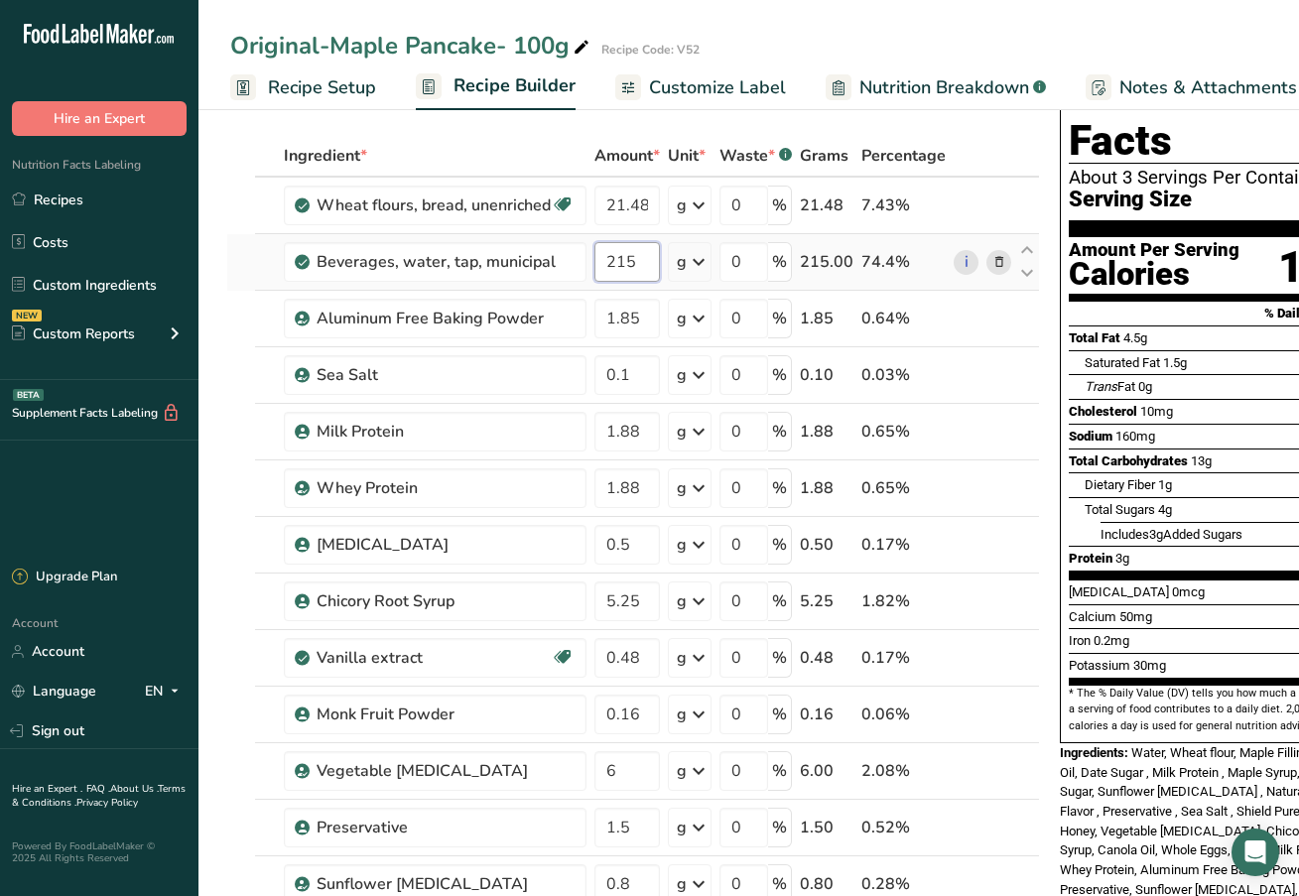
click at [626, 265] on input "215" at bounding box center [626, 262] width 65 height 40
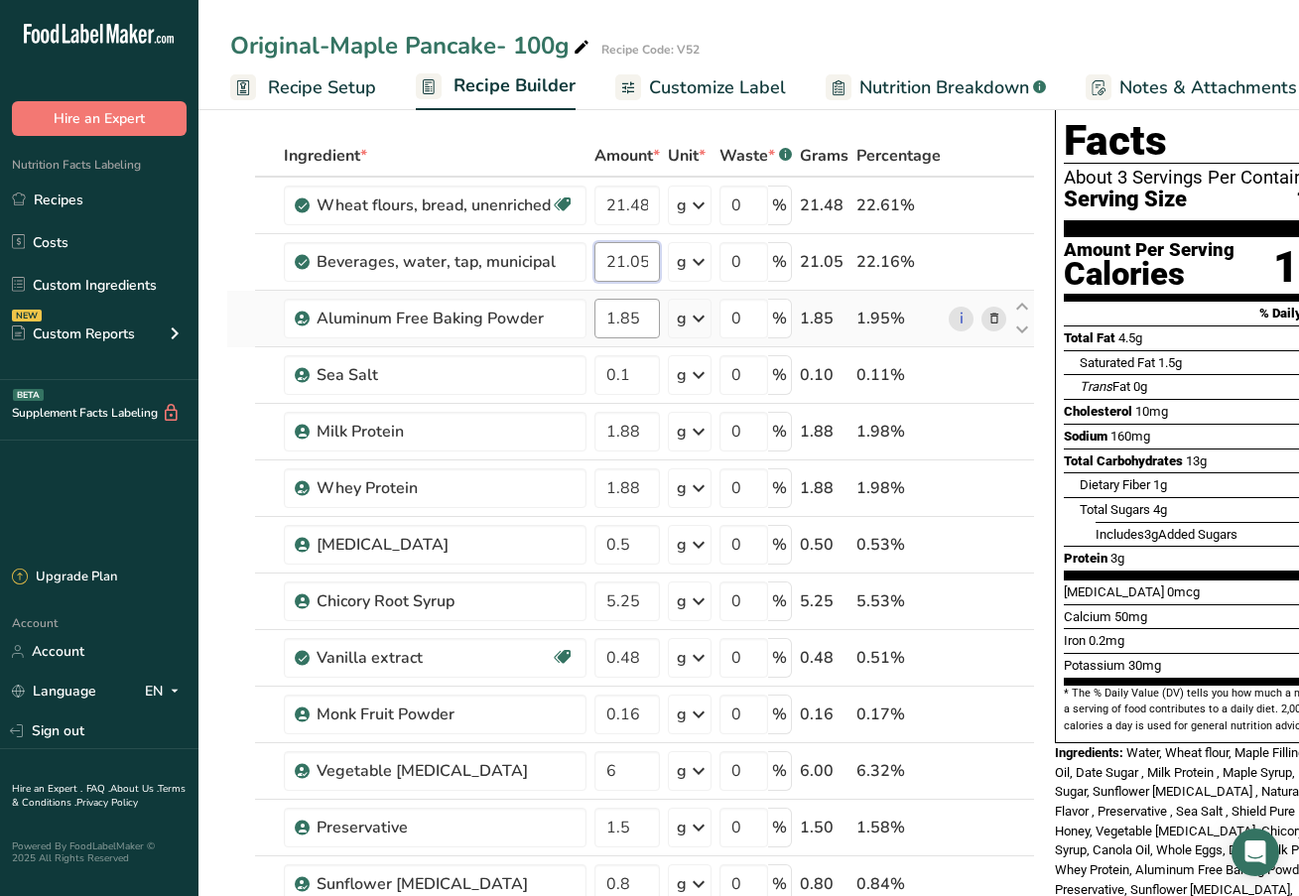
type input "21.05"
click at [620, 314] on div "Ingredient * Amount * Unit * Waste * .a-a{fill:#347362;}.b-a{fill:#fff;} Grams …" at bounding box center [630, 784] width 809 height 1298
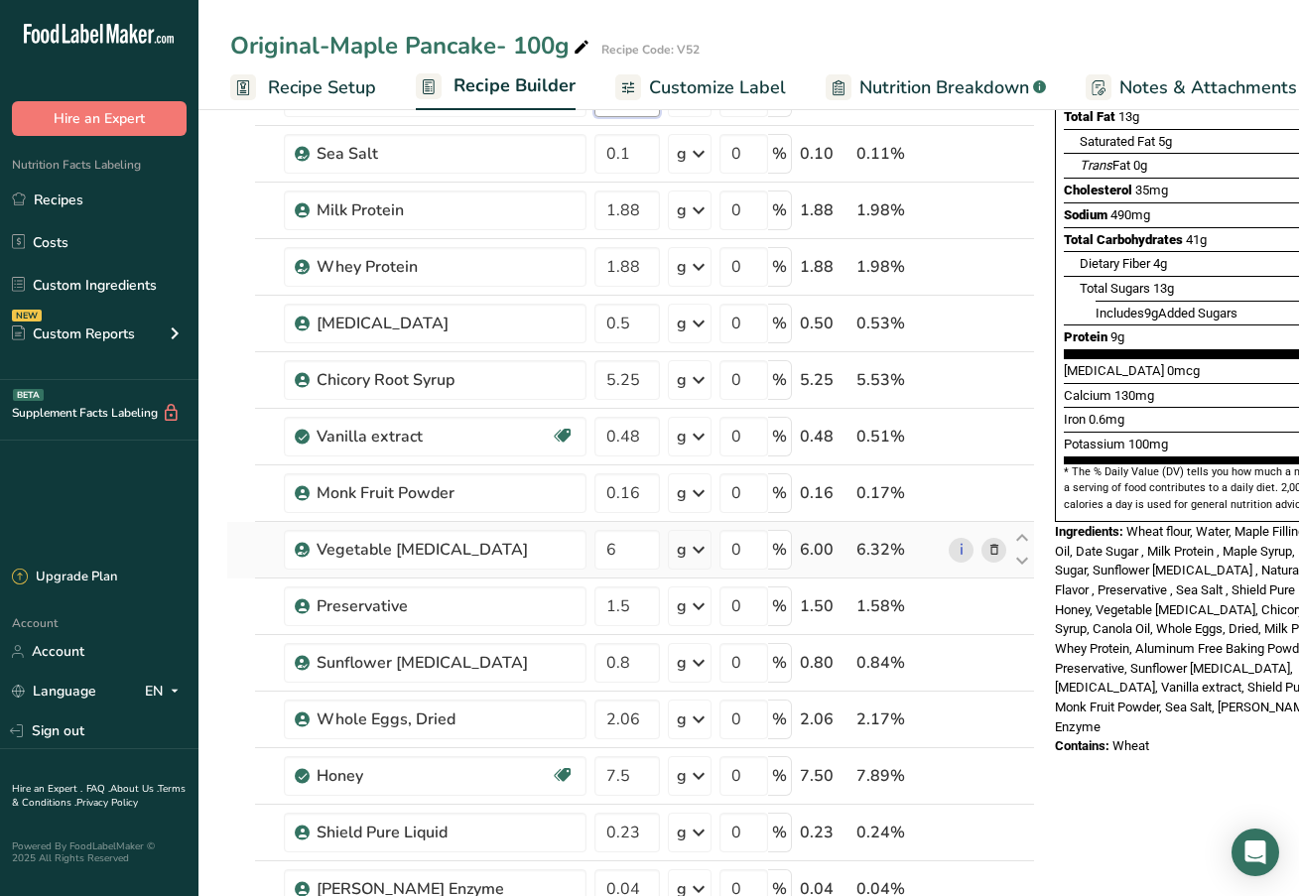
scroll to position [278, 0]
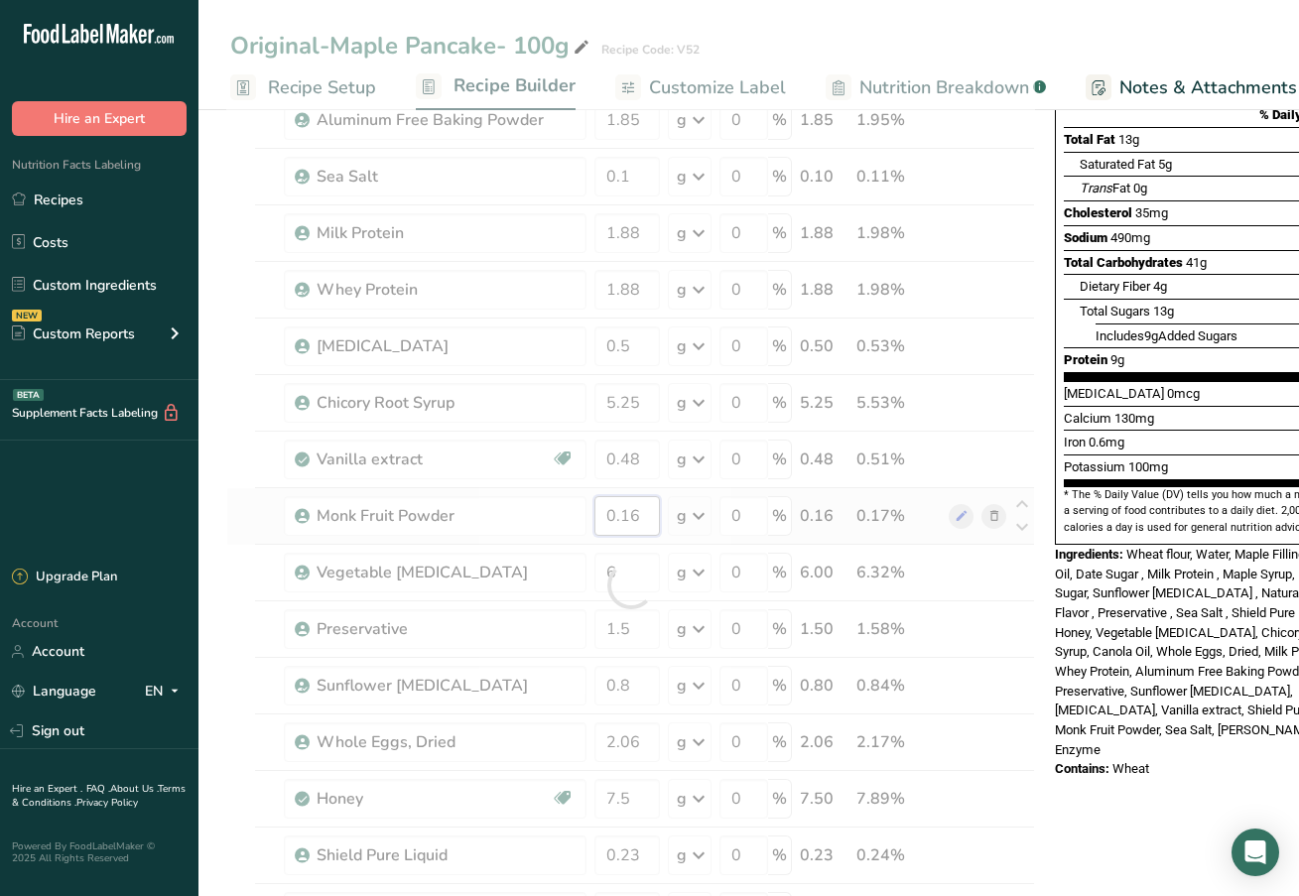
click at [650, 522] on div "Ingredient * Amount * Unit * Waste * .a-a{fill:#347362;}.b-a{fill:#fff;} Grams …" at bounding box center [630, 586] width 809 height 1298
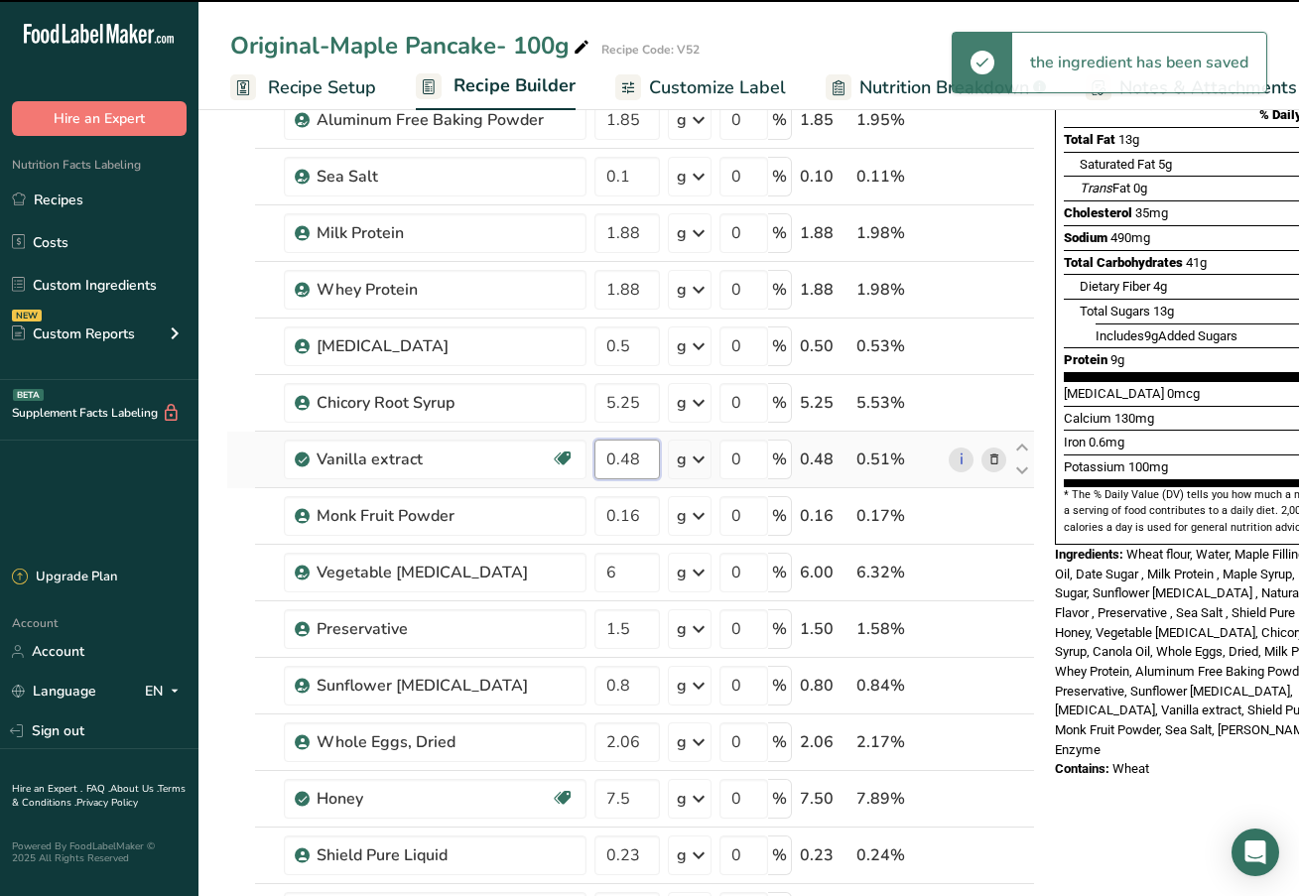
click at [643, 462] on div "Ingredient * Amount * Unit * Waste * .a-a{fill:#347362;}.b-a{fill:#fff;} Grams …" at bounding box center [630, 586] width 809 height 1298
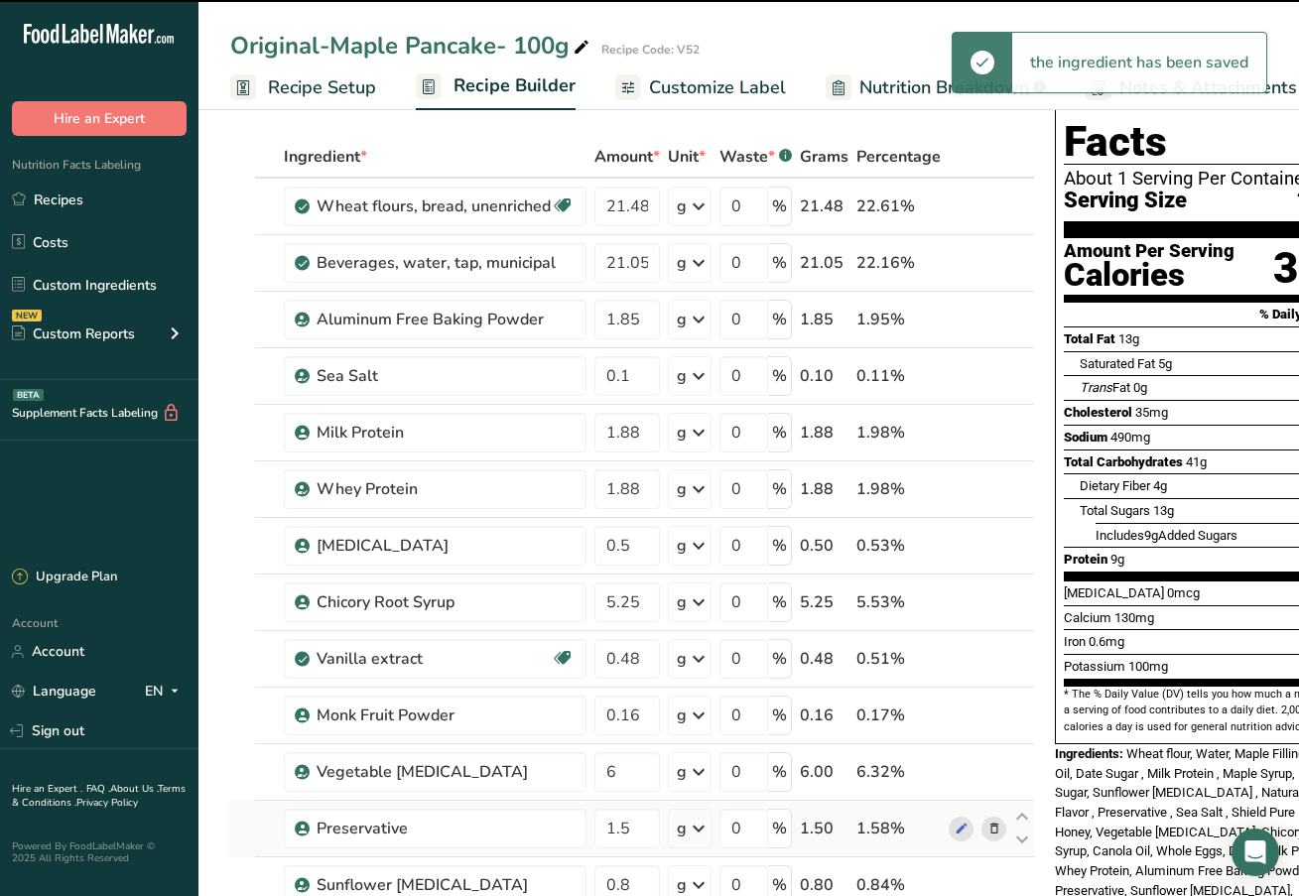
scroll to position [53, 0]
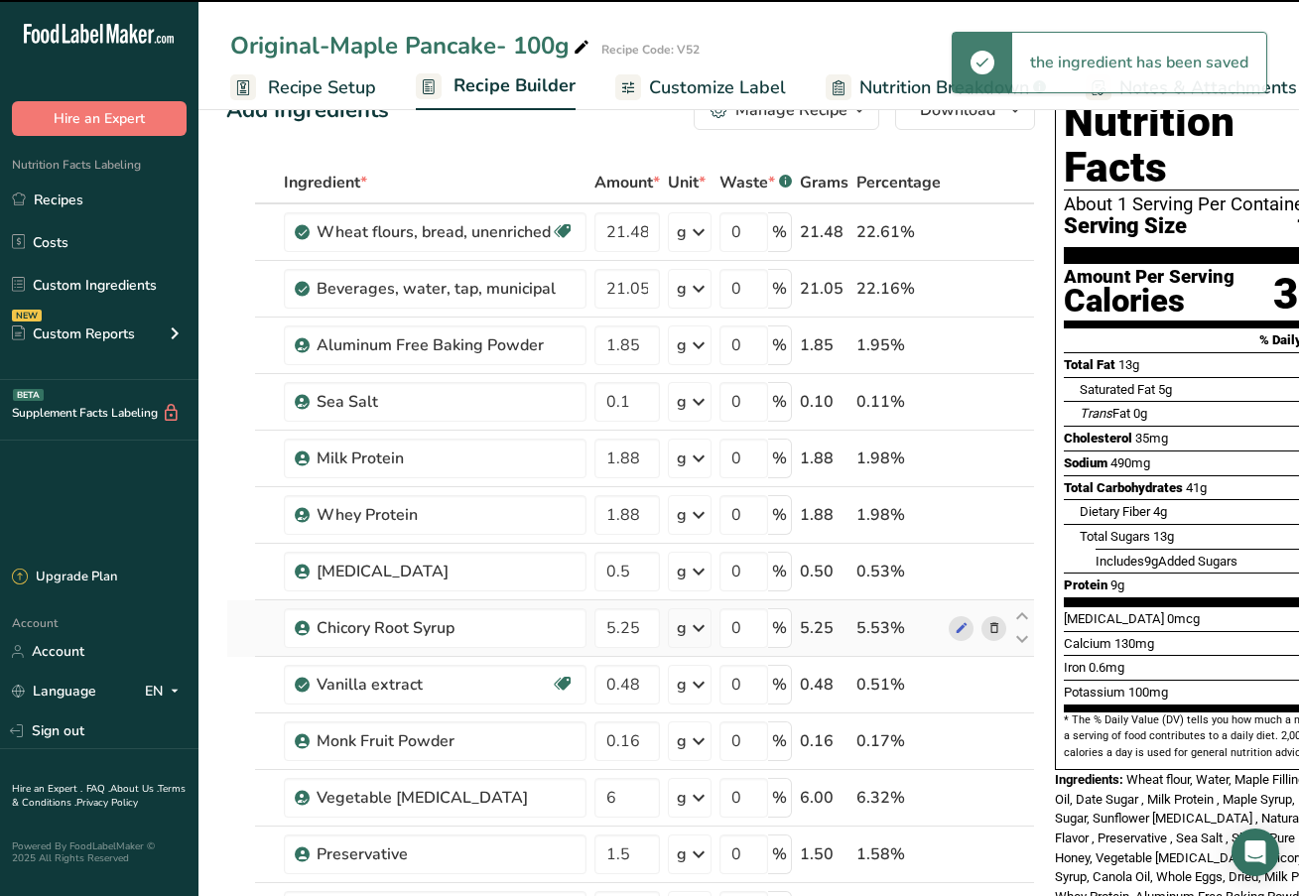
type input "0.47"
